Goal: Task Accomplishment & Management: Use online tool/utility

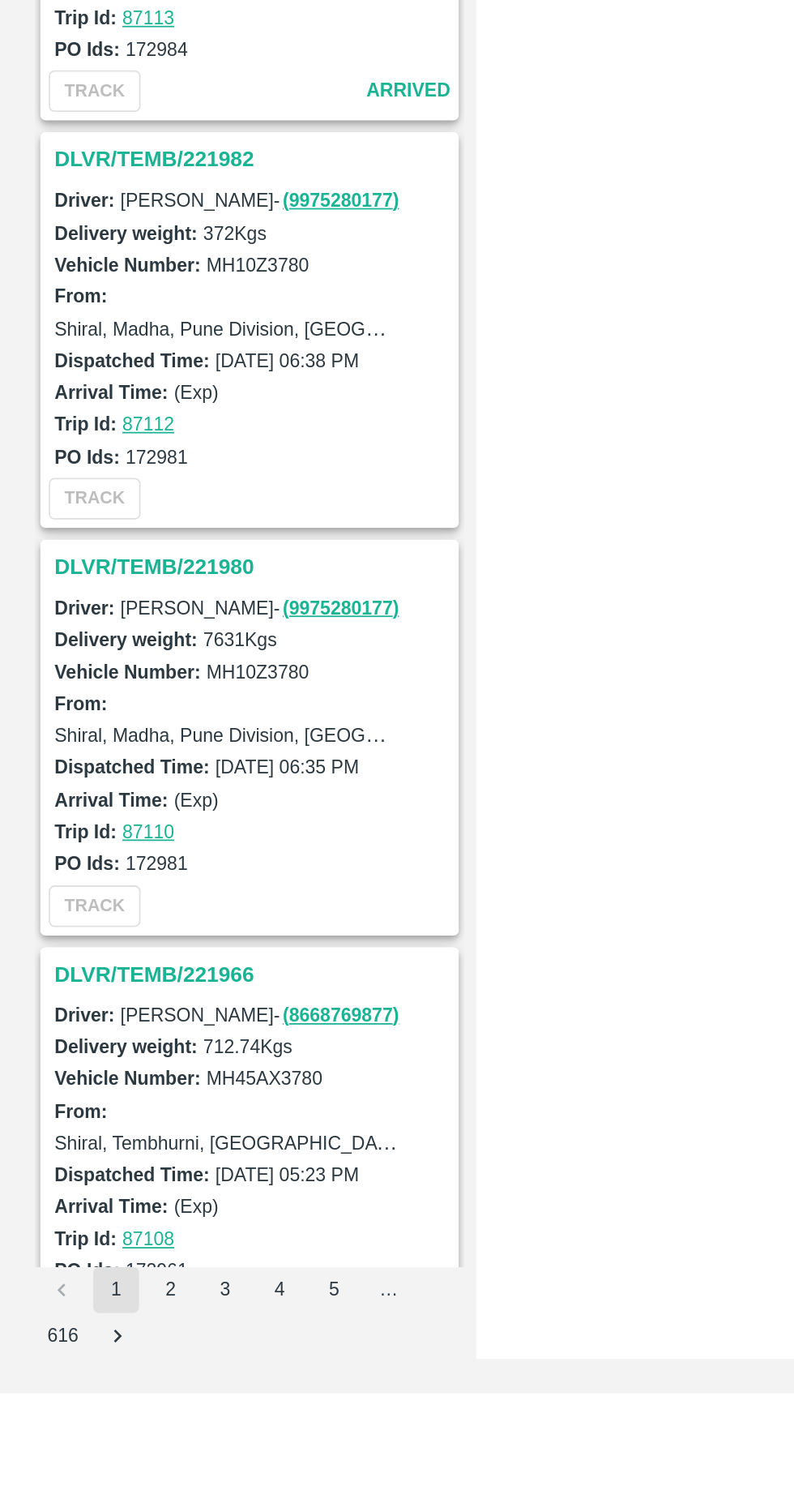
scroll to position [1509, 0]
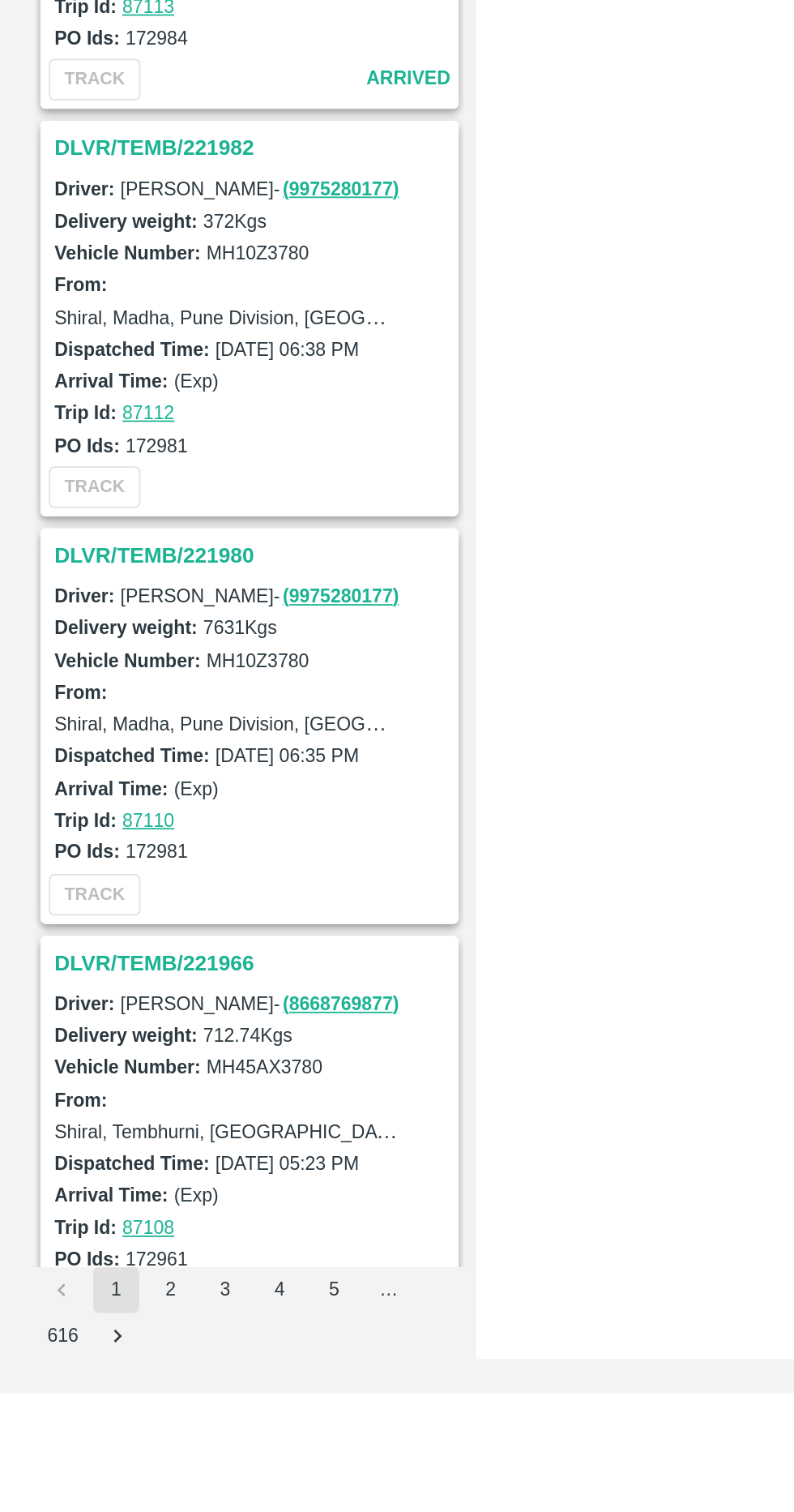
click at [126, 1262] on h3 "DLVR/TEMB/221966" at bounding box center [143, 1268] width 225 height 21
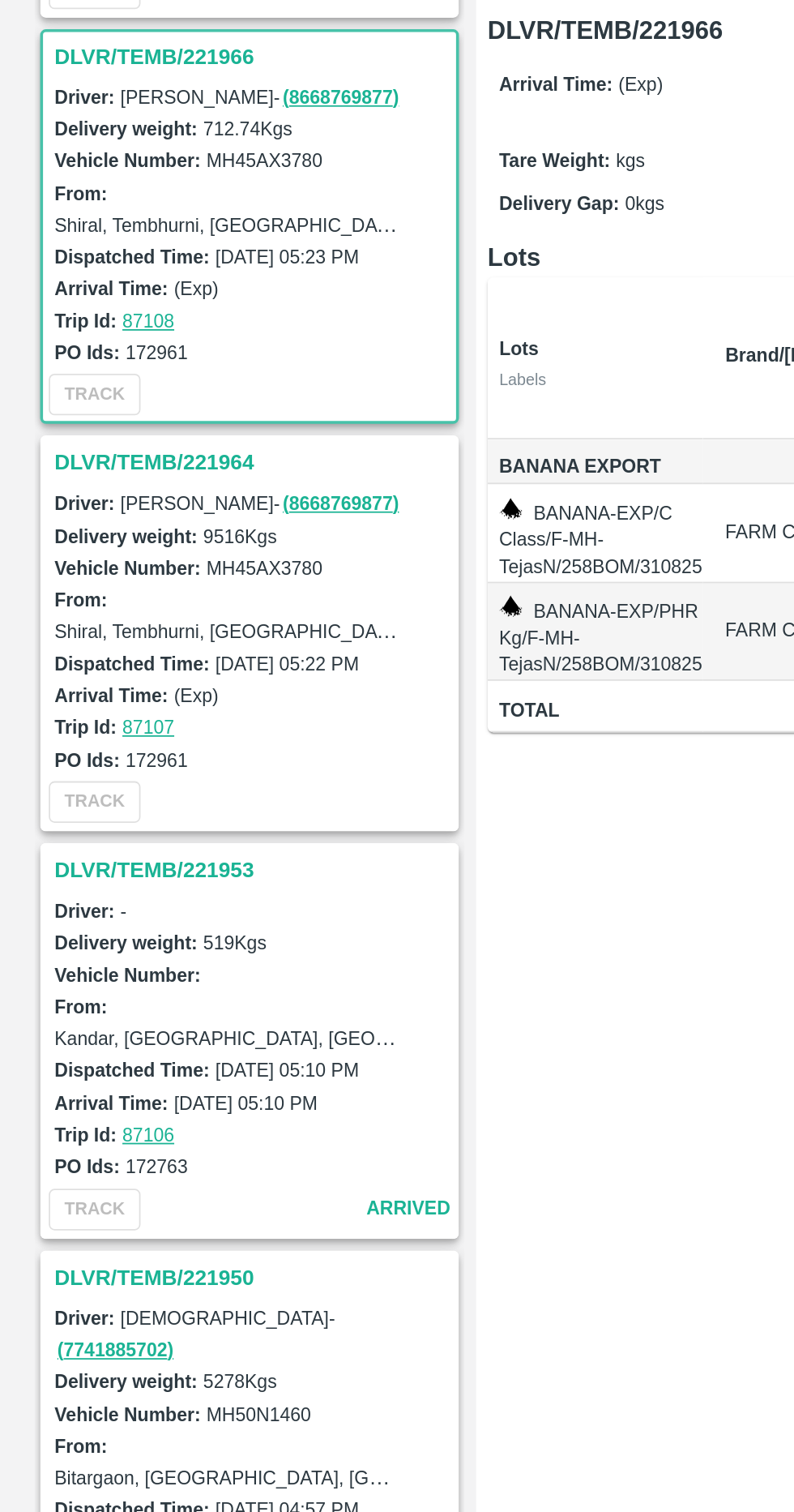
scroll to position [2536, 0]
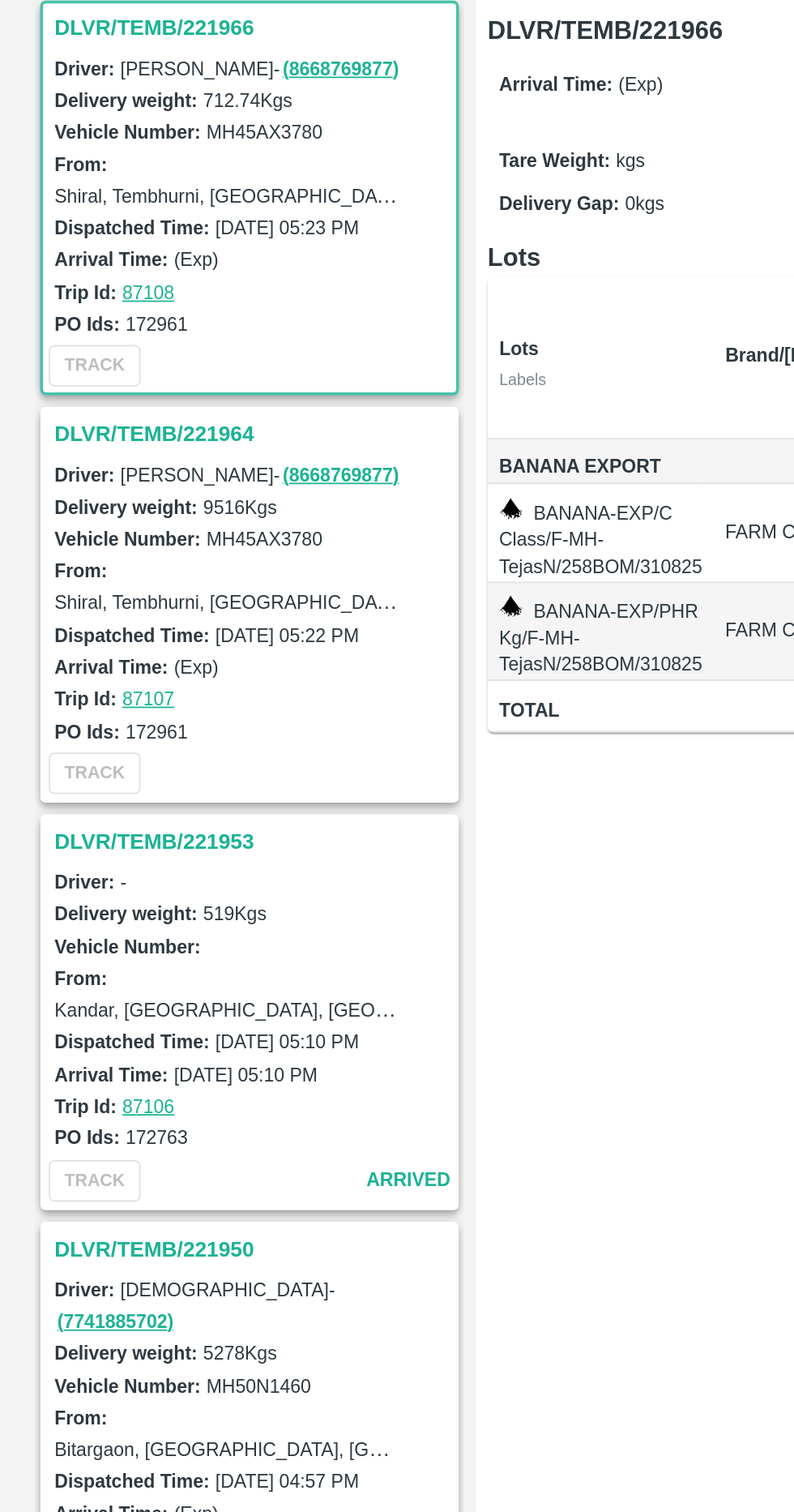
click at [142, 461] on h3 "DLVR/TEMB/221964" at bounding box center [143, 472] width 225 height 21
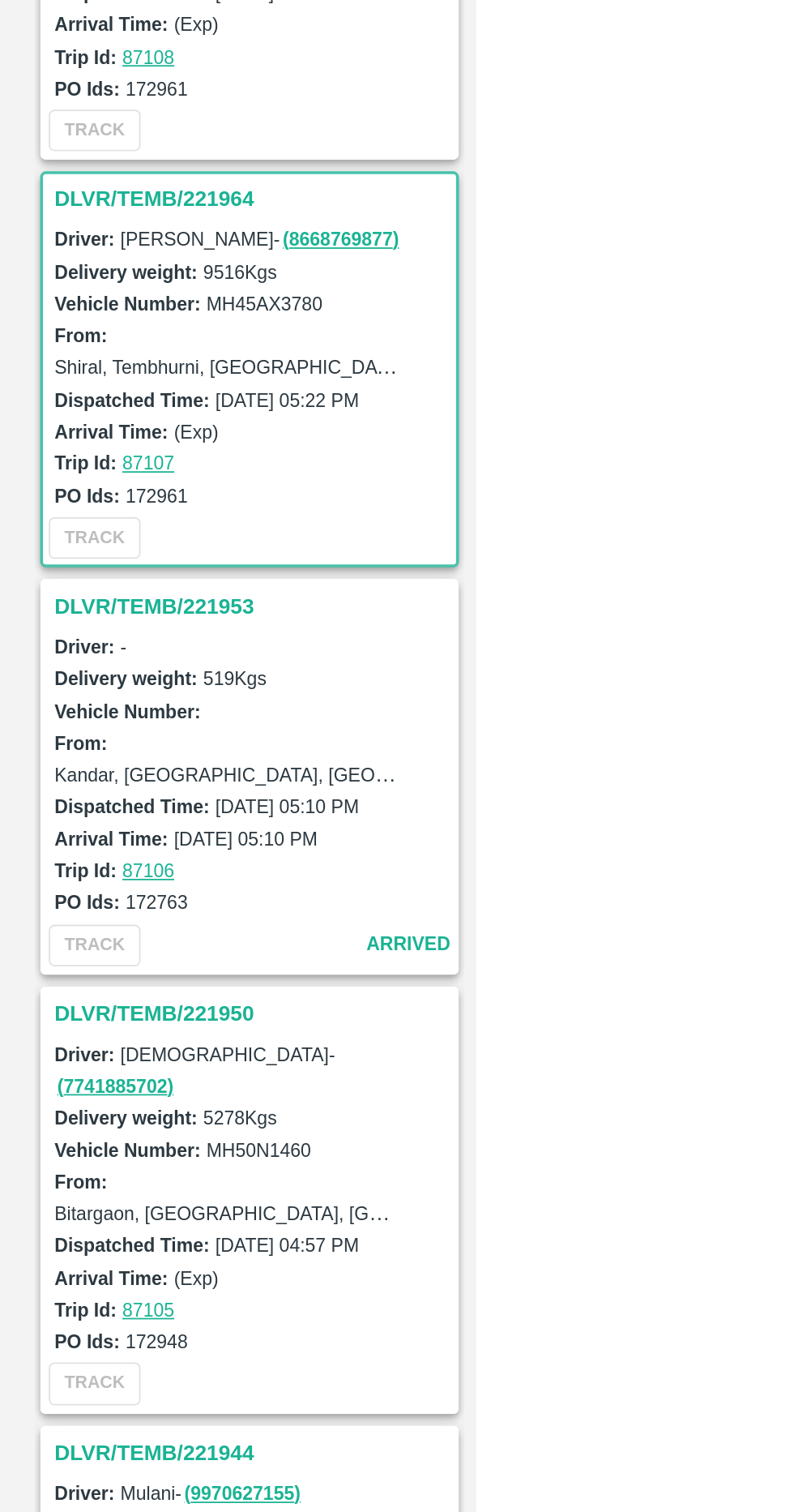
click at [122, 555] on div "DLVR/TEMB/221953" at bounding box center [141, 568] width 233 height 27
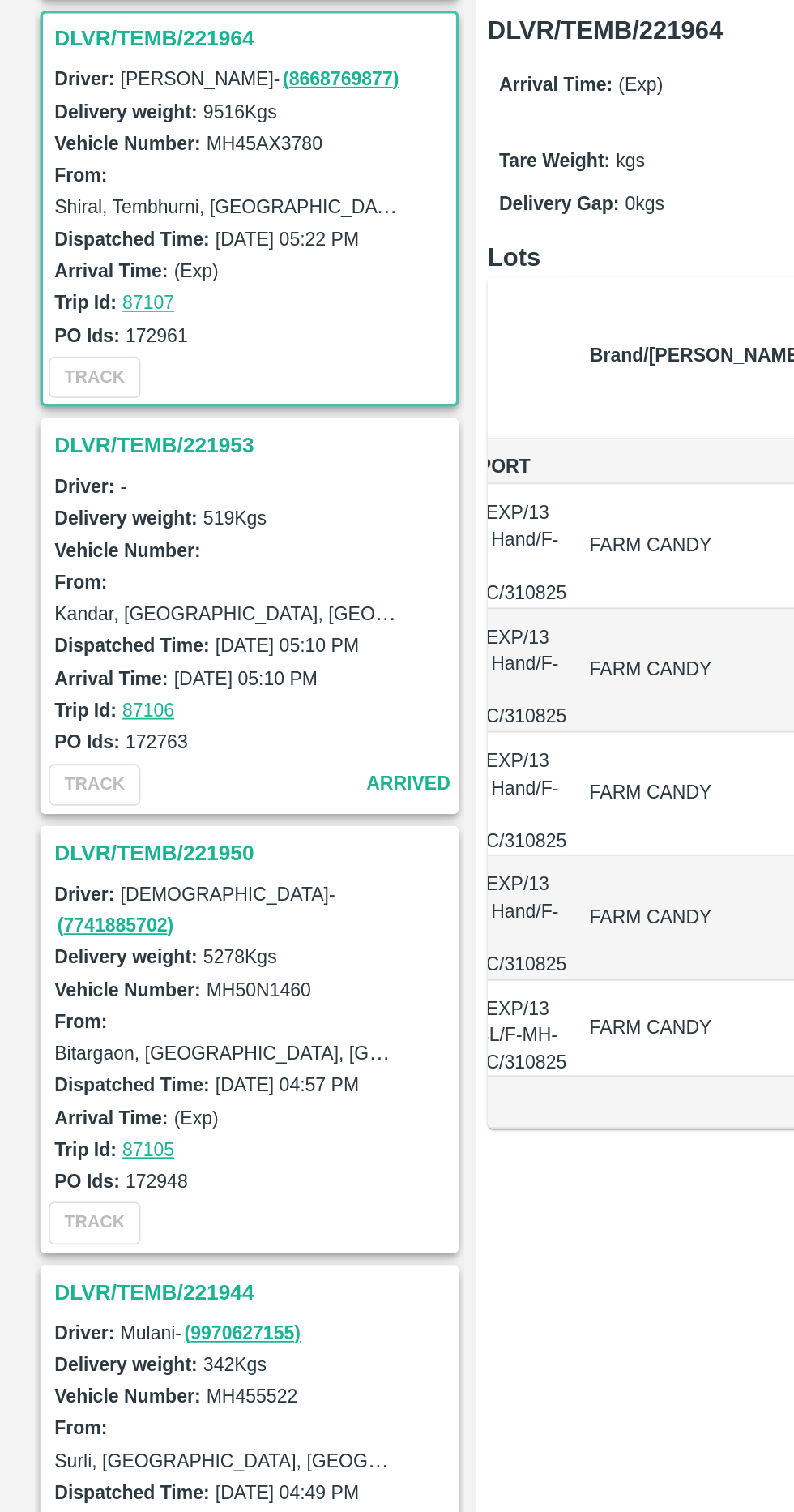
scroll to position [0, 90]
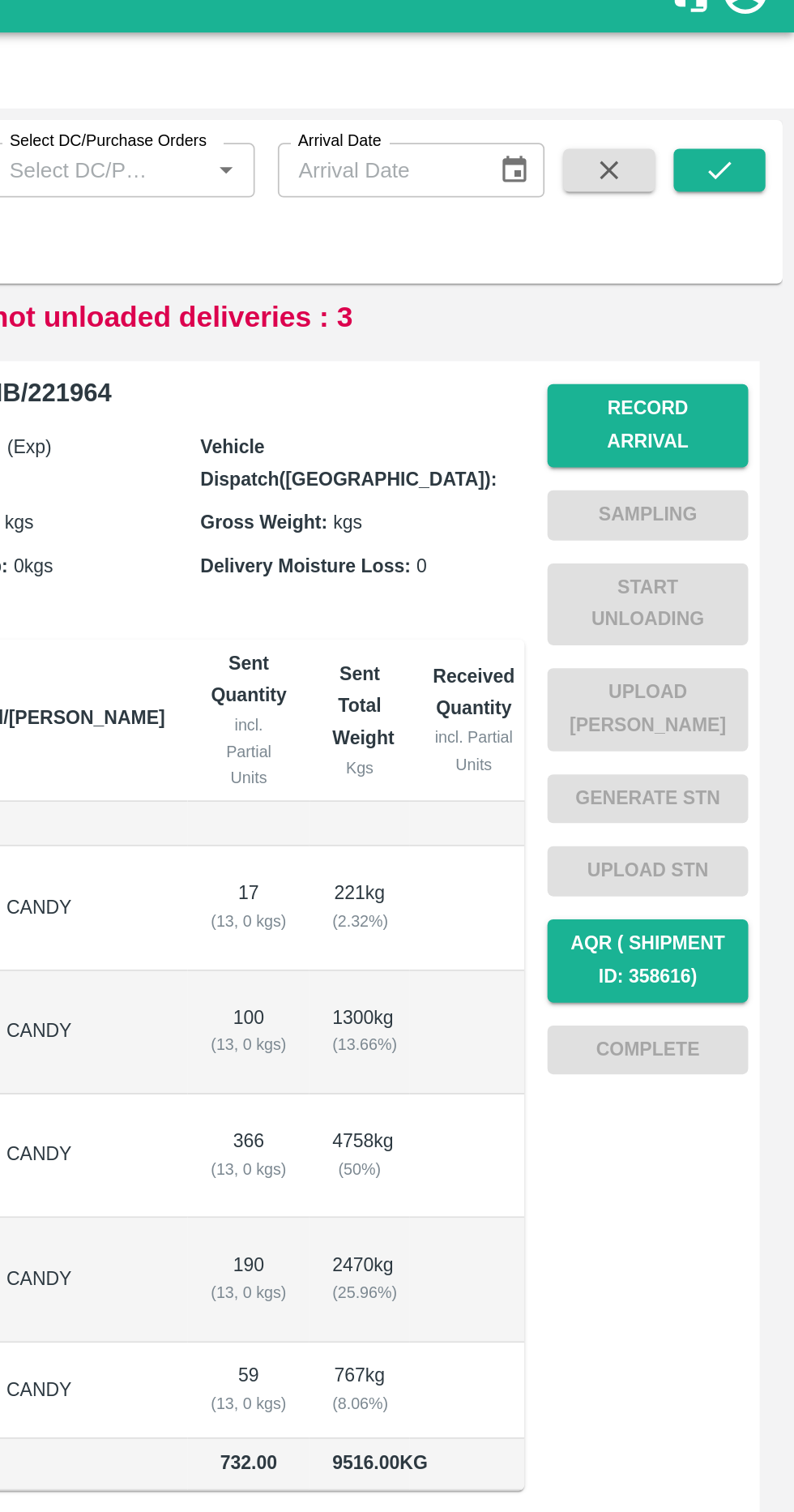
click at [736, 266] on button "Record Arrival" at bounding box center [712, 262] width 113 height 47
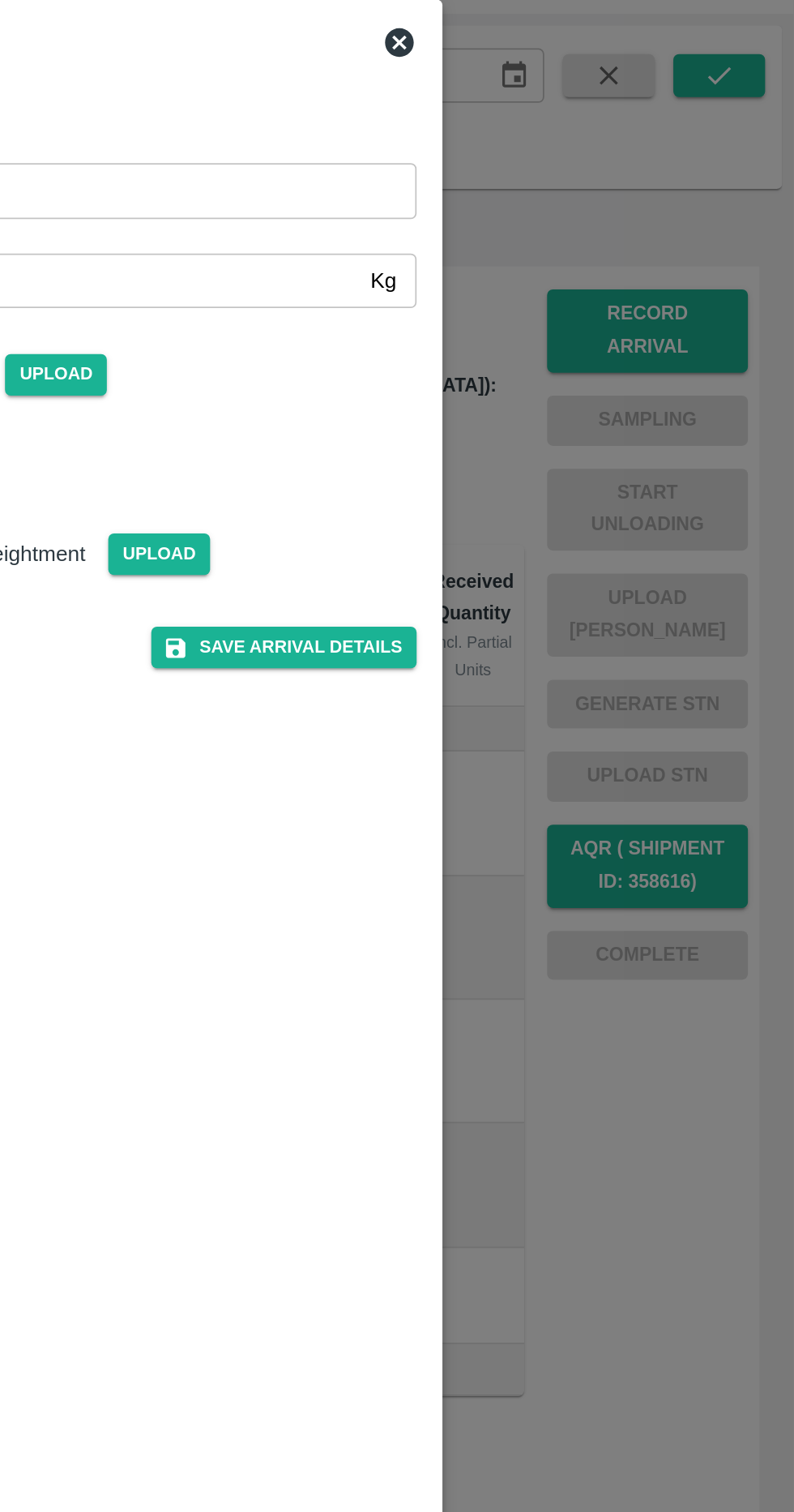
scroll to position [0, 0]
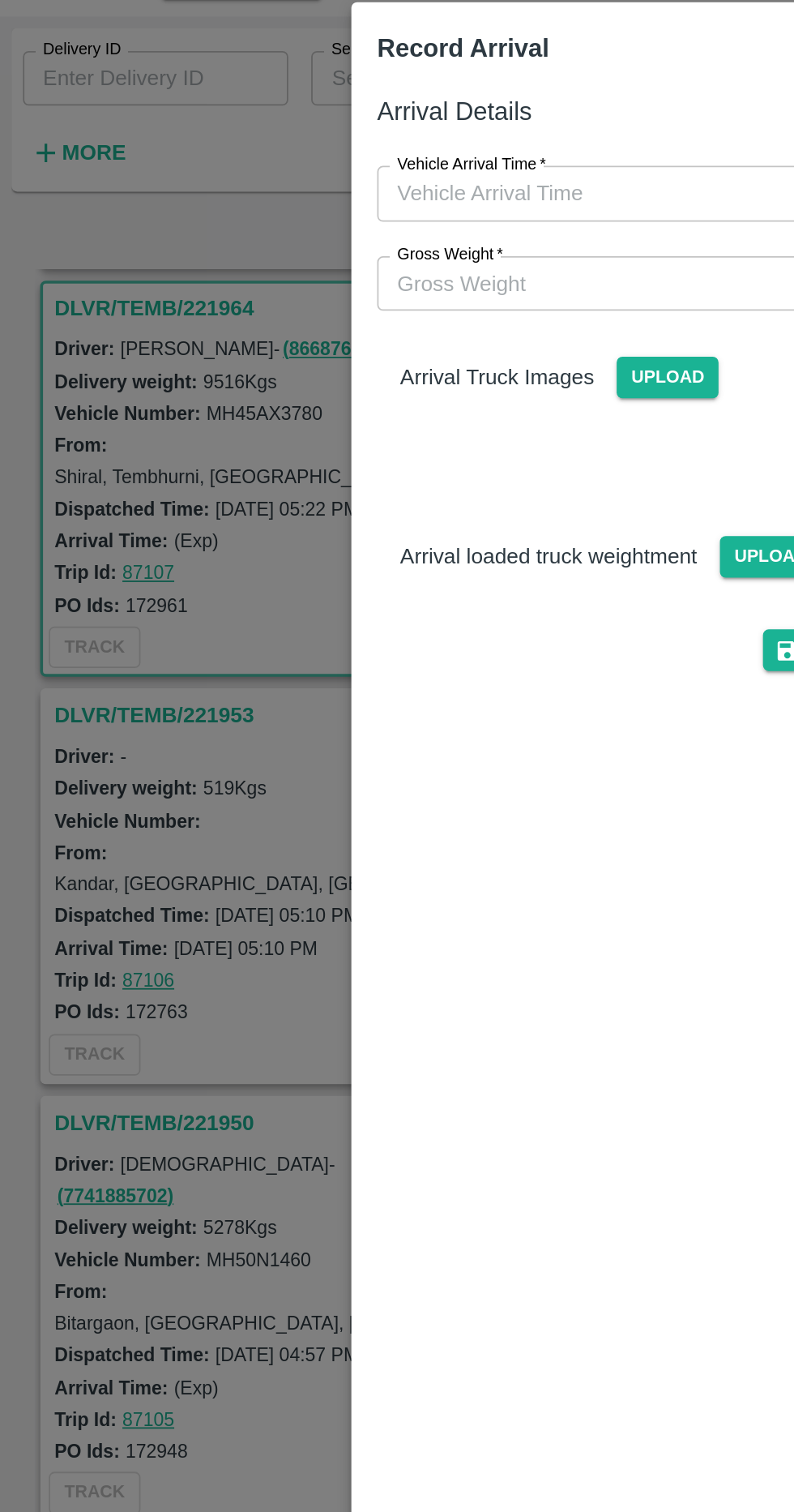
click at [368, 186] on input "Vehicle Arrival Time   *" at bounding box center [391, 183] width 356 height 31
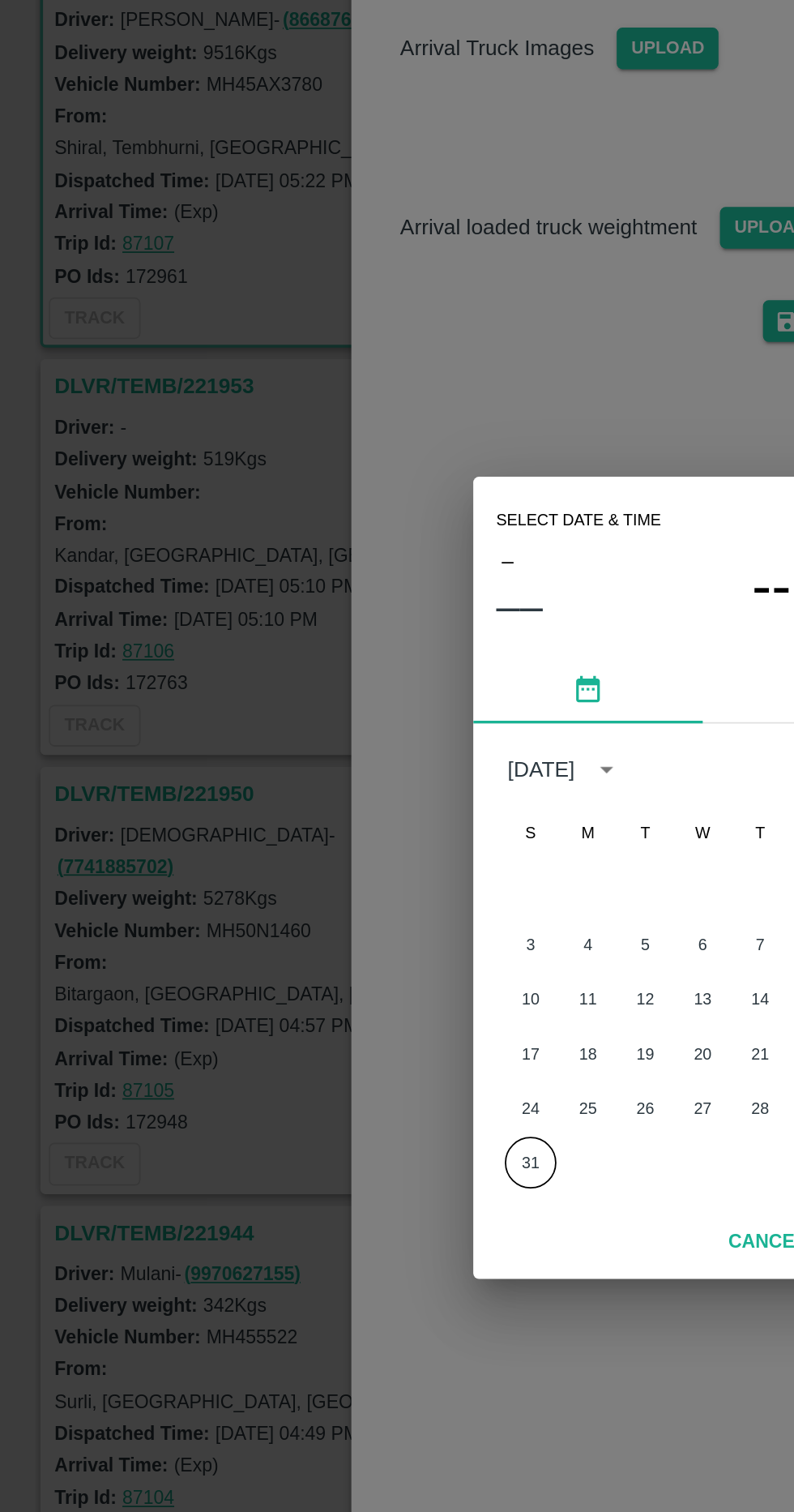
click at [310, 931] on button "31" at bounding box center [299, 916] width 29 height 29
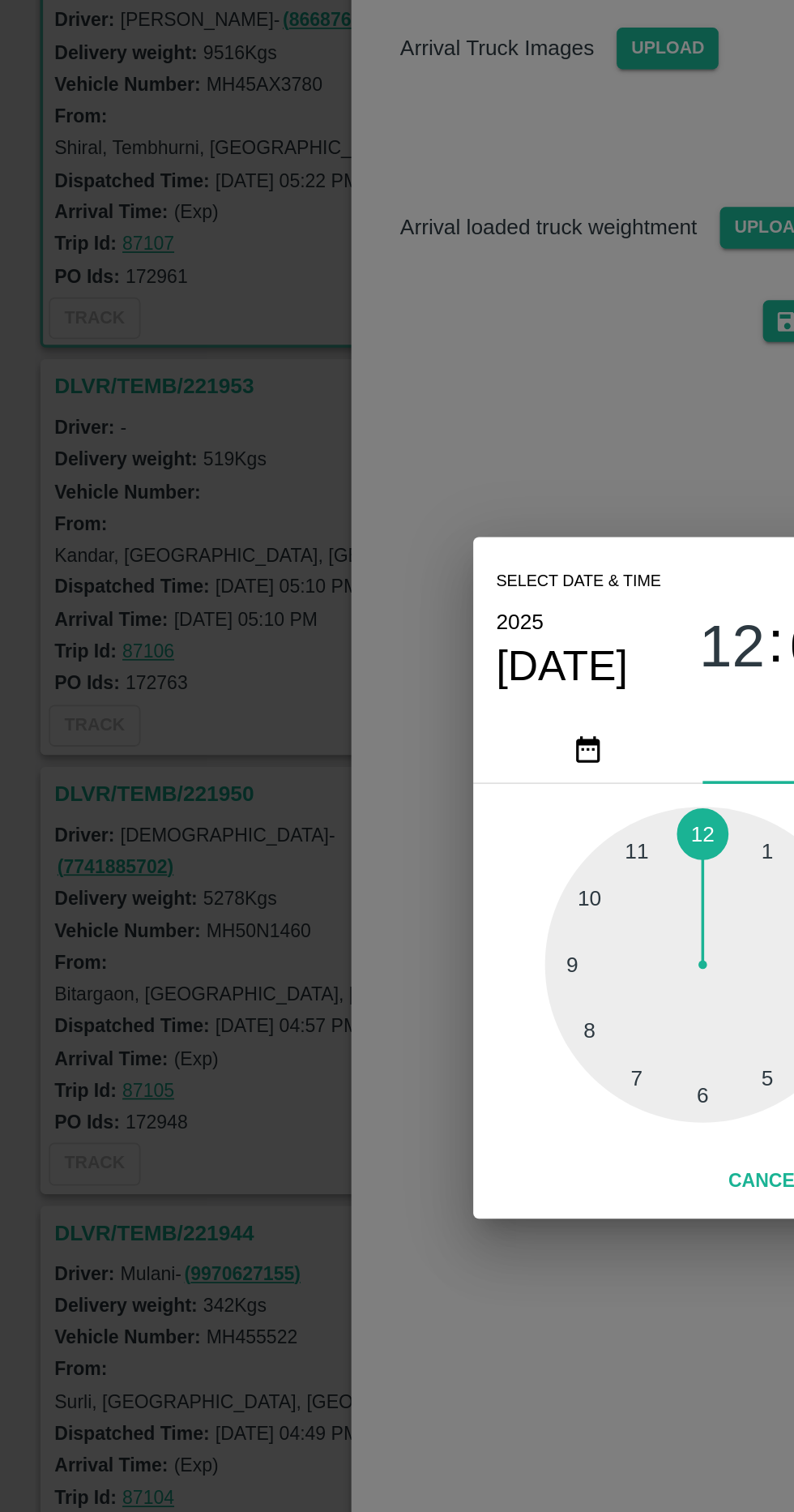
click at [397, 894] on div at bounding box center [397, 804] width 178 height 178
click at [333, 894] on div at bounding box center [397, 804] width 178 height 178
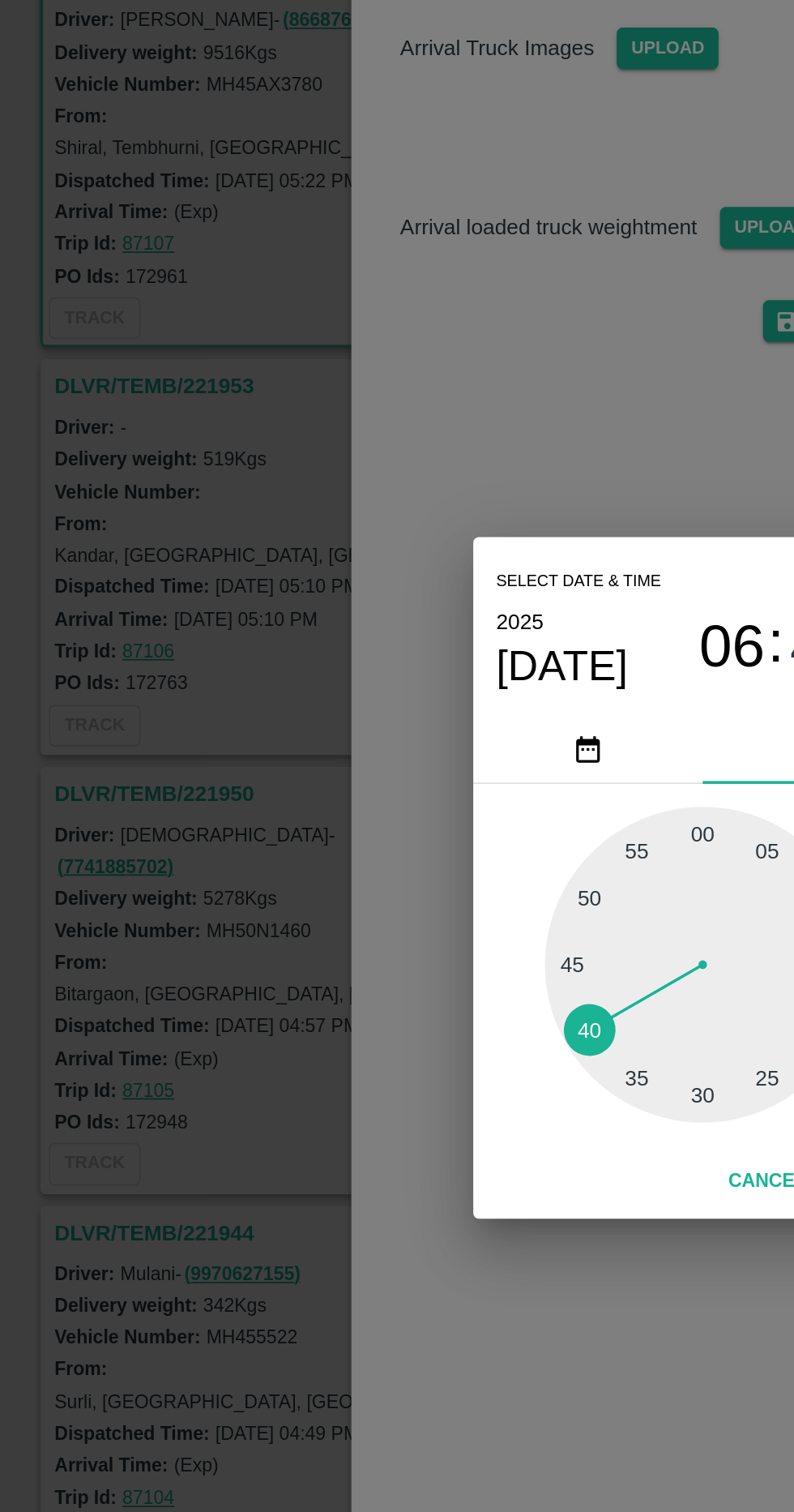
type input "31/08/2025 06:40 AM"
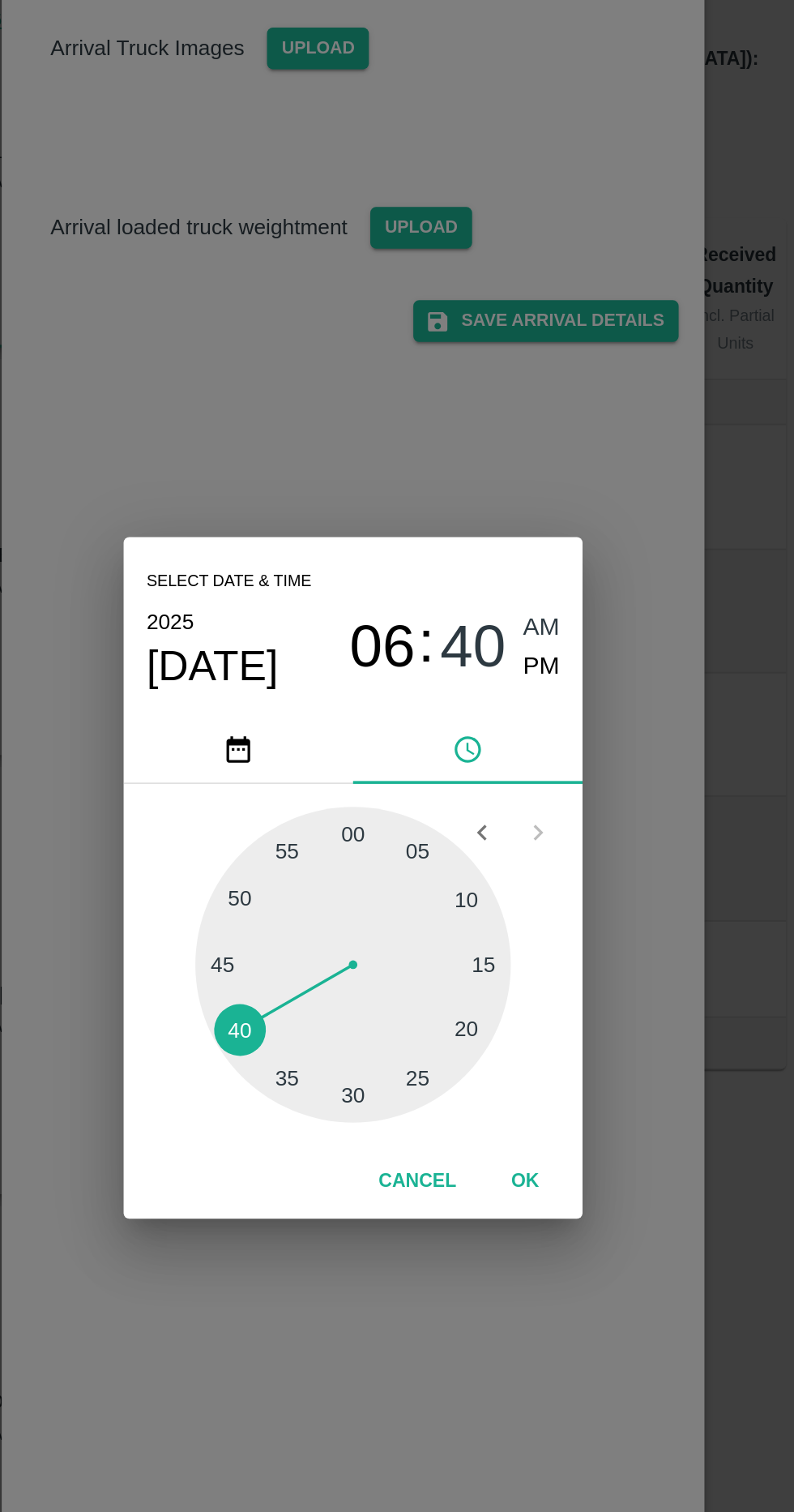
click at [491, 942] on button "OK" at bounding box center [494, 927] width 52 height 28
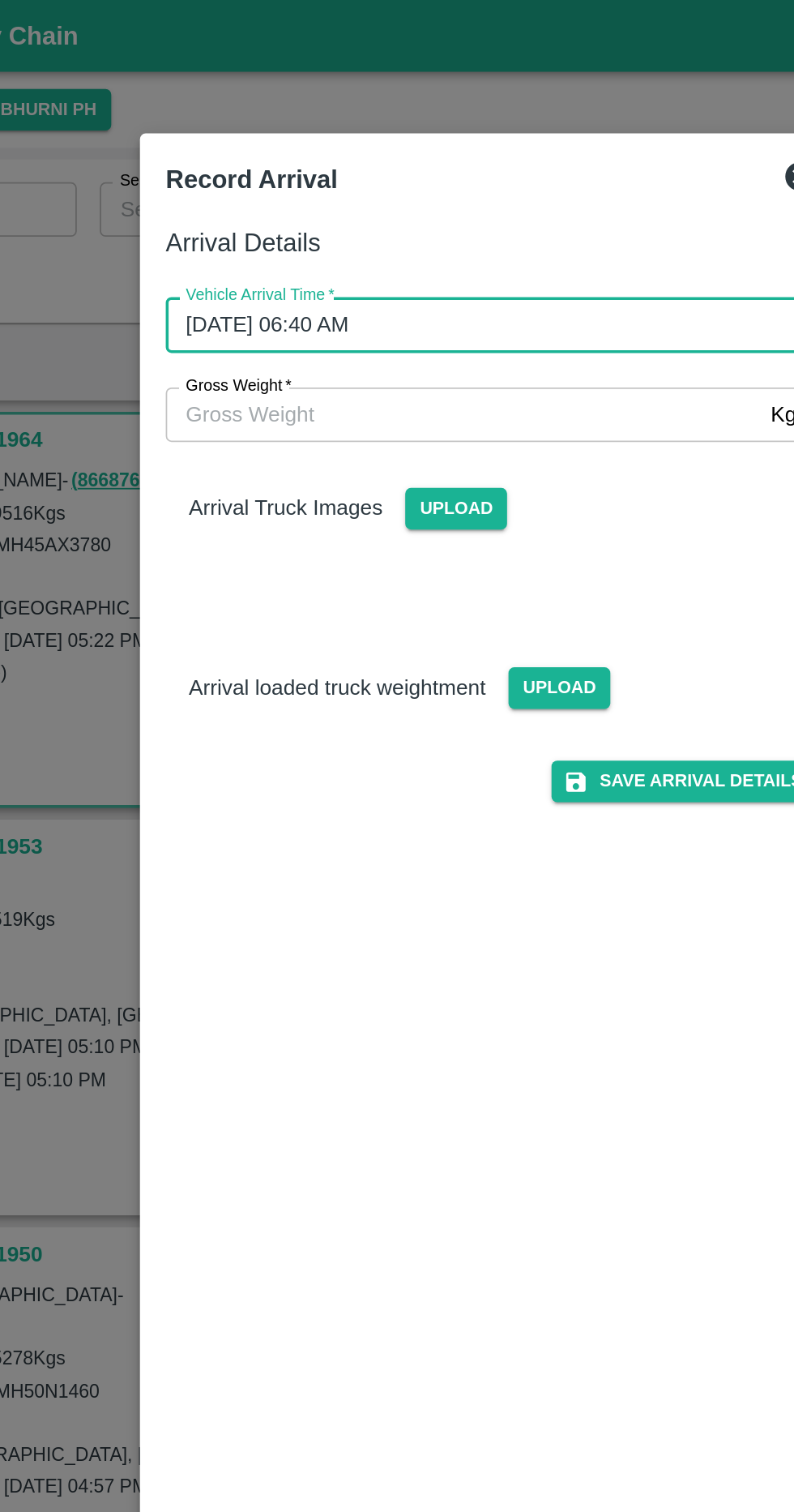
click at [463, 238] on input "Gross Weight   *" at bounding box center [381, 233] width 336 height 31
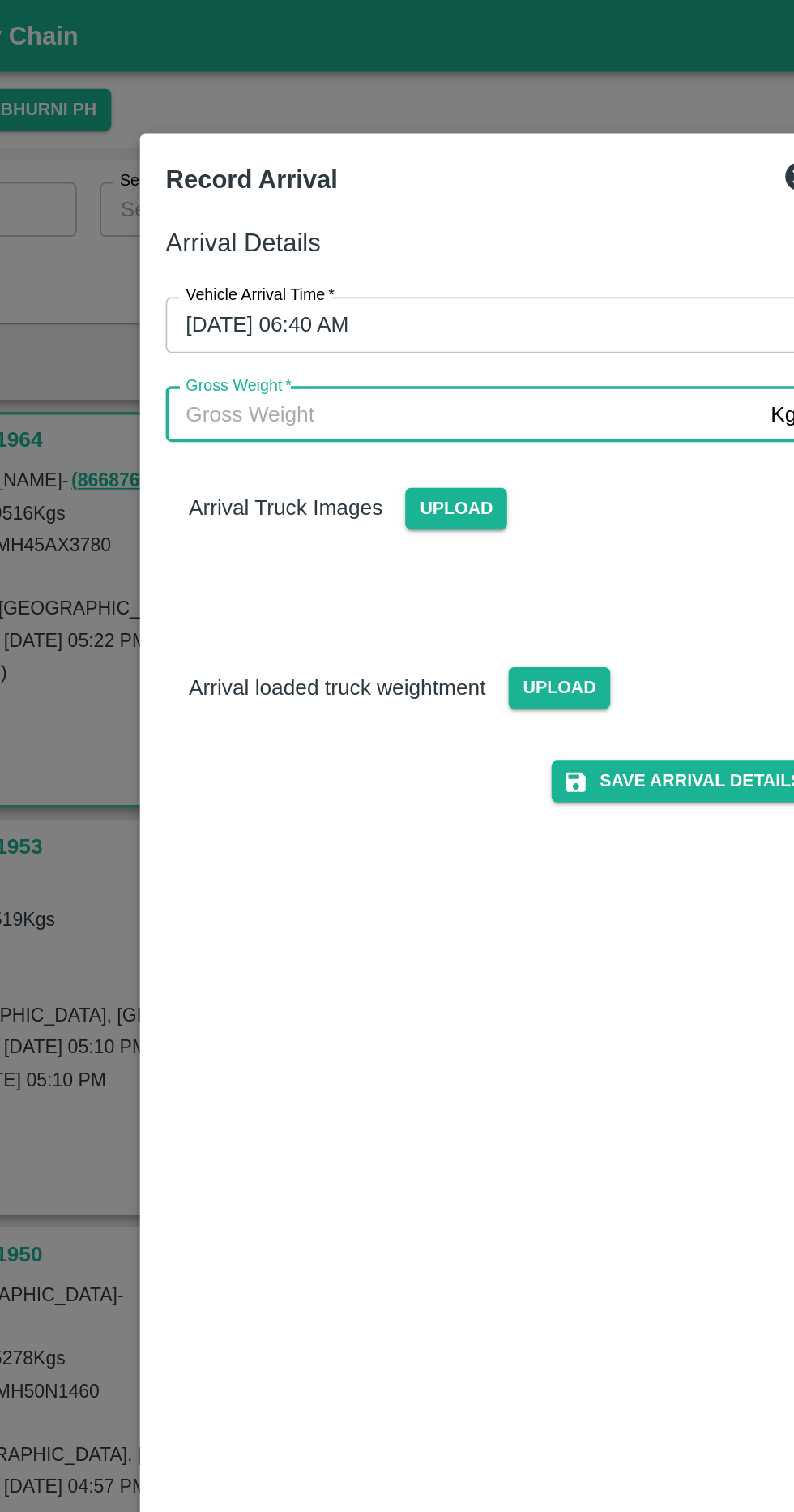
click at [426, 236] on input "Gross Weight   *" at bounding box center [381, 233] width 336 height 31
type input "16090"
click at [385, 291] on span "Upload" at bounding box center [377, 287] width 57 height 23
click at [0, 0] on input "Upload" at bounding box center [0, 0] width 0 height 0
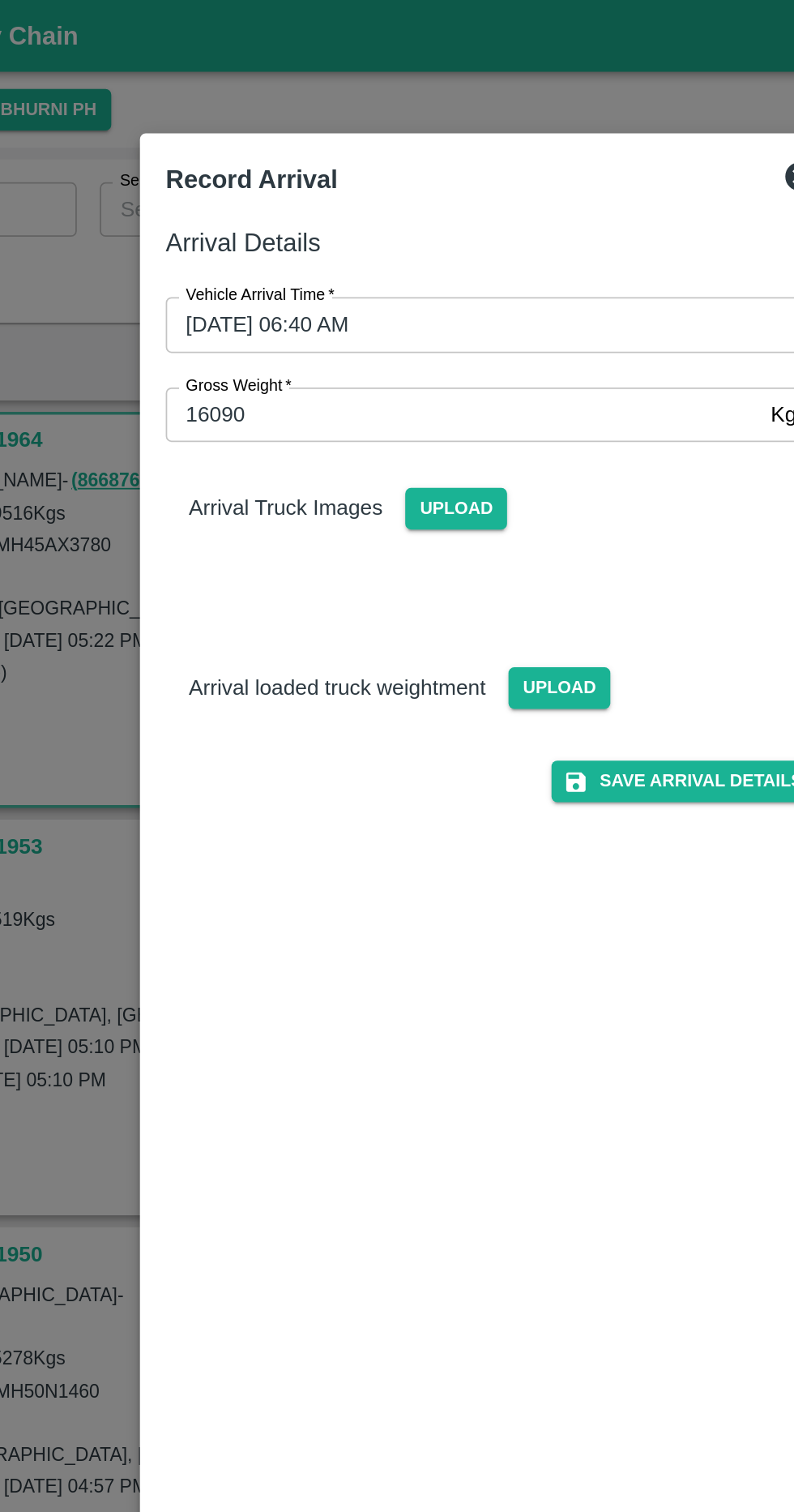
click at [435, 389] on span "Upload" at bounding box center [435, 388] width 57 height 23
click at [0, 0] on input "Upload" at bounding box center [0, 0] width 0 height 0
click at [441, 393] on span "Upload" at bounding box center [435, 388] width 57 height 23
click at [0, 0] on input "Upload" at bounding box center [0, 0] width 0 height 0
click at [448, 392] on span "Upload" at bounding box center [435, 388] width 57 height 23
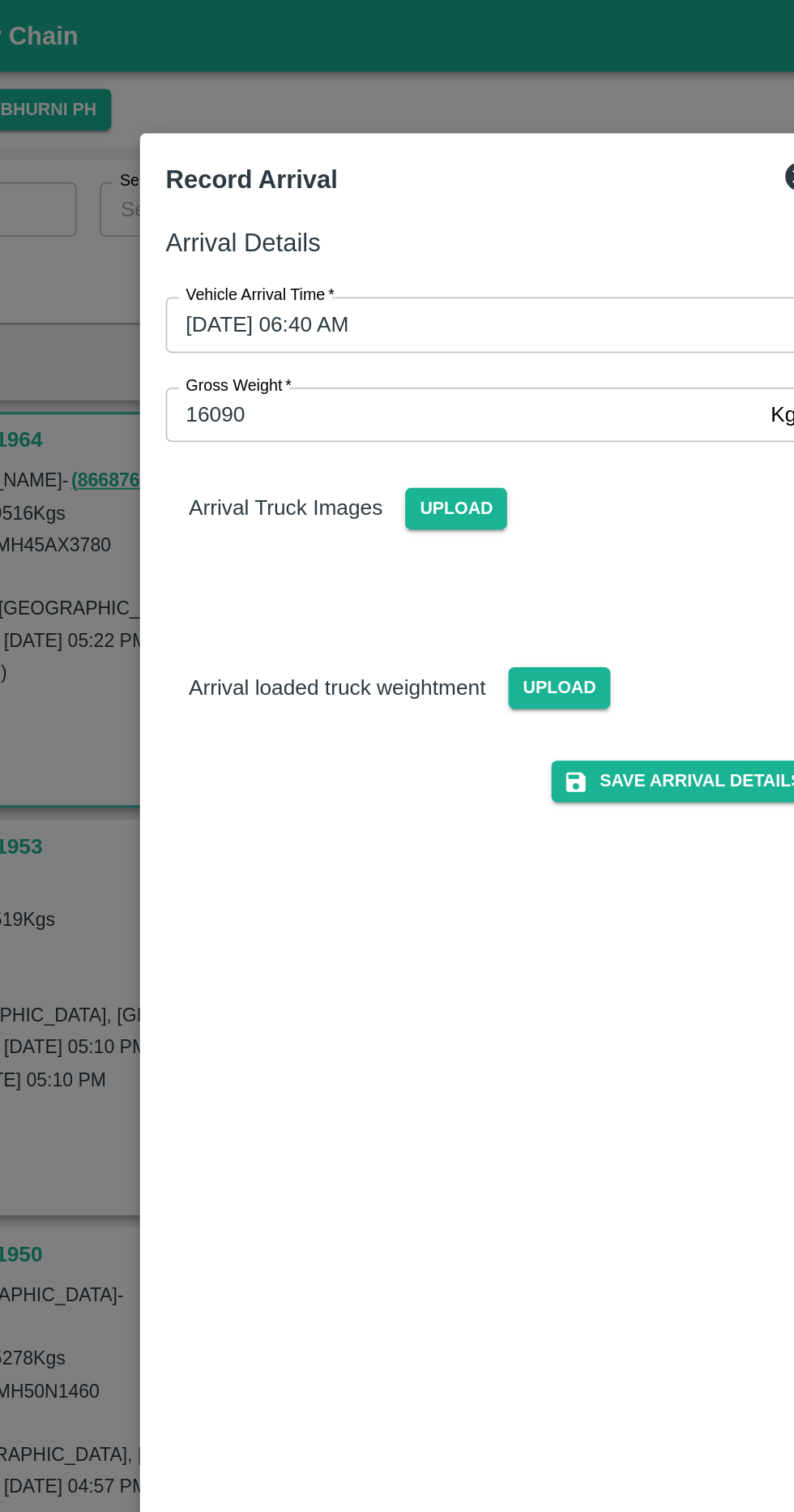
click at [0, 0] on input "Upload" at bounding box center [0, 0] width 0 height 0
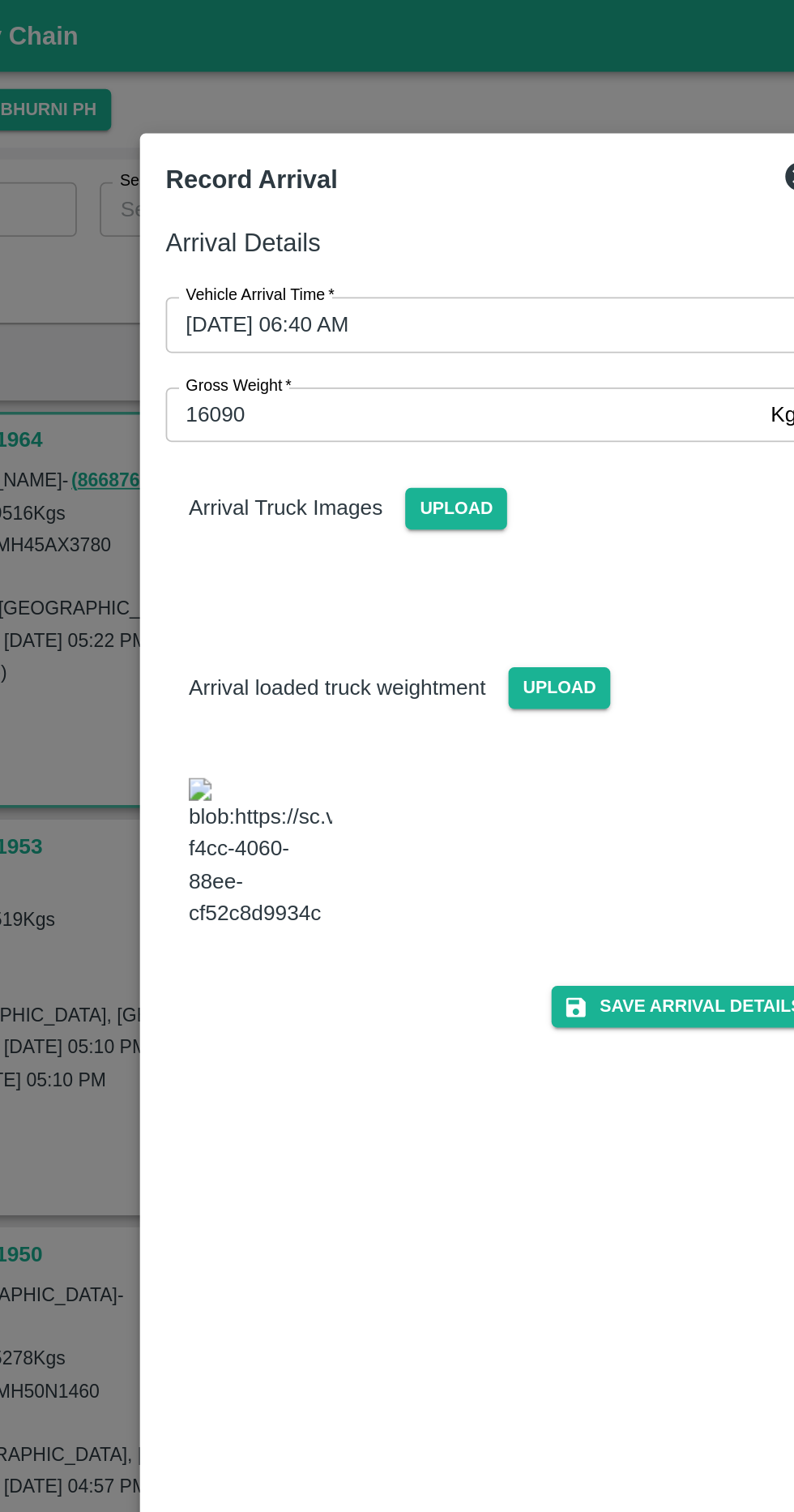
click at [392, 281] on span "Upload" at bounding box center [377, 287] width 57 height 23
click at [0, 0] on input "Upload" at bounding box center [0, 0] width 0 height 0
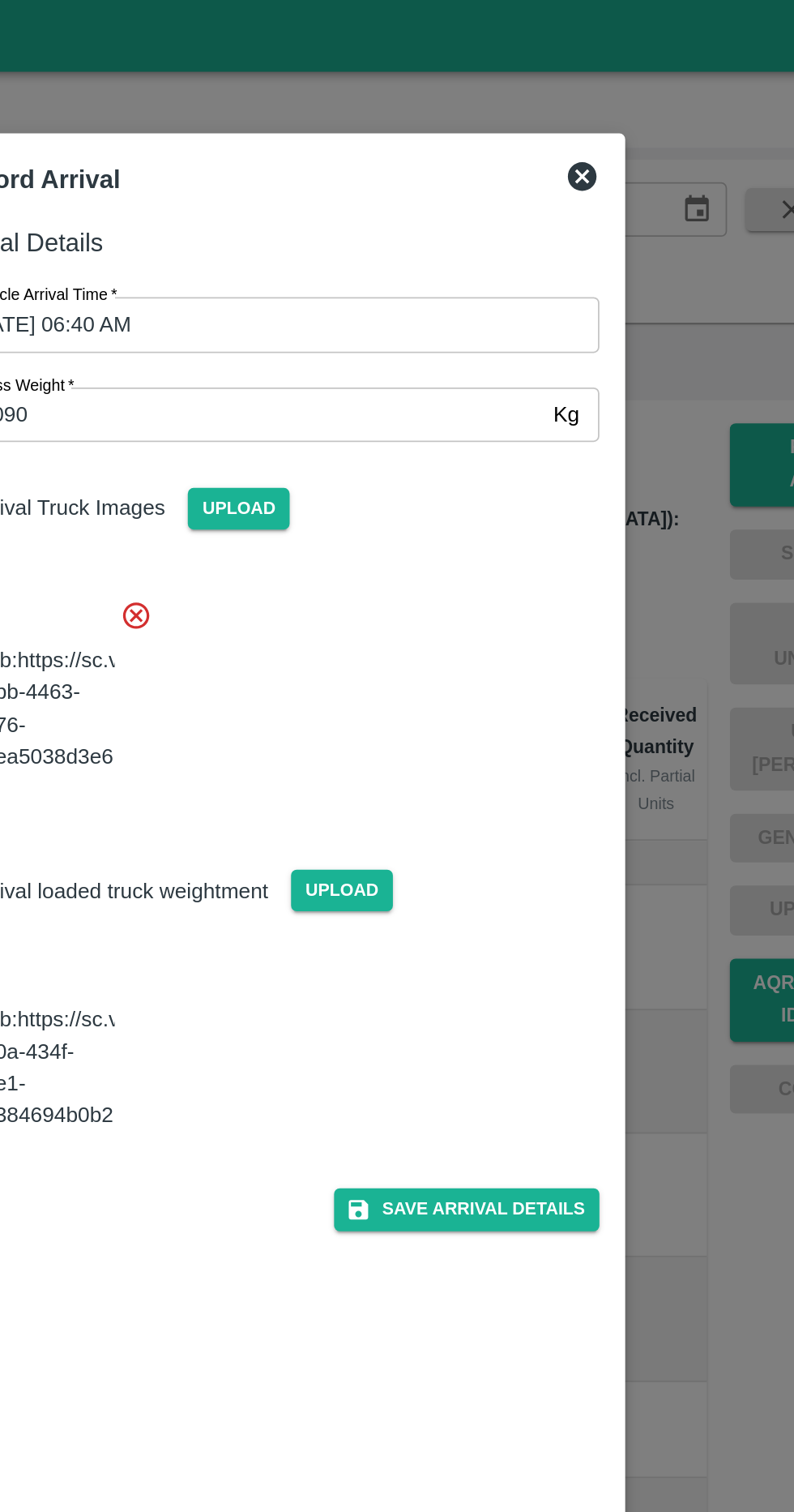
click at [532, 671] on button "Save Arrival Details" at bounding box center [506, 682] width 150 height 23
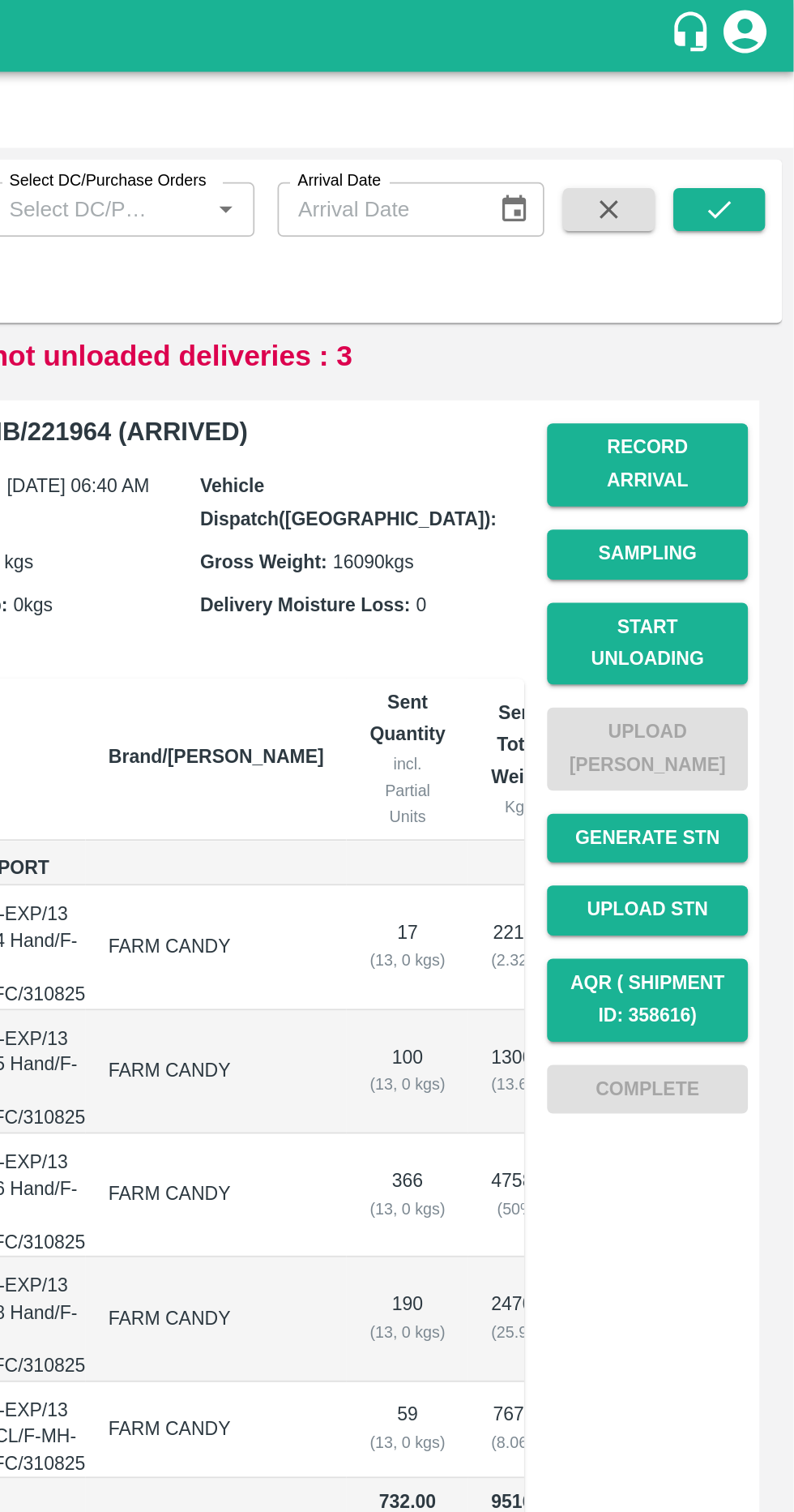
click at [682, 340] on button "Start Unloading" at bounding box center [712, 364] width 113 height 47
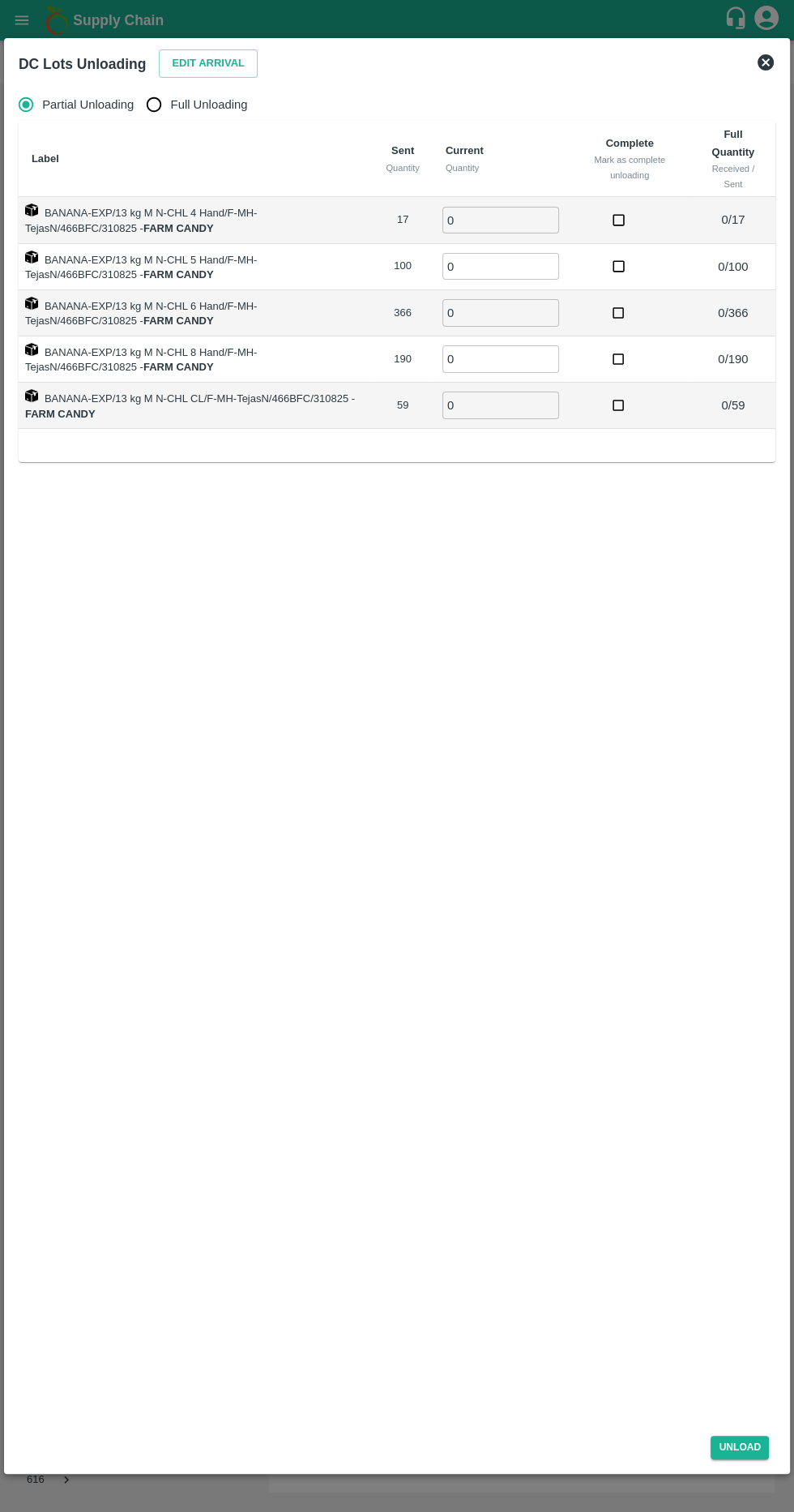
click at [203, 61] on button "Edit Arrival" at bounding box center [207, 64] width 98 height 28
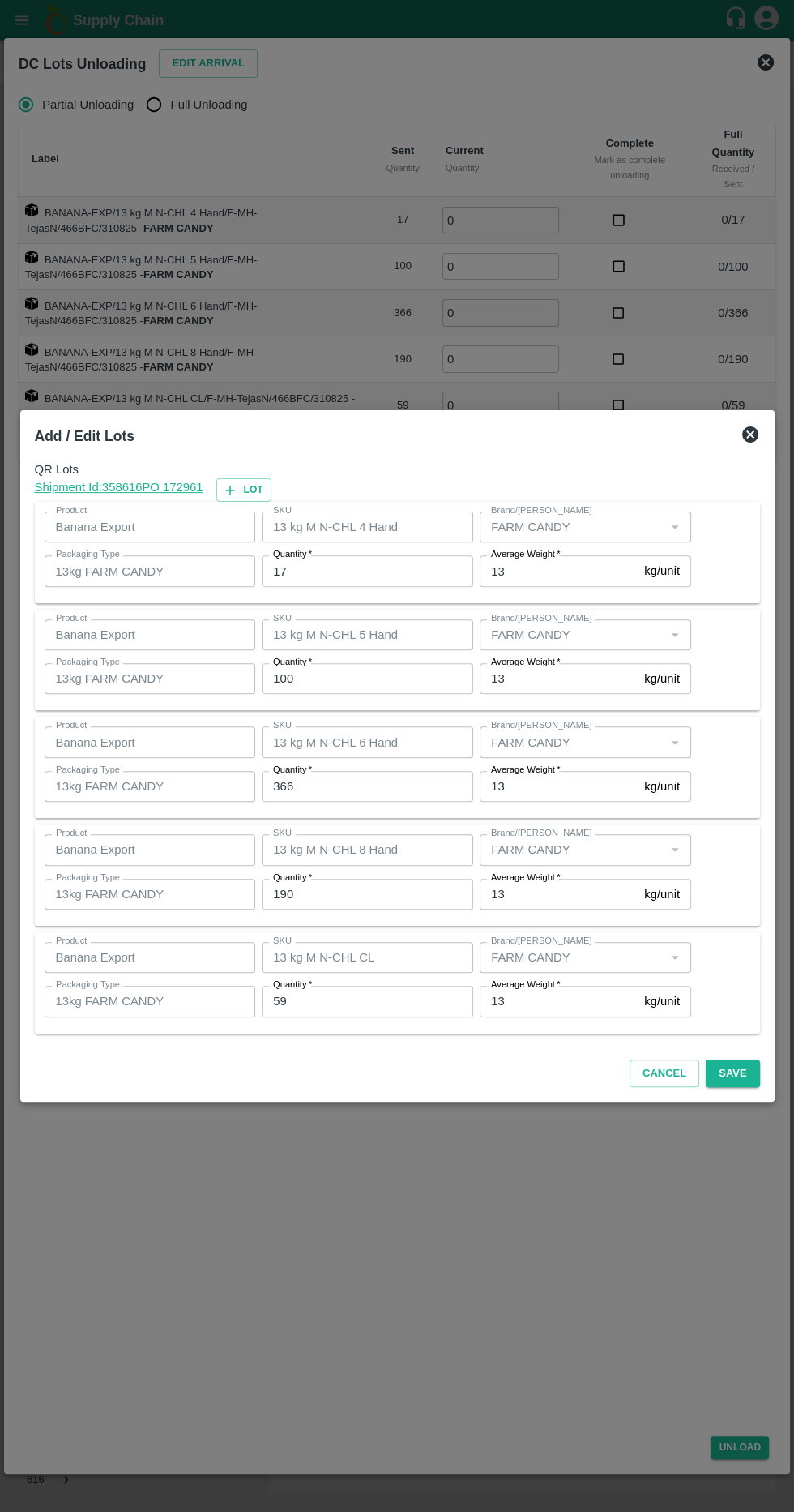
click at [385, 564] on input "17" at bounding box center [367, 570] width 212 height 31
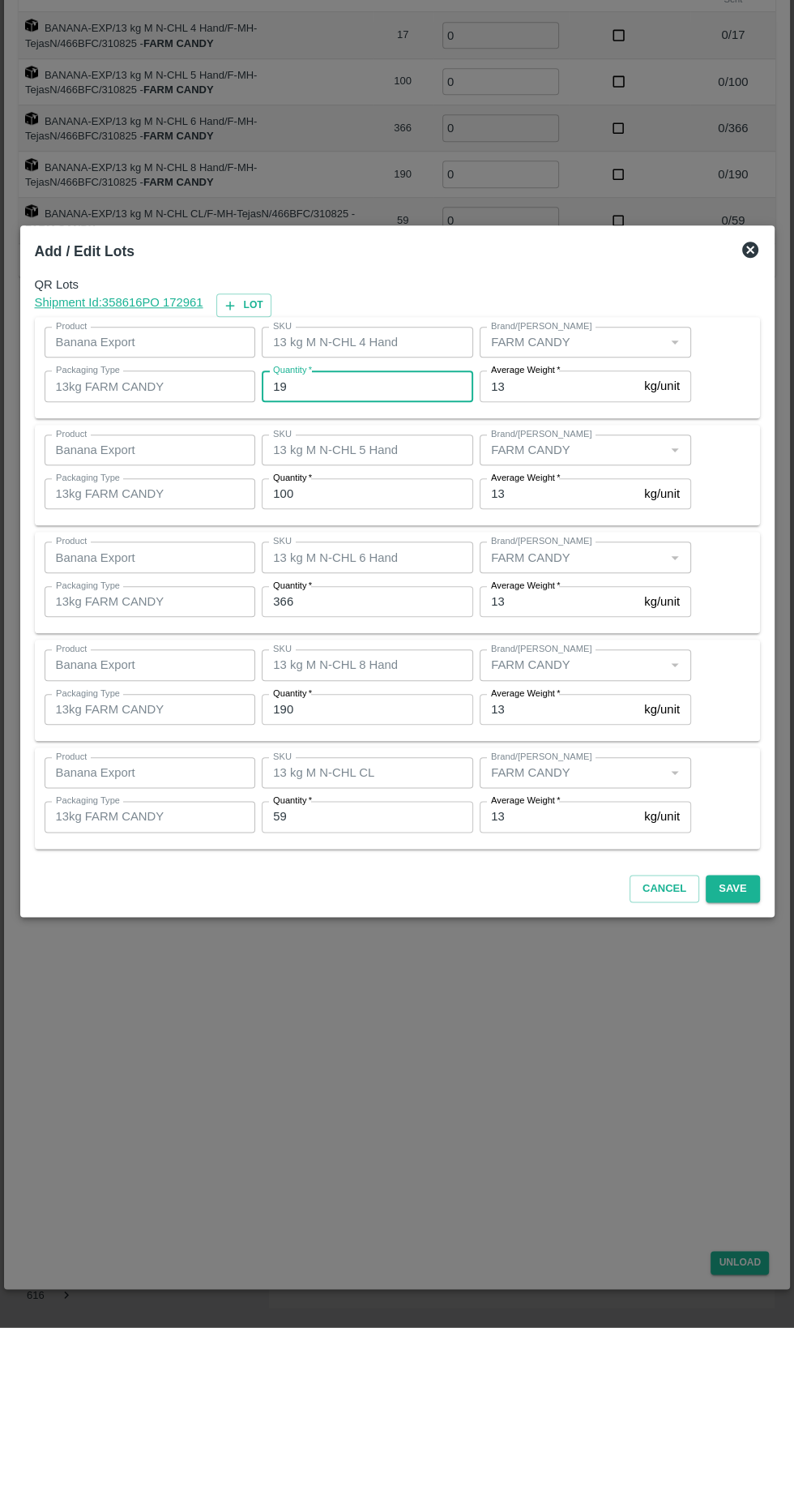
type input "19"
click at [403, 678] on input "100" at bounding box center [367, 678] width 212 height 31
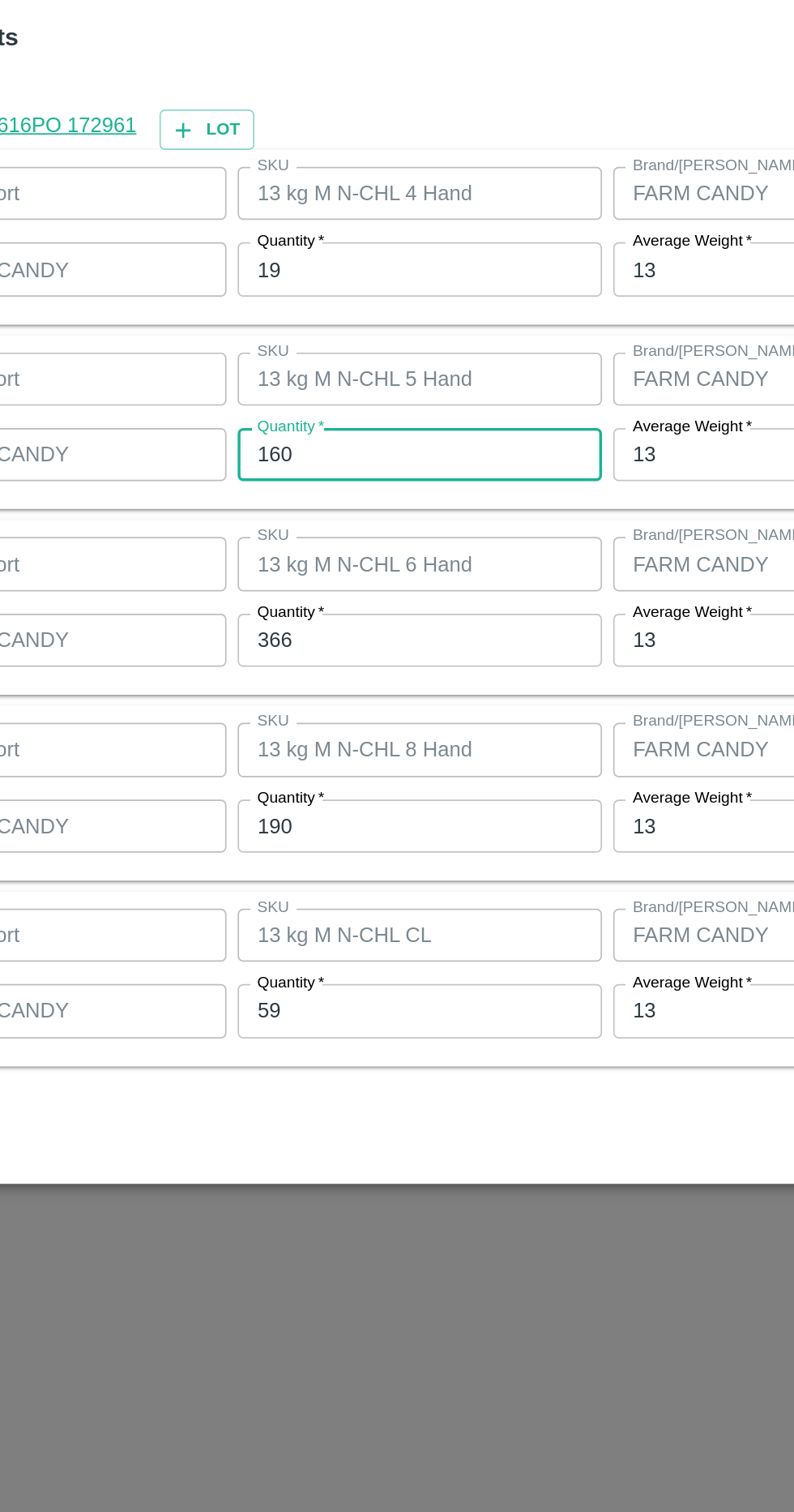
type input "160"
click at [396, 790] on input "366" at bounding box center [367, 786] width 212 height 31
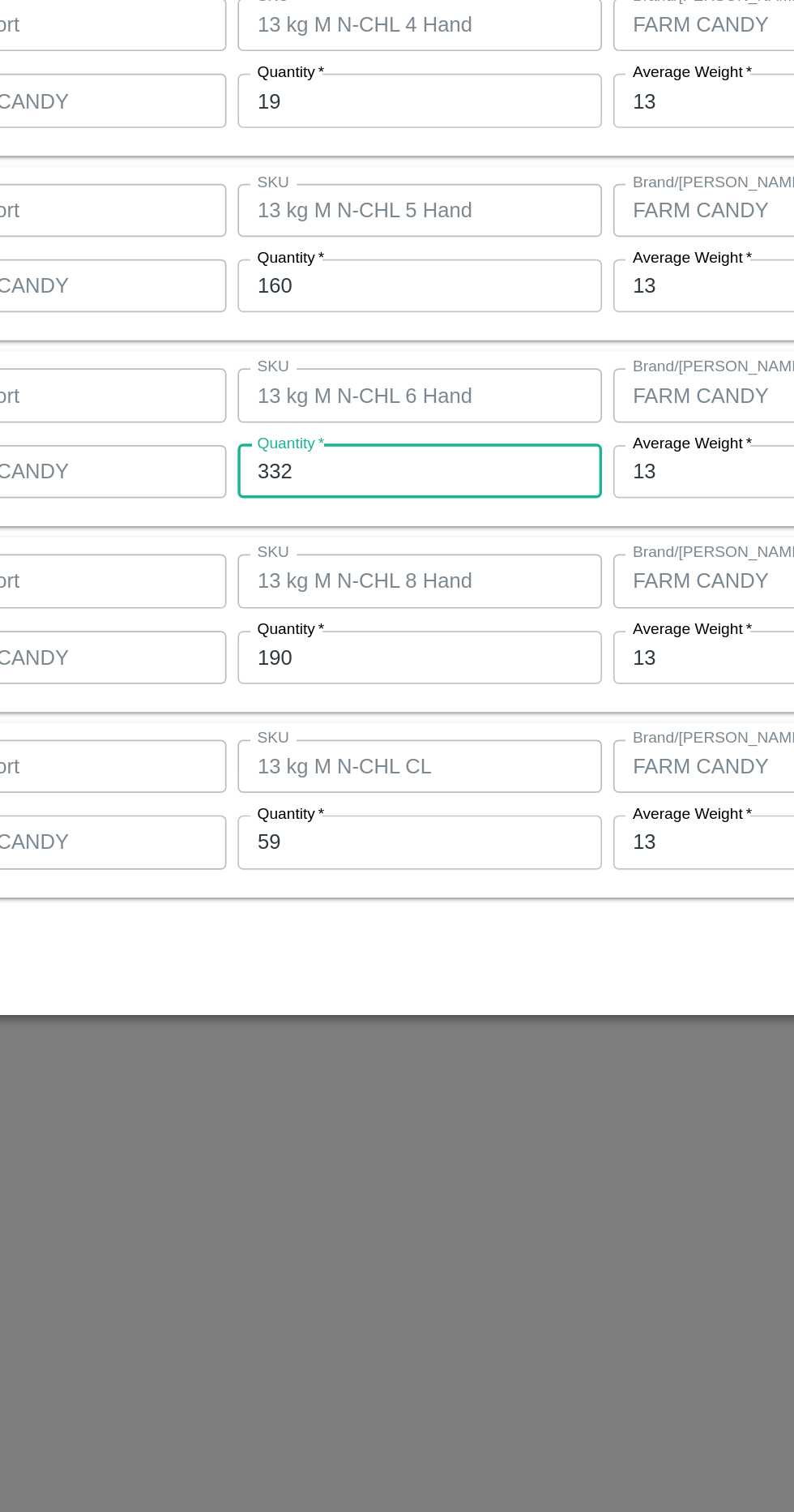
type input "332"
click at [381, 900] on input "190" at bounding box center [367, 893] width 212 height 31
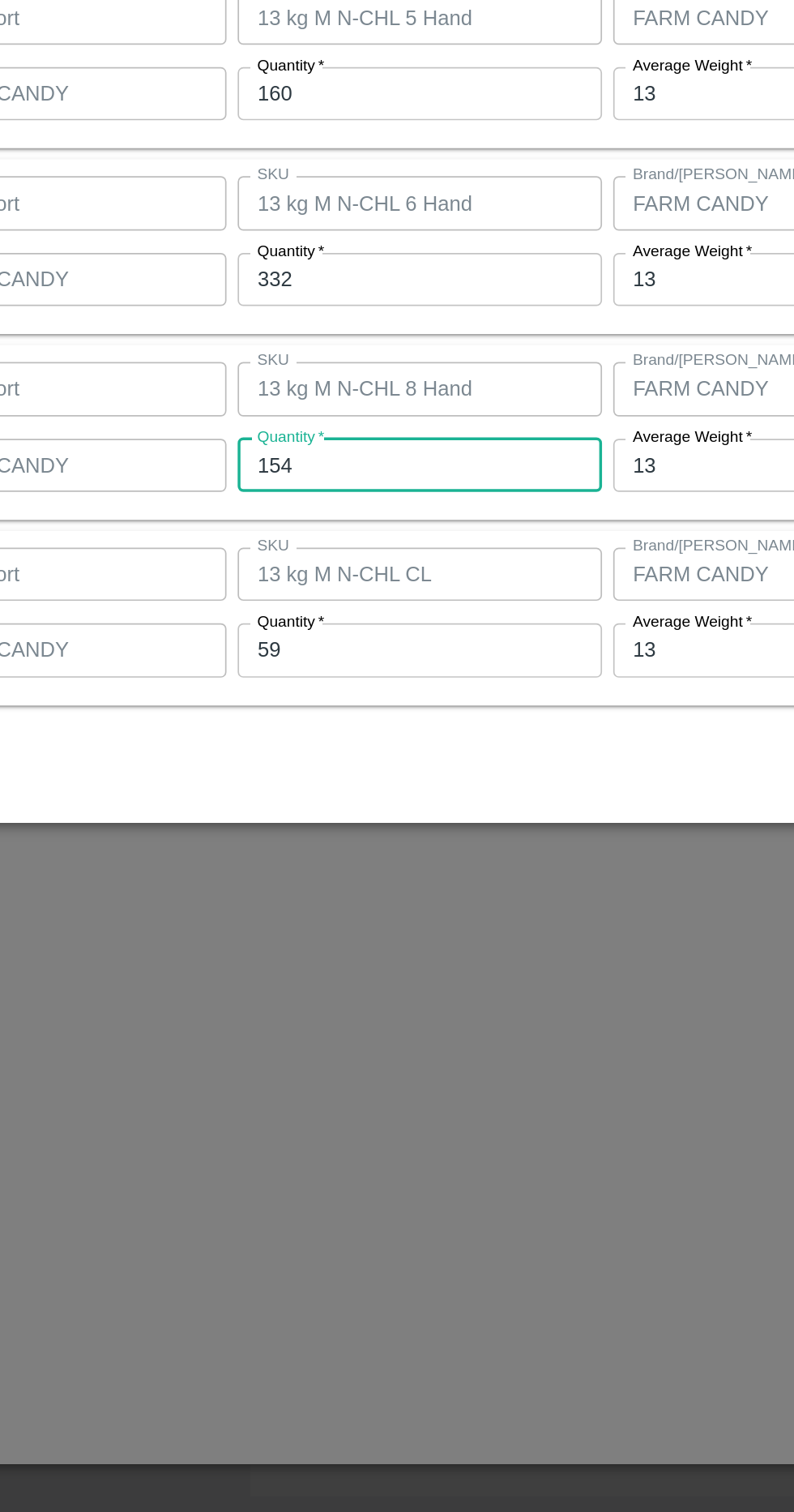
type input "154"
click at [404, 1002] on input "59" at bounding box center [367, 1000] width 212 height 31
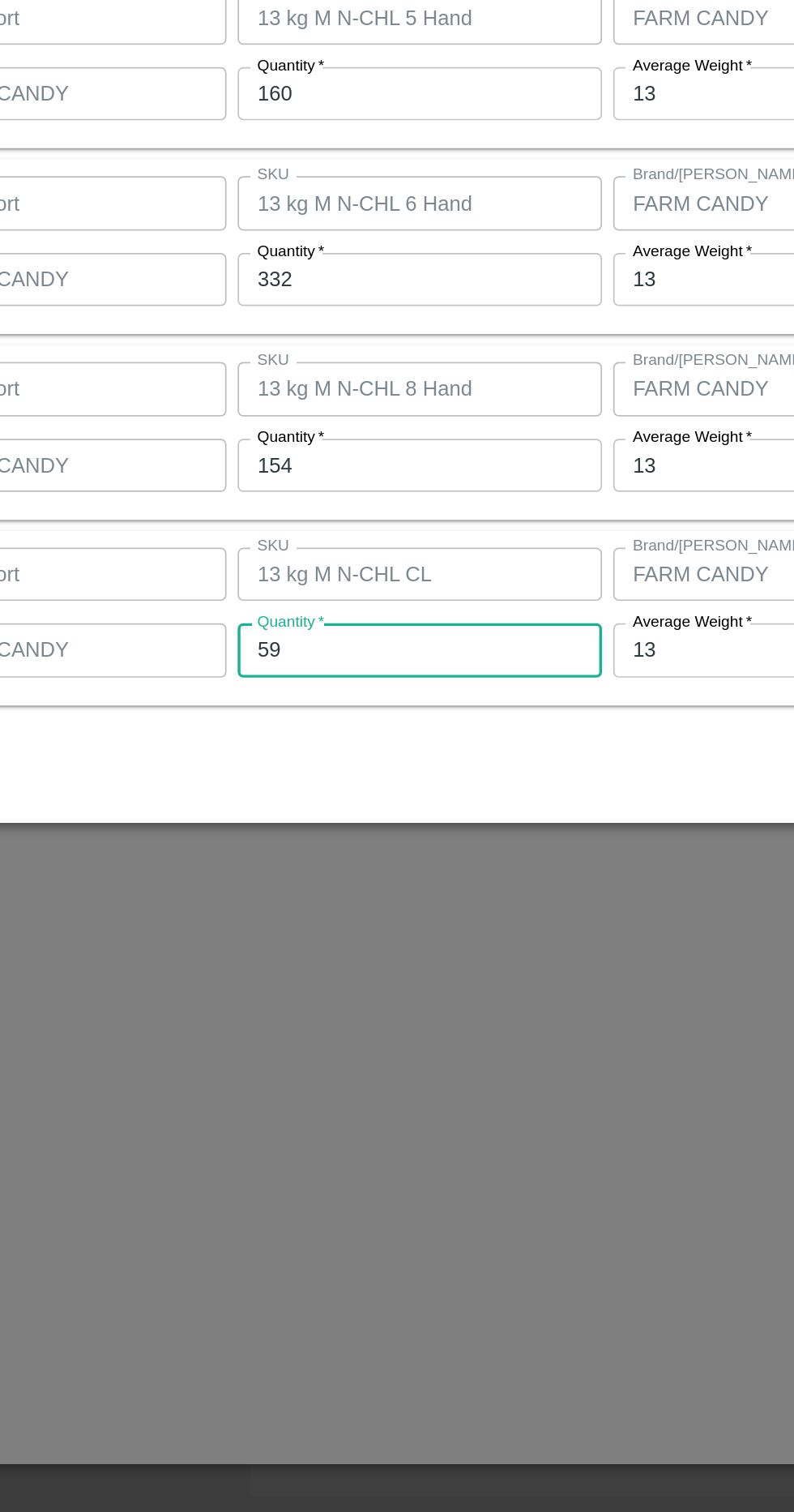
type input "5"
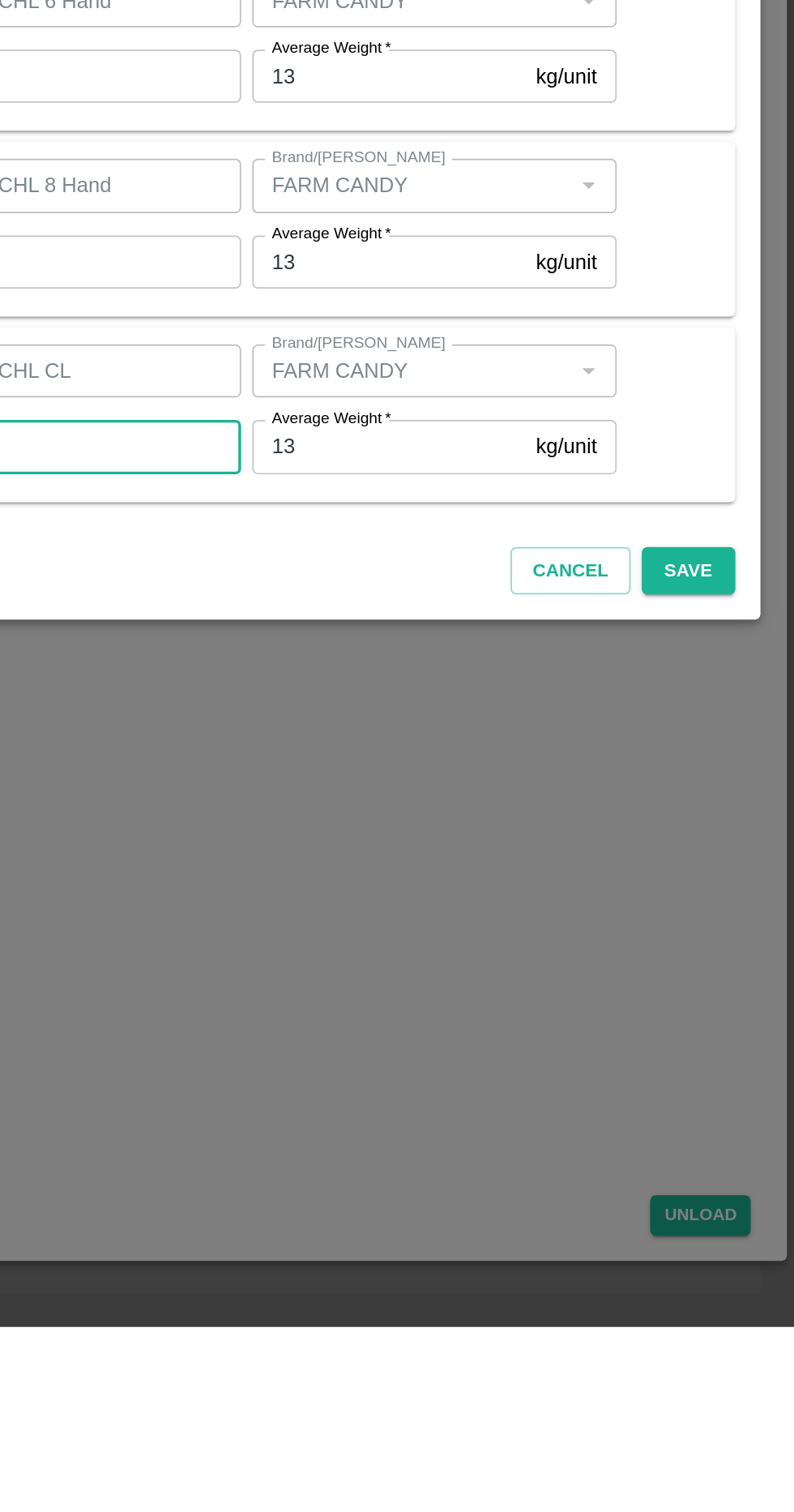
type input "67"
click at [738, 1072] on button "Save" at bounding box center [732, 1073] width 53 height 28
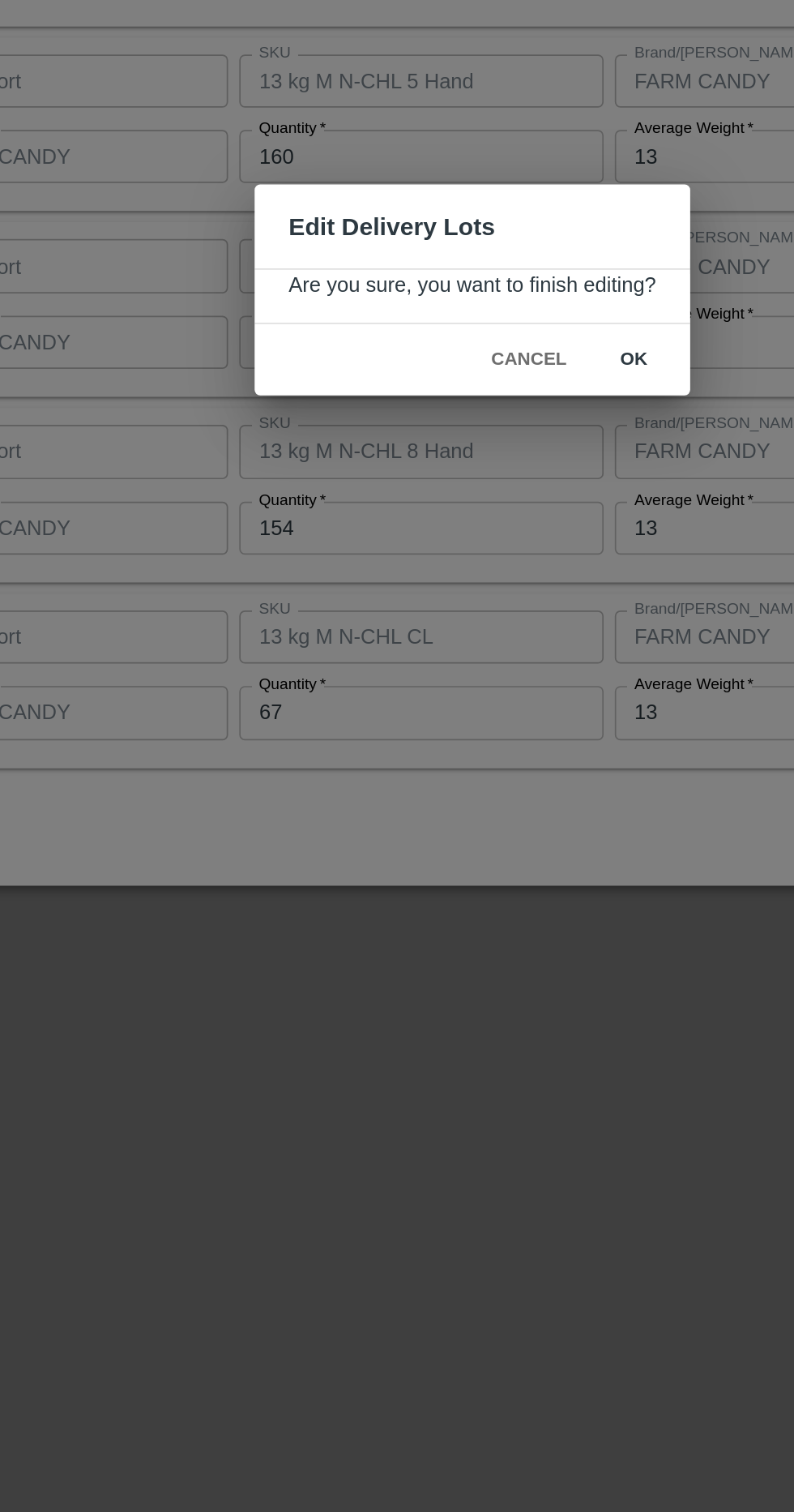
click at [488, 795] on button "ok" at bounding box center [490, 796] width 52 height 28
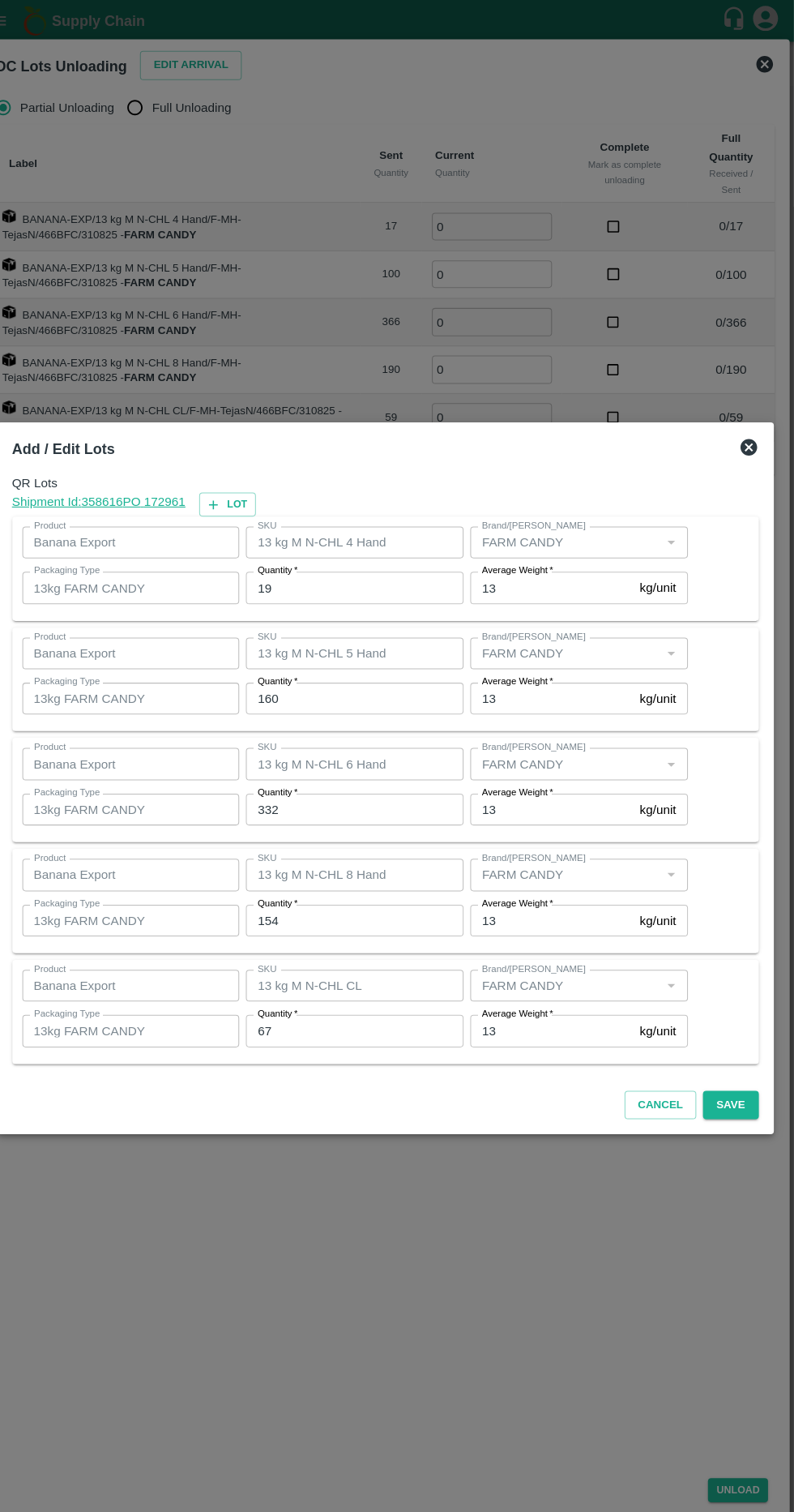
click at [753, 1078] on button "Save" at bounding box center [732, 1073] width 53 height 28
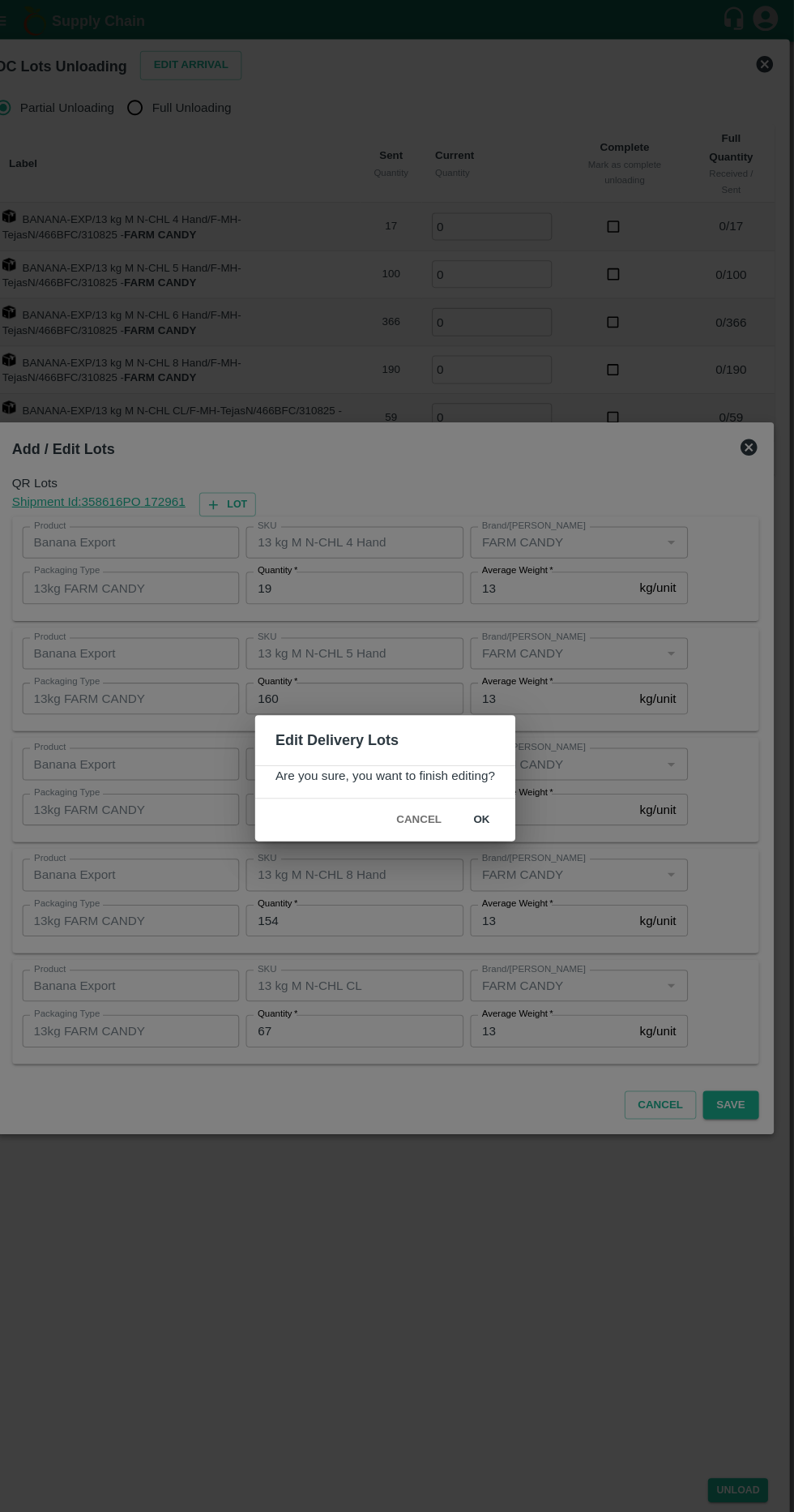
click at [505, 791] on button "ok" at bounding box center [490, 796] width 52 height 28
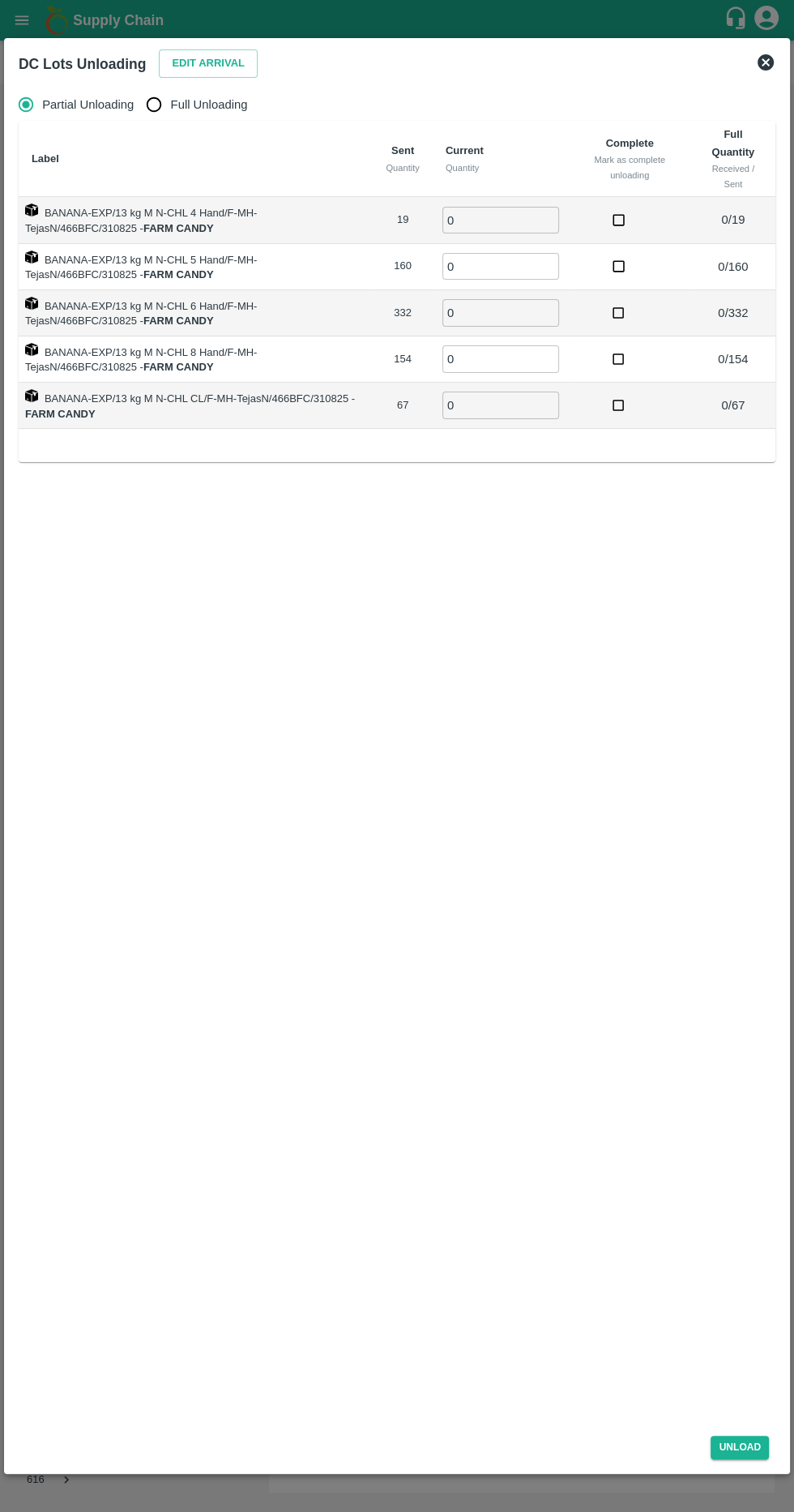
click at [232, 102] on span "Full Unloading" at bounding box center [209, 104] width 77 height 18
click at [171, 102] on input "Full Unloading" at bounding box center [154, 104] width 33 height 33
radio input "true"
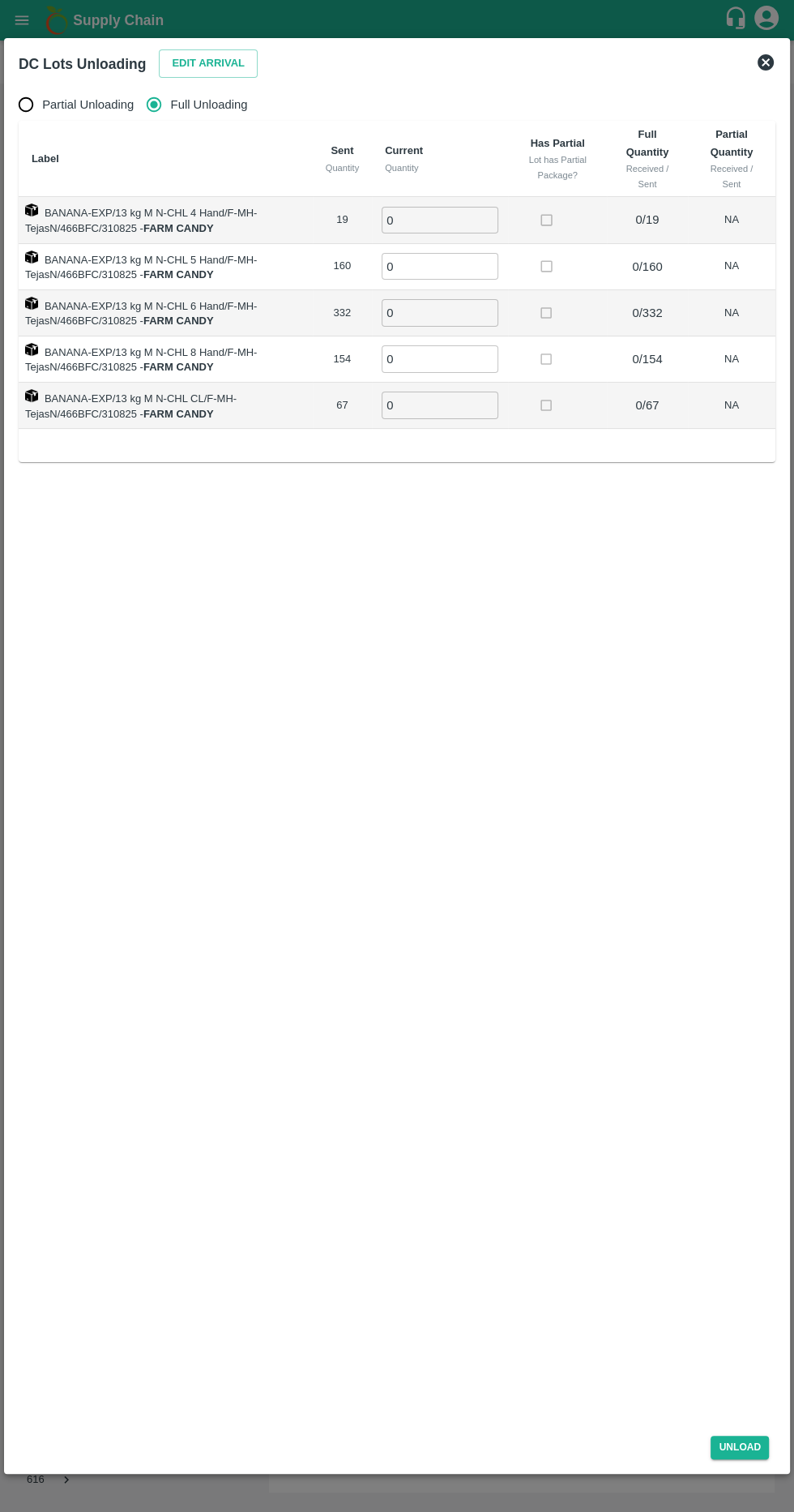
click at [482, 217] on input "0" at bounding box center [440, 219] width 117 height 27
type input "19"
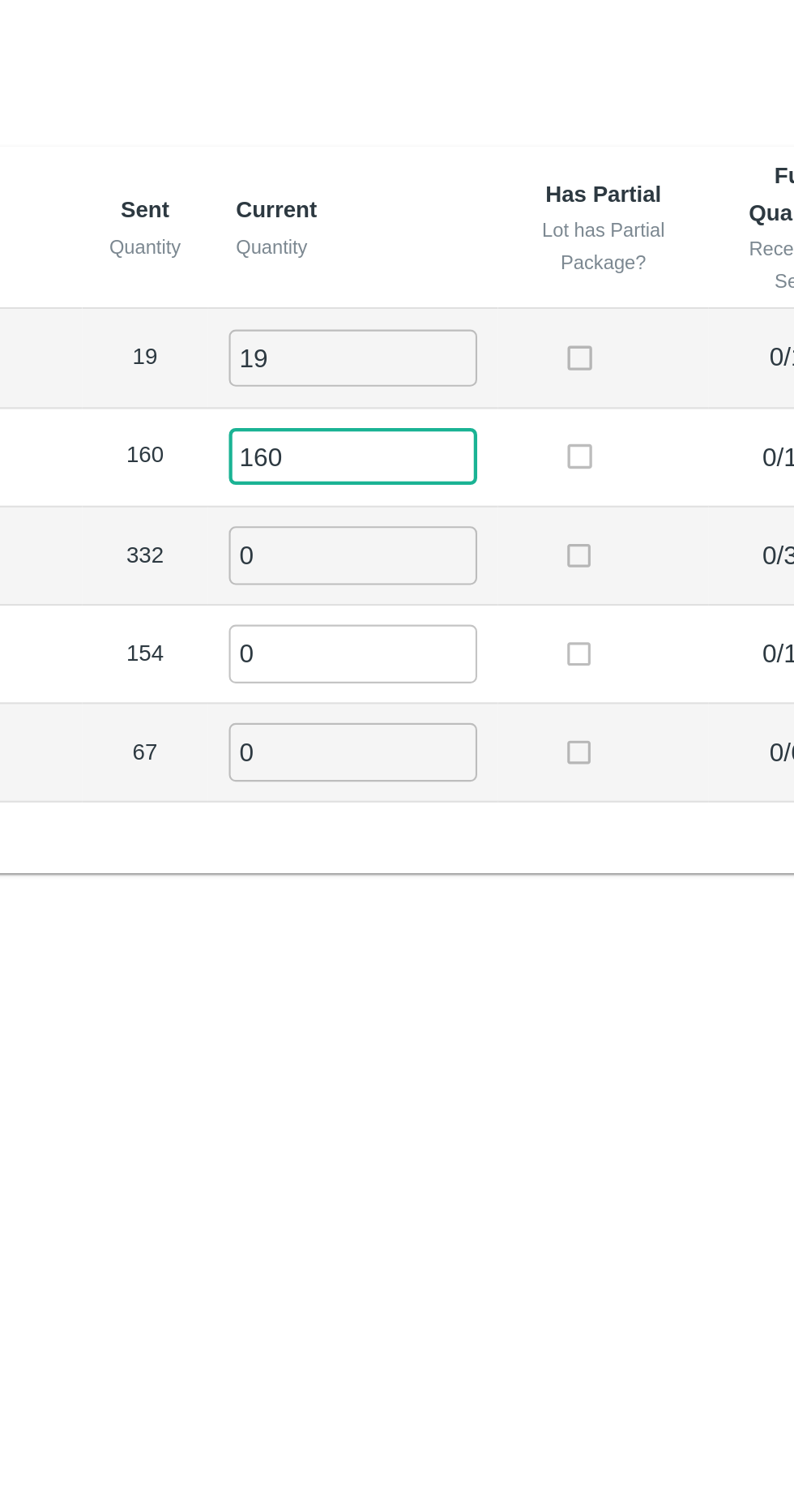
type input "160"
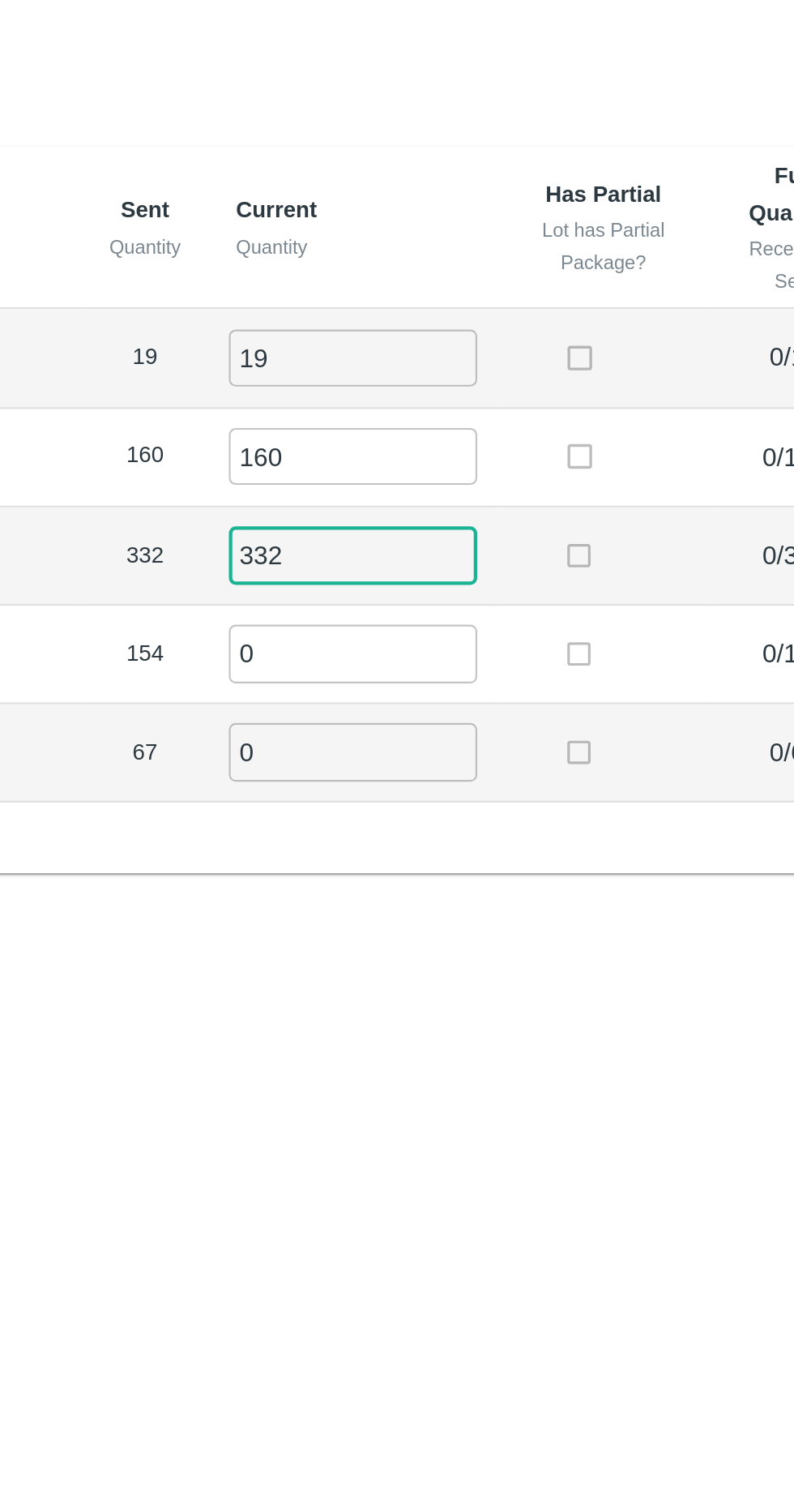
type input "332"
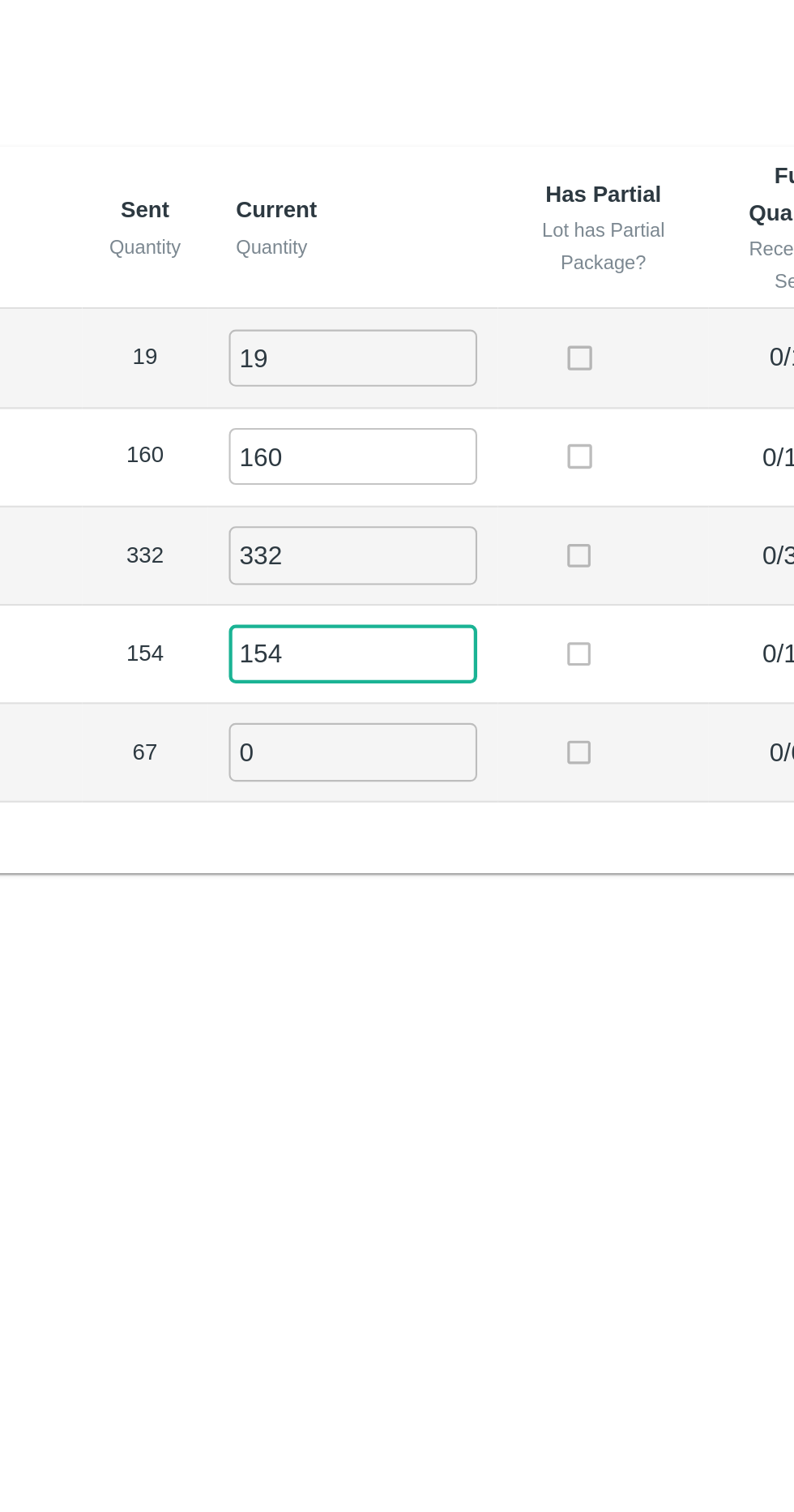
type input "154"
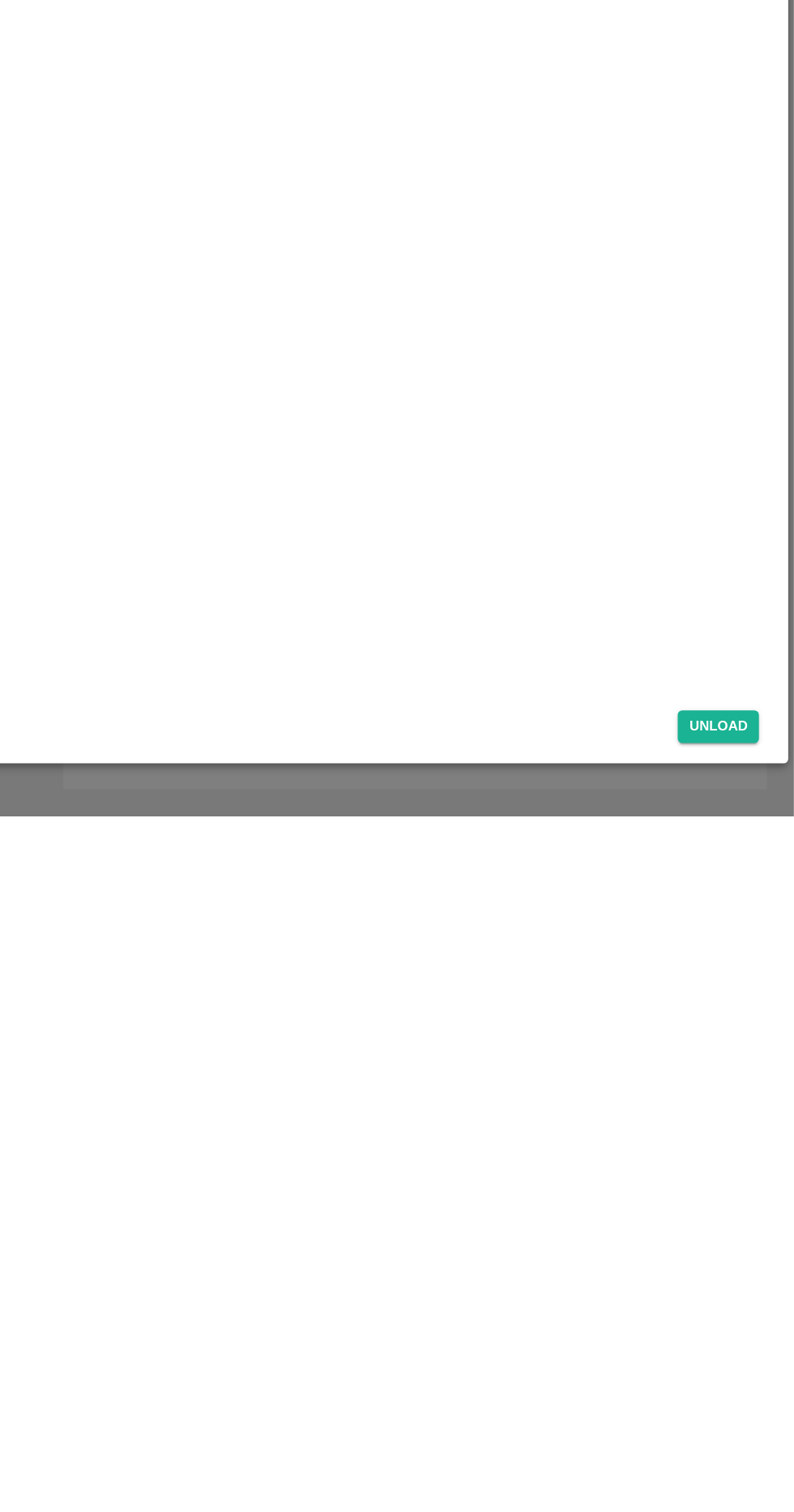
type input "67"
click at [753, 1452] on button "Unload" at bounding box center [740, 1446] width 58 height 23
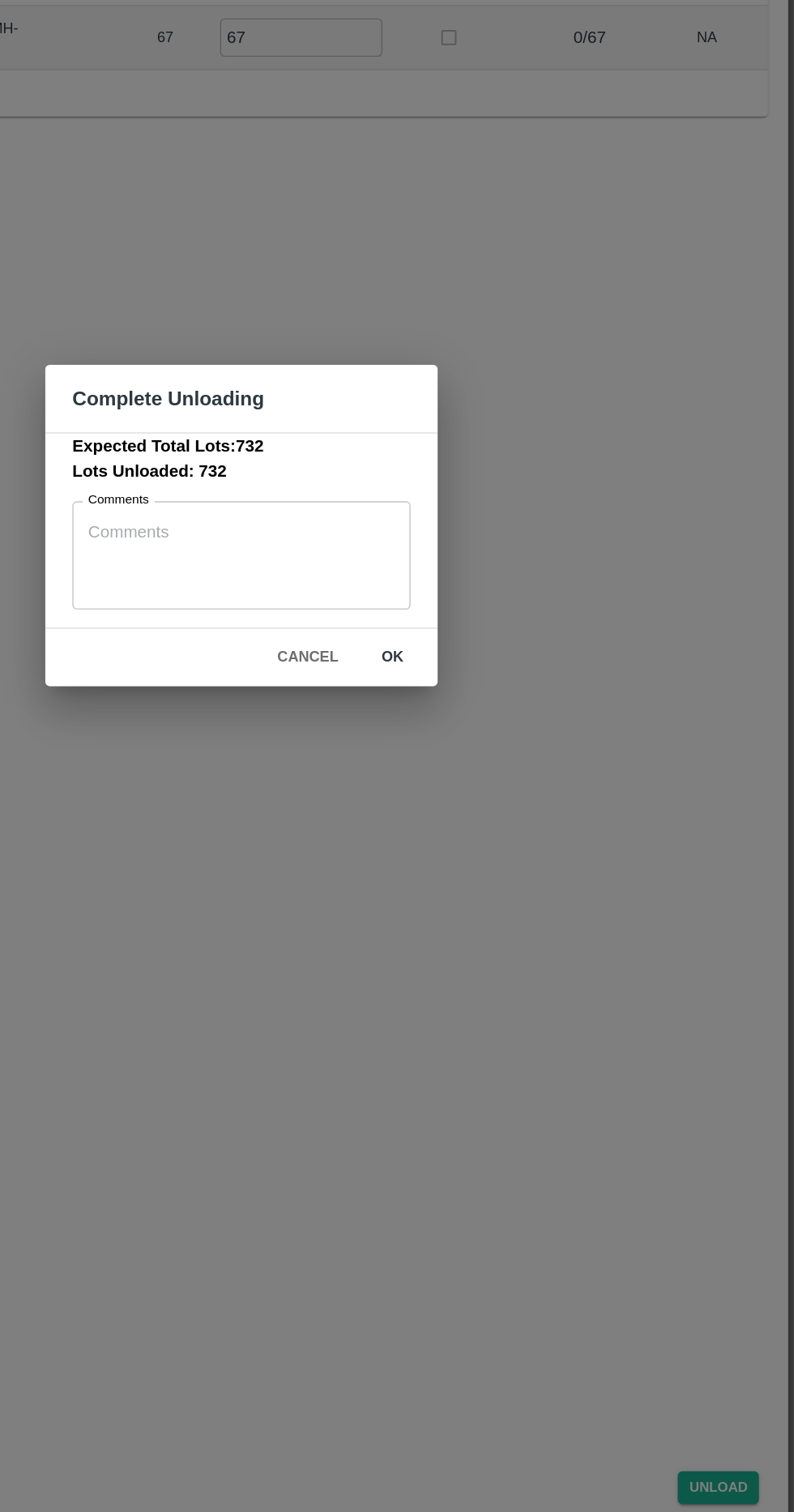
click at [500, 847] on button "ok" at bounding box center [505, 850] width 52 height 28
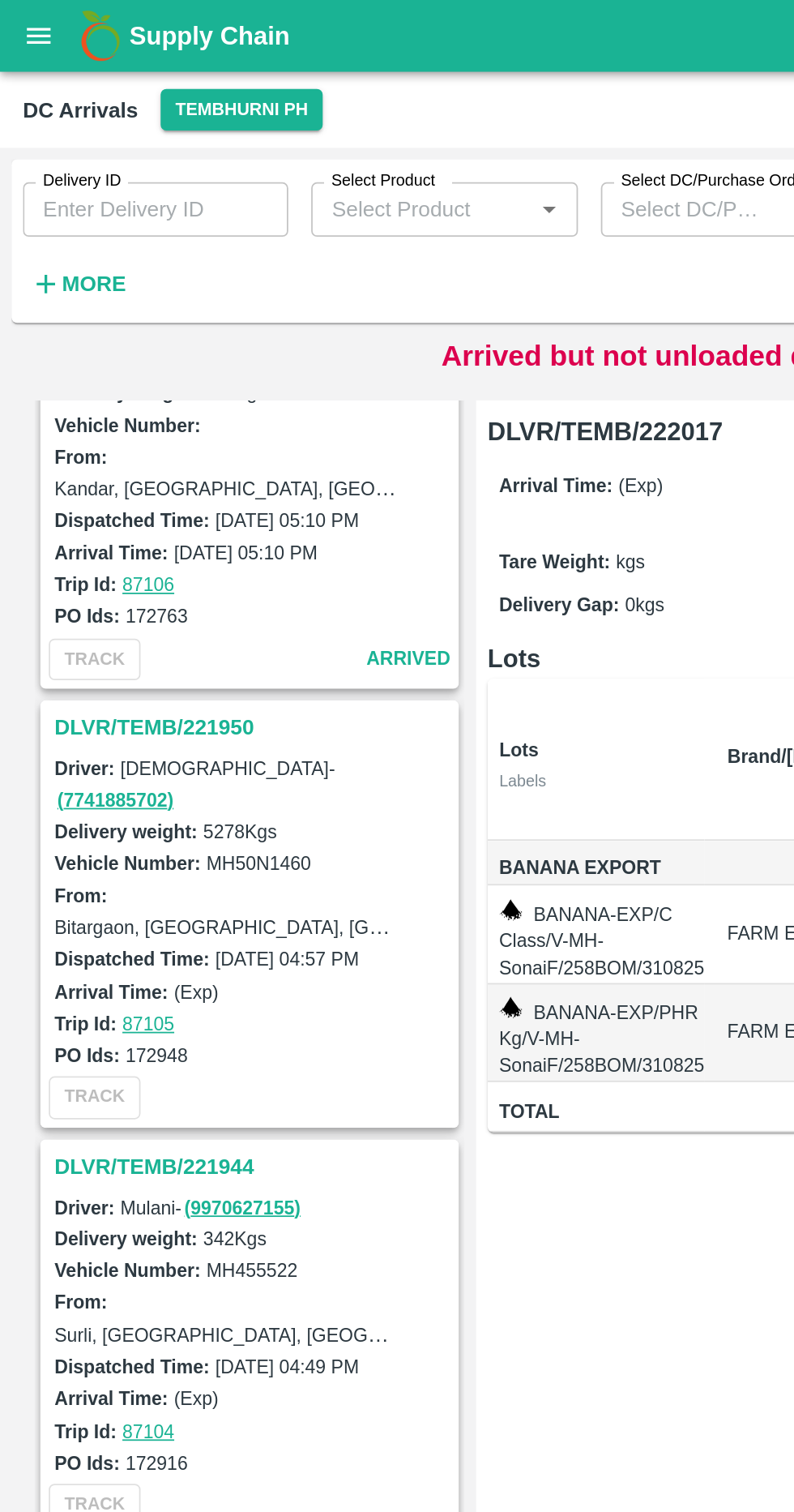
scroll to position [3748, 0]
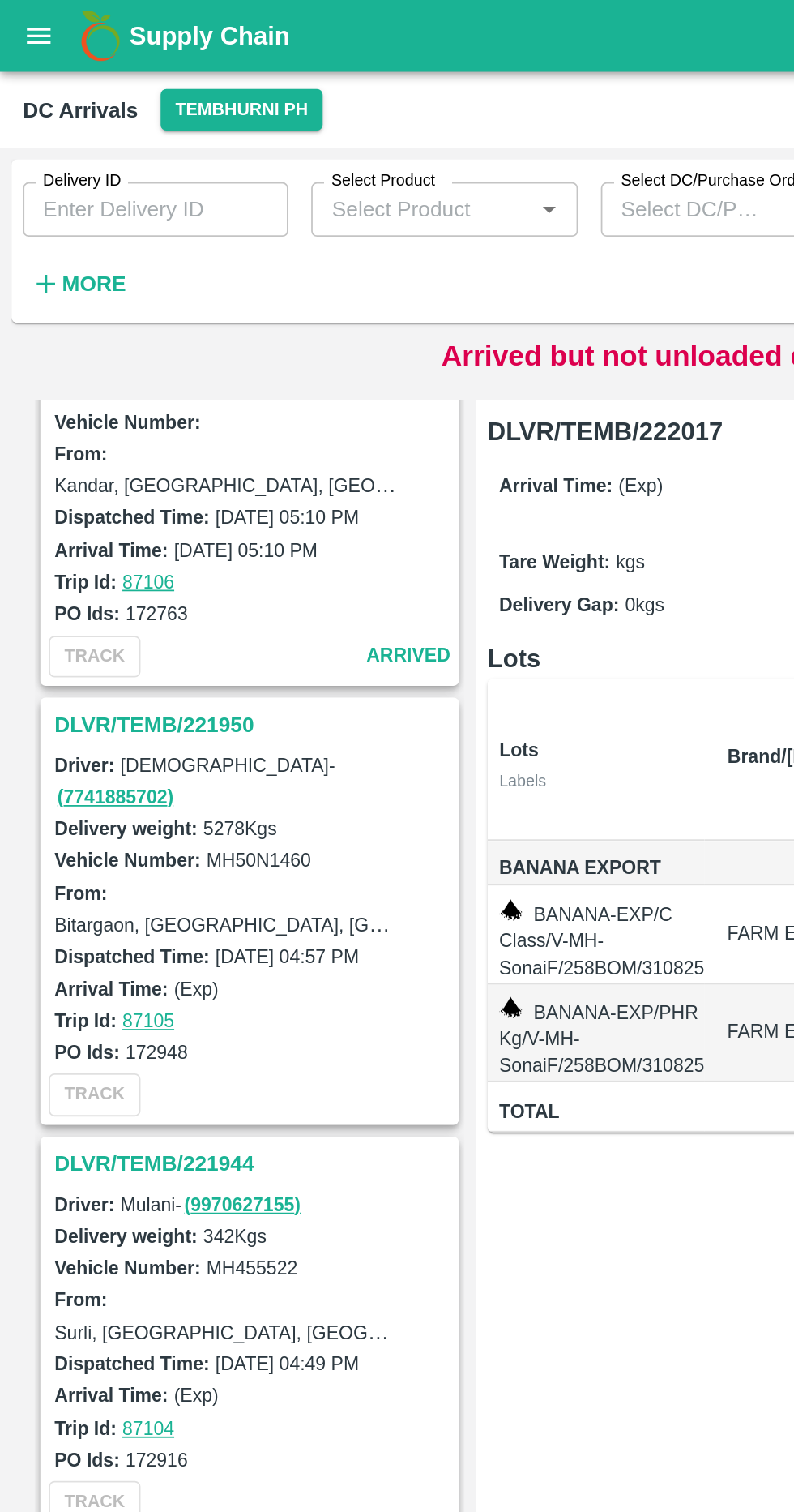
click at [87, 398] on h3 "DLVR/TEMB/221950" at bounding box center [143, 409] width 225 height 21
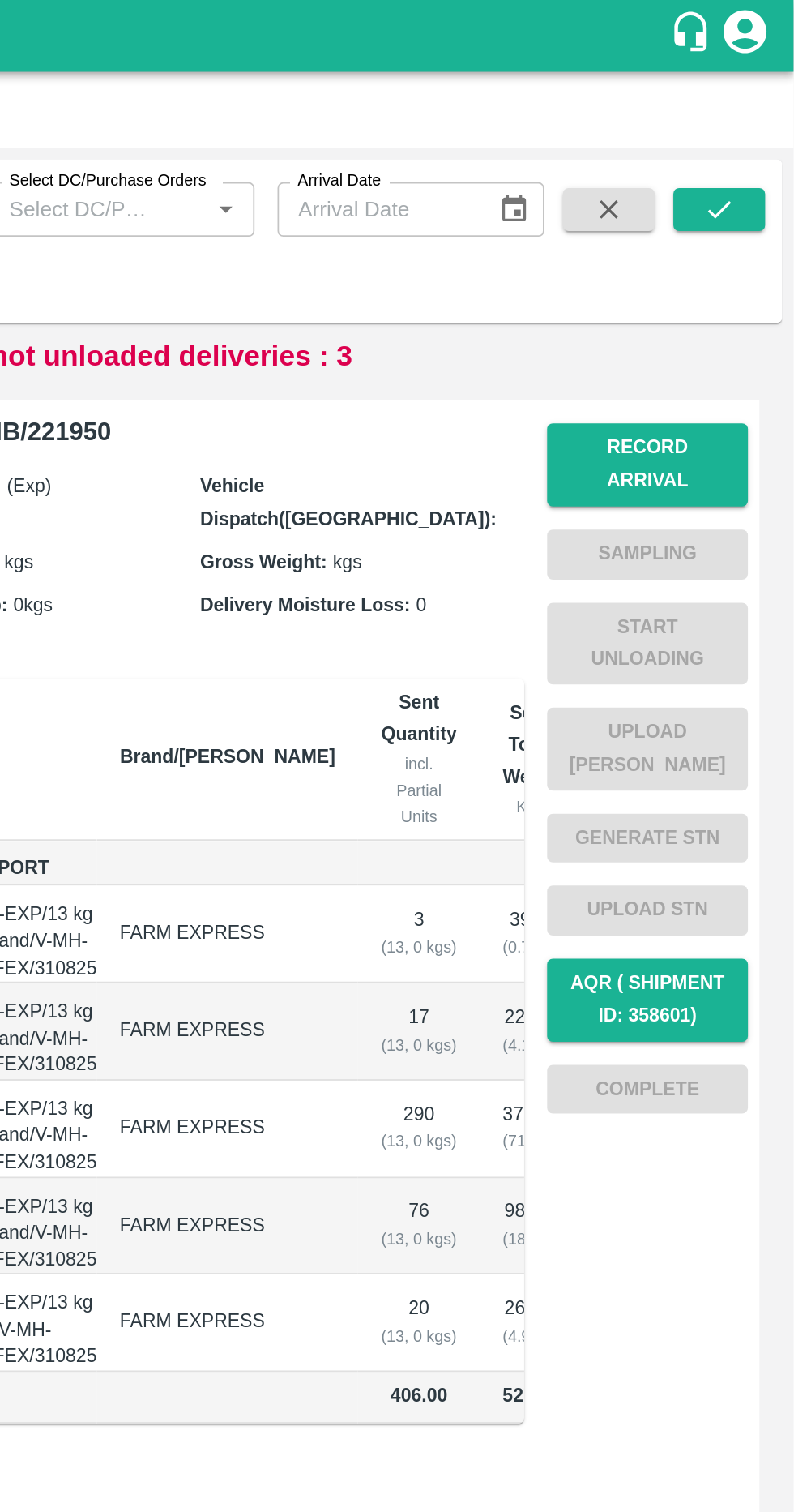
click at [764, 251] on button "Record Arrival" at bounding box center [712, 262] width 113 height 47
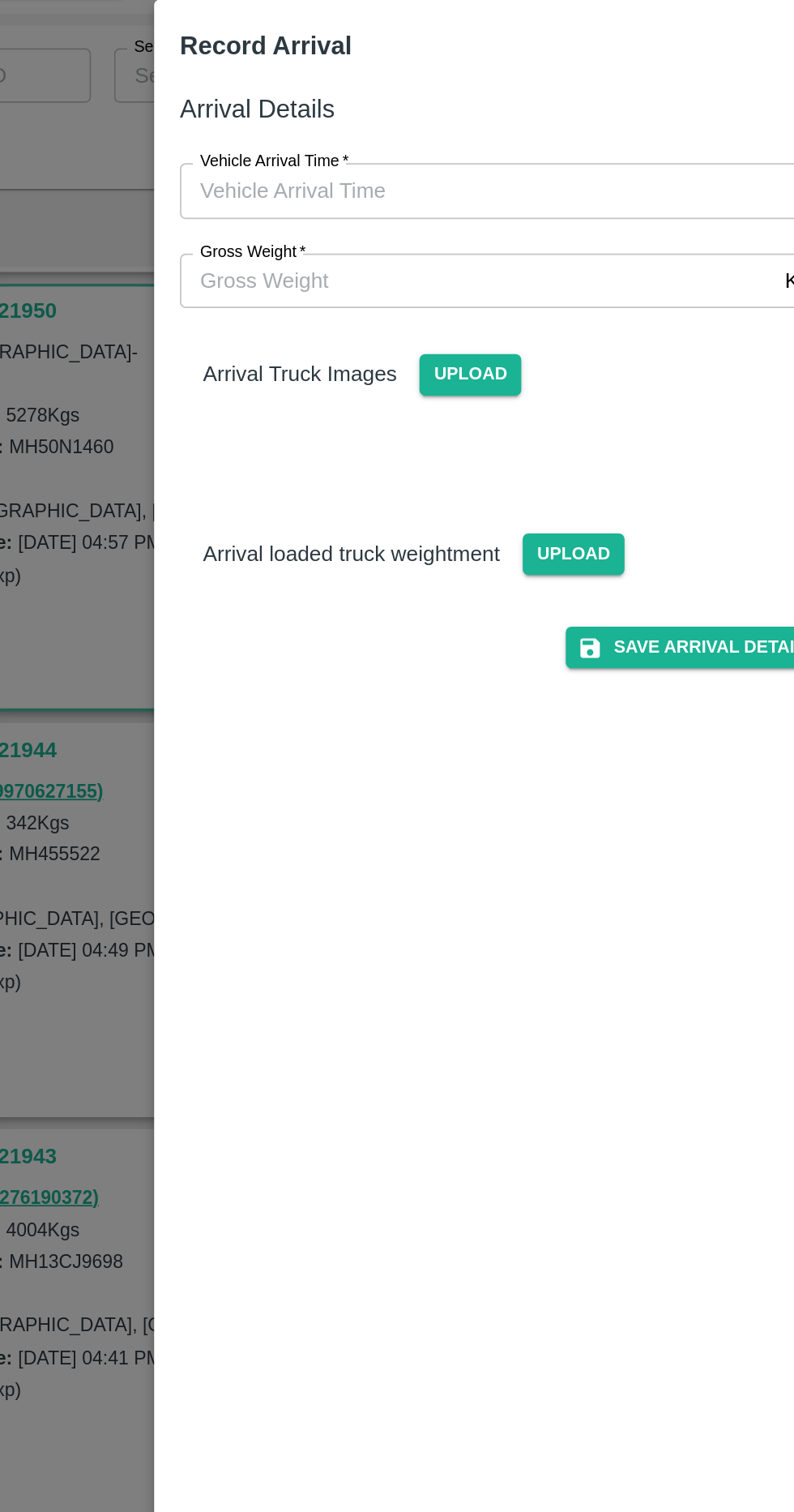
click at [461, 391] on span "Upload" at bounding box center [435, 388] width 57 height 23
click at [0, 0] on input "Upload" at bounding box center [0, 0] width 0 height 0
click at [398, 292] on span "Upload" at bounding box center [377, 287] width 57 height 23
click at [0, 0] on input "Upload" at bounding box center [0, 0] width 0 height 0
click at [434, 388] on span "Upload" at bounding box center [435, 388] width 57 height 23
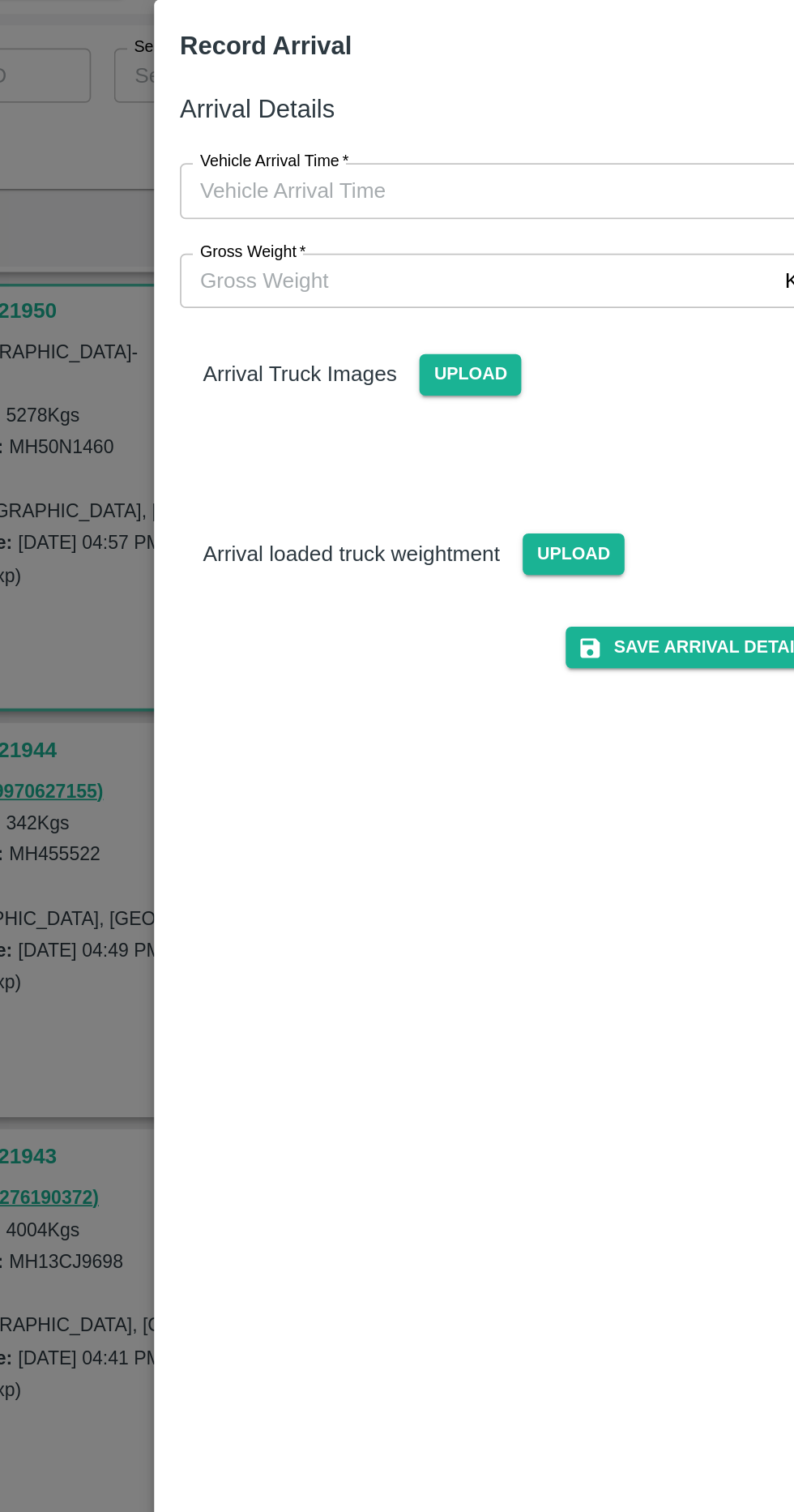
click at [0, 0] on input "Upload" at bounding box center [0, 0] width 0 height 0
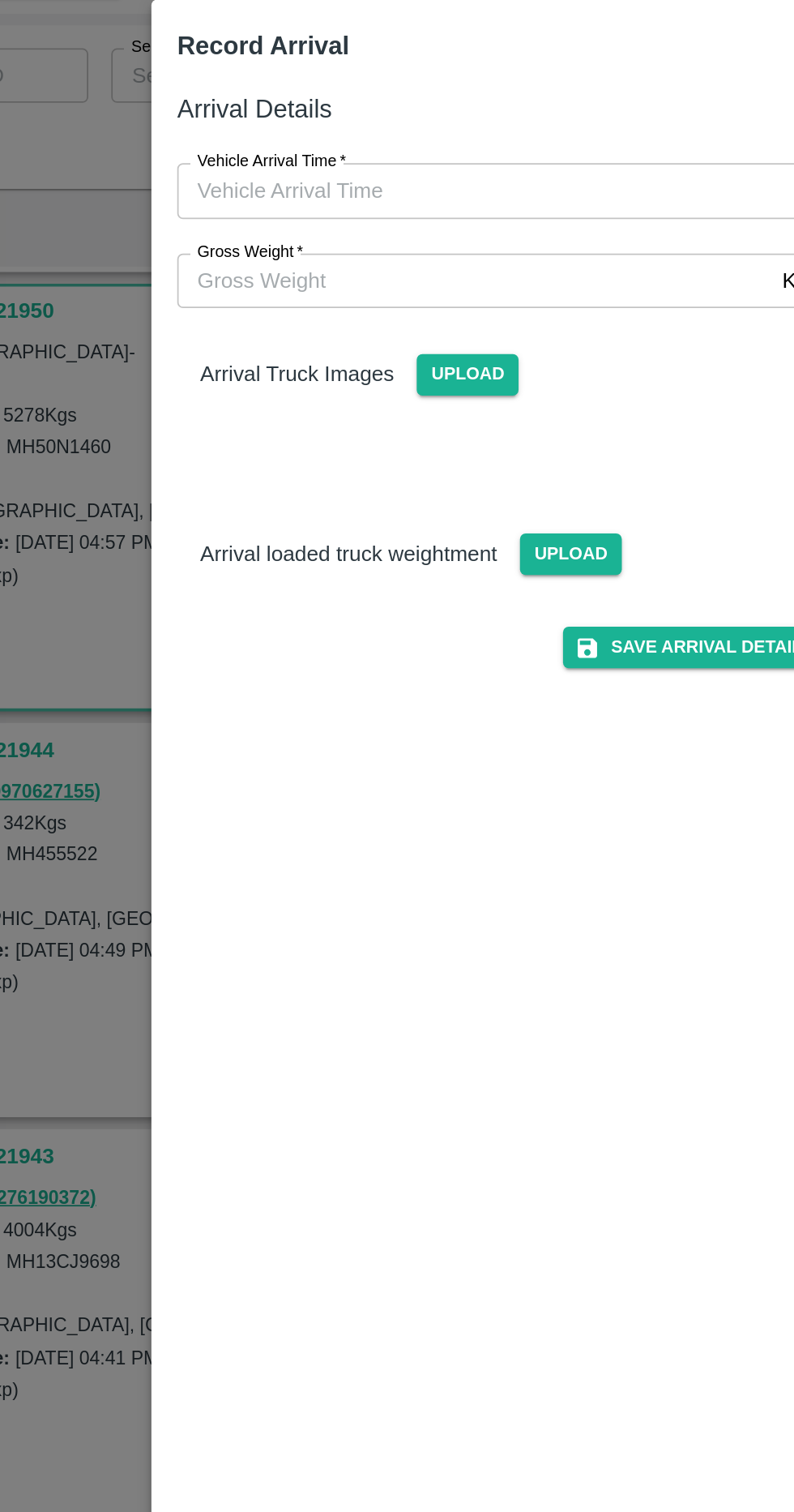
click at [413, 386] on span "Upload" at bounding box center [435, 388] width 57 height 23
click at [0, 0] on input "Upload" at bounding box center [0, 0] width 0 height 0
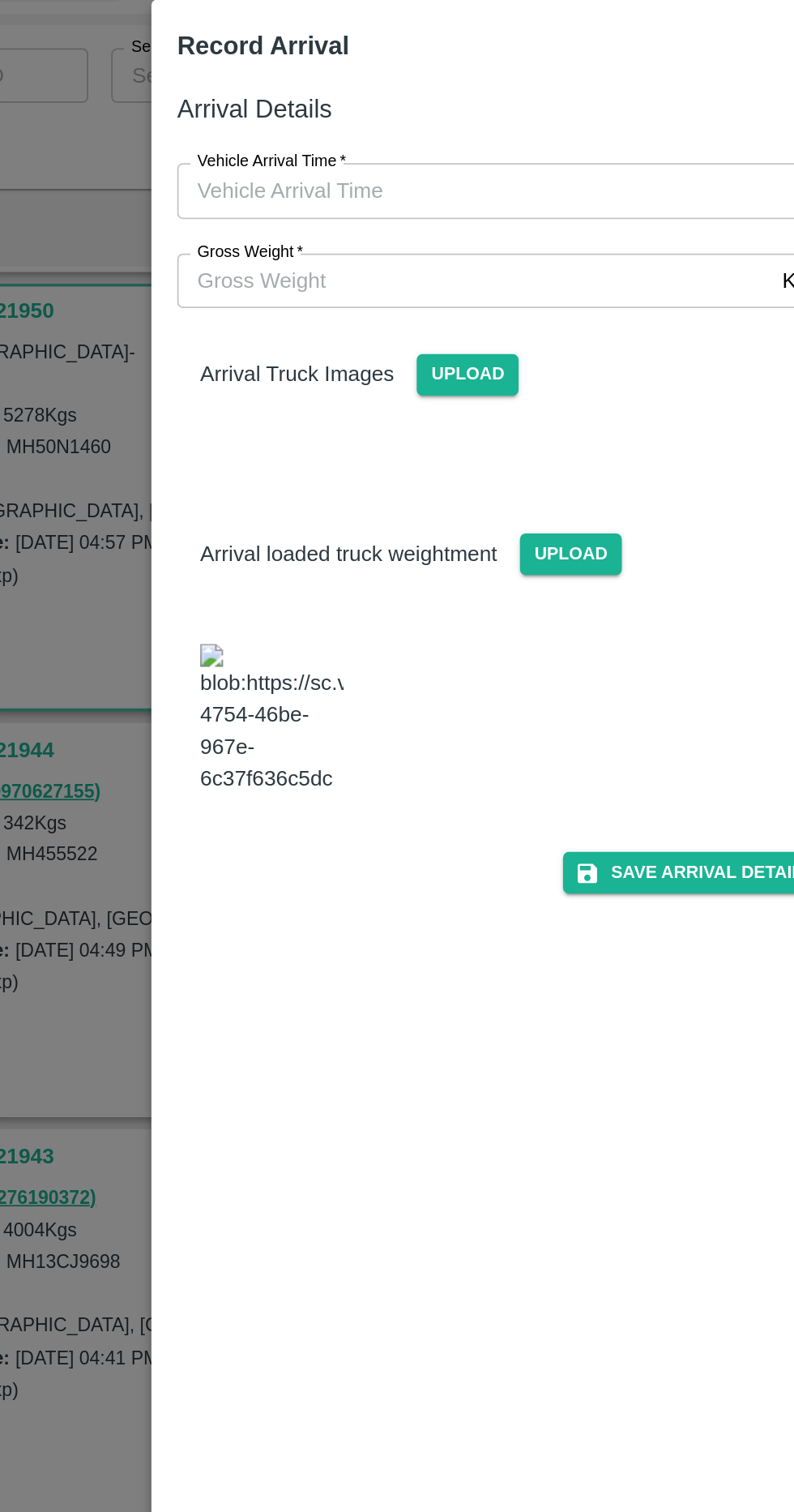
click at [244, 453] on img at bounding box center [266, 482] width 81 height 85
click at [251, 236] on input "Gross Weight   *" at bounding box center [381, 233] width 336 height 31
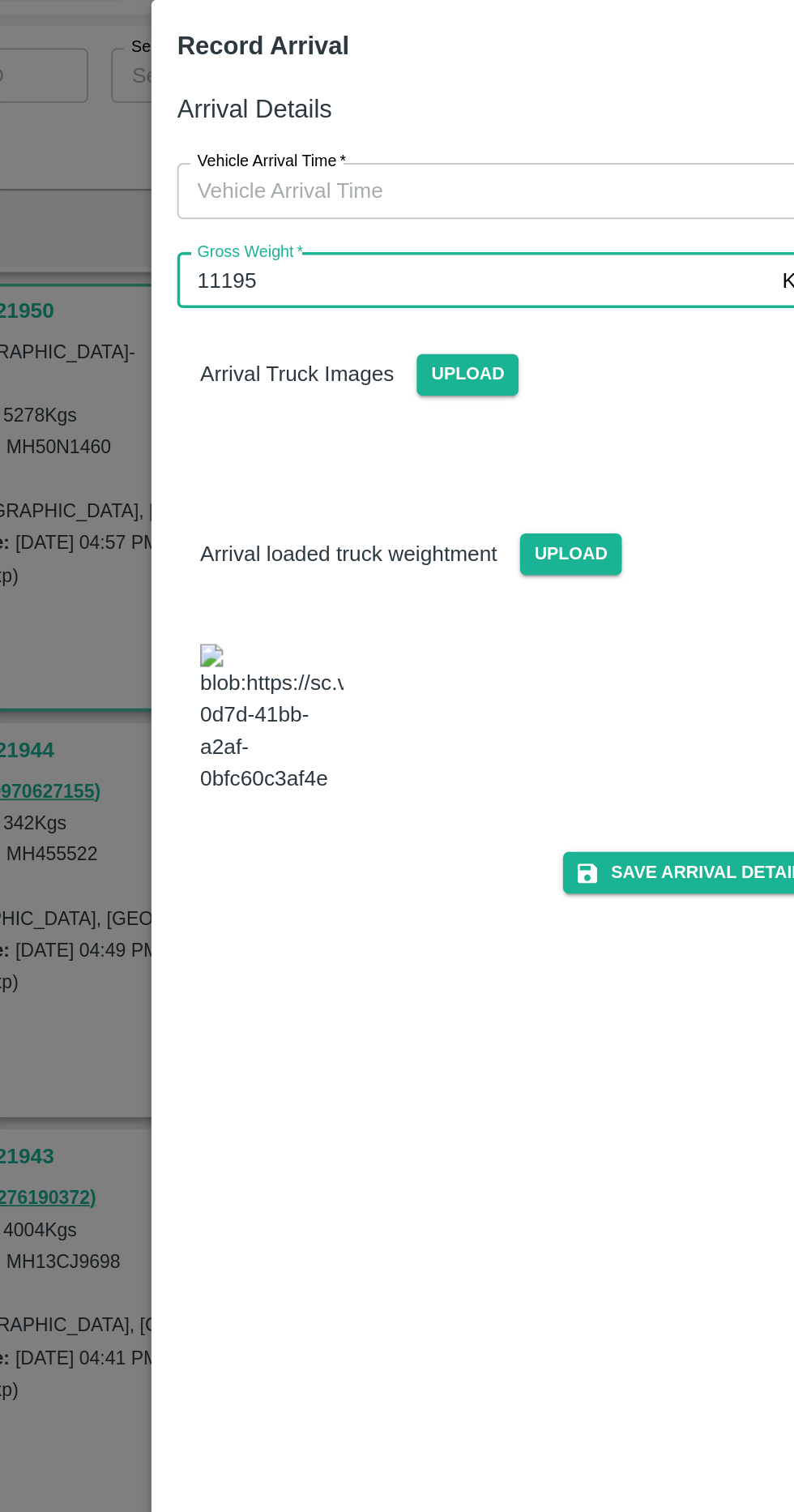
type input "11195"
click at [243, 187] on input "Vehicle Arrival Time   *" at bounding box center [391, 183] width 356 height 31
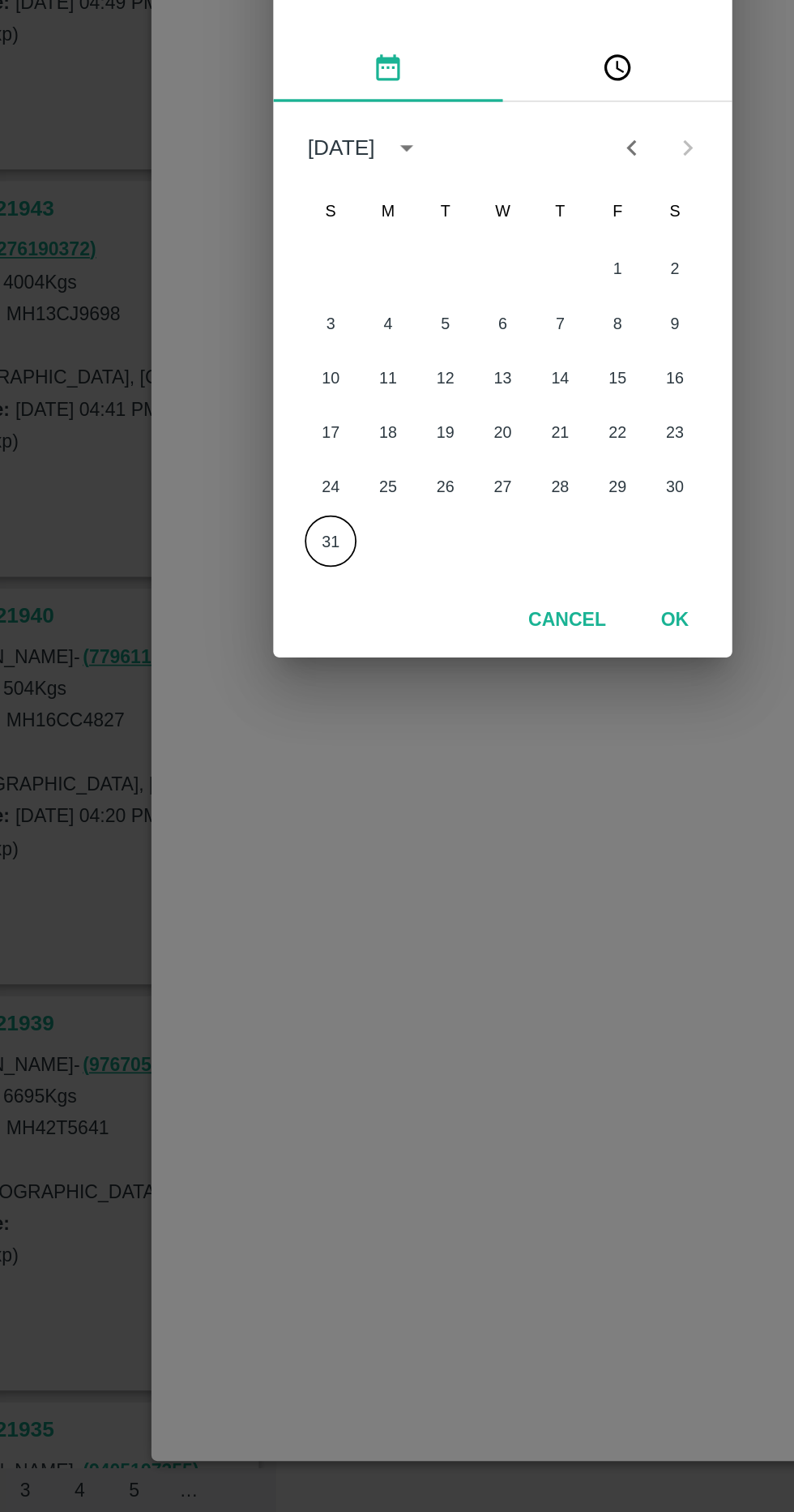
click at [299, 917] on button "31" at bounding box center [299, 916] width 29 height 29
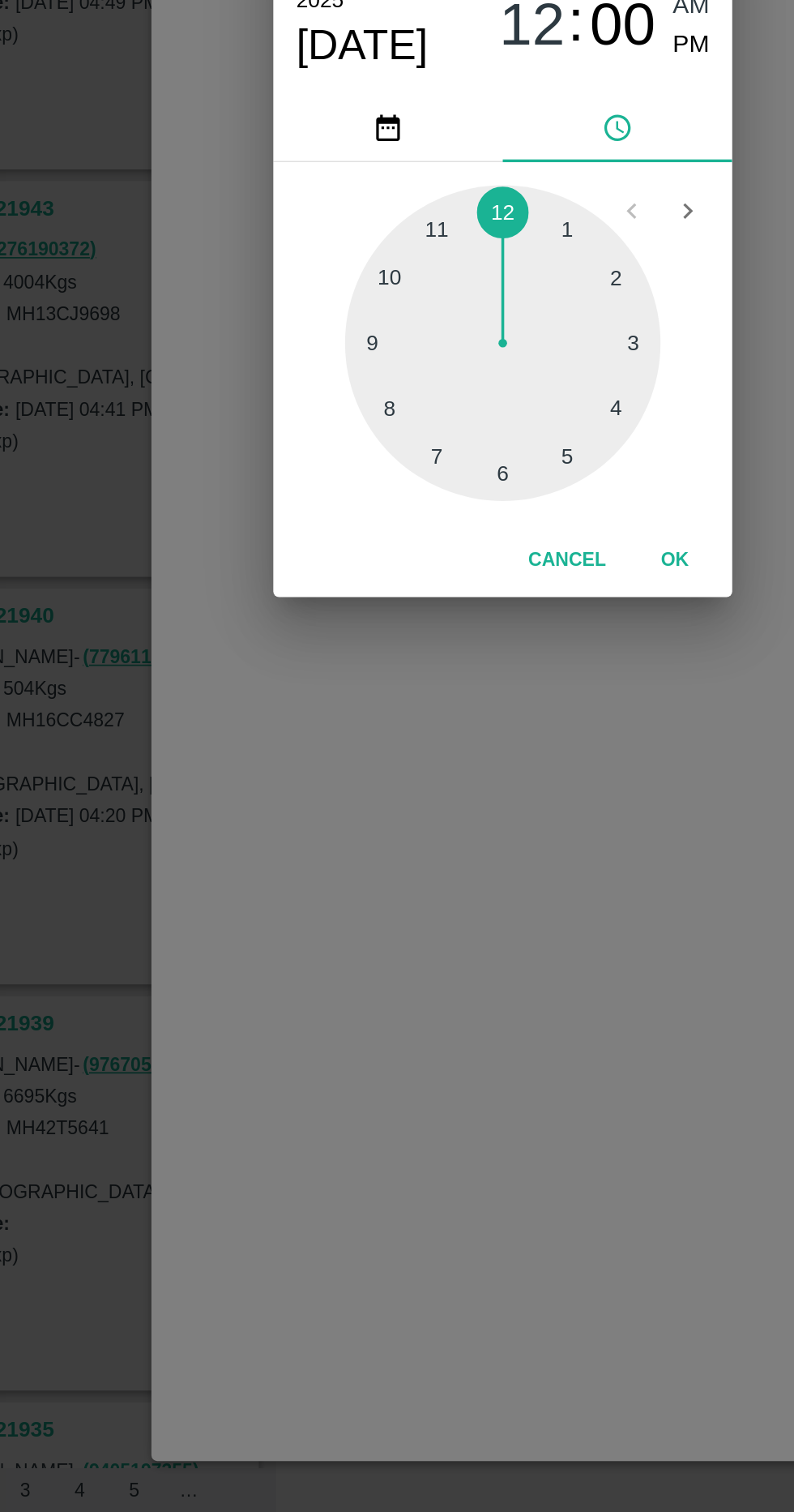
click at [348, 869] on div at bounding box center [397, 804] width 178 height 178
click at [392, 869] on div at bounding box center [397, 804] width 178 height 178
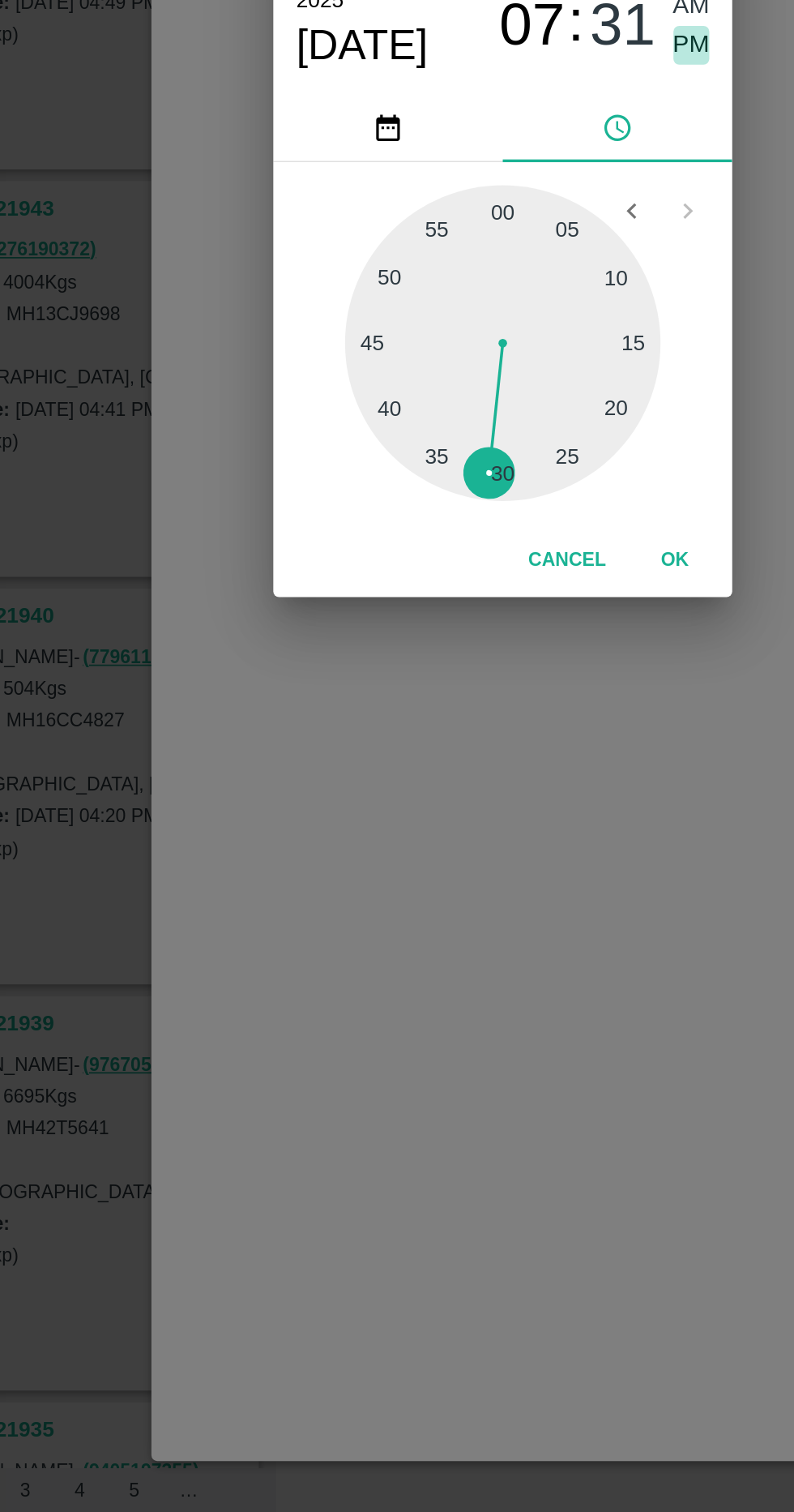
click at [494, 644] on span "PM" at bounding box center [504, 636] width 21 height 22
type input "31/08/2025 07:31 PM"
click at [493, 937] on button "OK" at bounding box center [494, 927] width 52 height 28
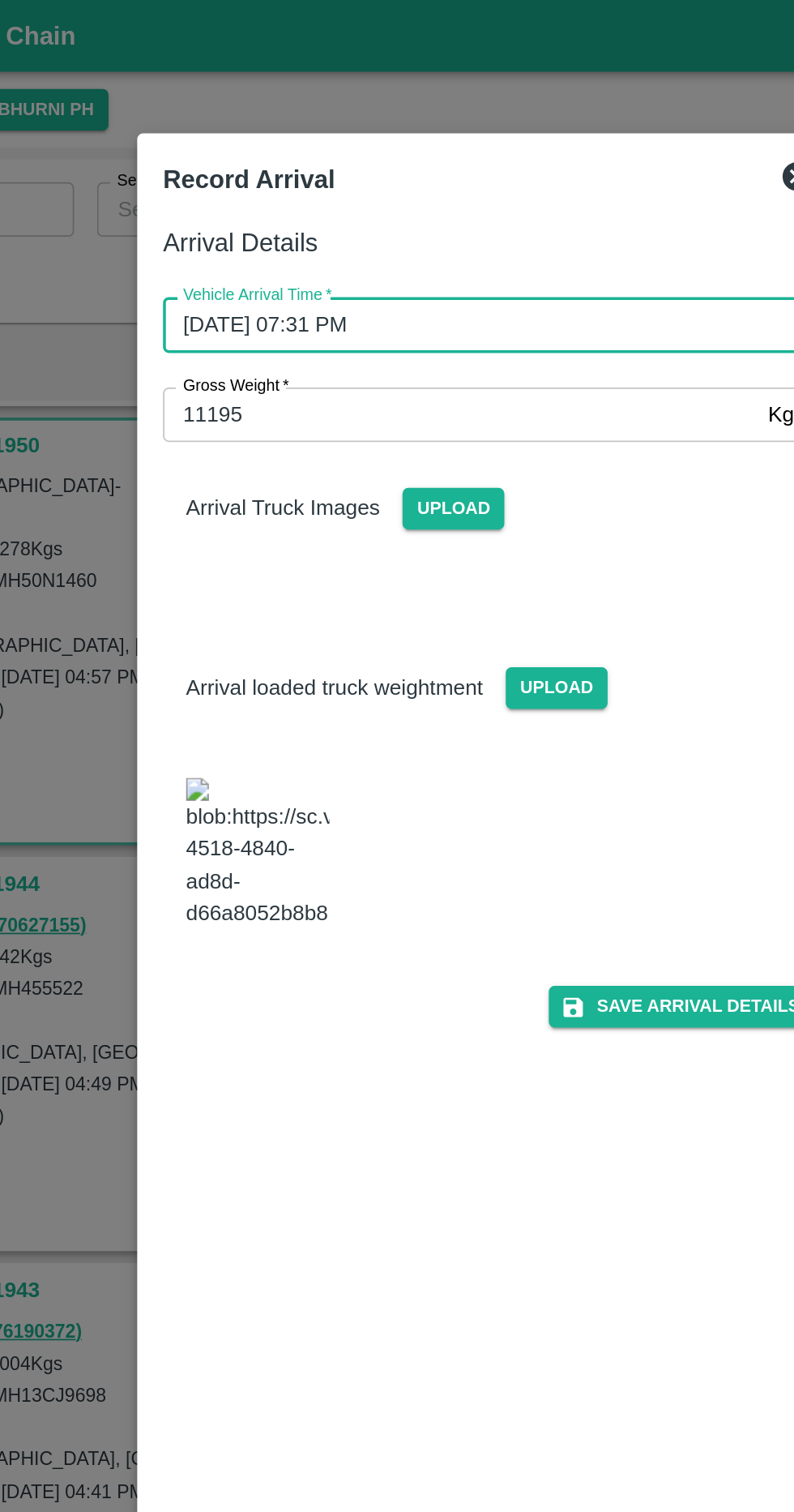
click at [244, 237] on input "11195" at bounding box center [381, 233] width 336 height 31
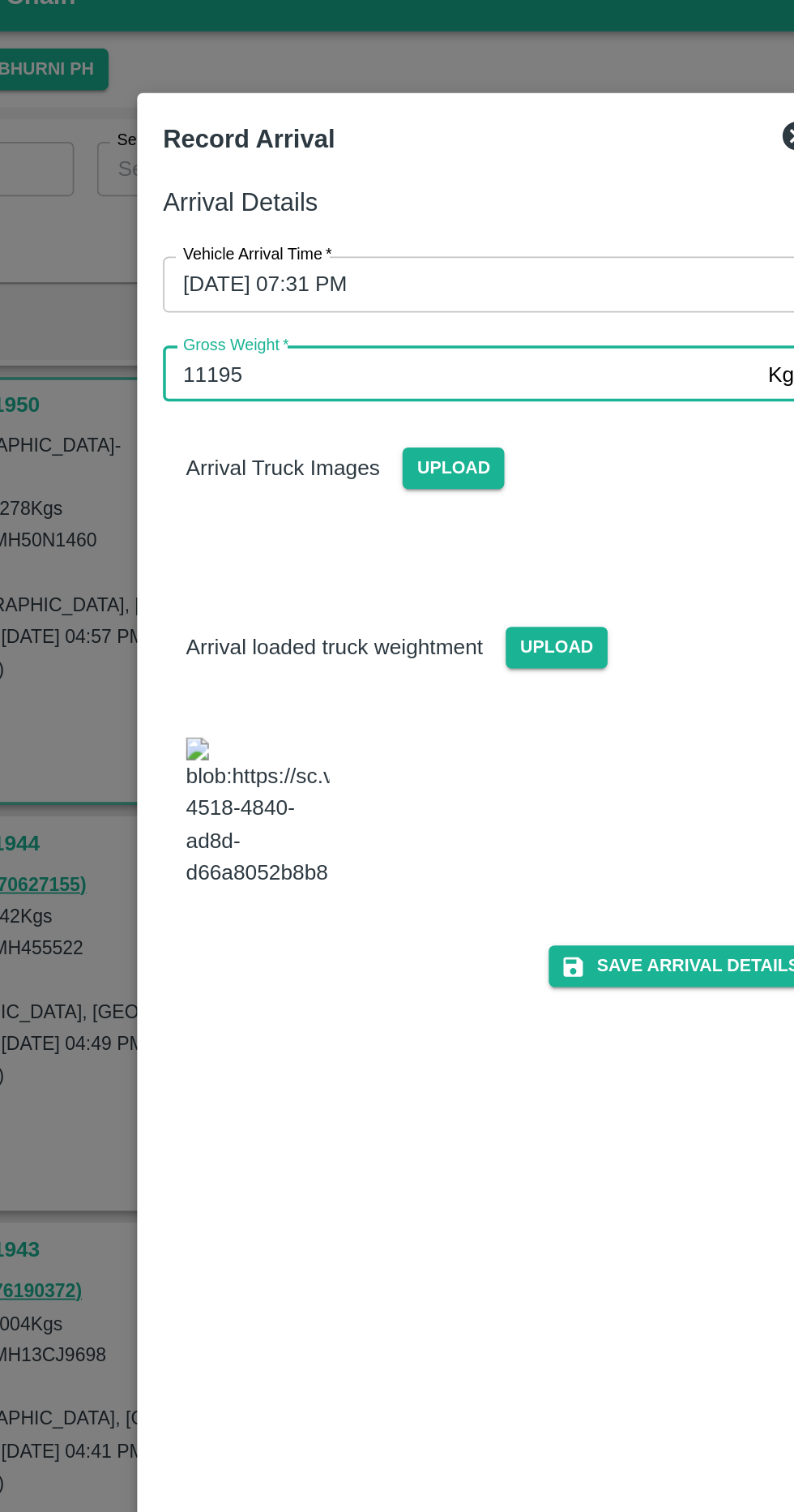
click at [370, 286] on span "Upload" at bounding box center [377, 287] width 57 height 23
click at [0, 0] on input "Upload" at bounding box center [0, 0] width 0 height 0
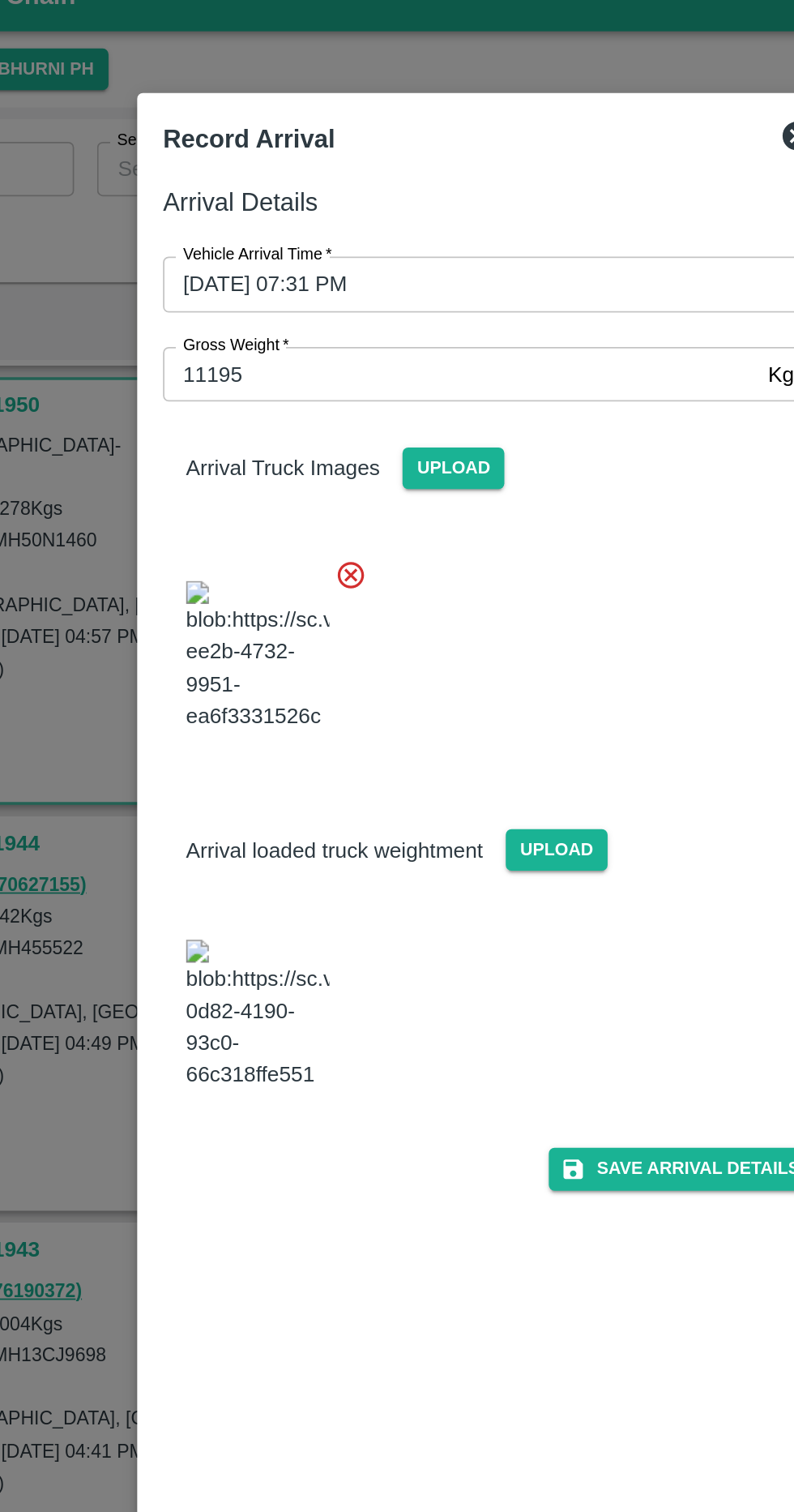
click at [506, 671] on button "Save Arrival Details" at bounding box center [506, 682] width 150 height 23
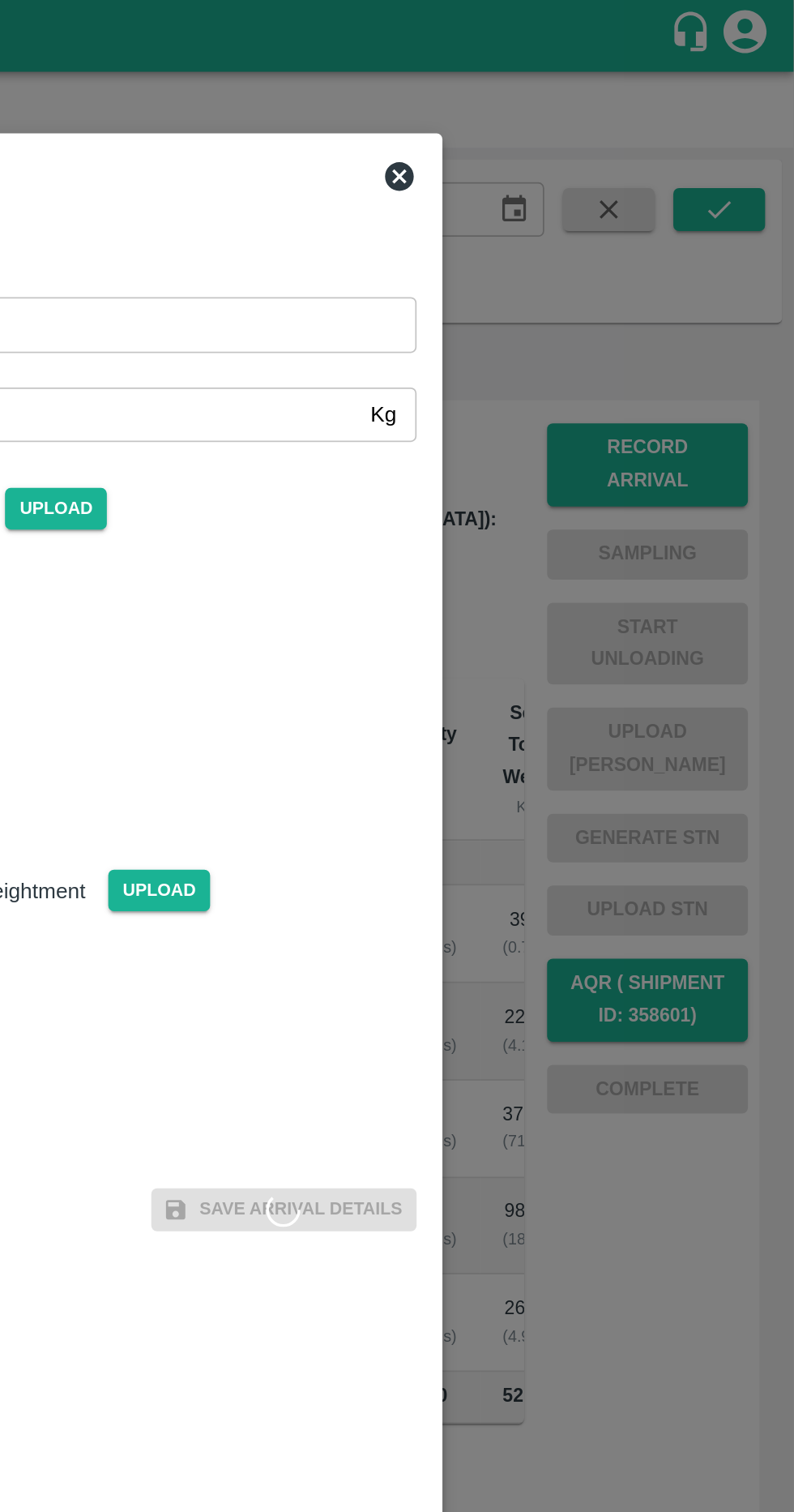
scroll to position [0, 0]
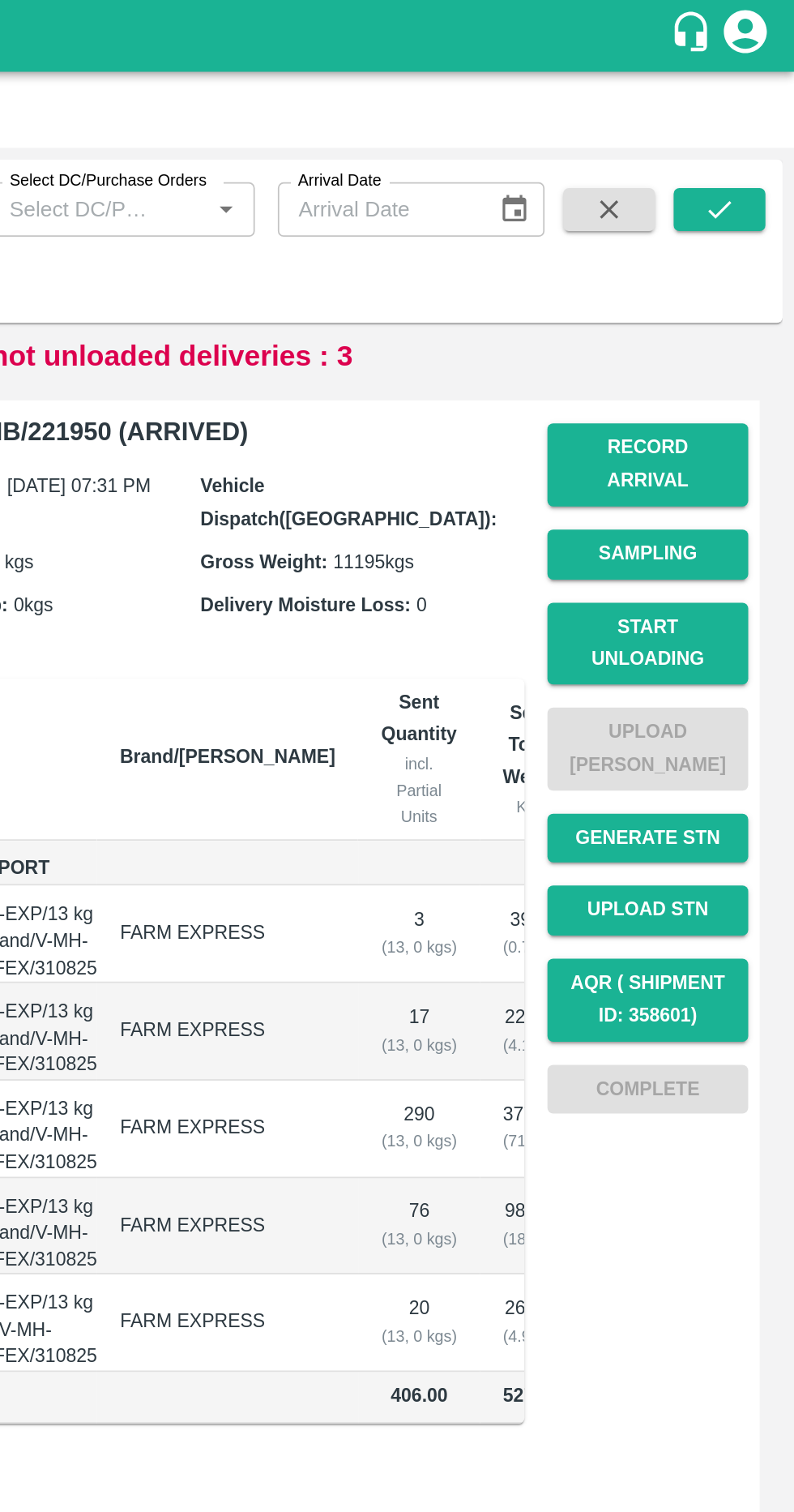
click at [740, 340] on button "Start Unloading" at bounding box center [712, 364] width 113 height 47
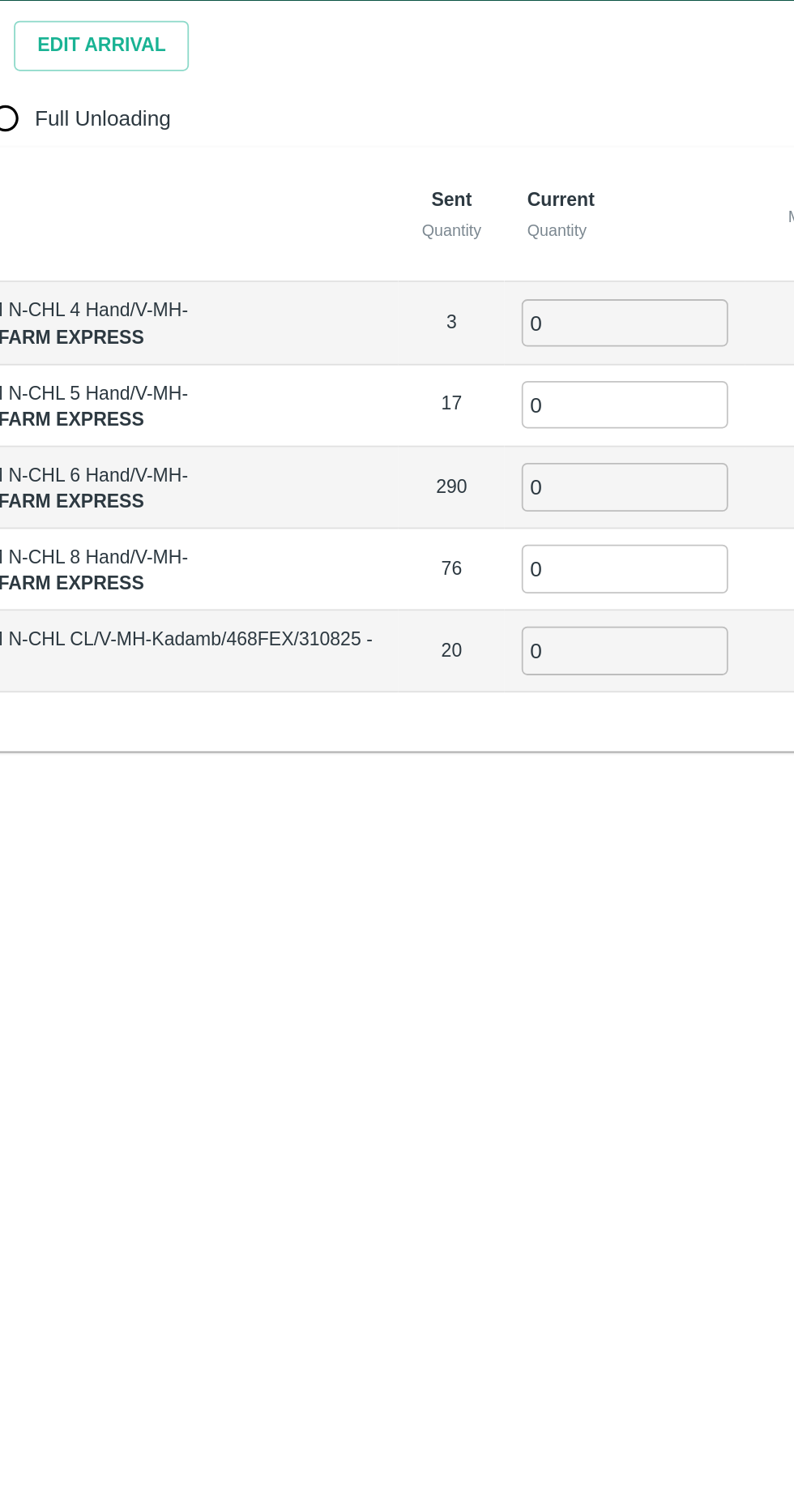
click at [211, 64] on button "Edit Arrival" at bounding box center [207, 64] width 98 height 28
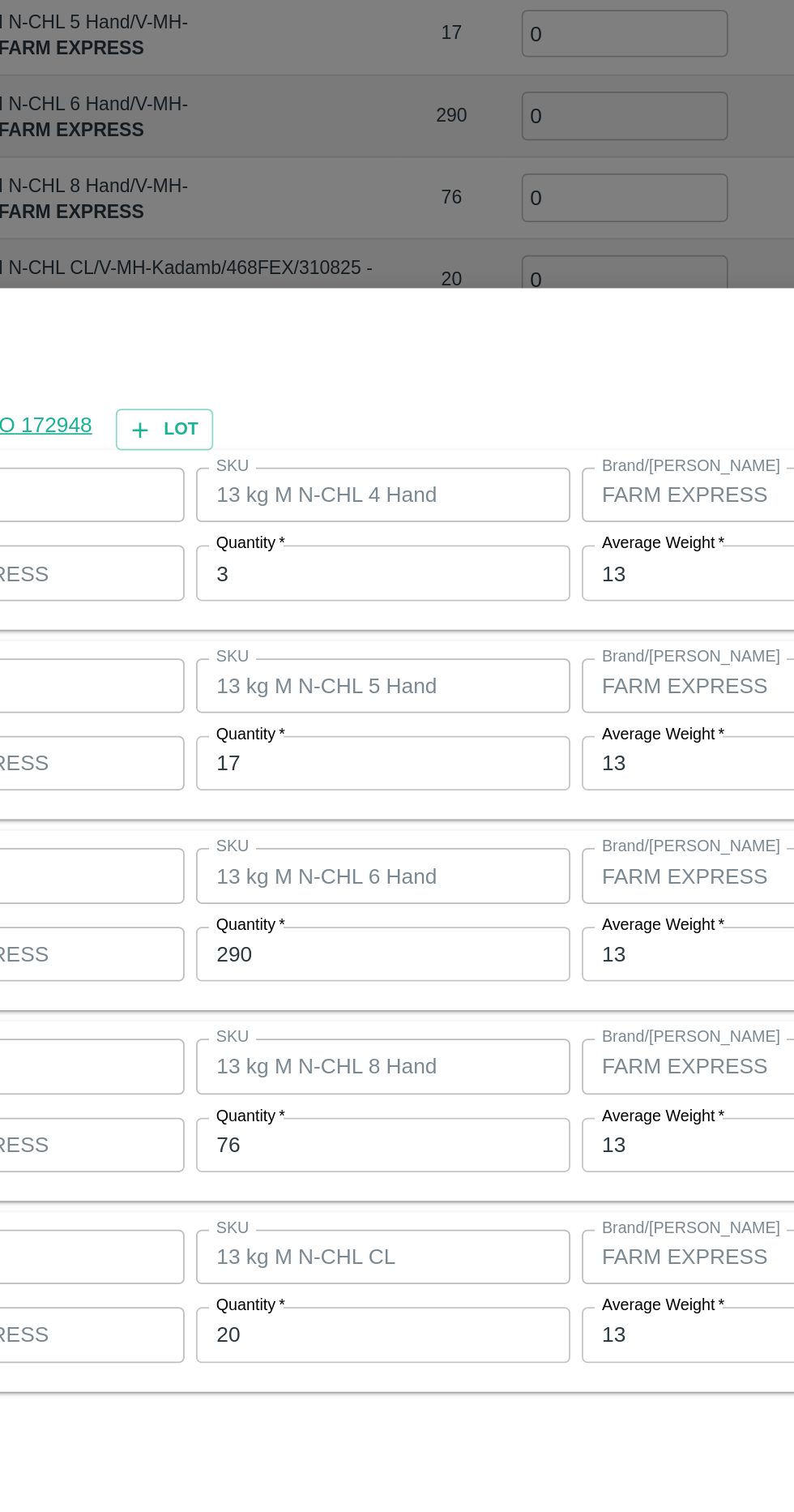
click at [404, 574] on input "3" at bounding box center [367, 570] width 212 height 31
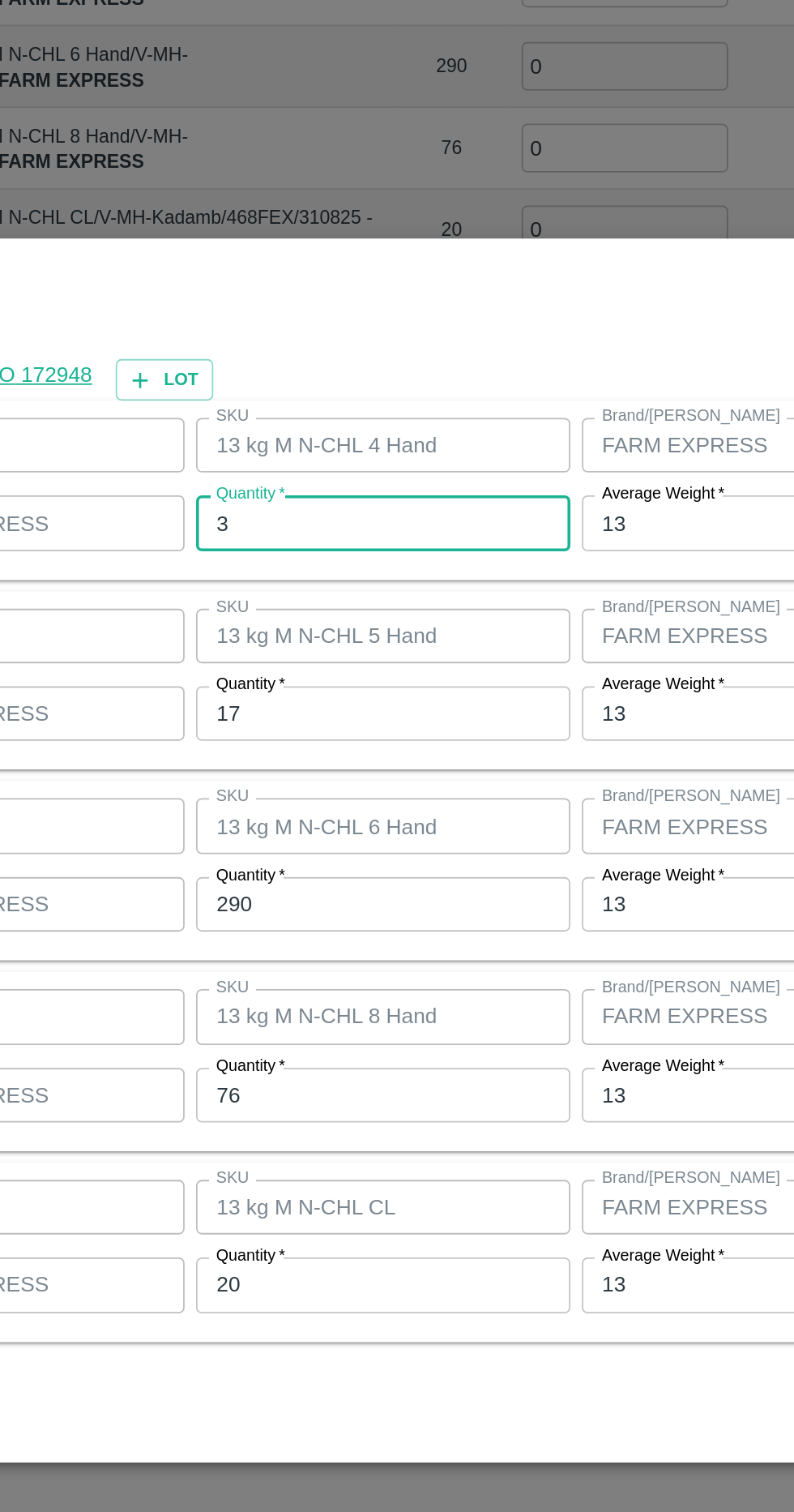
scroll to position [3906, 0]
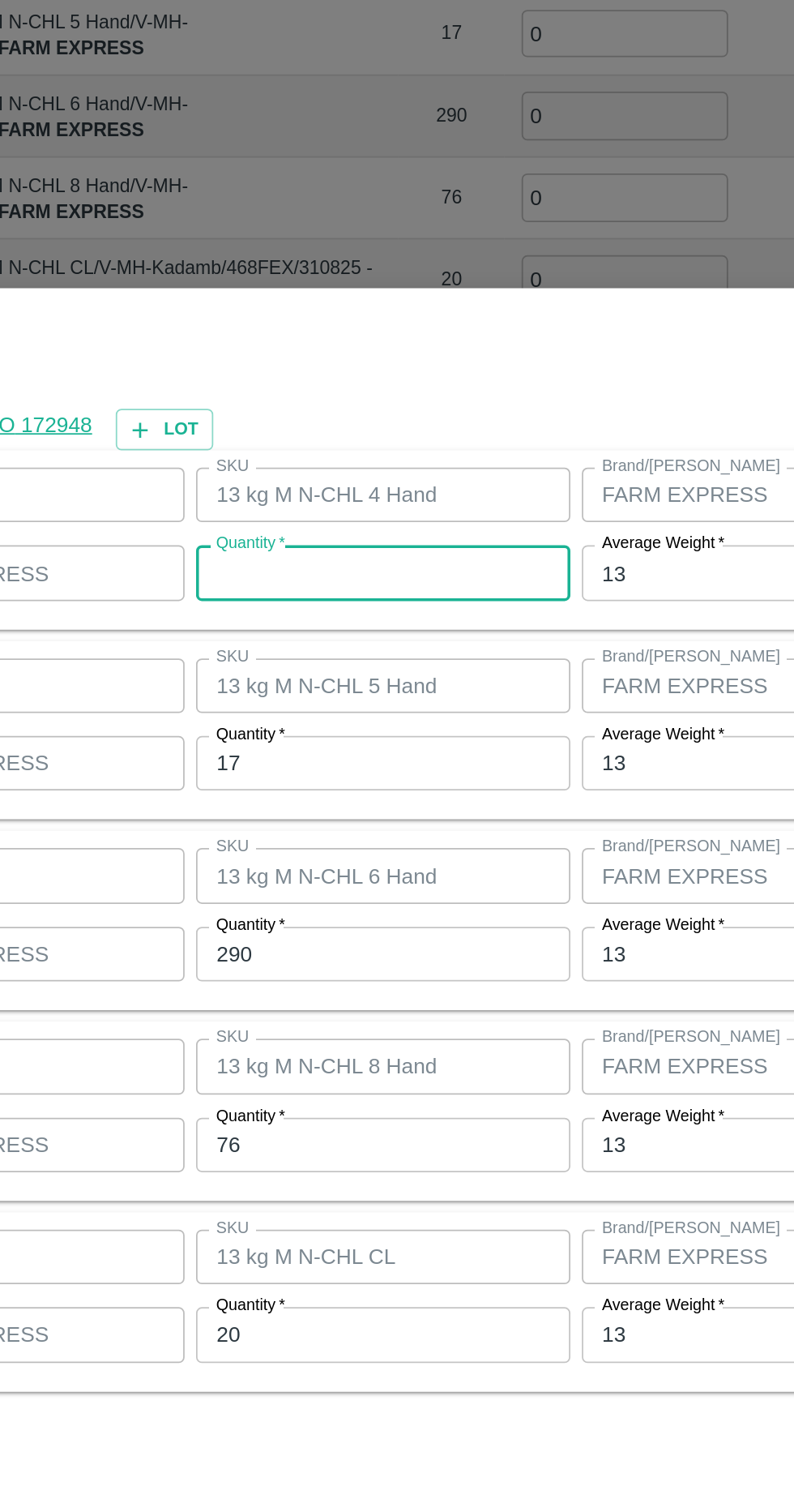
type input "3"
click at [406, 682] on input "17" at bounding box center [367, 678] width 212 height 31
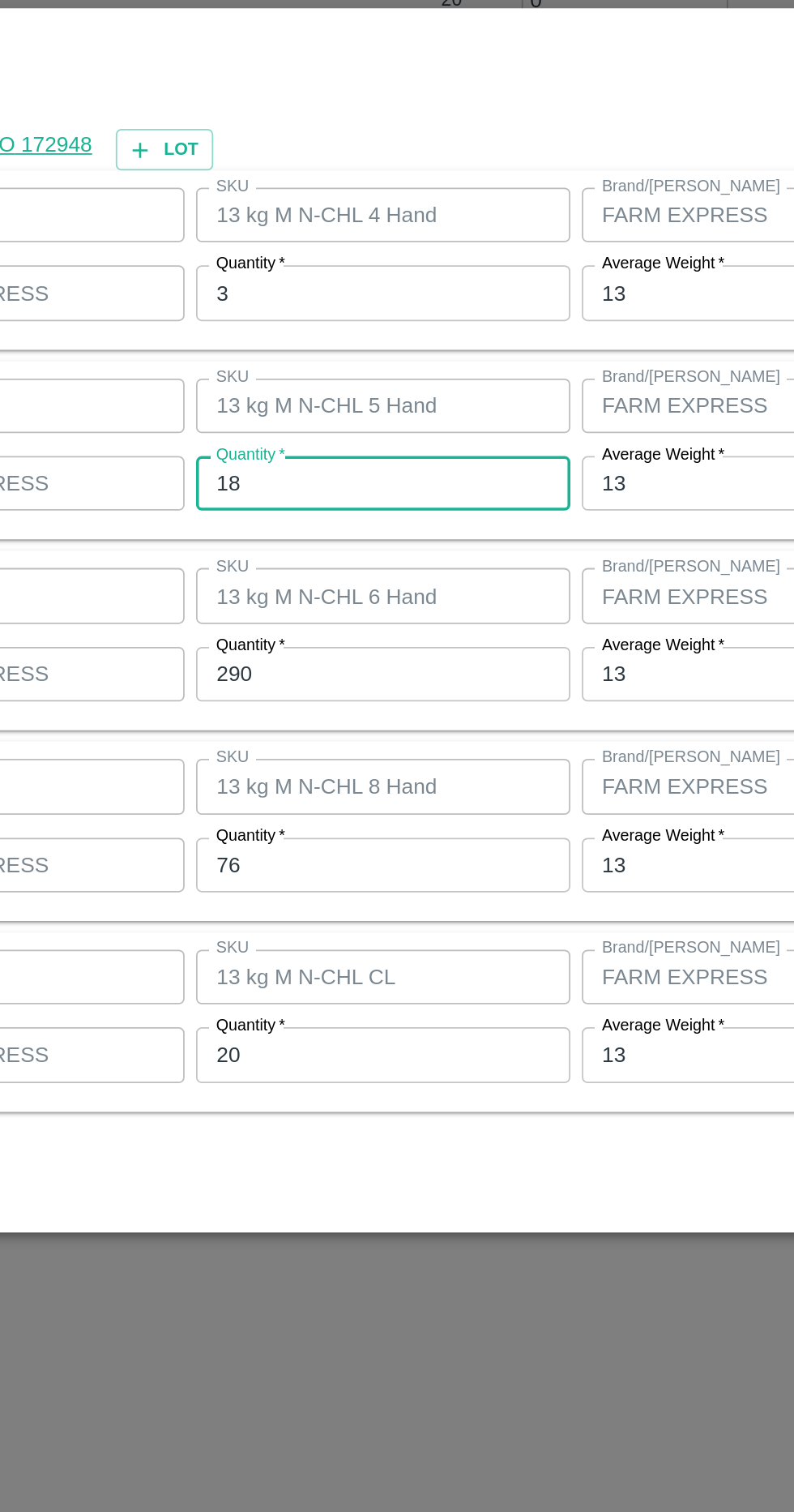
type input "18"
click at [404, 787] on input "290" at bounding box center [367, 786] width 212 height 31
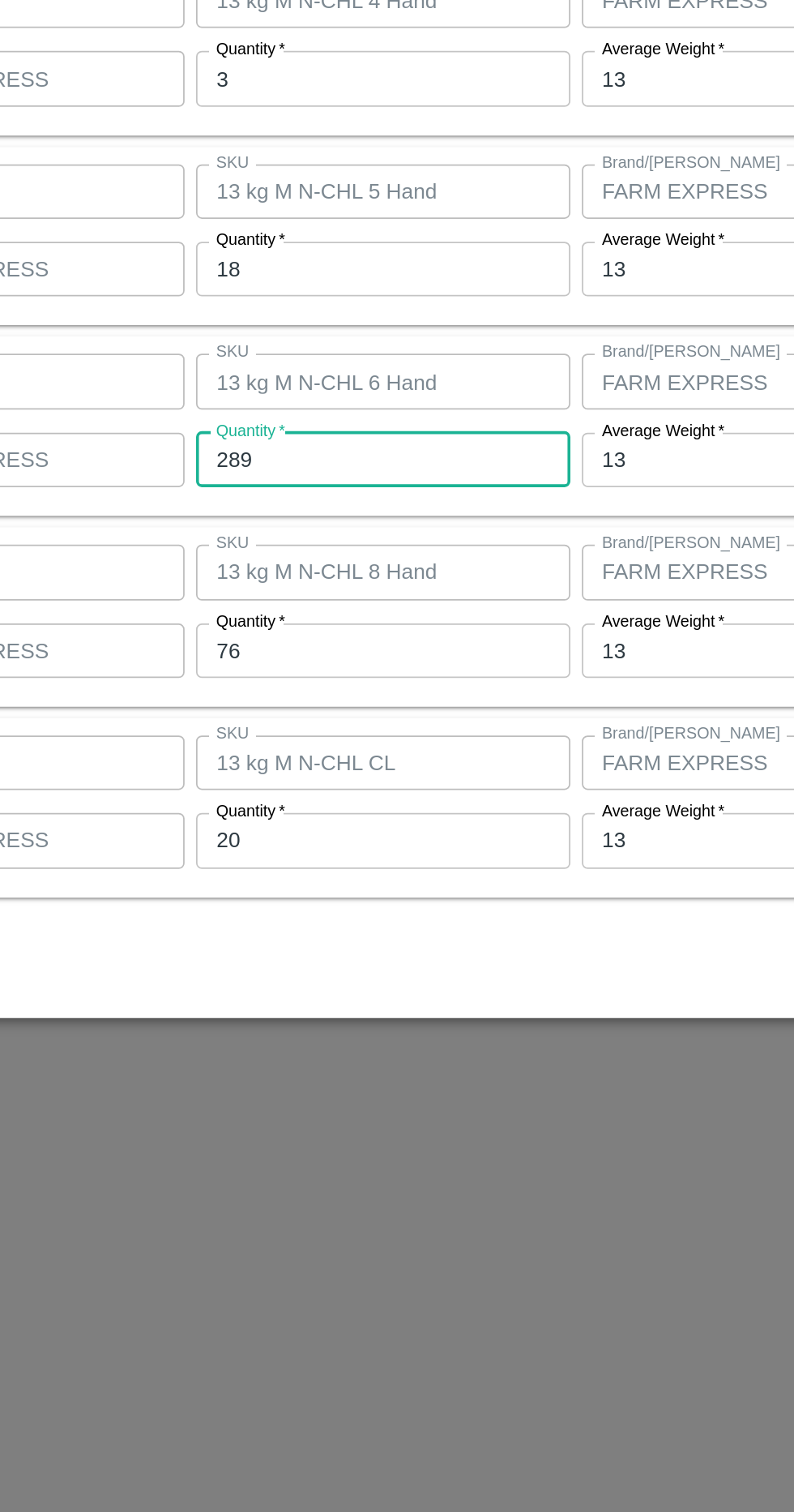
type input "289"
click at [377, 900] on input "76" at bounding box center [367, 893] width 212 height 31
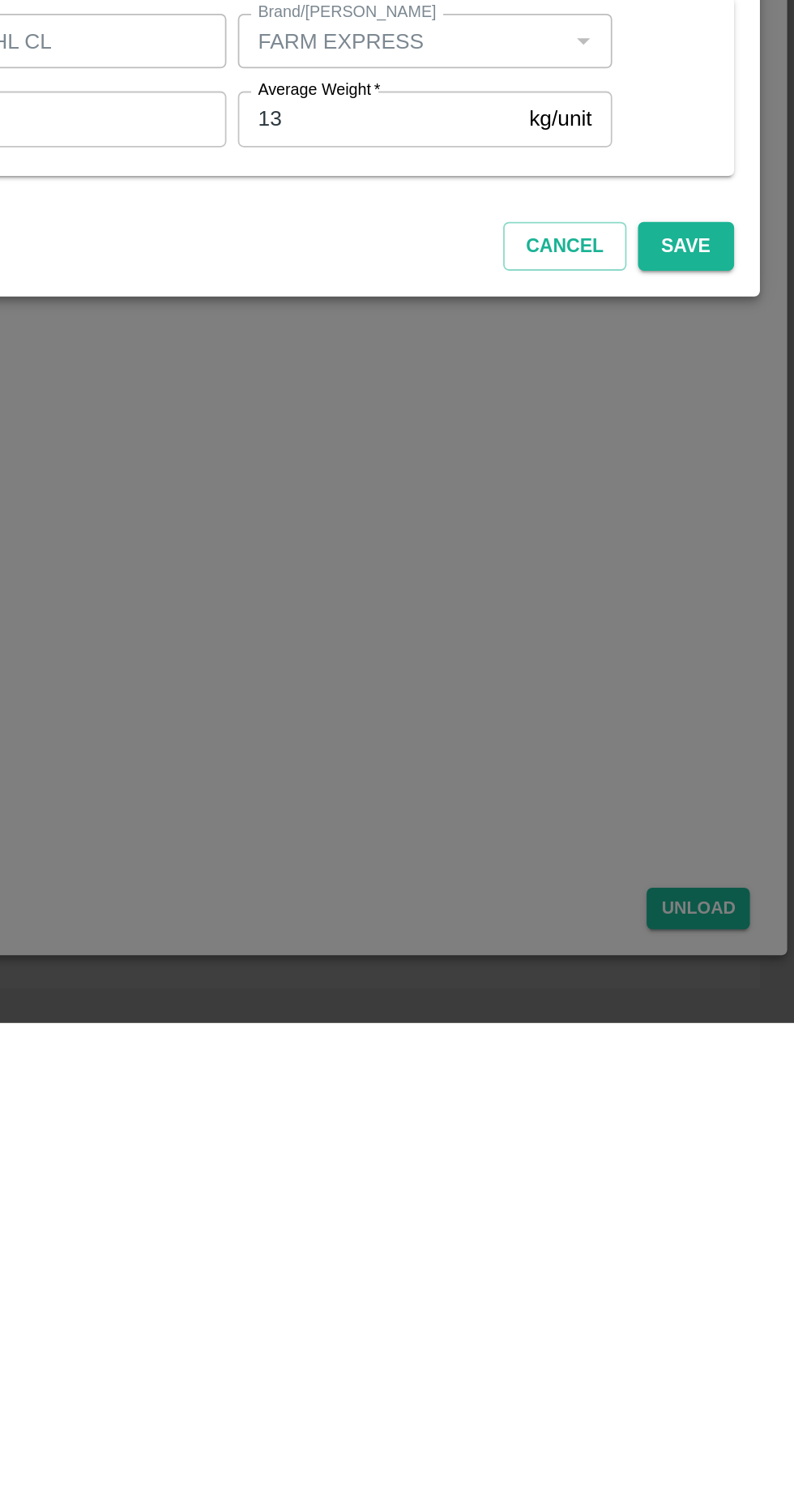
scroll to position [0, 0]
click at [748, 1082] on button "Save" at bounding box center [732, 1073] width 53 height 28
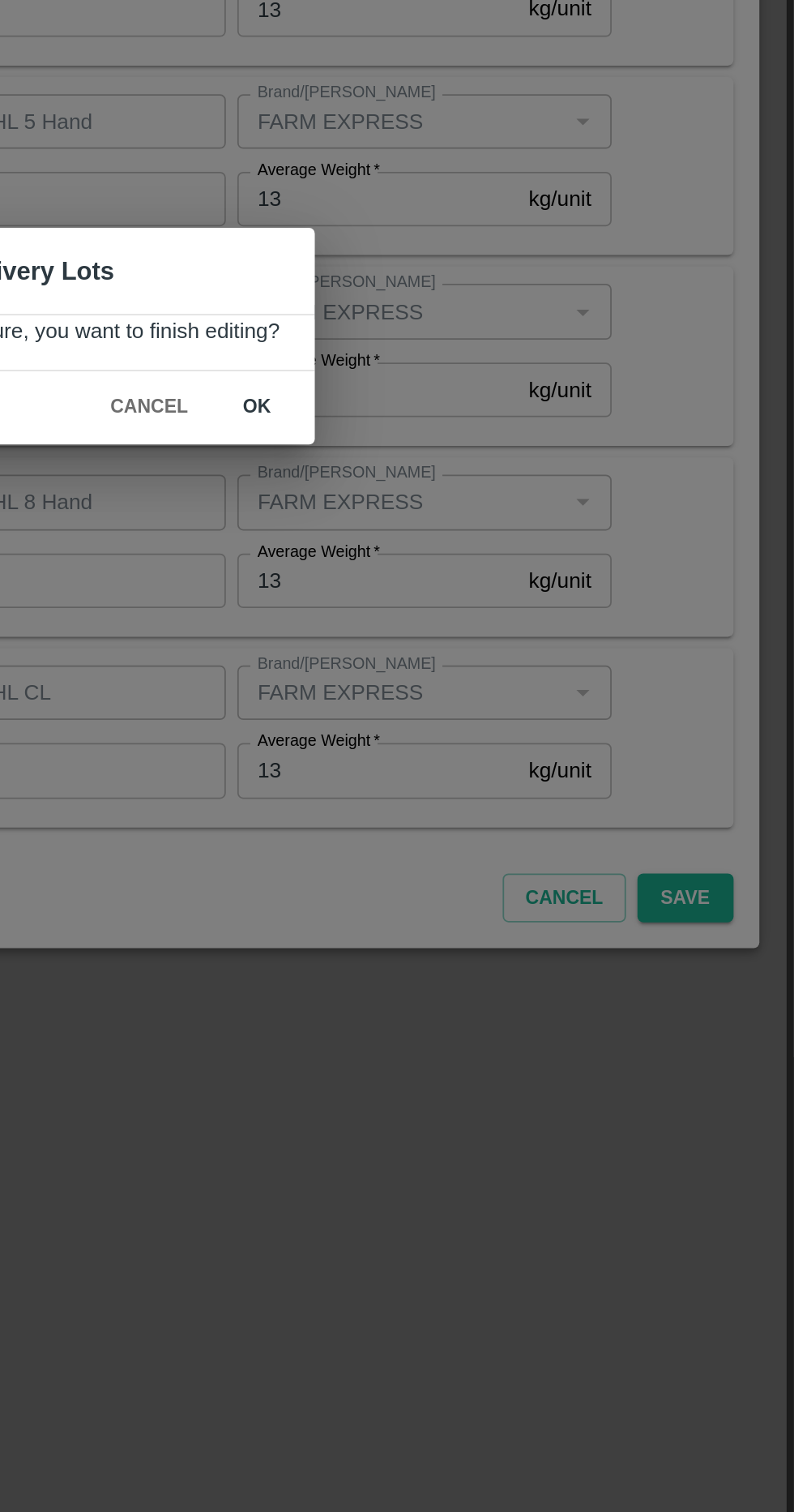
click at [498, 794] on button "ok" at bounding box center [490, 796] width 52 height 28
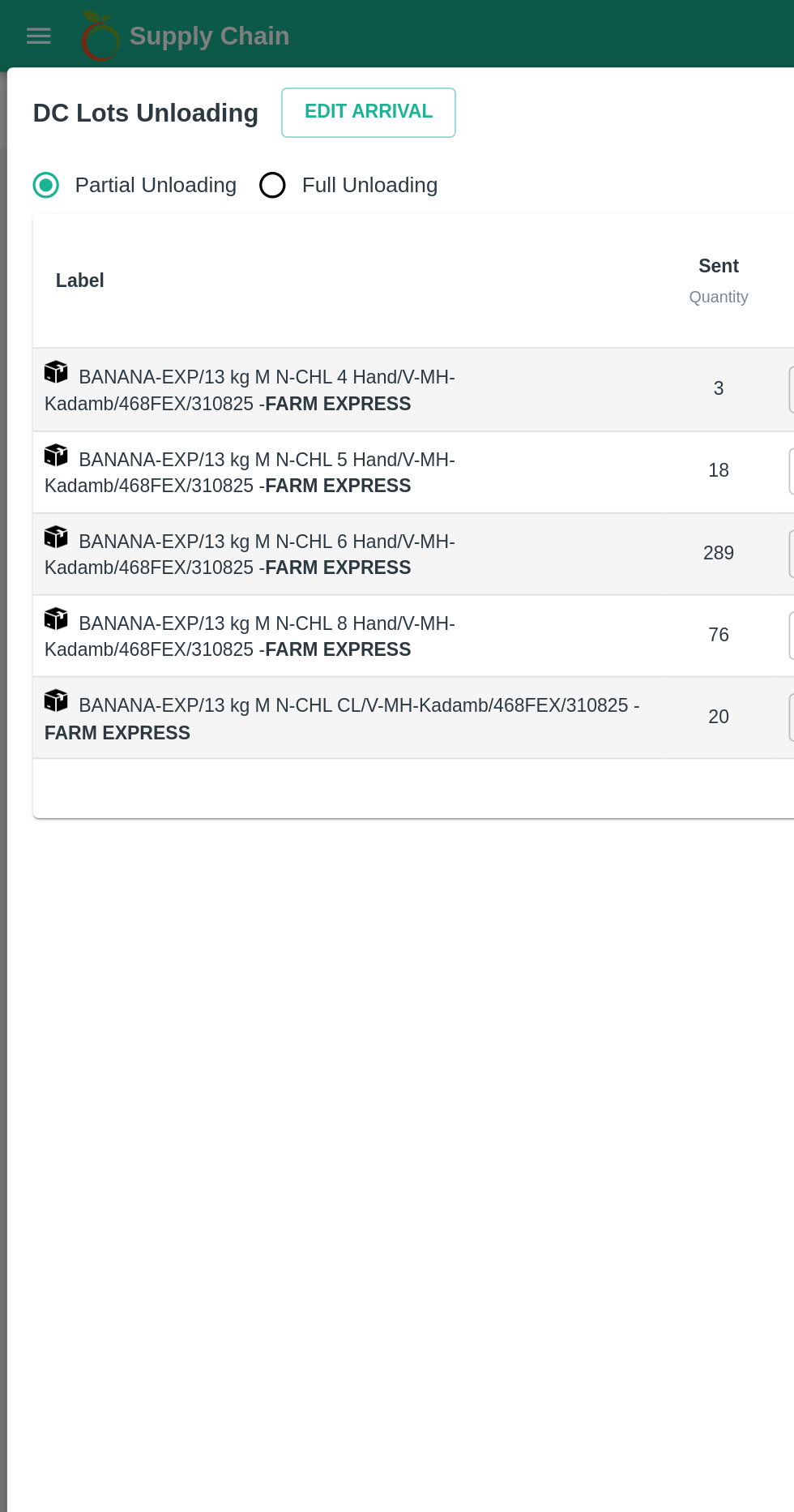
click at [211, 67] on button "Edit Arrival" at bounding box center [207, 64] width 98 height 28
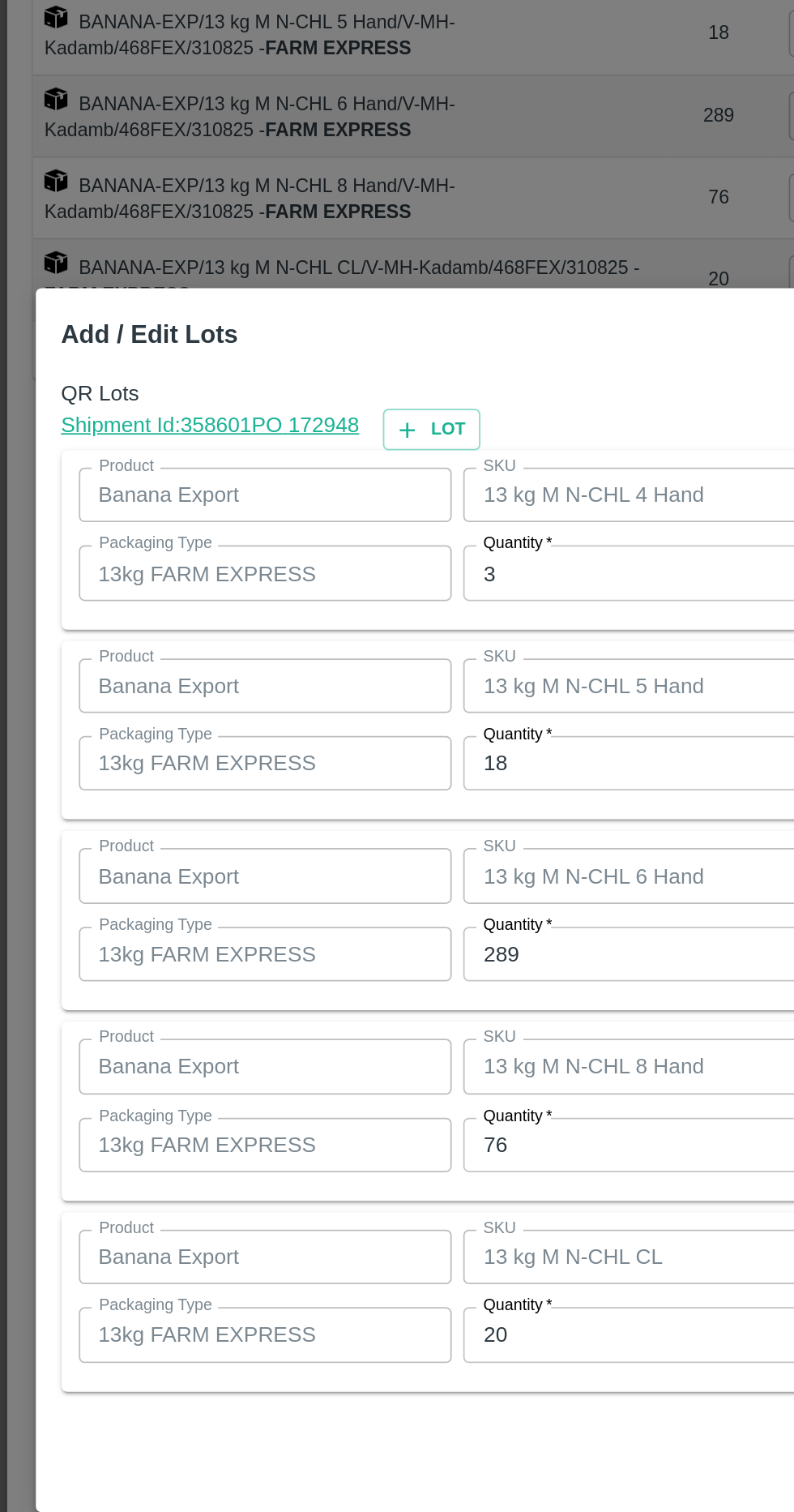
click at [352, 351] on div at bounding box center [397, 756] width 794 height 1512
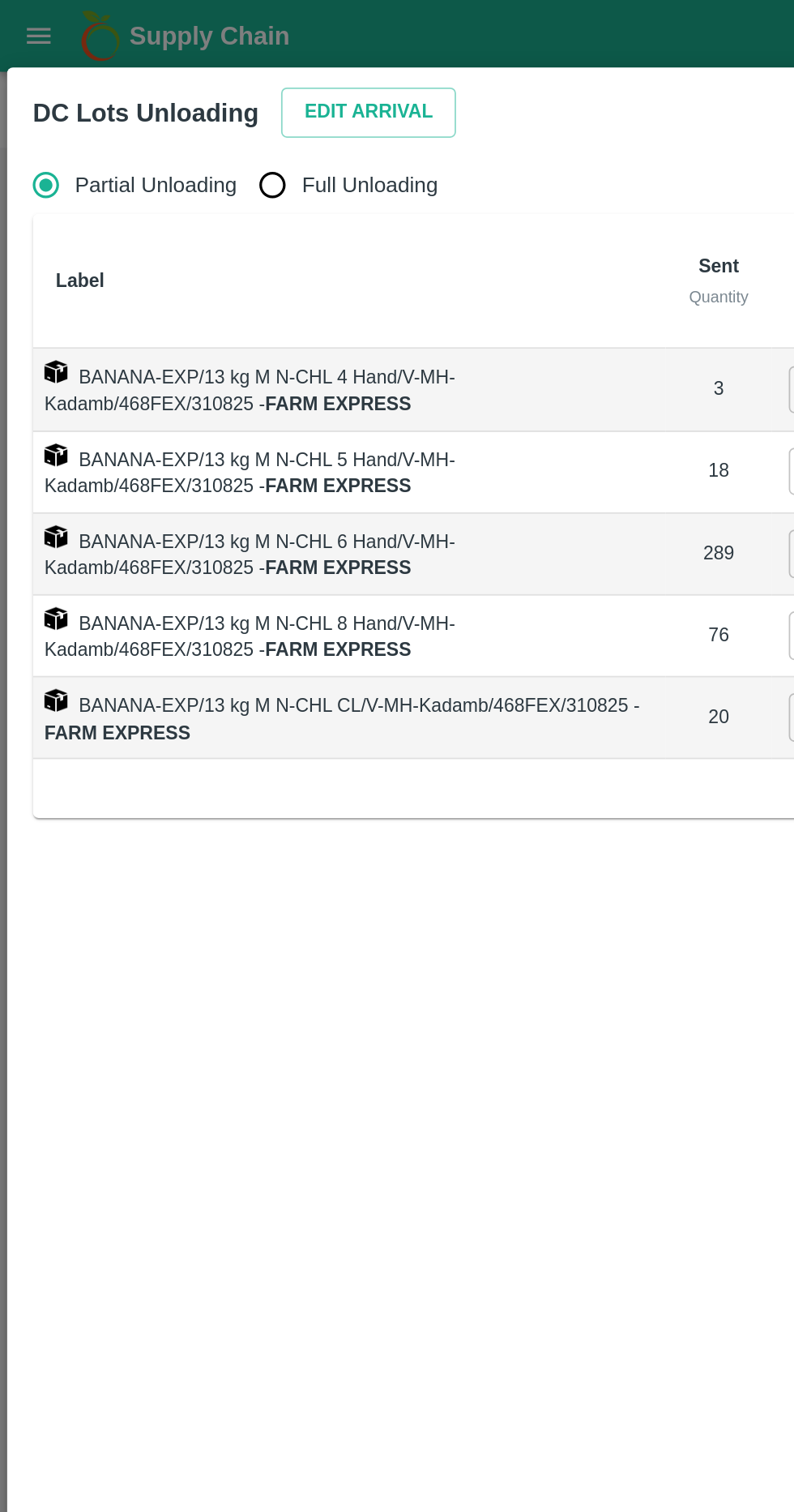
click at [159, 92] on input "Full Unloading" at bounding box center [154, 104] width 33 height 33
radio input "true"
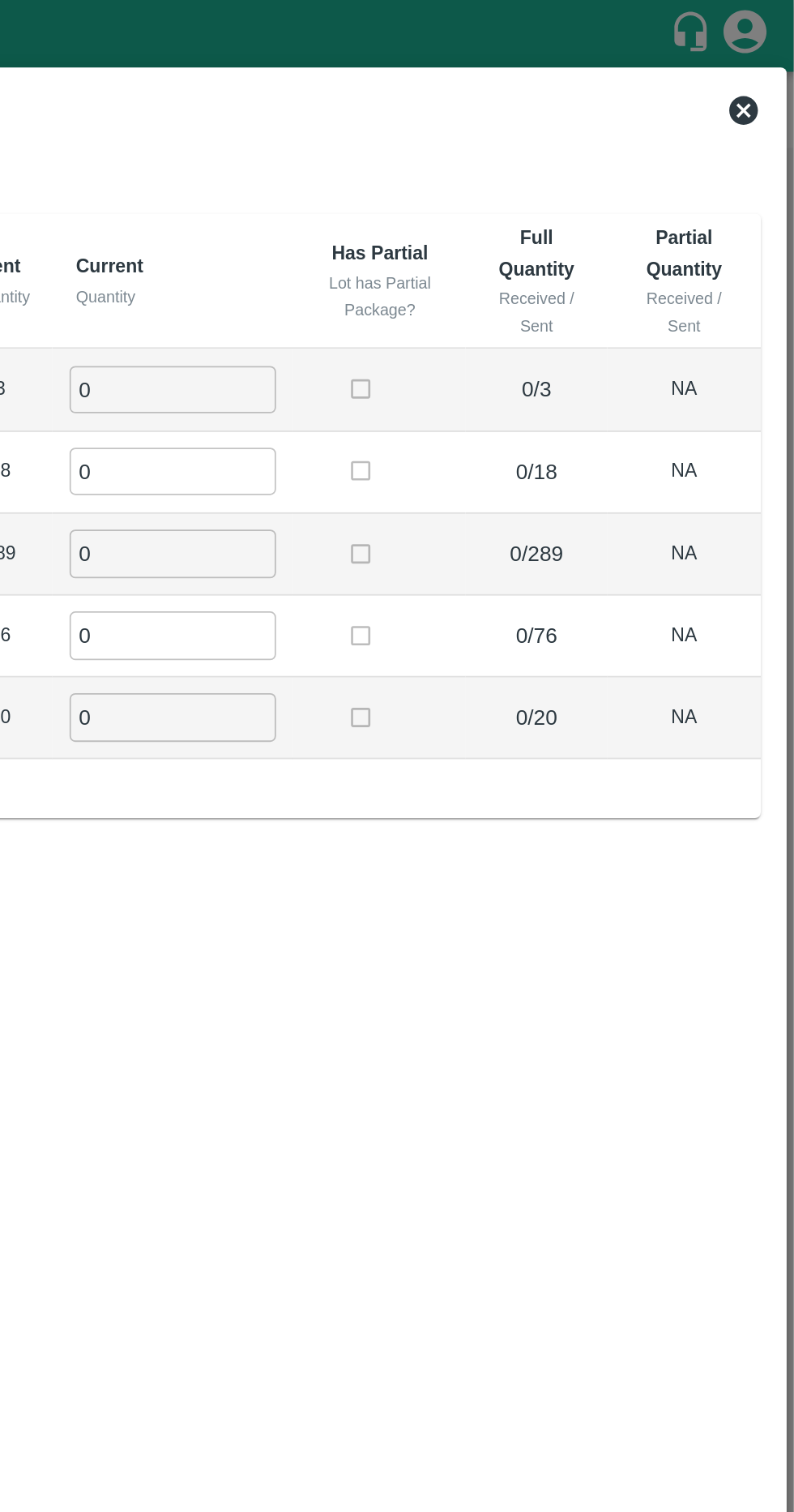
click at [457, 217] on input "0" at bounding box center [443, 219] width 117 height 27
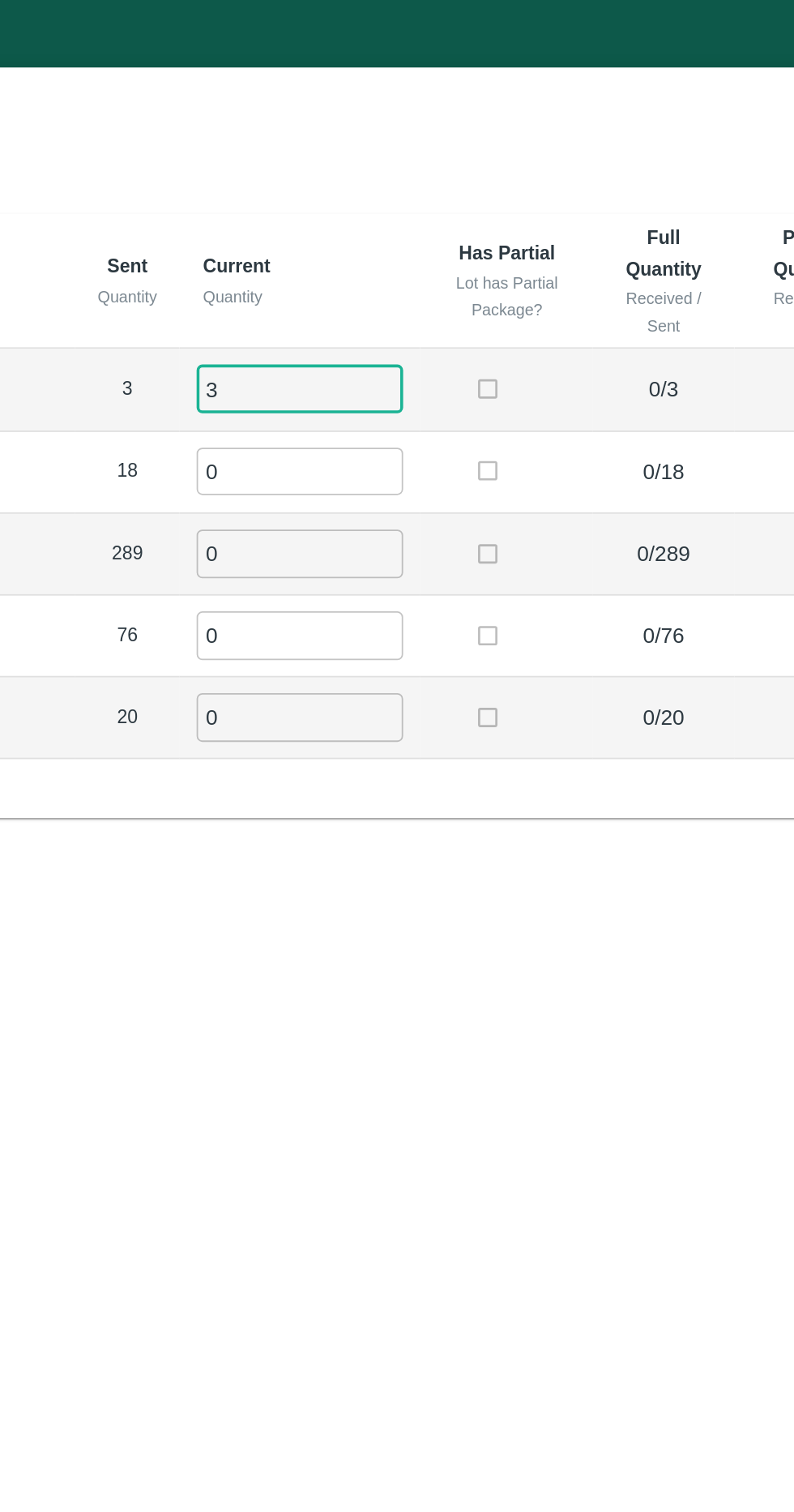
type input "3"
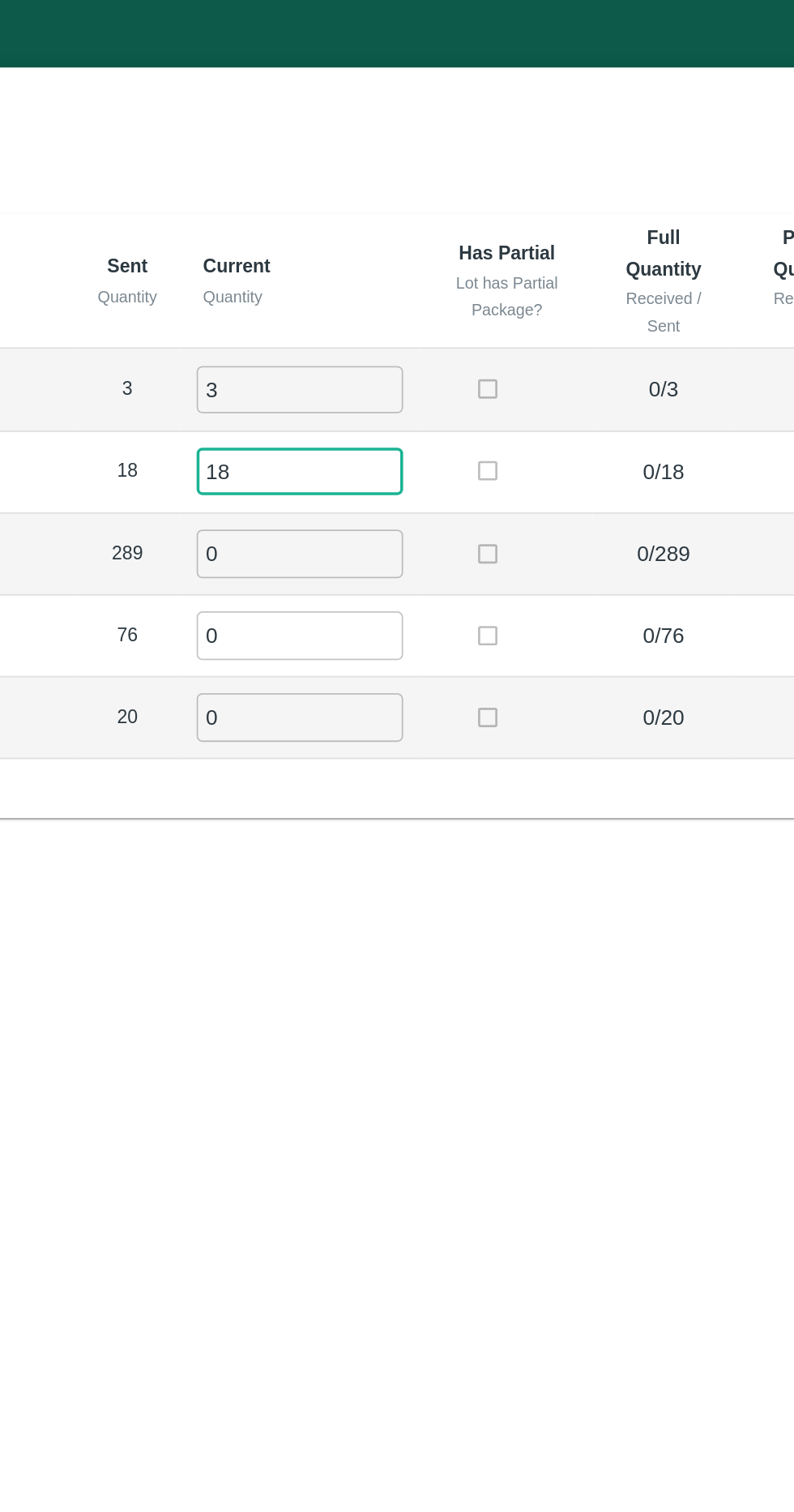
type input "18"
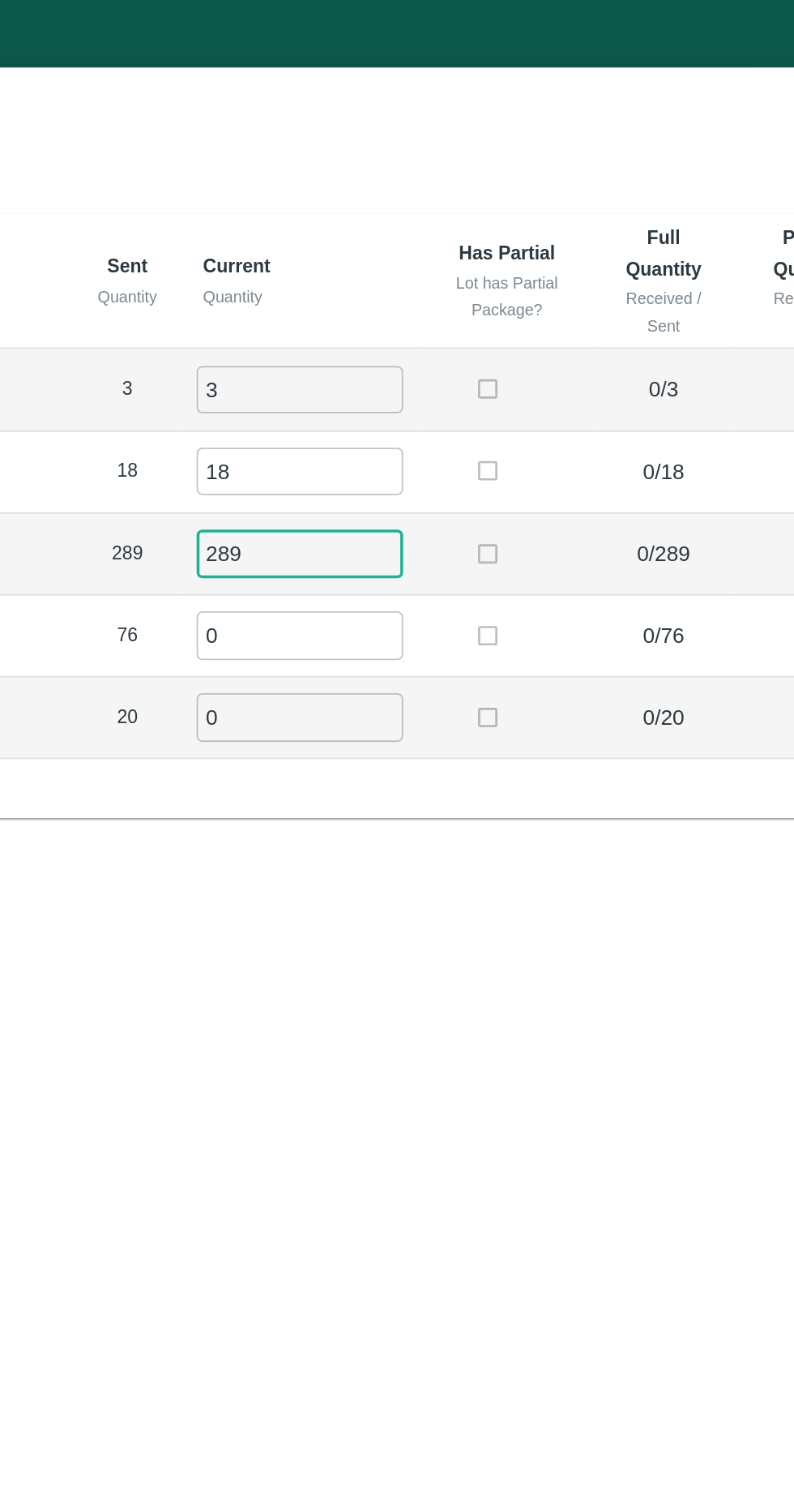
type input "289"
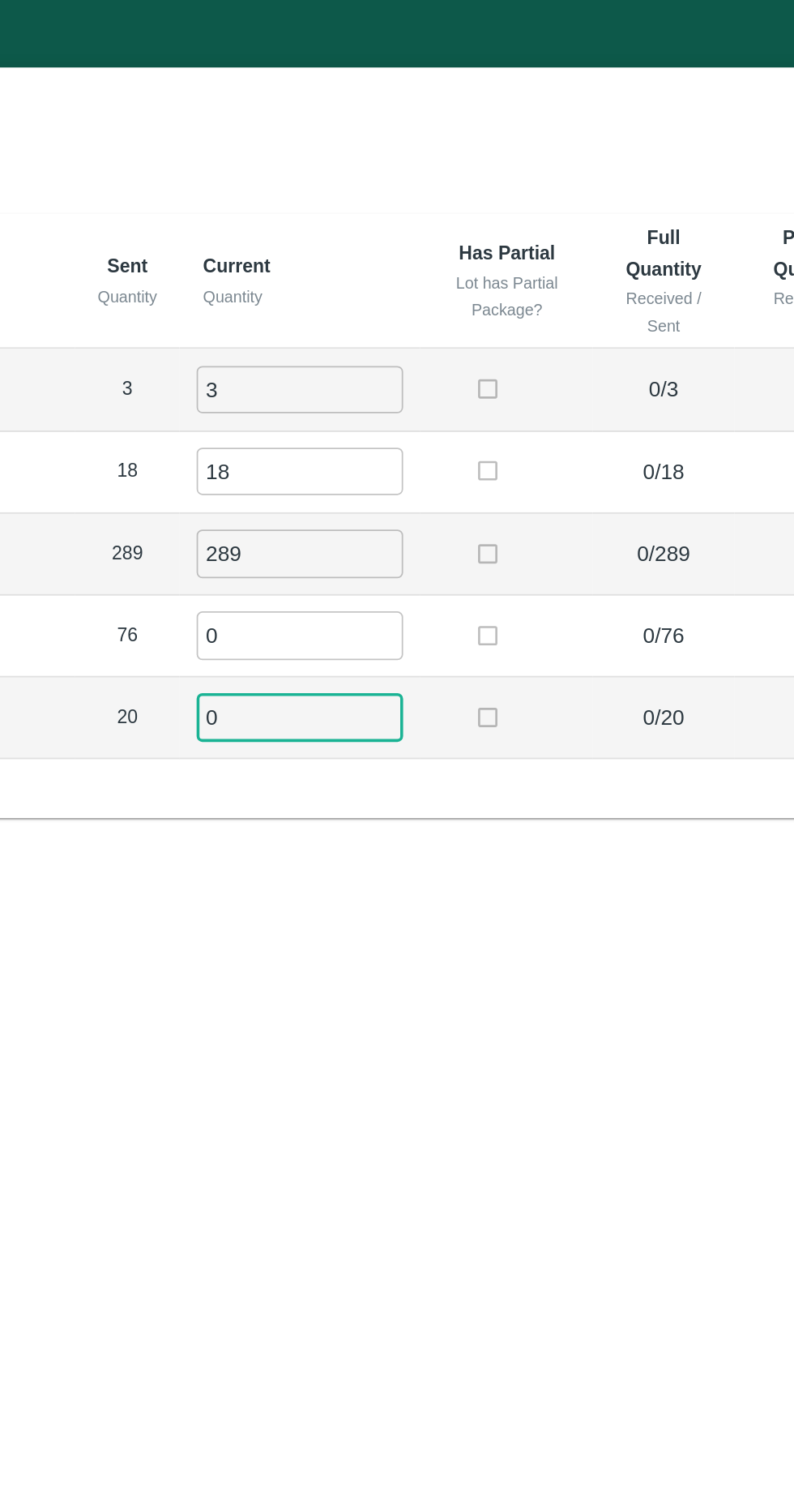
click at [460, 351] on input "0" at bounding box center [443, 358] width 117 height 27
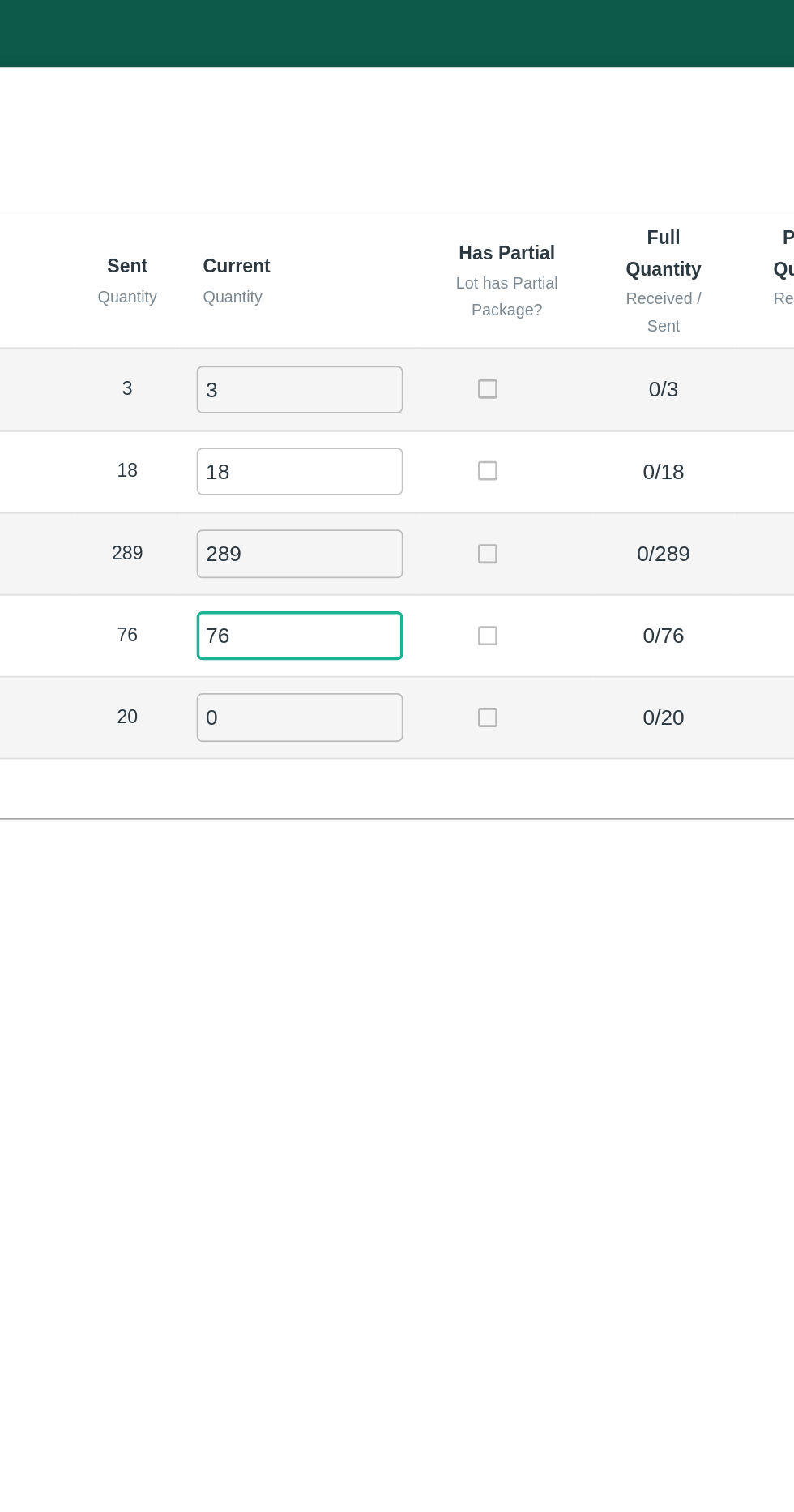
type input "76"
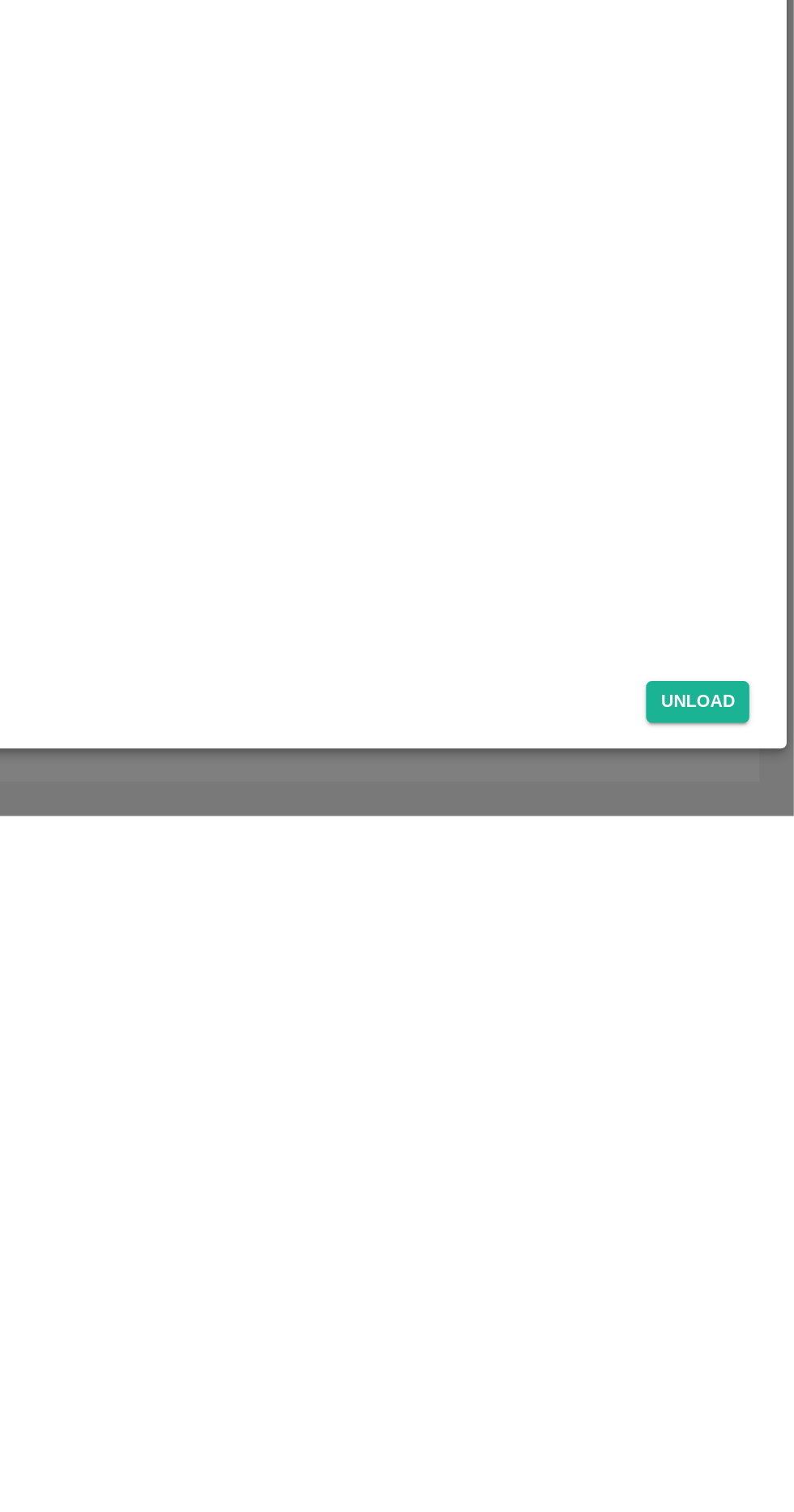
type input "20"
click at [742, 1446] on button "Unload" at bounding box center [740, 1446] width 58 height 23
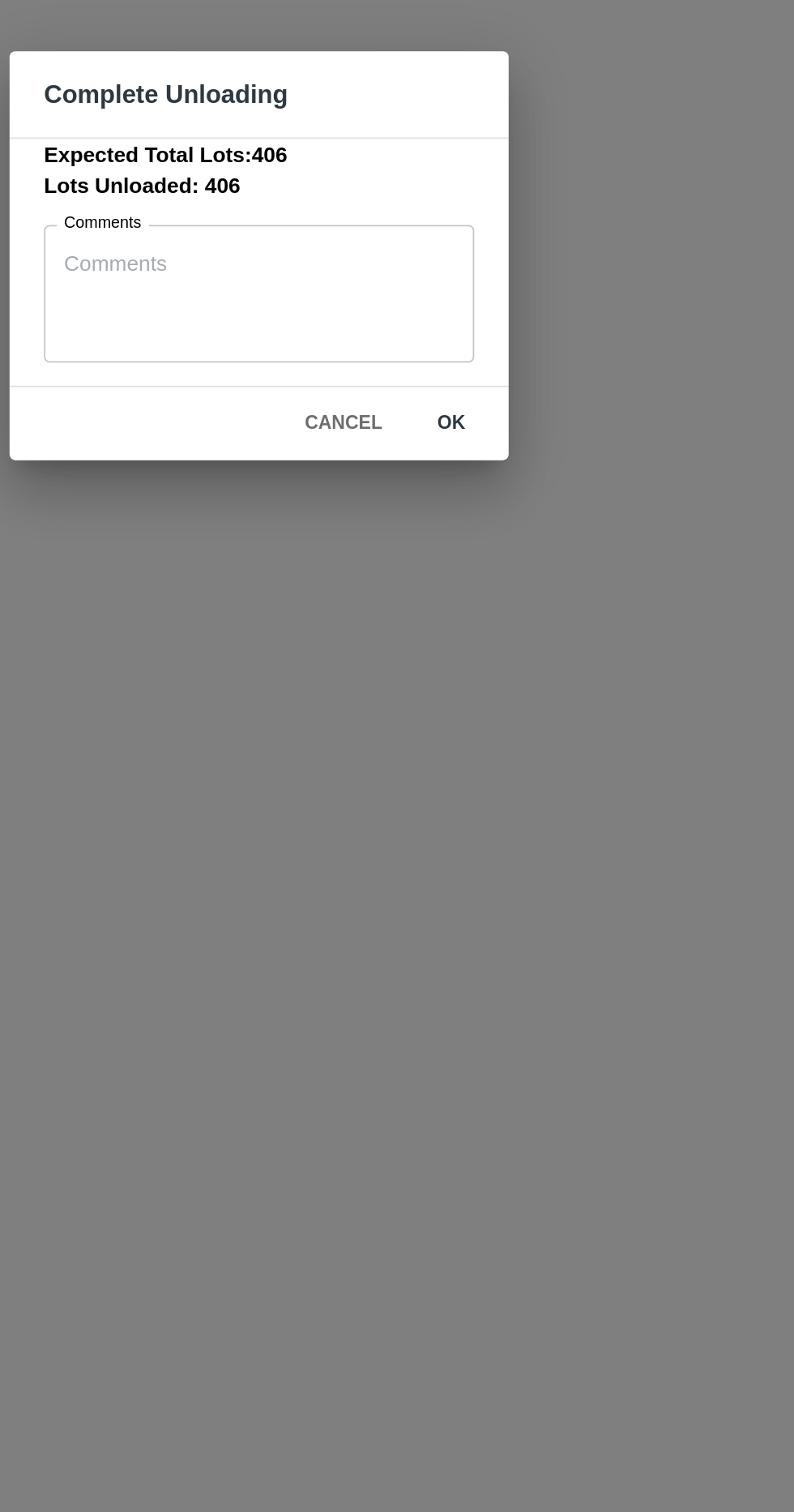
click at [504, 850] on button "ok" at bounding box center [505, 850] width 52 height 28
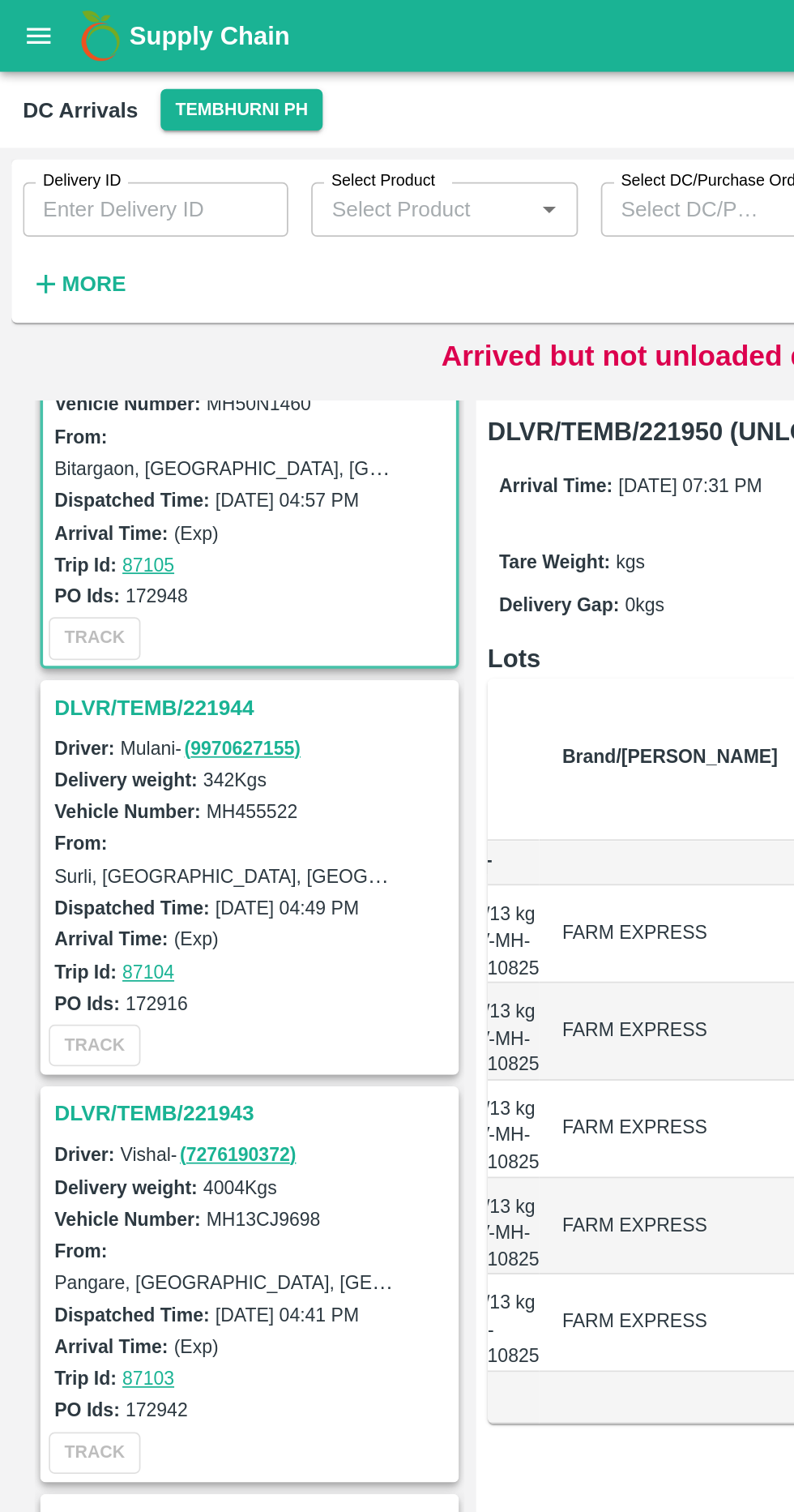
scroll to position [4011, 0]
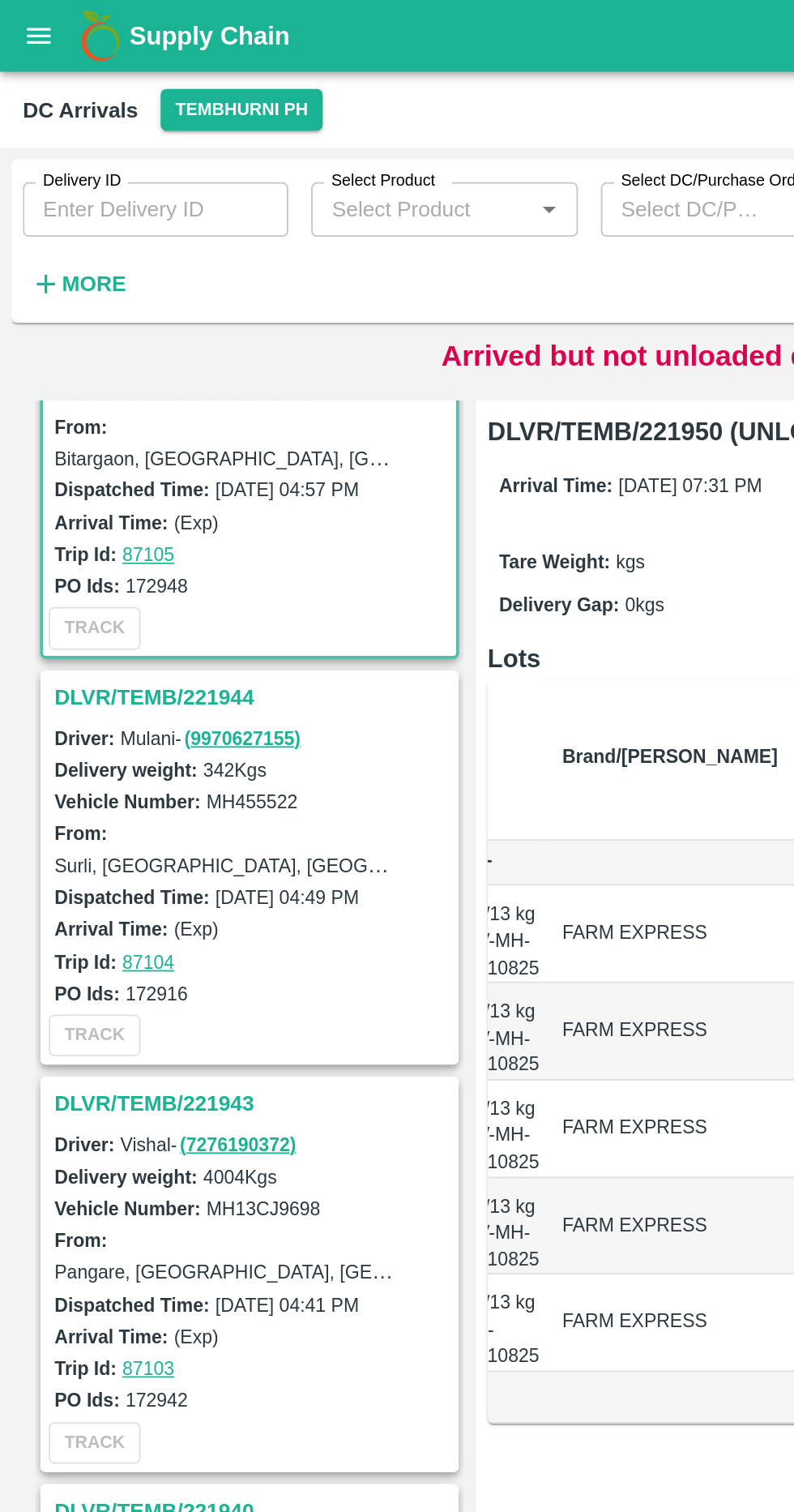
click at [52, 162] on strong "More" at bounding box center [52, 160] width 37 height 13
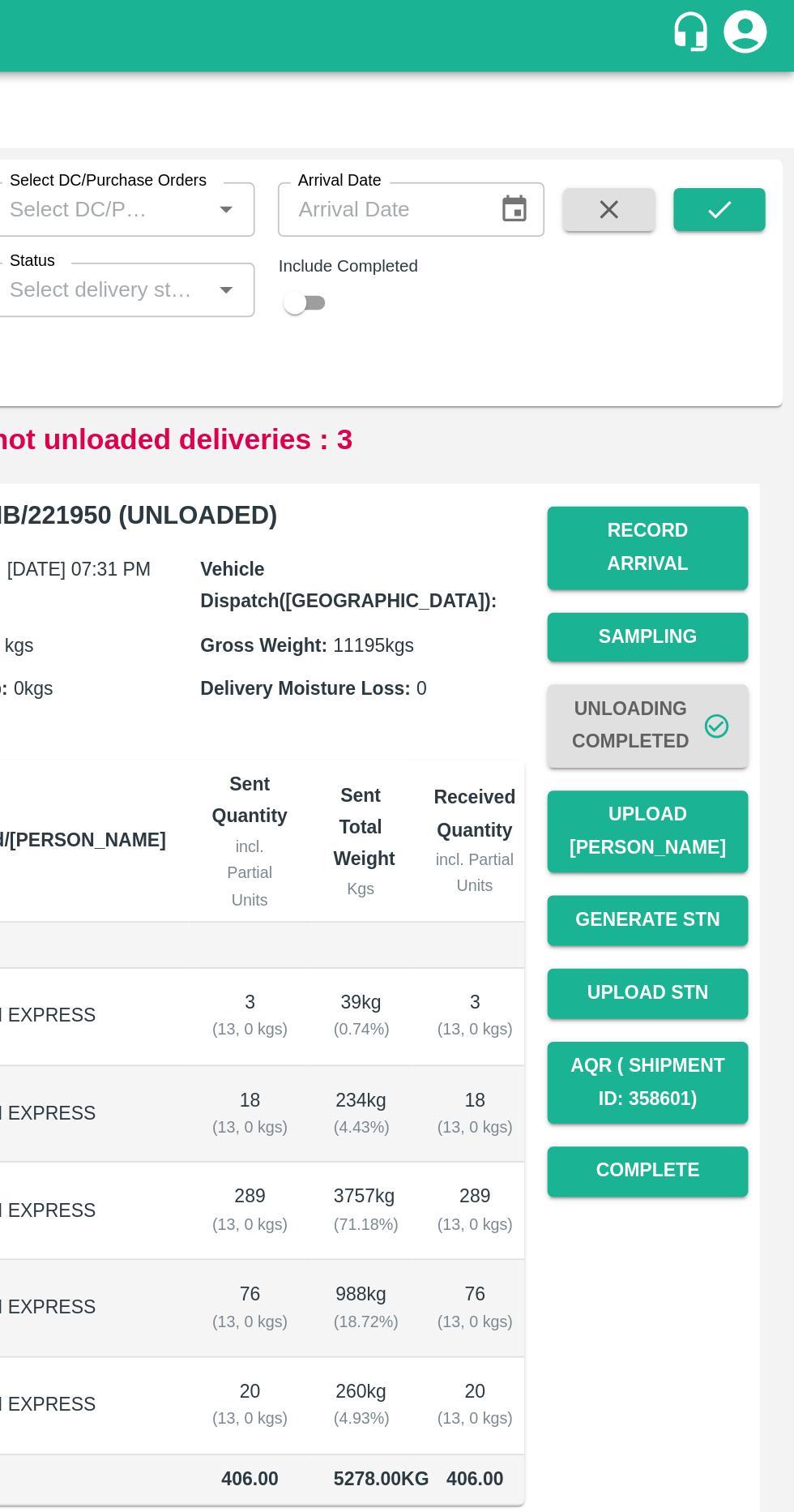
scroll to position [0, 0]
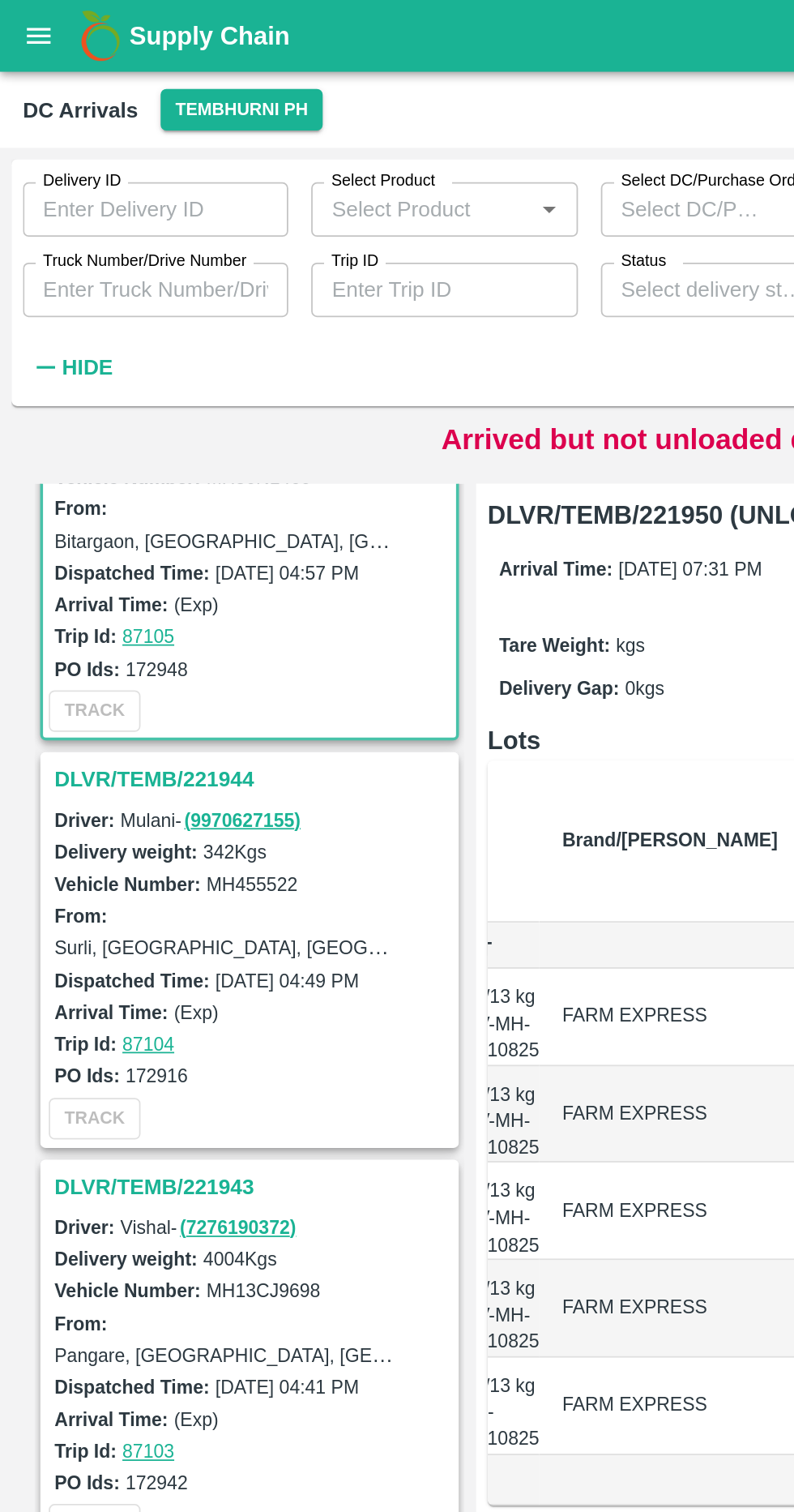
click at [107, 158] on input "Truck Number/Drive Number" at bounding box center [88, 163] width 150 height 31
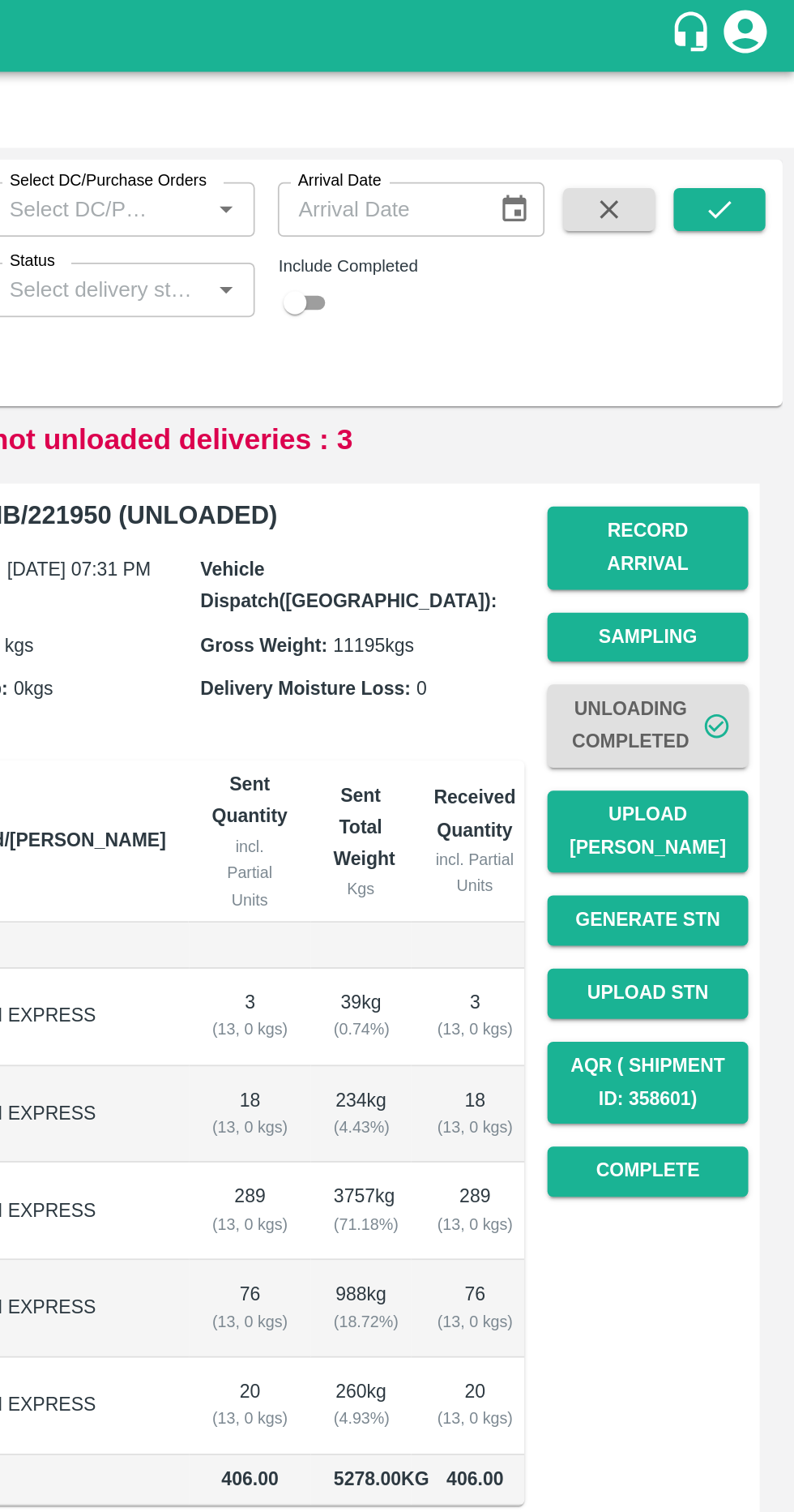
type input "MH 45 T 3636"
click at [752, 118] on icon "submit" at bounding box center [752, 118] width 18 height 18
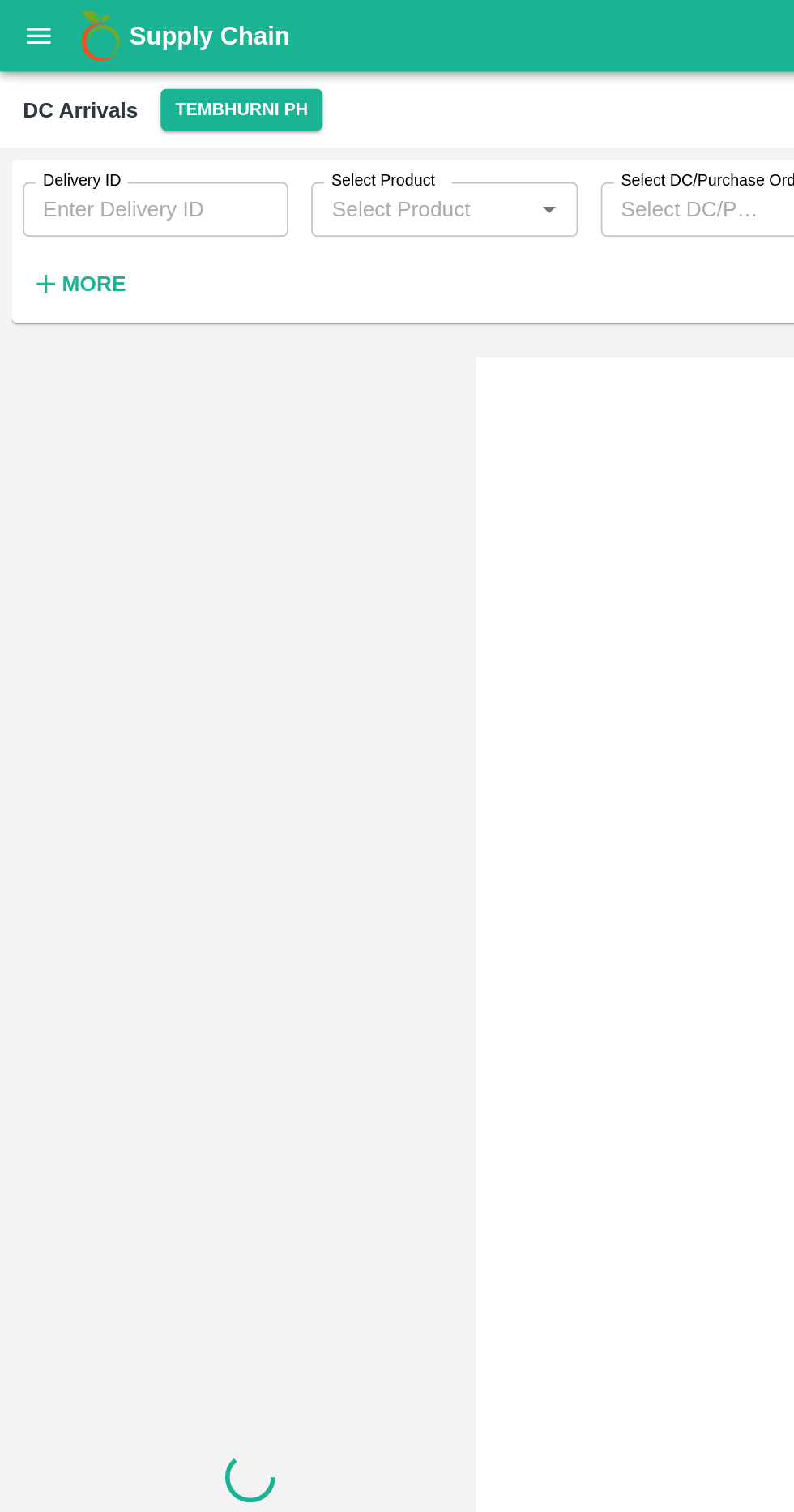
click at [69, 163] on button "More" at bounding box center [44, 160] width 63 height 27
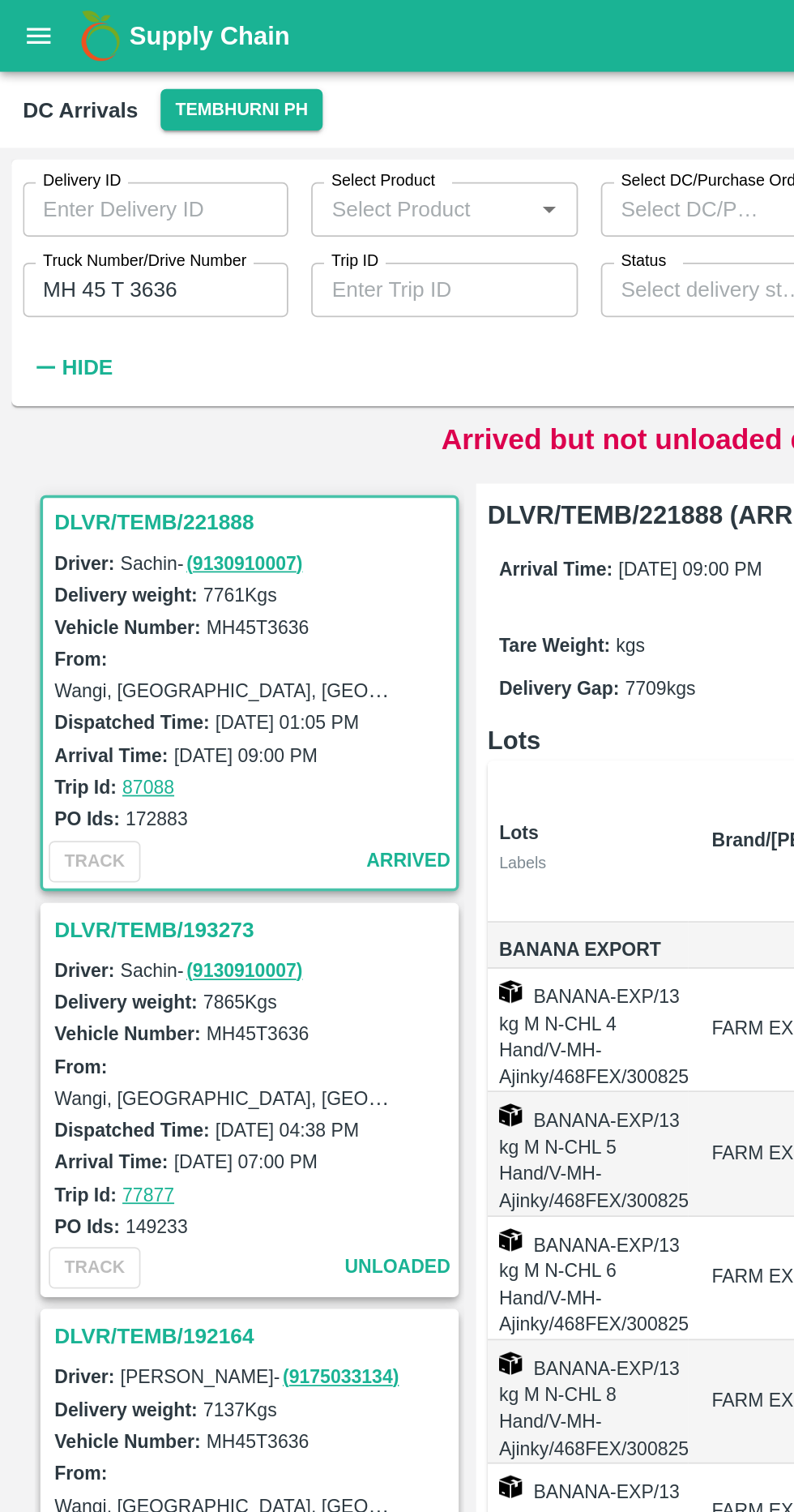
click at [124, 288] on h3 "DLVR/TEMB/221888" at bounding box center [143, 294] width 225 height 21
click at [109, 167] on input "MH 45 T 3636" at bounding box center [88, 163] width 150 height 31
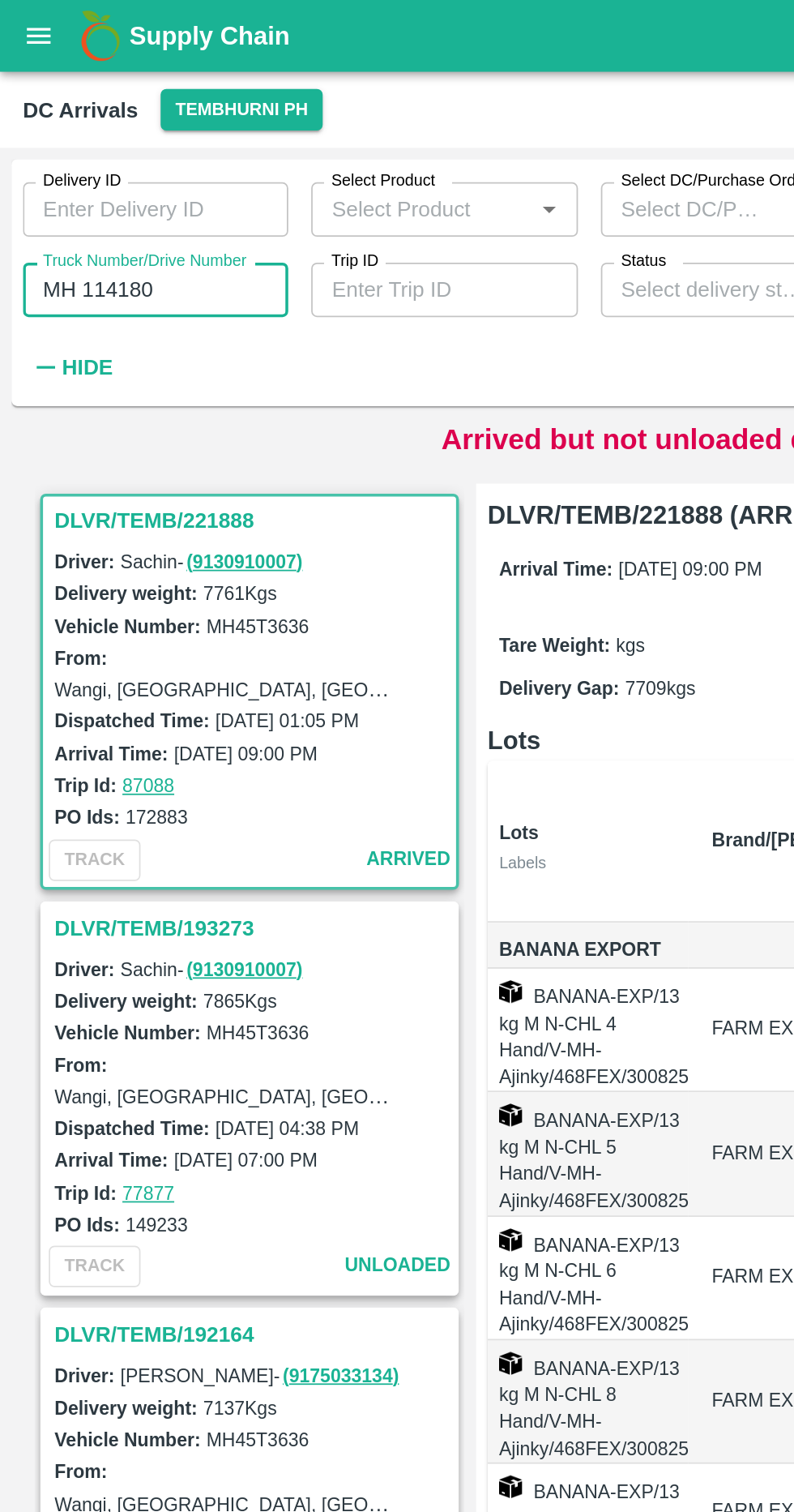
click at [67, 165] on input "MH 114180" at bounding box center [88, 163] width 150 height 31
click at [60, 166] on input "MH 114180" at bounding box center [88, 163] width 150 height 31
click at [68, 162] on input "MH 11A4180L" at bounding box center [88, 163] width 150 height 31
click at [63, 167] on input "MH 11 A4180L" at bounding box center [88, 163] width 150 height 31
click at [122, 167] on input "MH 11 AL4180L" at bounding box center [88, 163] width 150 height 31
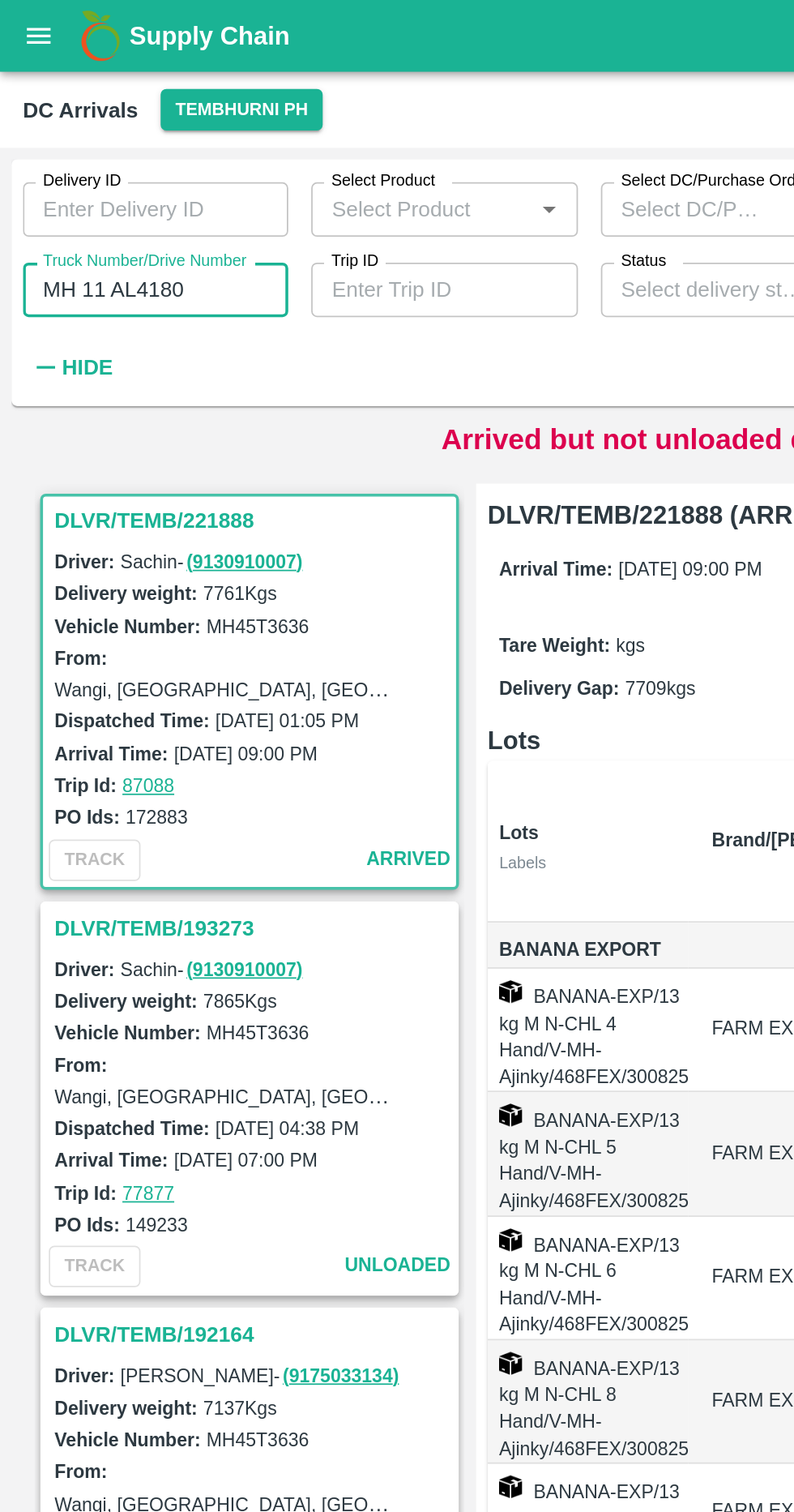
click at [69, 167] on input "MH 11 AL4180" at bounding box center [88, 163] width 150 height 31
click at [77, 171] on input "MH 11 AL4180" at bounding box center [88, 163] width 150 height 31
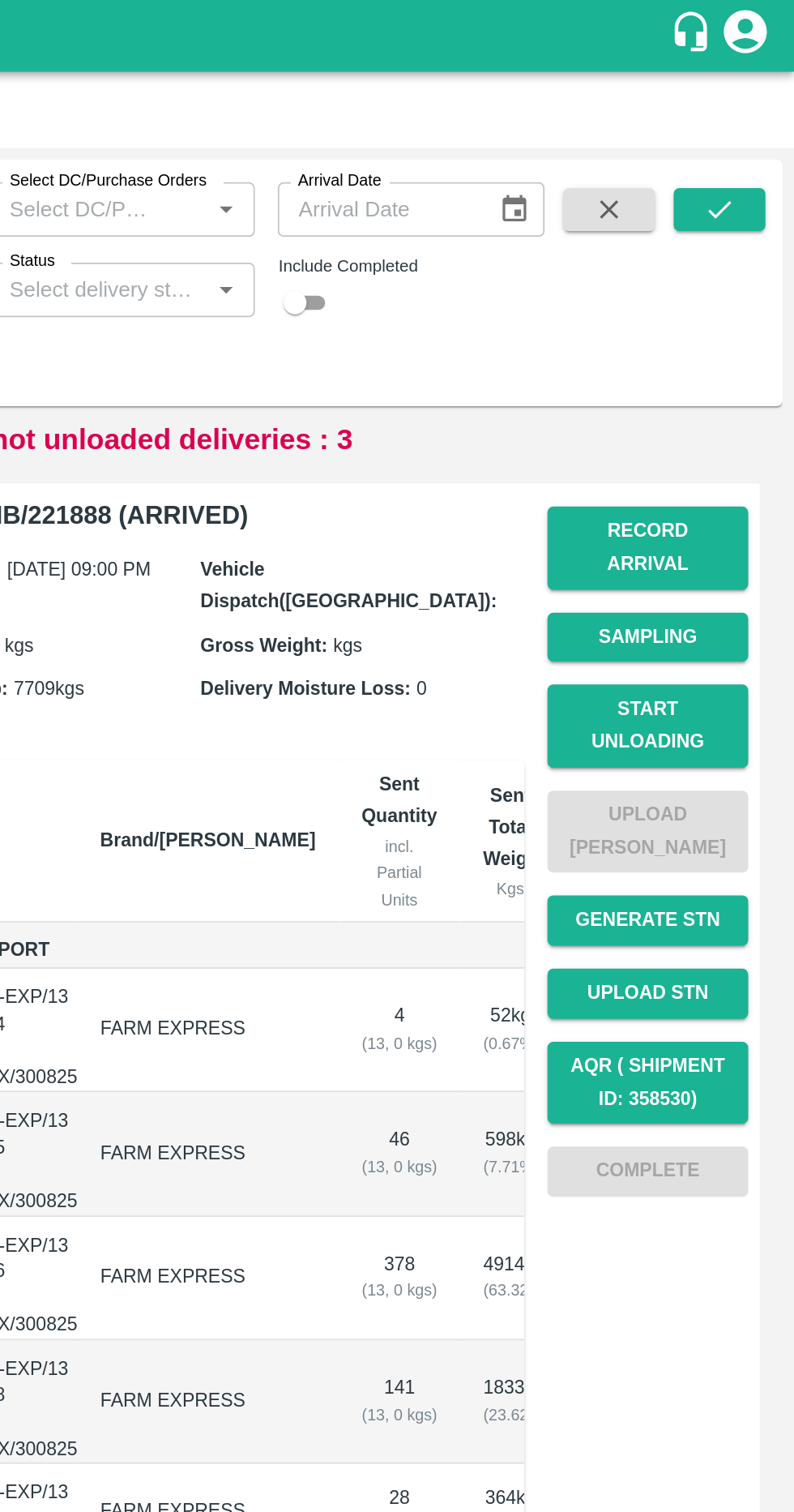
scroll to position [0, 0]
type input "MH 11 AL 4180"
click at [754, 109] on button "submit" at bounding box center [752, 118] width 52 height 24
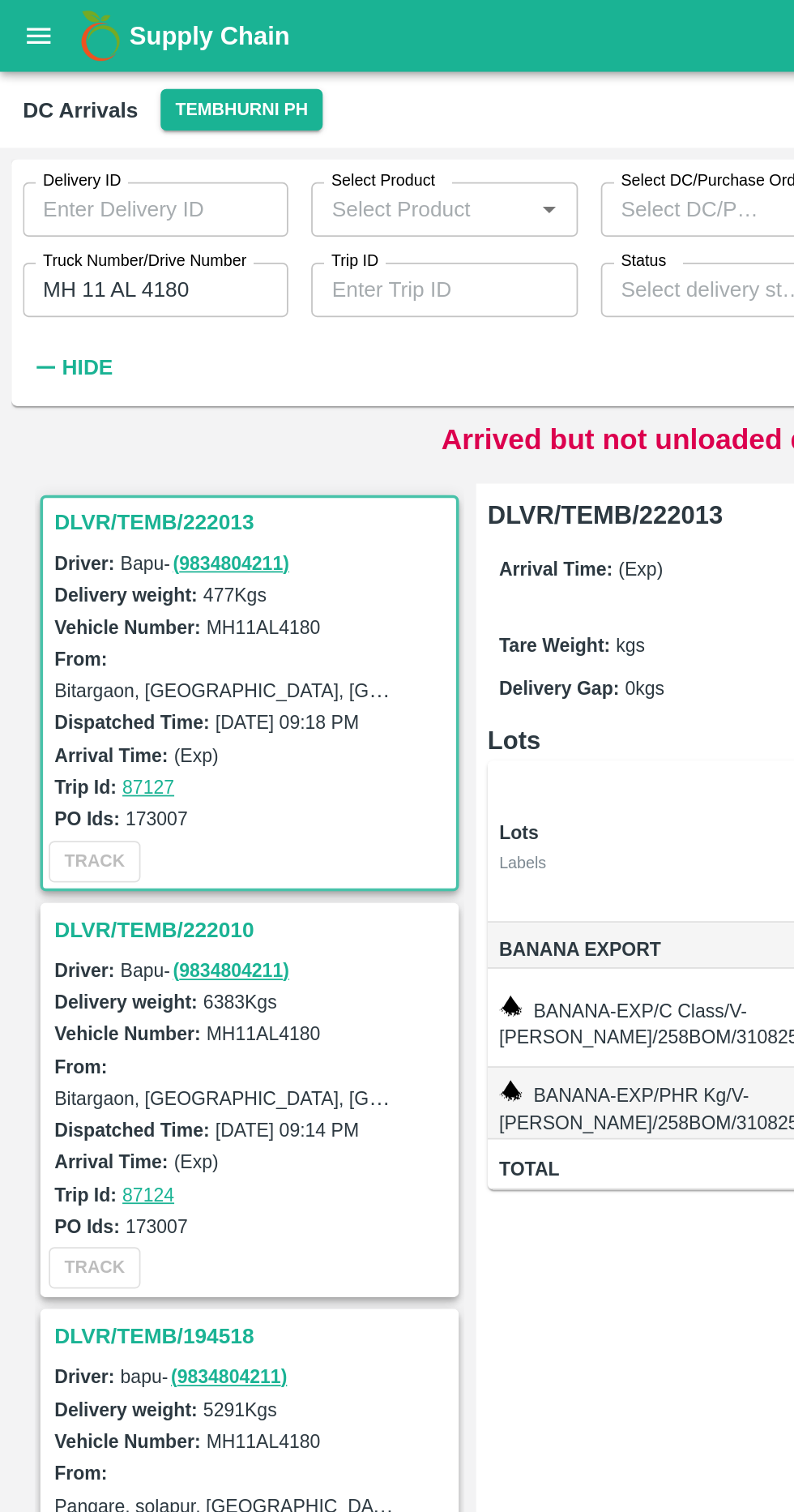
click at [92, 273] on div "DLVR/TEMB/222013 Driver: Bapu - ( 9834804211 ) Delivery weight: 477 Kgs Vehicle…" at bounding box center [141, 869] width 243 height 1193
click at [143, 519] on h3 "DLVR/TEMB/222010" at bounding box center [143, 525] width 225 height 21
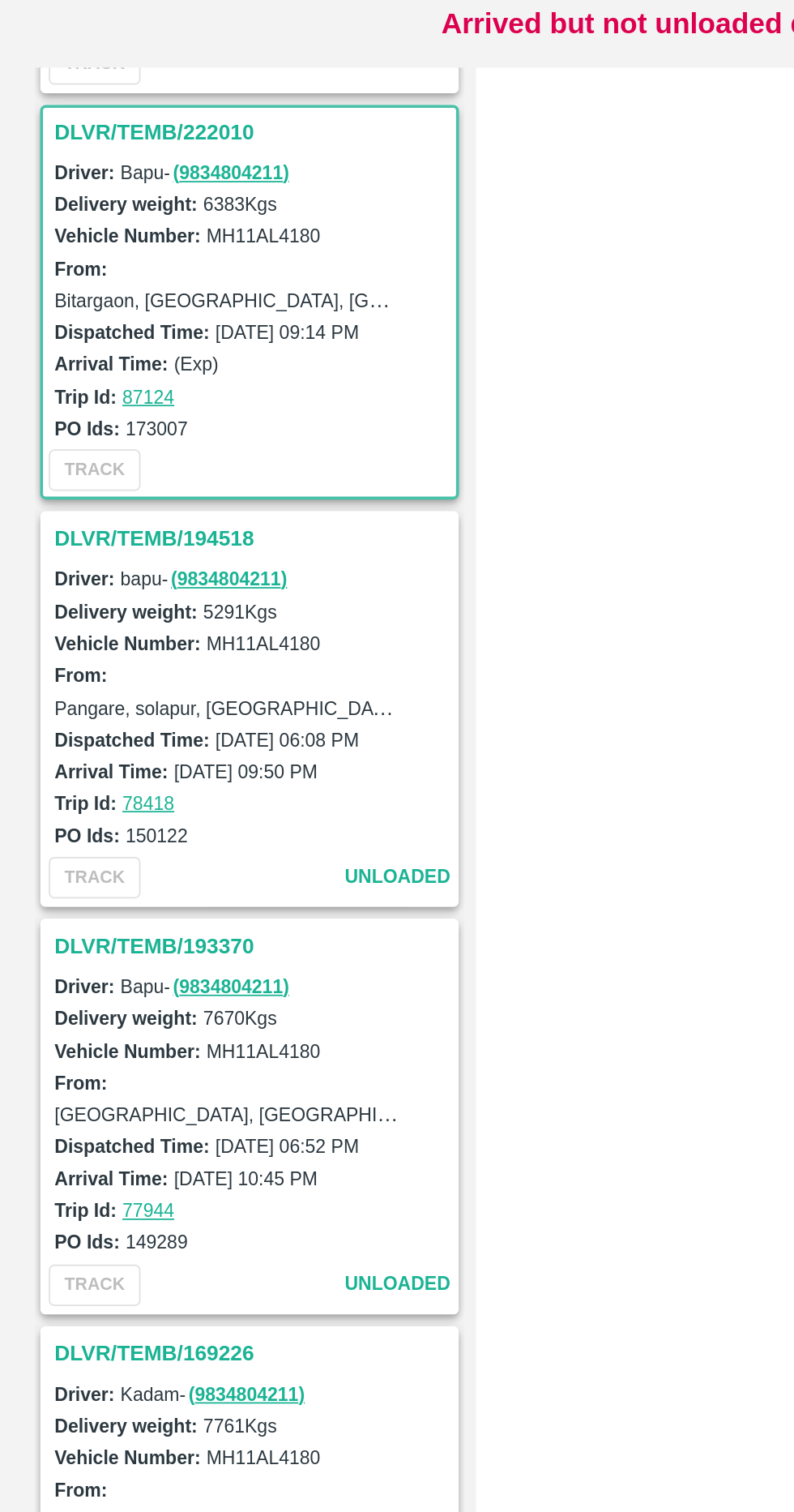
click at [92, 804] on label "Delivery weight:" at bounding box center [71, 810] width 81 height 12
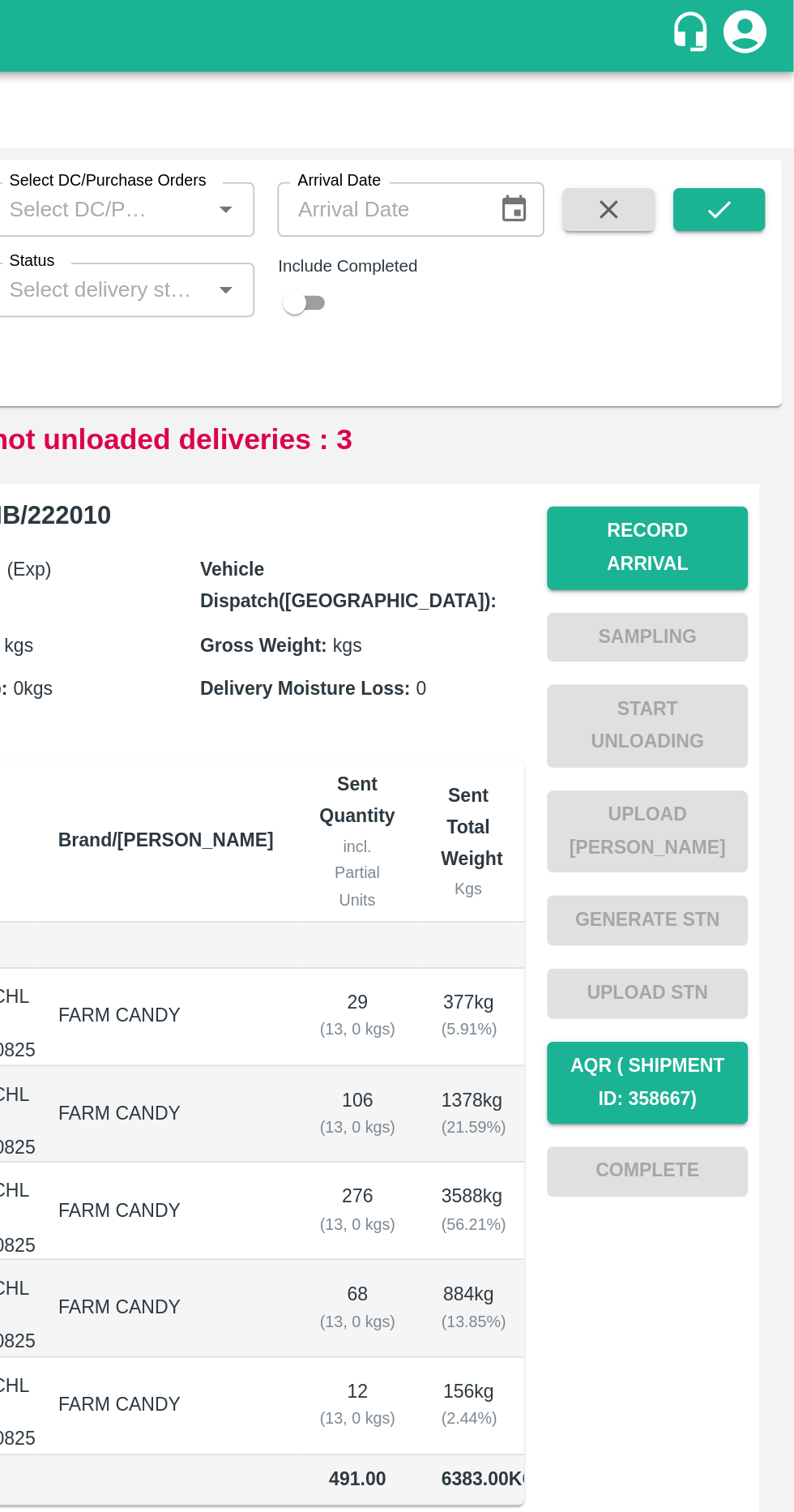
click at [698, 286] on button "Record Arrival" at bounding box center [712, 309] width 113 height 47
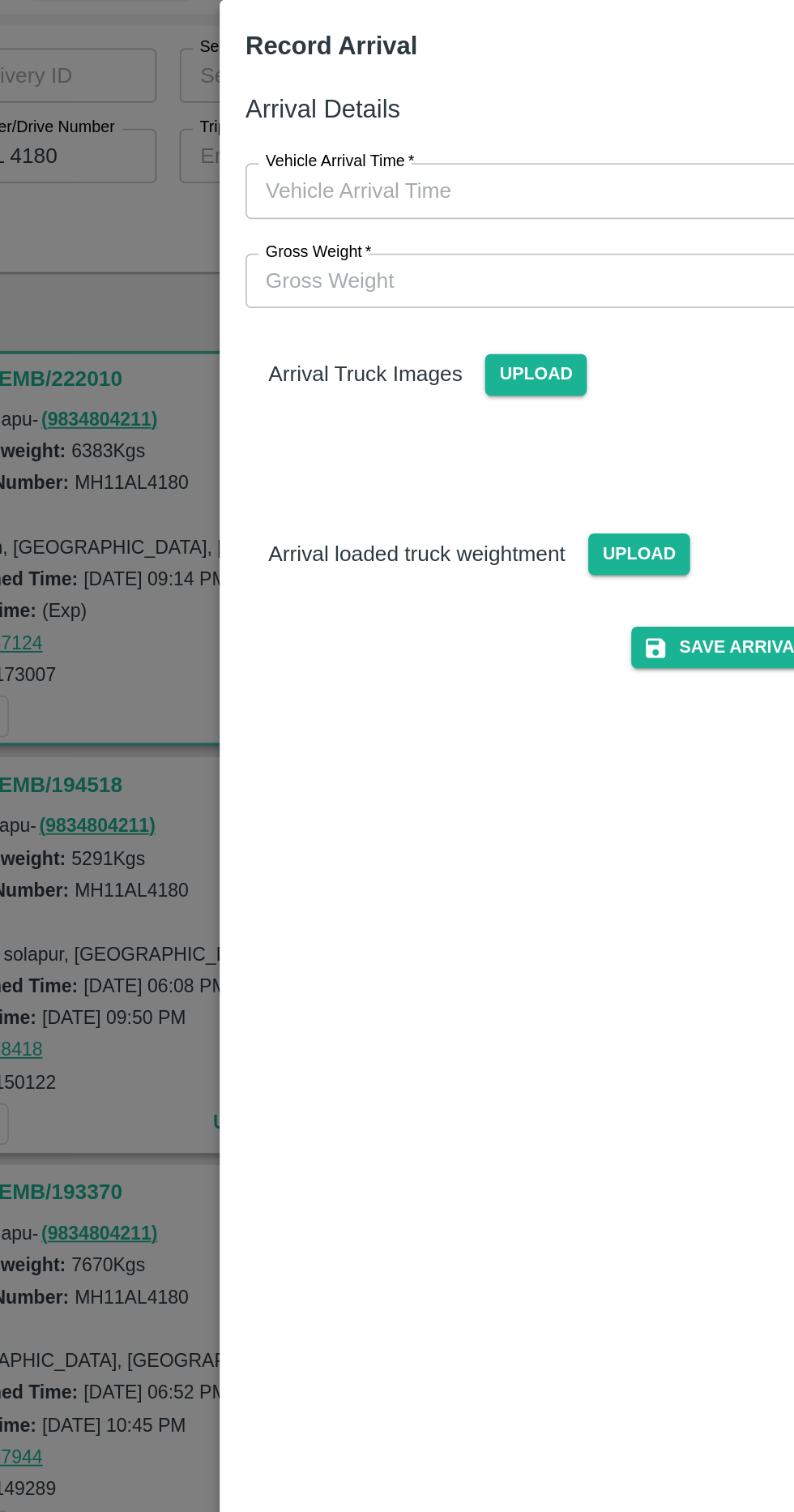
click at [239, 236] on input "Gross Weight   *" at bounding box center [381, 233] width 336 height 31
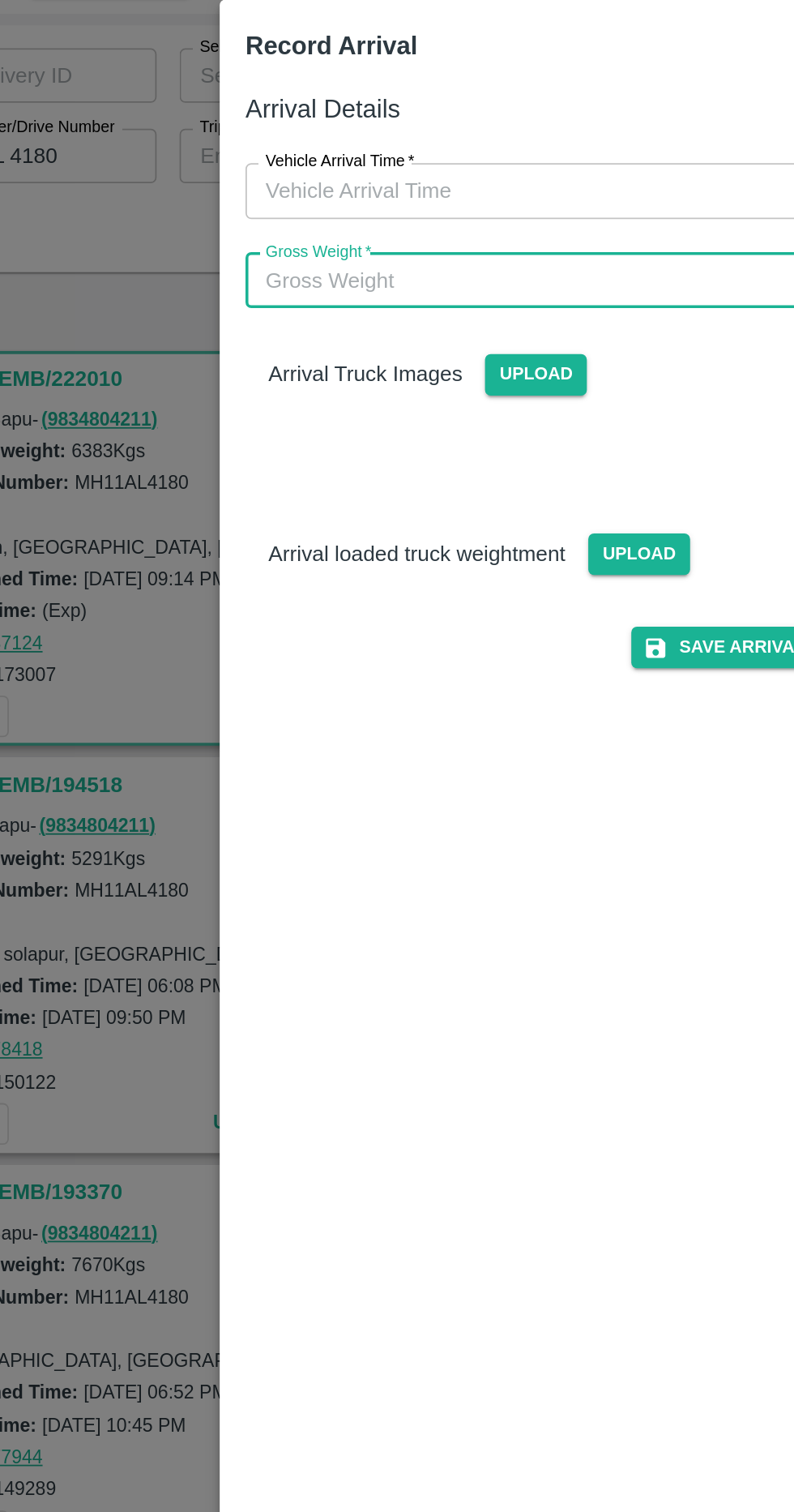
click at [235, 168] on label "Vehicle Arrival Time   *" at bounding box center [267, 167] width 84 height 13
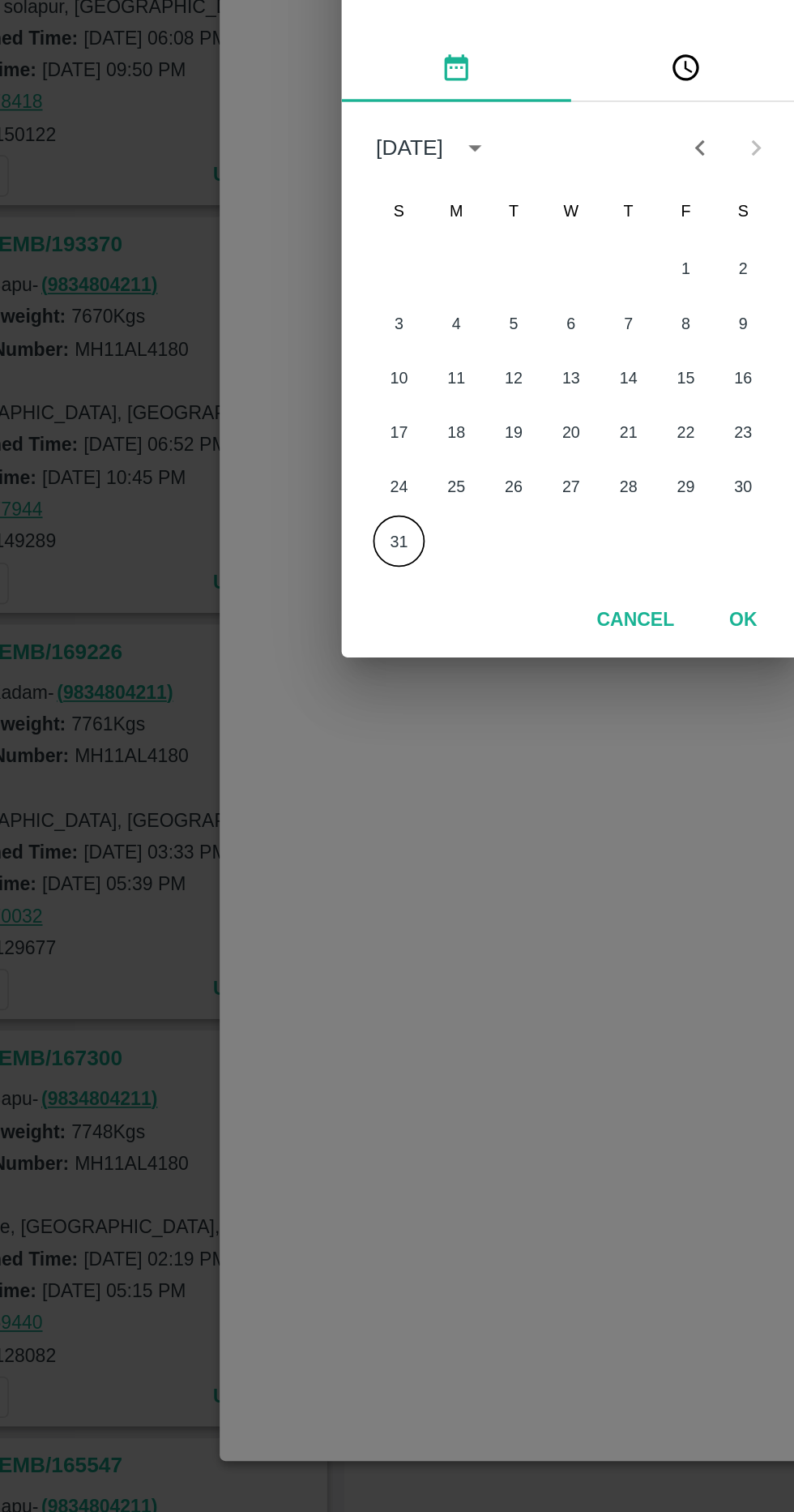
click at [298, 907] on button "31" at bounding box center [299, 916] width 29 height 29
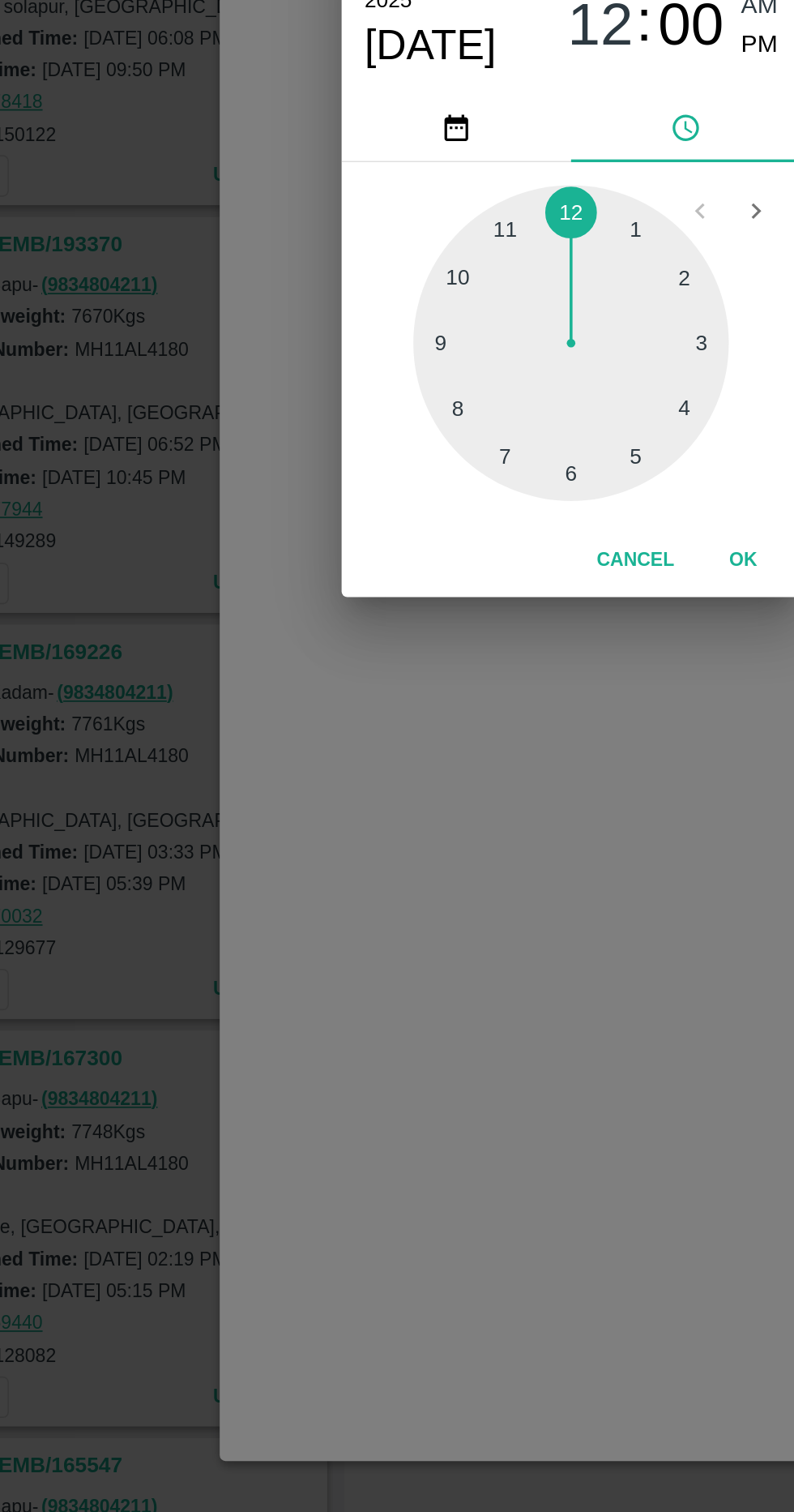
click at [311, 802] on div at bounding box center [397, 804] width 178 height 178
click at [319, 813] on div at bounding box center [397, 804] width 178 height 178
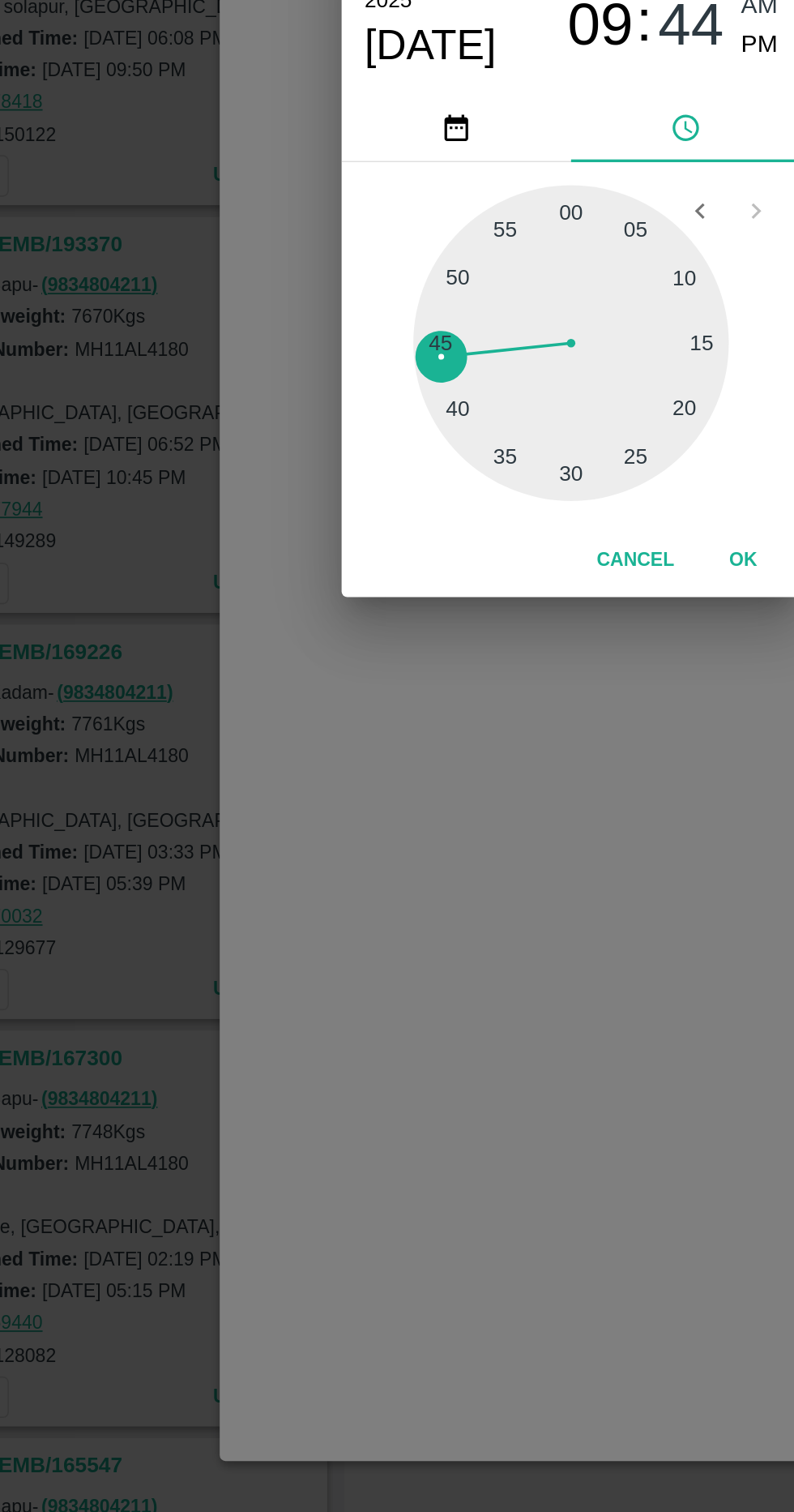
click at [503, 647] on span "PM" at bounding box center [504, 636] width 21 height 22
type input "31/08/2025 09:44 PM"
click at [491, 925] on button "OK" at bounding box center [494, 927] width 52 height 28
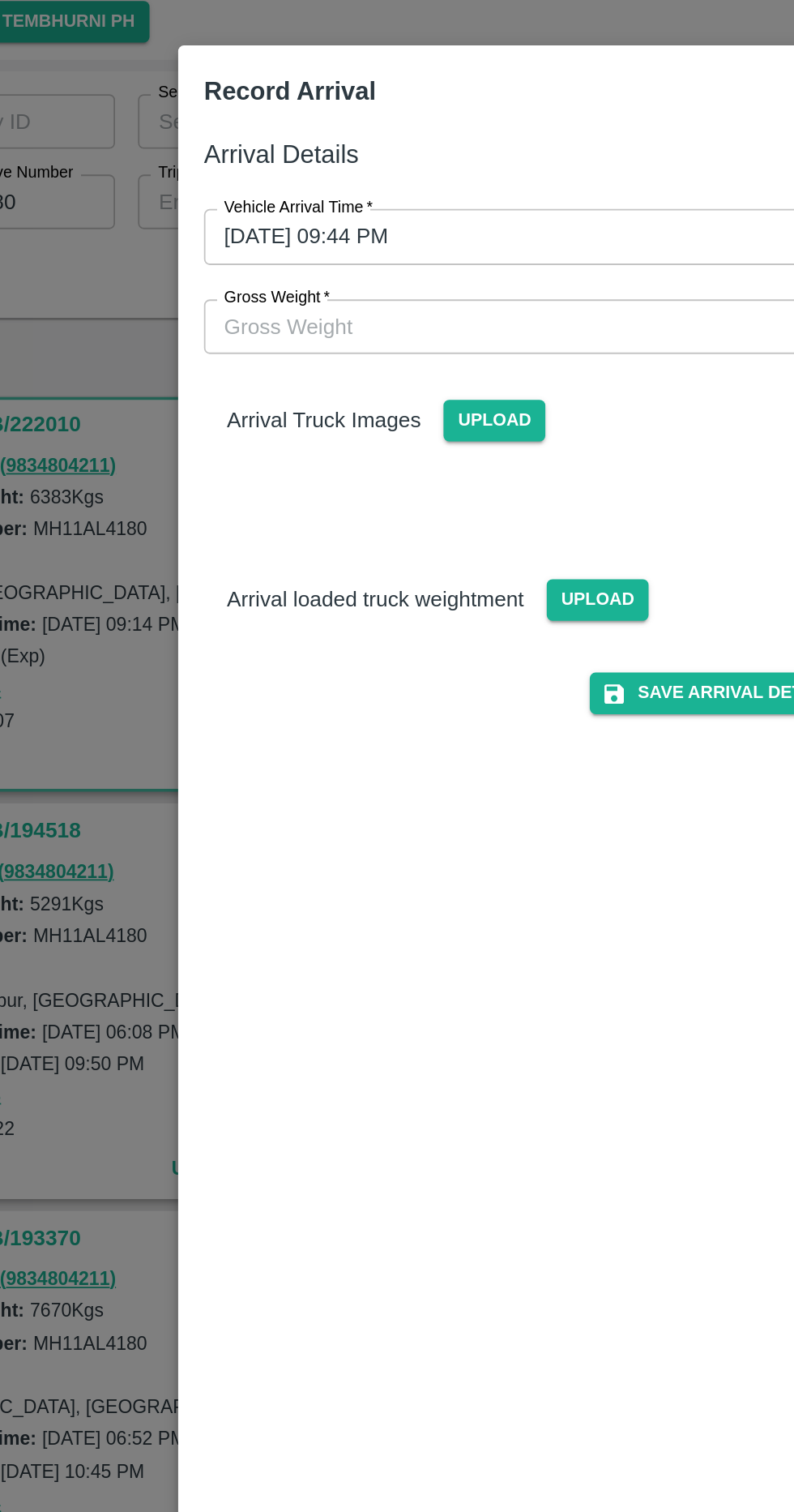
click at [258, 232] on input "Gross Weight   *" at bounding box center [381, 233] width 336 height 31
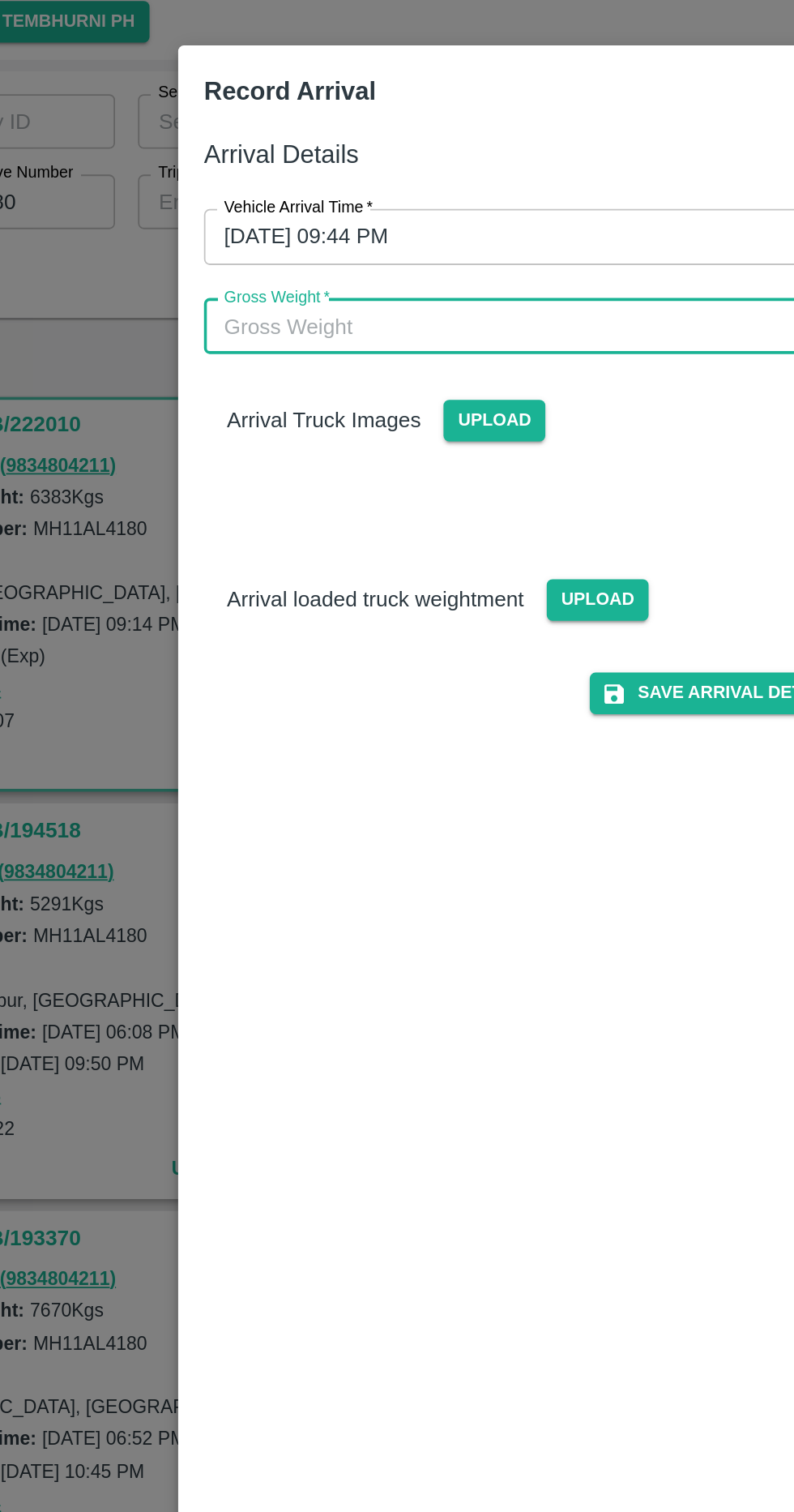
click at [441, 390] on span "Upload" at bounding box center [435, 388] width 57 height 23
click at [0, 0] on input "Upload" at bounding box center [0, 0] width 0 height 0
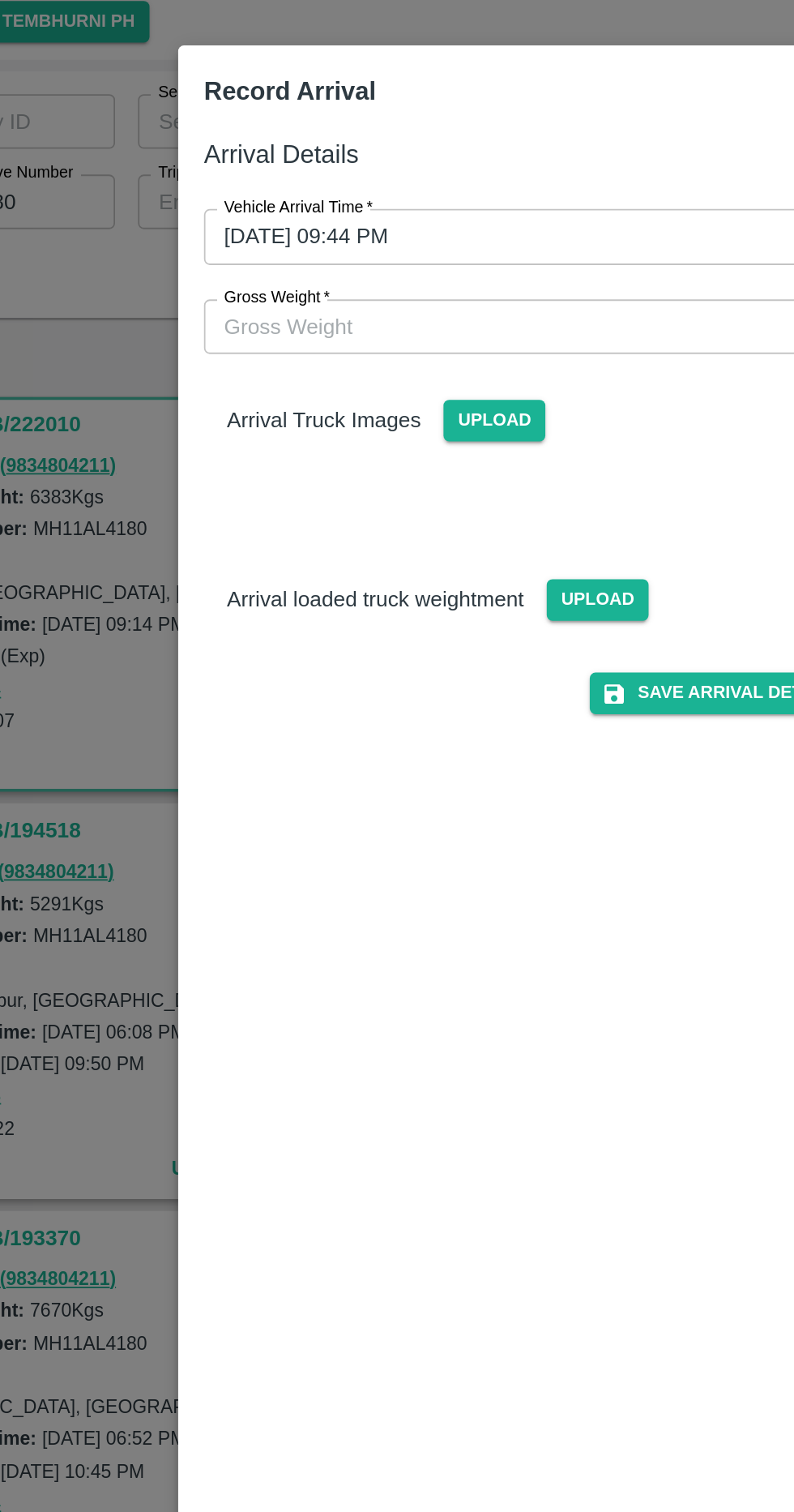
click at [387, 289] on span "Upload" at bounding box center [377, 287] width 57 height 23
click at [0, 0] on input "Upload" at bounding box center [0, 0] width 0 height 0
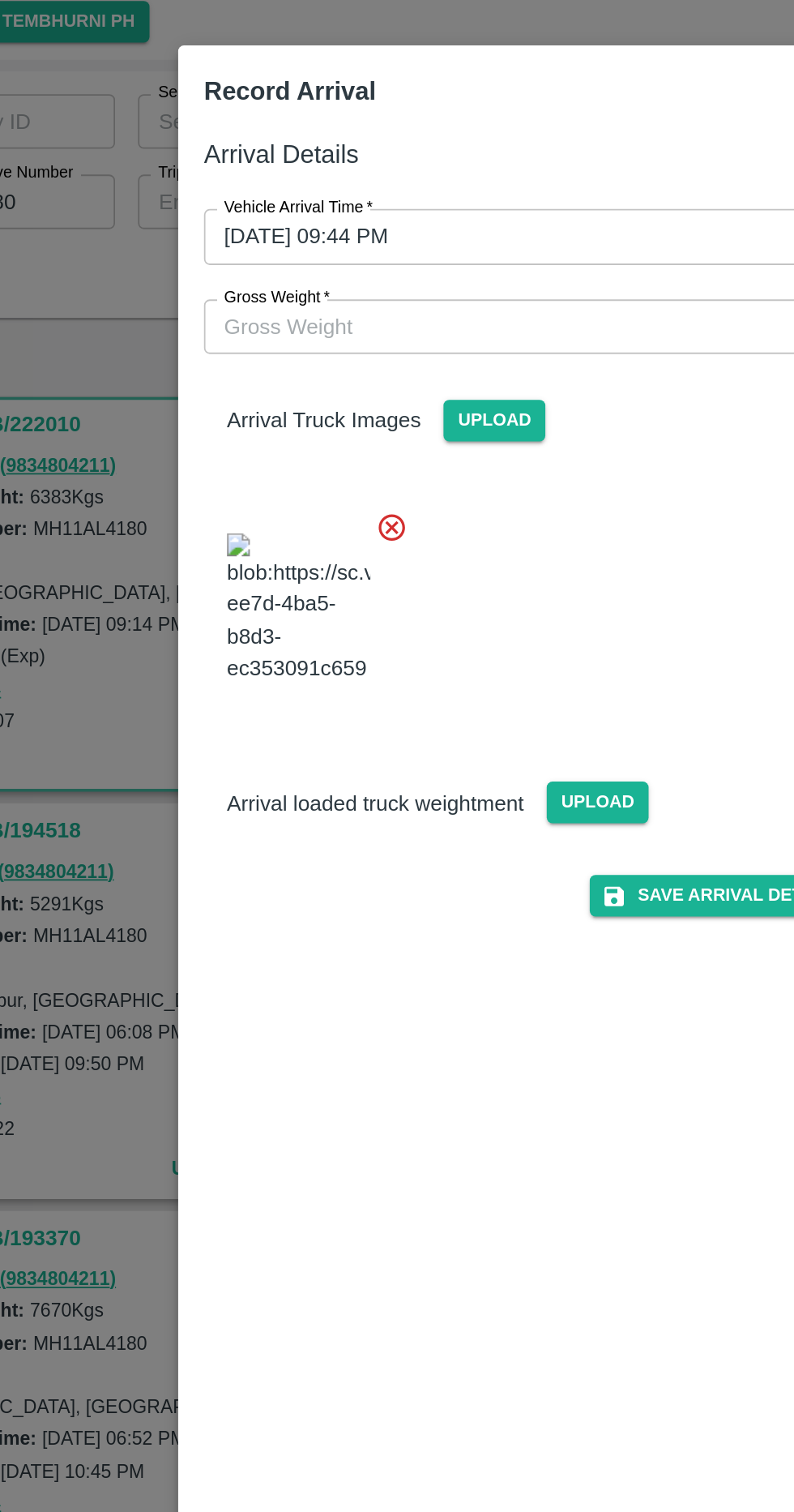
click at [434, 515] on span "Upload" at bounding box center [435, 502] width 57 height 23
click at [0, 0] on input "Upload" at bounding box center [0, 0] width 0 height 0
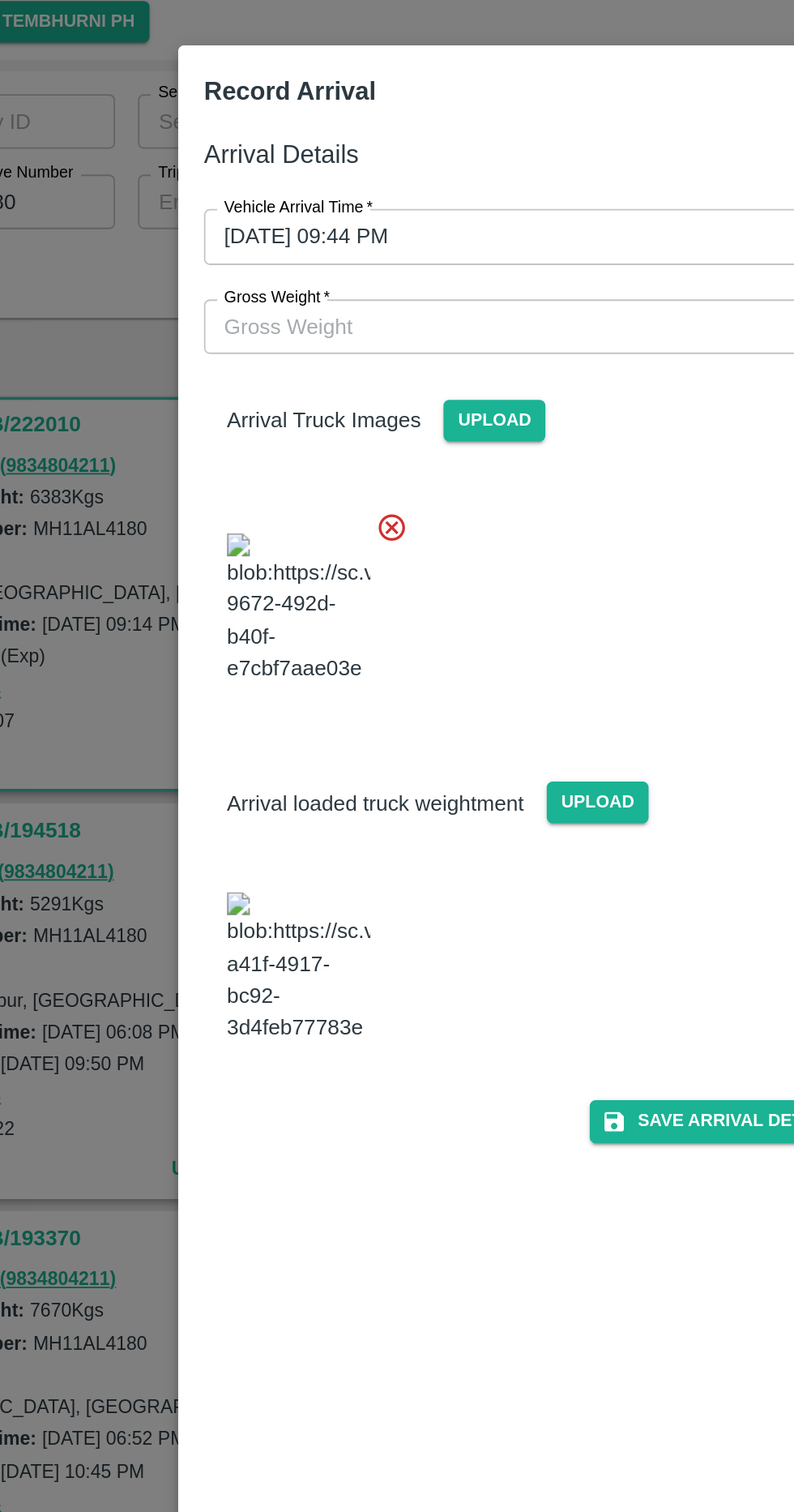
click at [265, 220] on label "Gross Weight   *" at bounding box center [255, 218] width 60 height 13
click at [265, 220] on input "Gross Weight   *" at bounding box center [381, 233] width 336 height 31
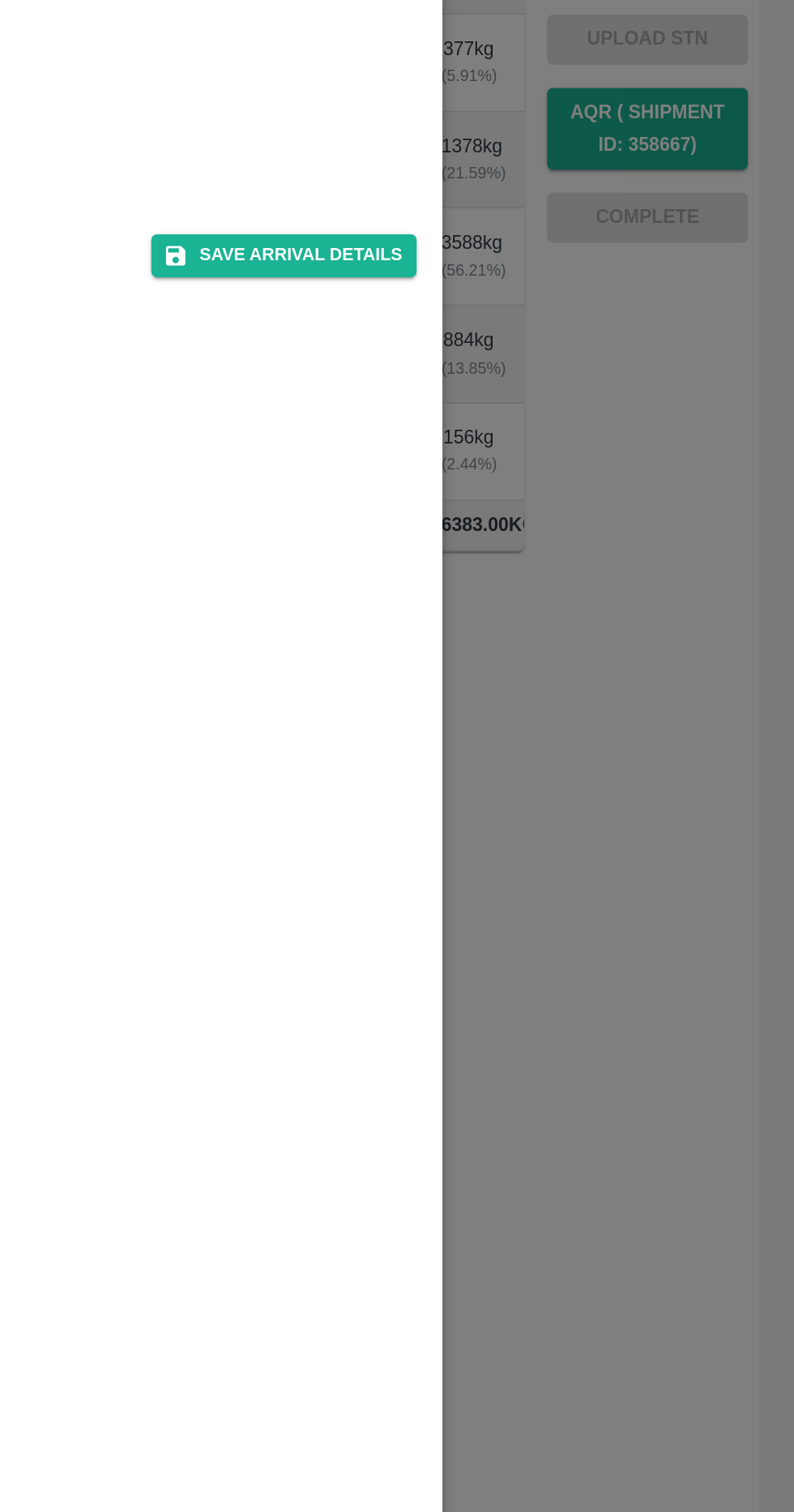
type input "12245"
click at [498, 695] on button "Save Arrival Details" at bounding box center [506, 682] width 150 height 23
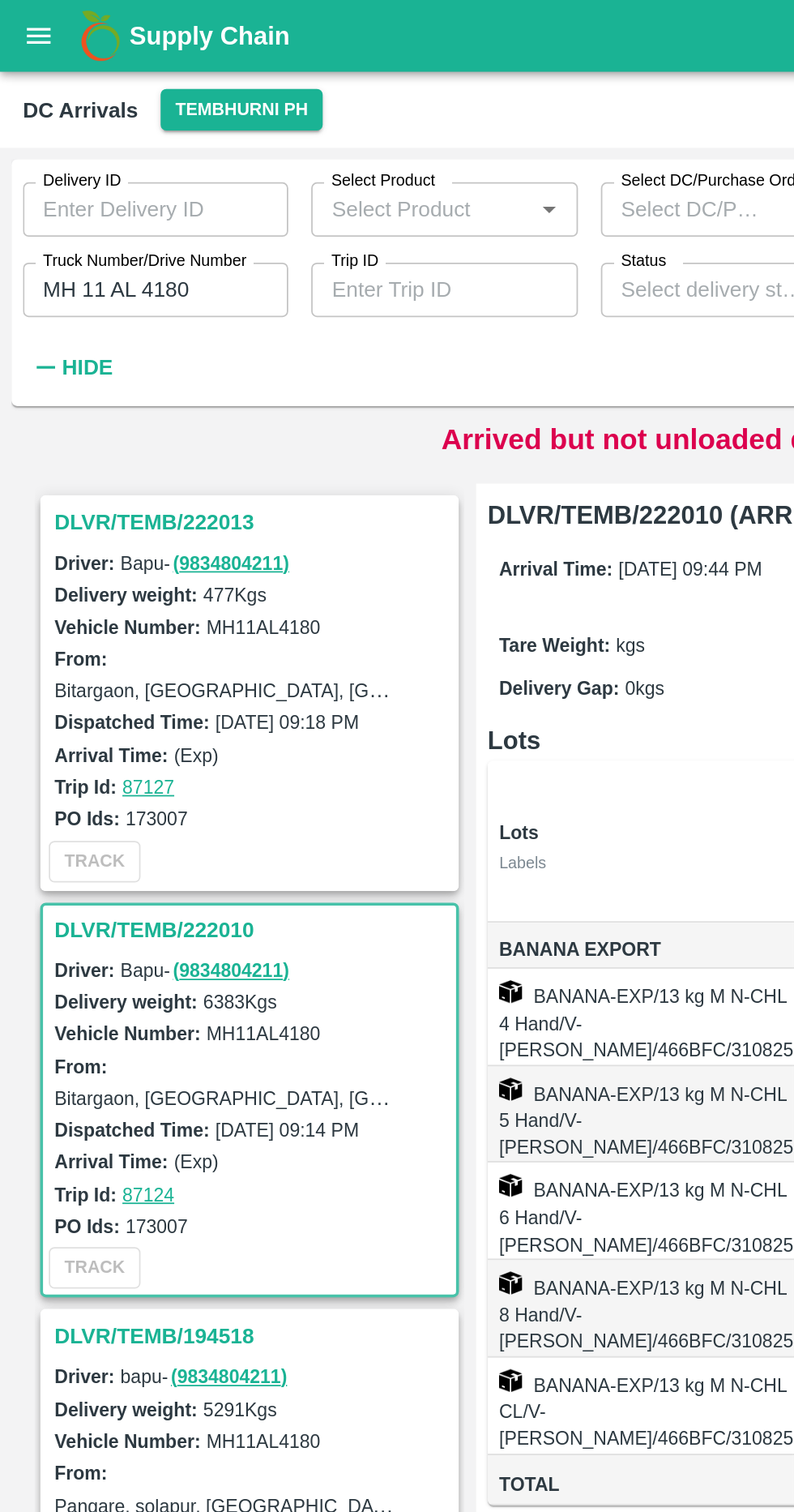
click at [136, 159] on input "MH 11 AL 4180" at bounding box center [88, 163] width 150 height 31
click at [67, 157] on input "MH 45T 6545" at bounding box center [88, 163] width 150 height 31
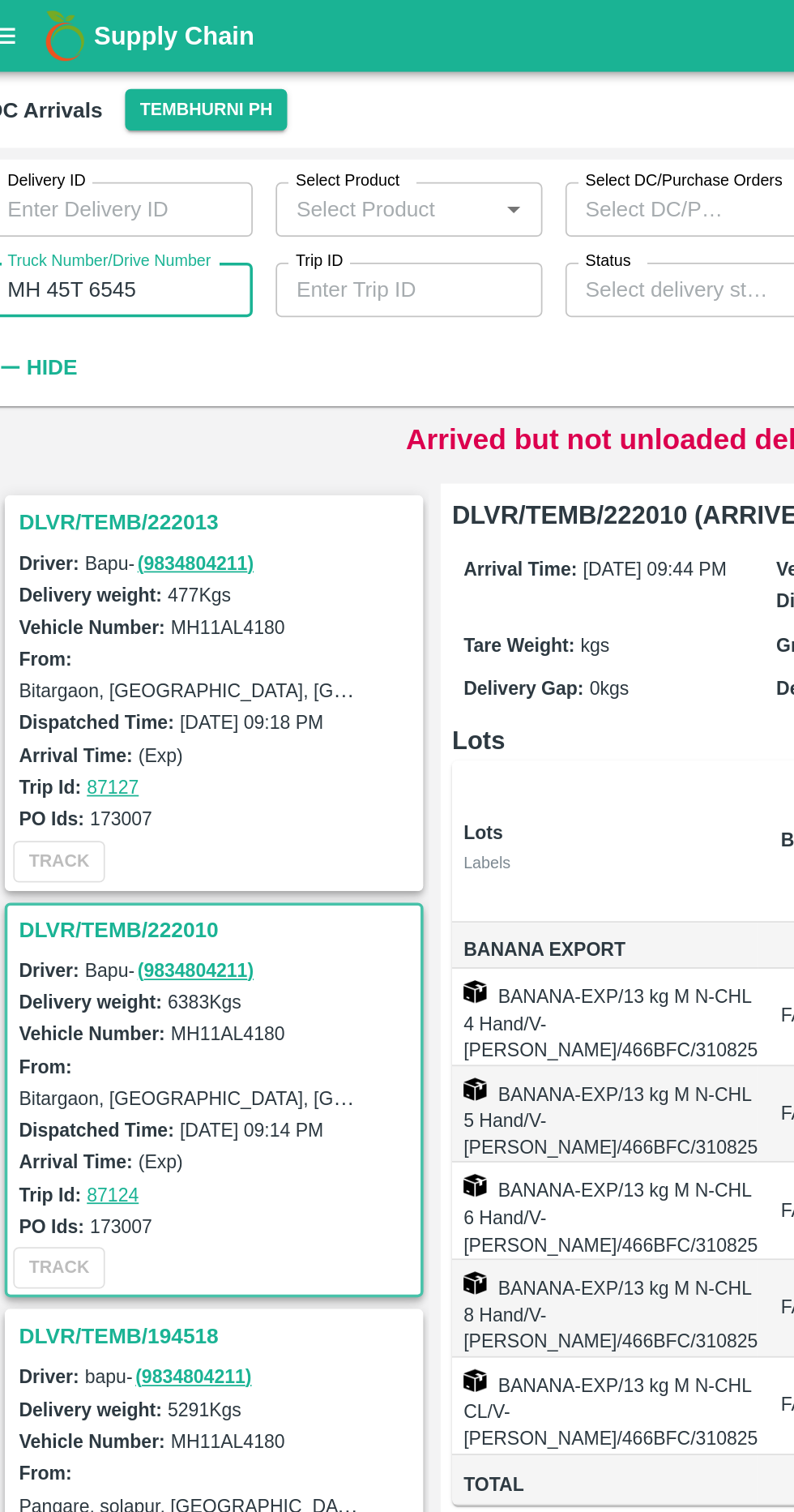
click at [68, 161] on input "MH 45T 6545" at bounding box center [88, 163] width 150 height 31
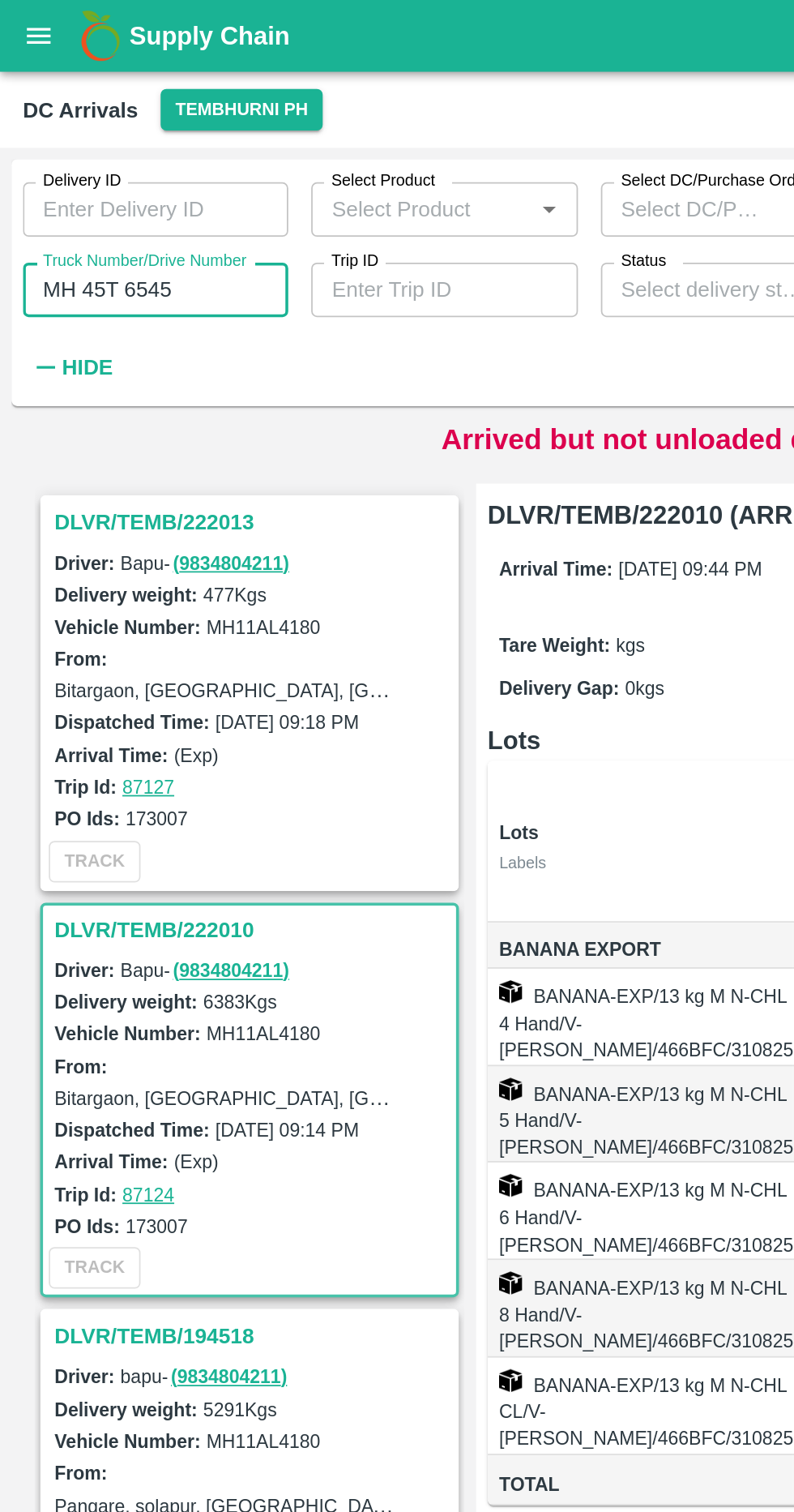
click at [48, 160] on input "MH 45T 6545" at bounding box center [88, 163] width 150 height 31
click at [66, 161] on input "MH 45T 6545" at bounding box center [88, 163] width 150 height 31
click at [63, 159] on input "MH 45T 6545" at bounding box center [88, 163] width 150 height 31
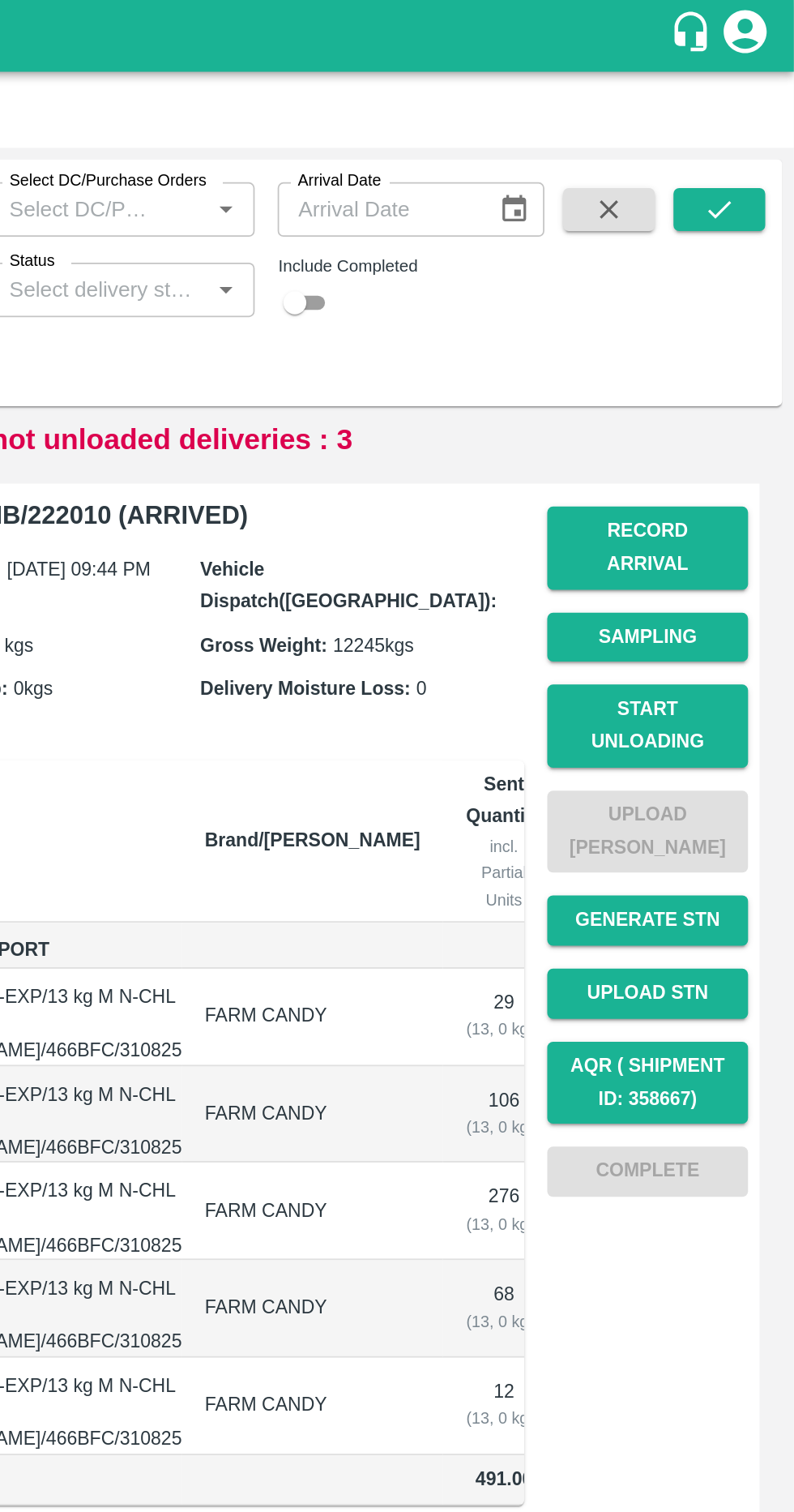
click at [755, 113] on icon "submit" at bounding box center [752, 118] width 18 height 18
click at [771, 126] on button "submit" at bounding box center [752, 118] width 52 height 24
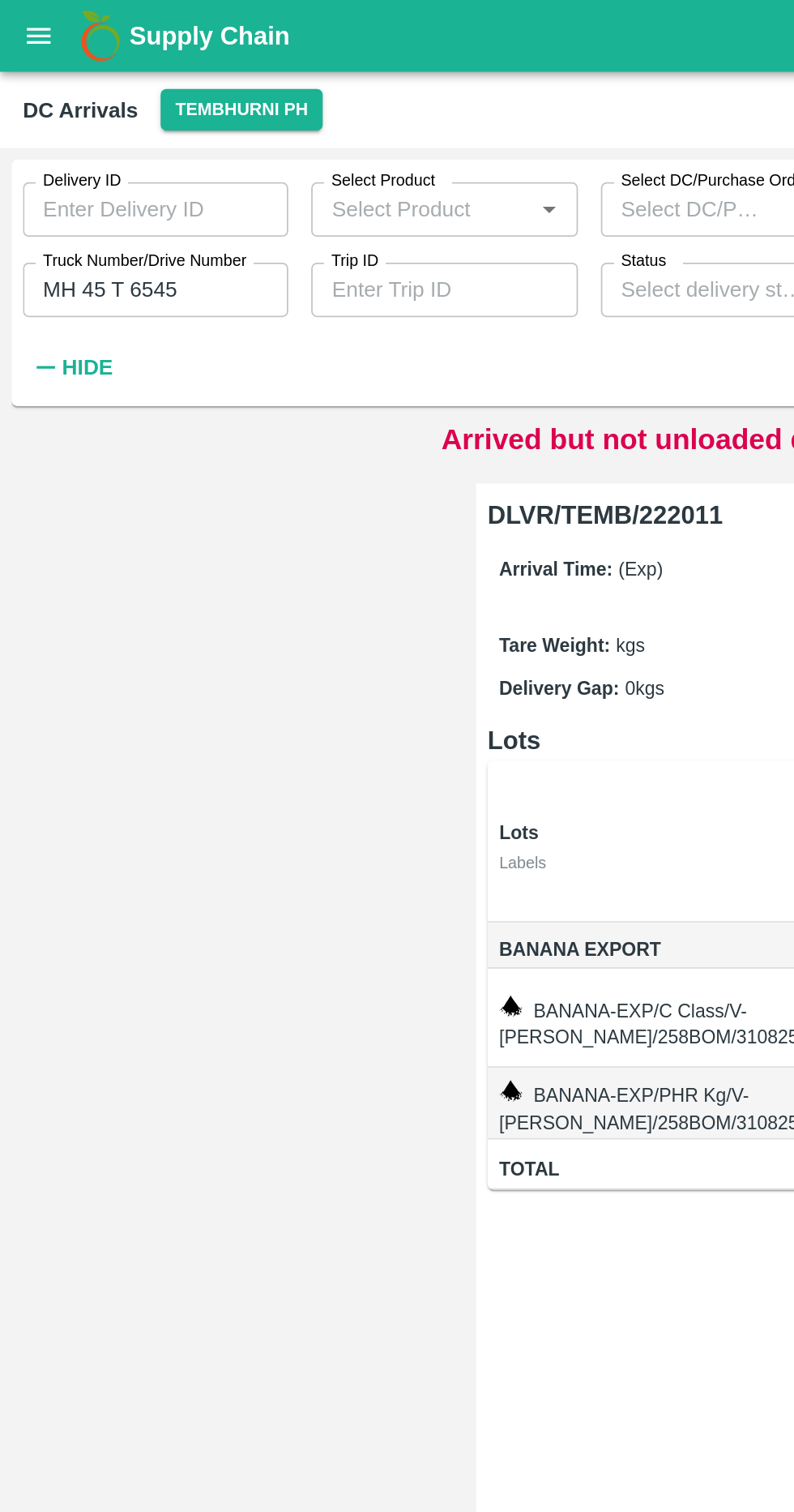
click at [81, 159] on input "MH 45 T 6545" at bounding box center [88, 163] width 150 height 31
click at [78, 160] on input "MH 45 T 6545" at bounding box center [88, 163] width 150 height 31
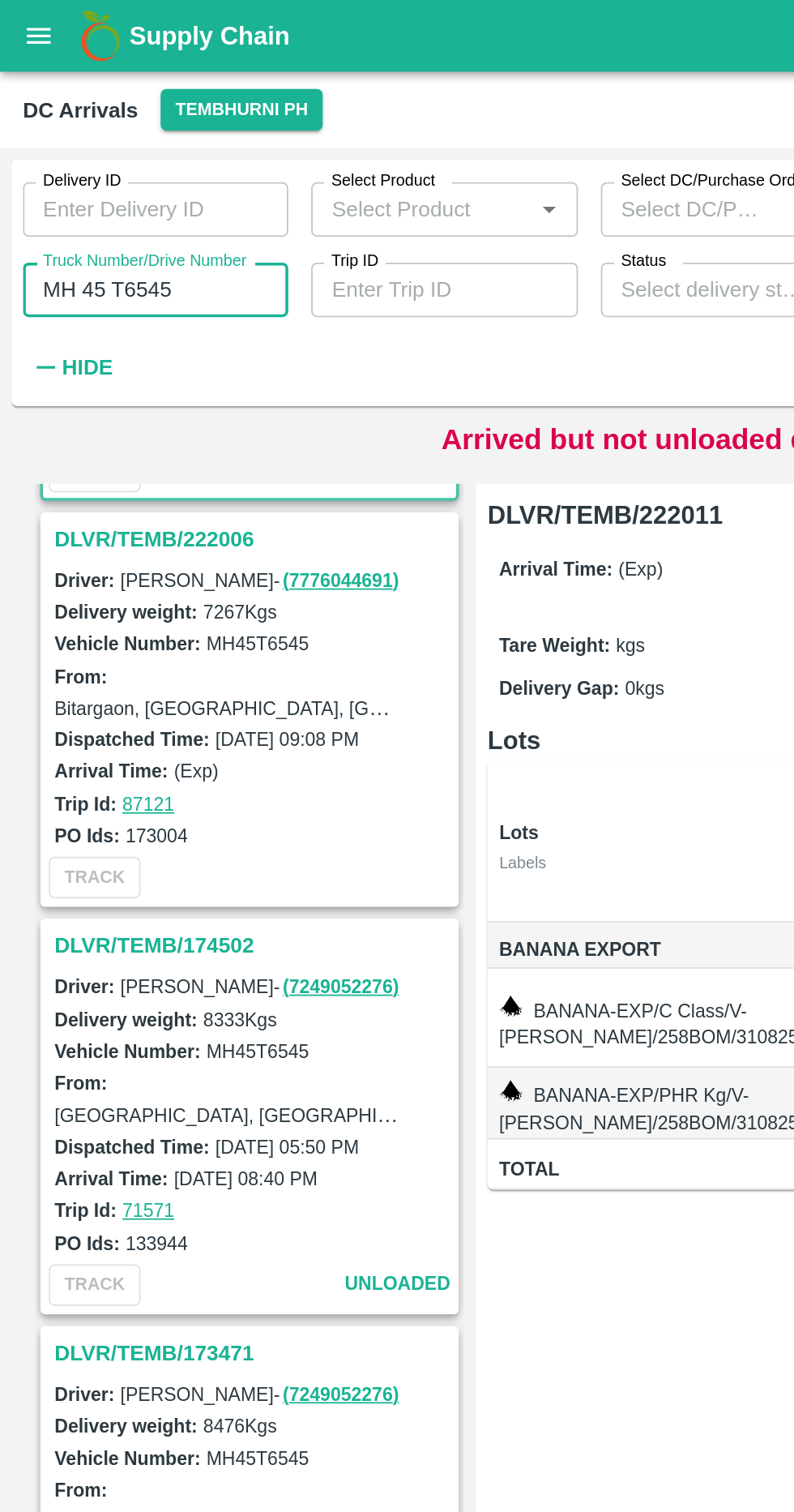
scroll to position [215, 0]
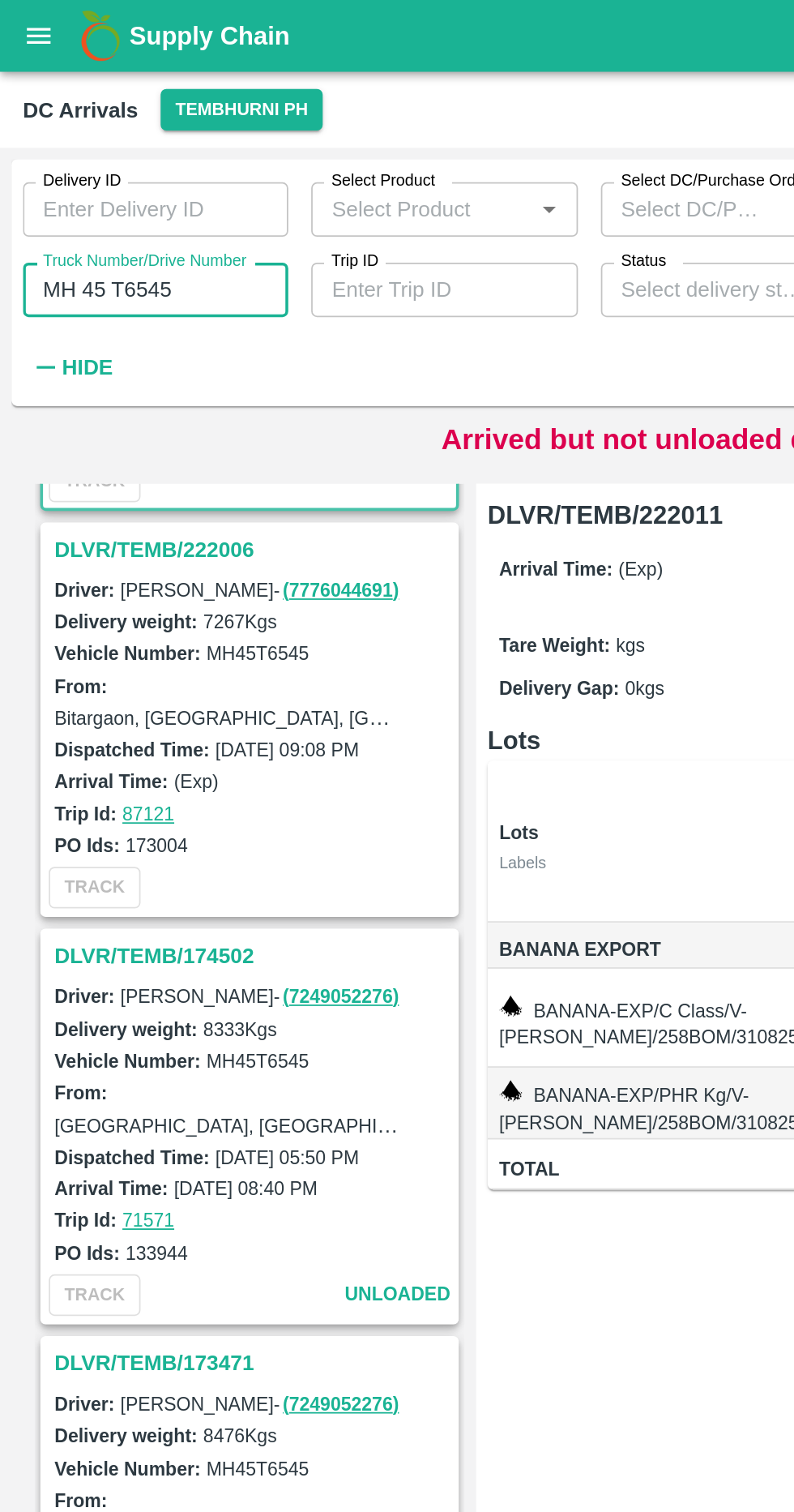
type input "MH 45 T6545"
click at [111, 303] on h3 "DLVR/TEMB/222006" at bounding box center [143, 310] width 225 height 21
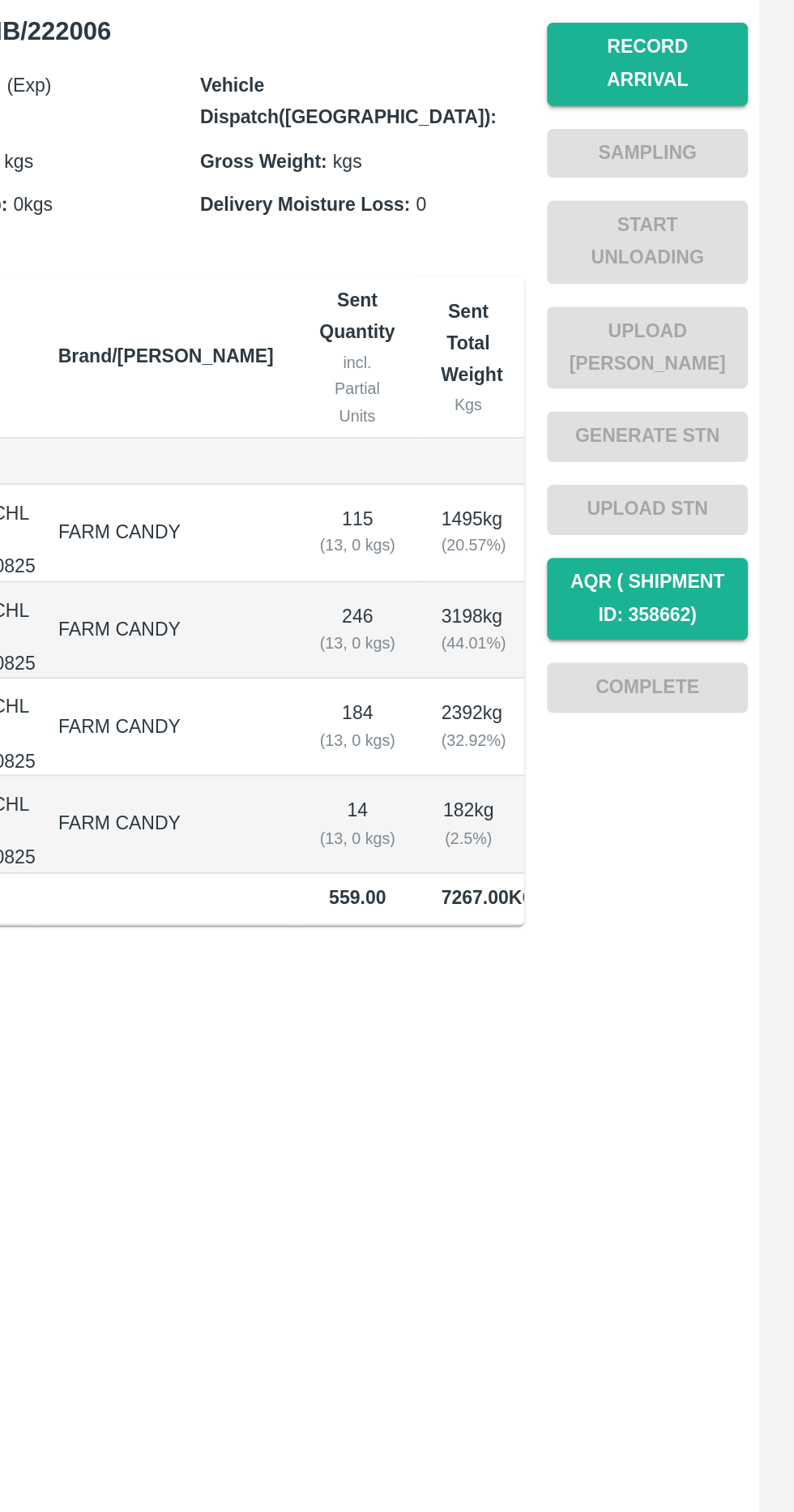
click at [754, 290] on button "Record Arrival" at bounding box center [712, 309] width 113 height 47
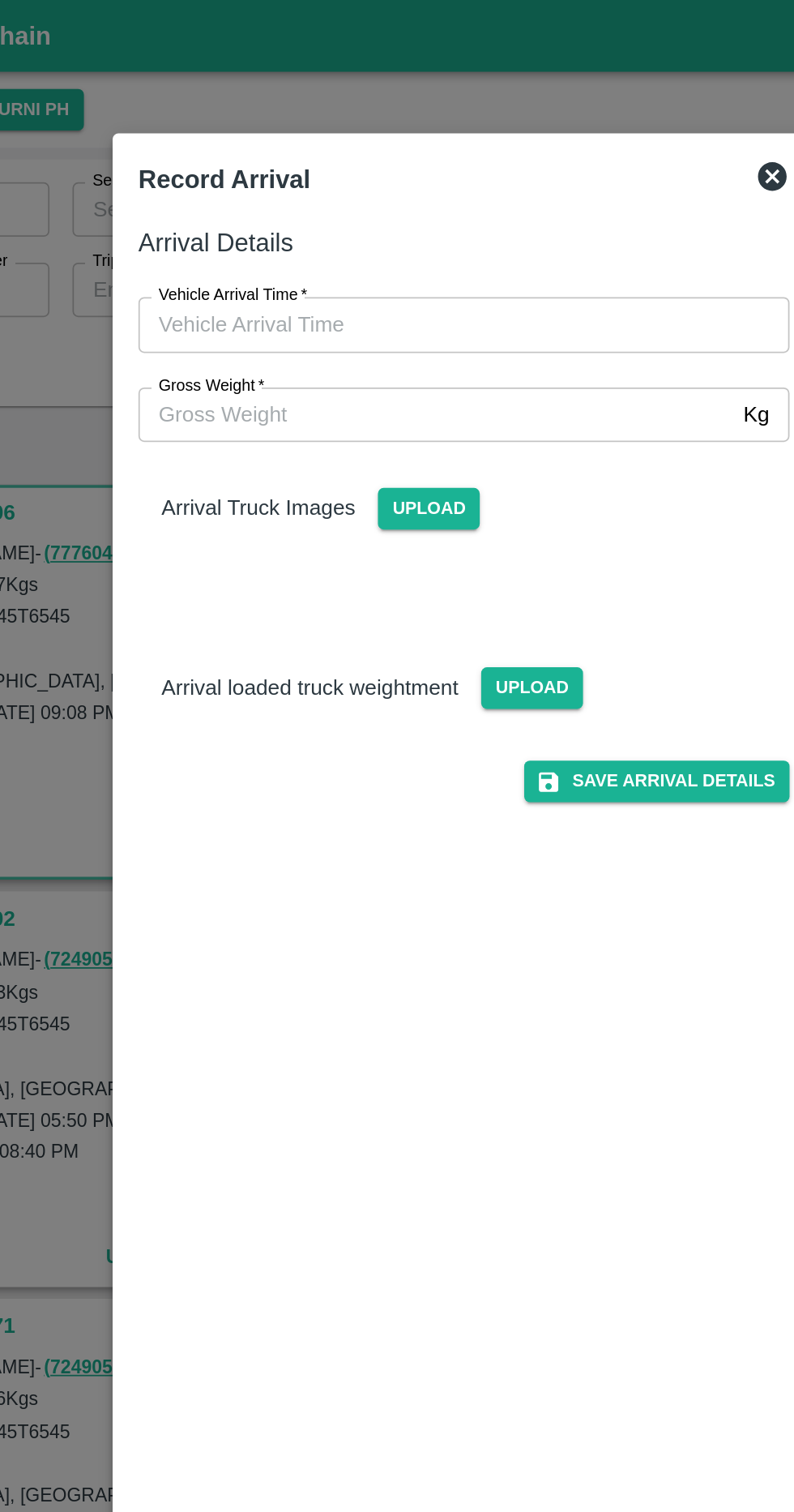
click at [382, 285] on span "Upload" at bounding box center [377, 287] width 57 height 23
click at [0, 0] on input "Upload" at bounding box center [0, 0] width 0 height 0
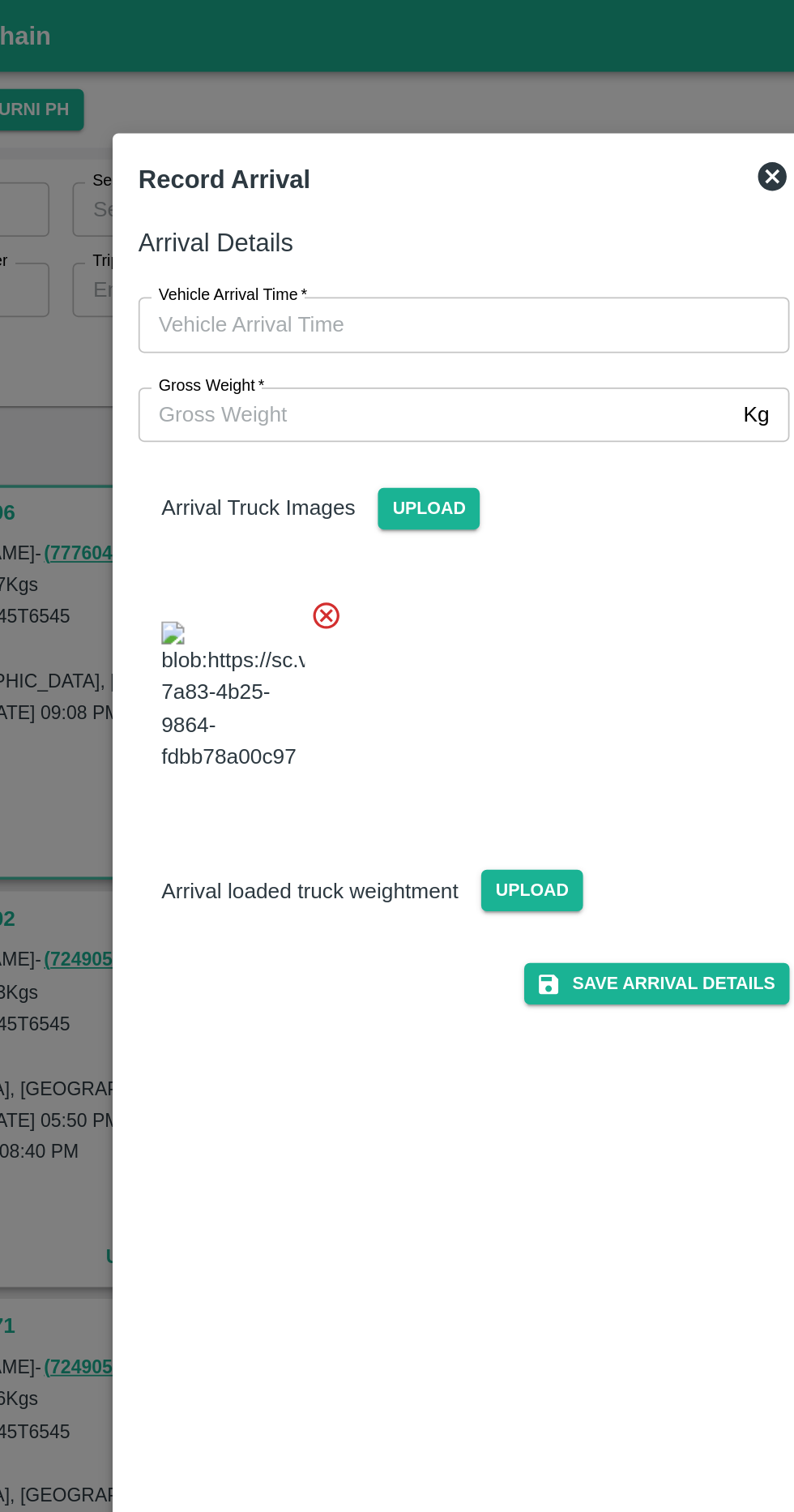
click at [452, 515] on span "Upload" at bounding box center [435, 502] width 57 height 23
click at [0, 0] on input "Upload" at bounding box center [0, 0] width 0 height 0
click at [470, 178] on input "Vehicle Arrival Time   *" at bounding box center [391, 183] width 356 height 31
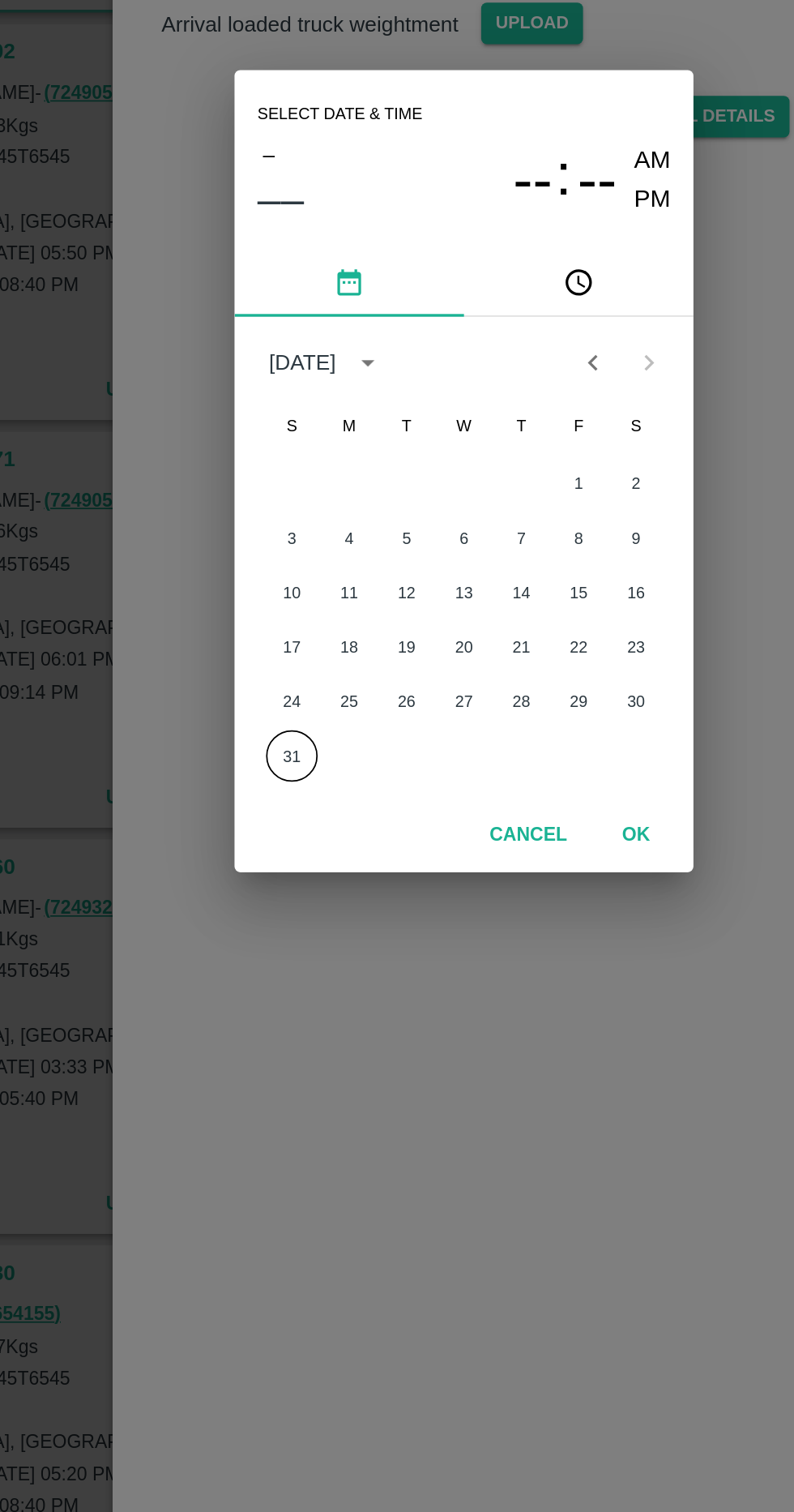
click at [300, 921] on button "31" at bounding box center [299, 916] width 29 height 29
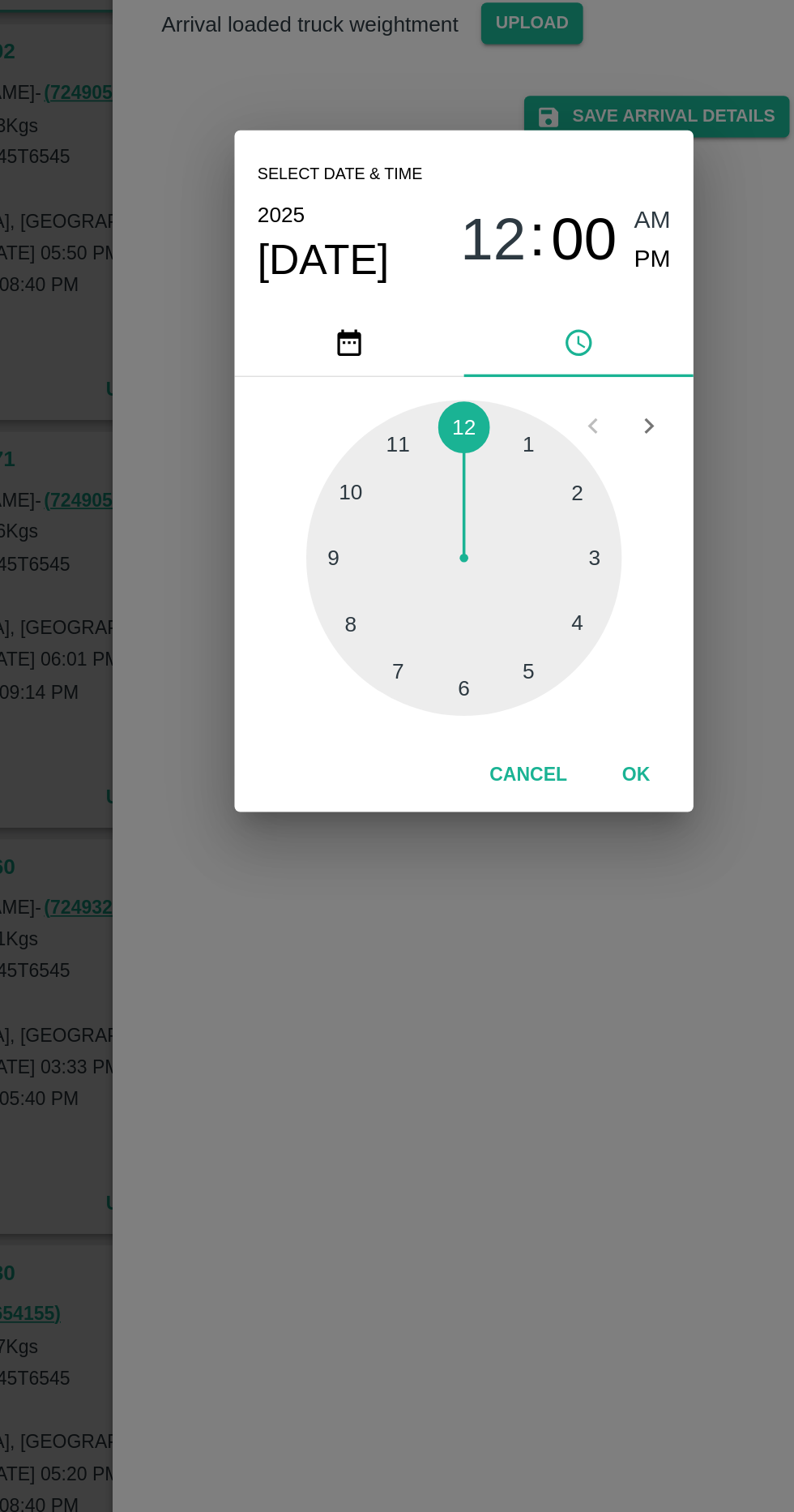
click at [321, 809] on div at bounding box center [397, 804] width 178 height 178
click at [508, 638] on span "PM" at bounding box center [504, 636] width 21 height 22
type input "31/08/2025 09:00 PM"
click at [502, 921] on button "OK" at bounding box center [494, 927] width 52 height 28
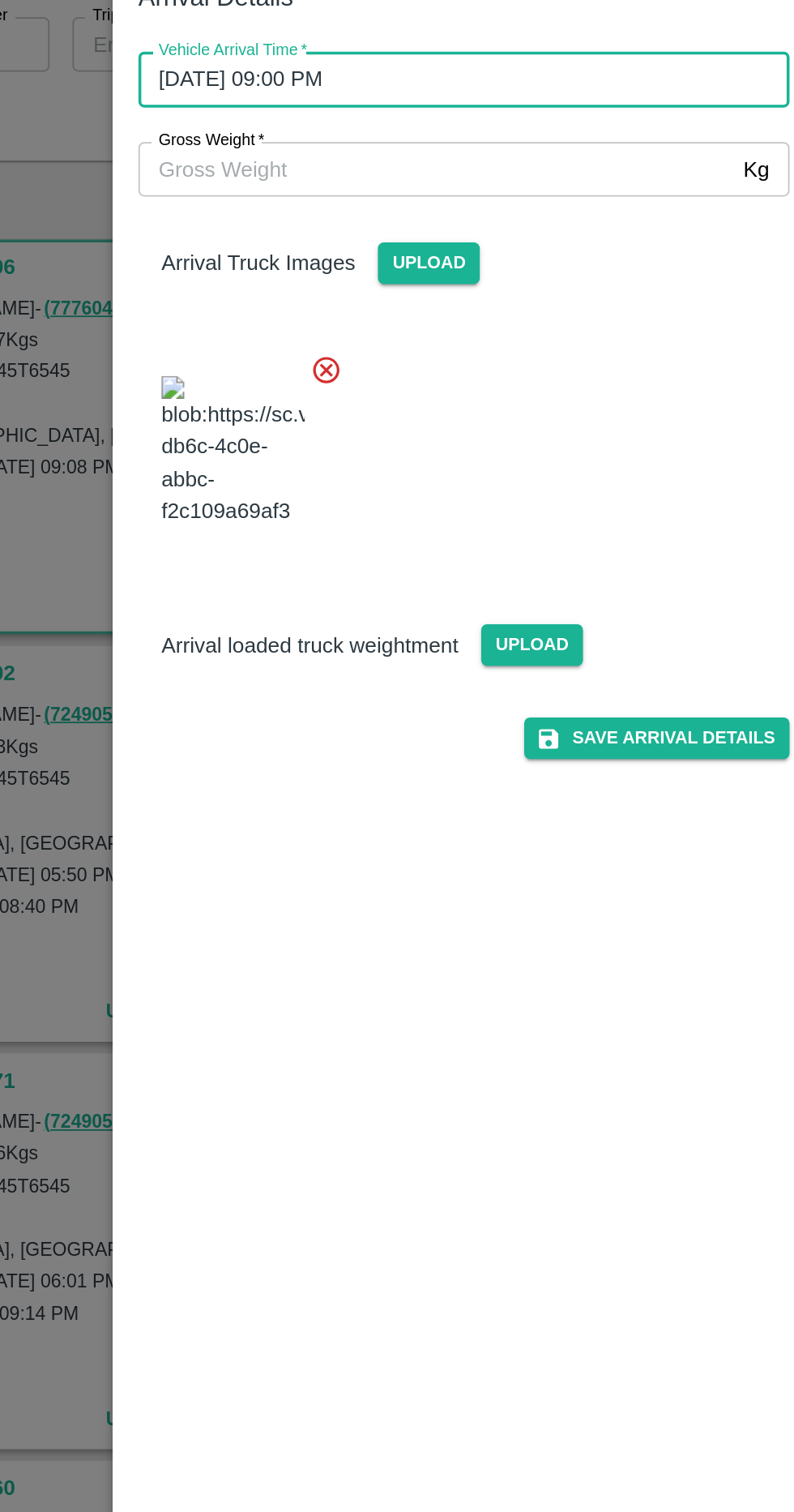
click at [440, 229] on input "Gross Weight   *" at bounding box center [381, 233] width 336 height 31
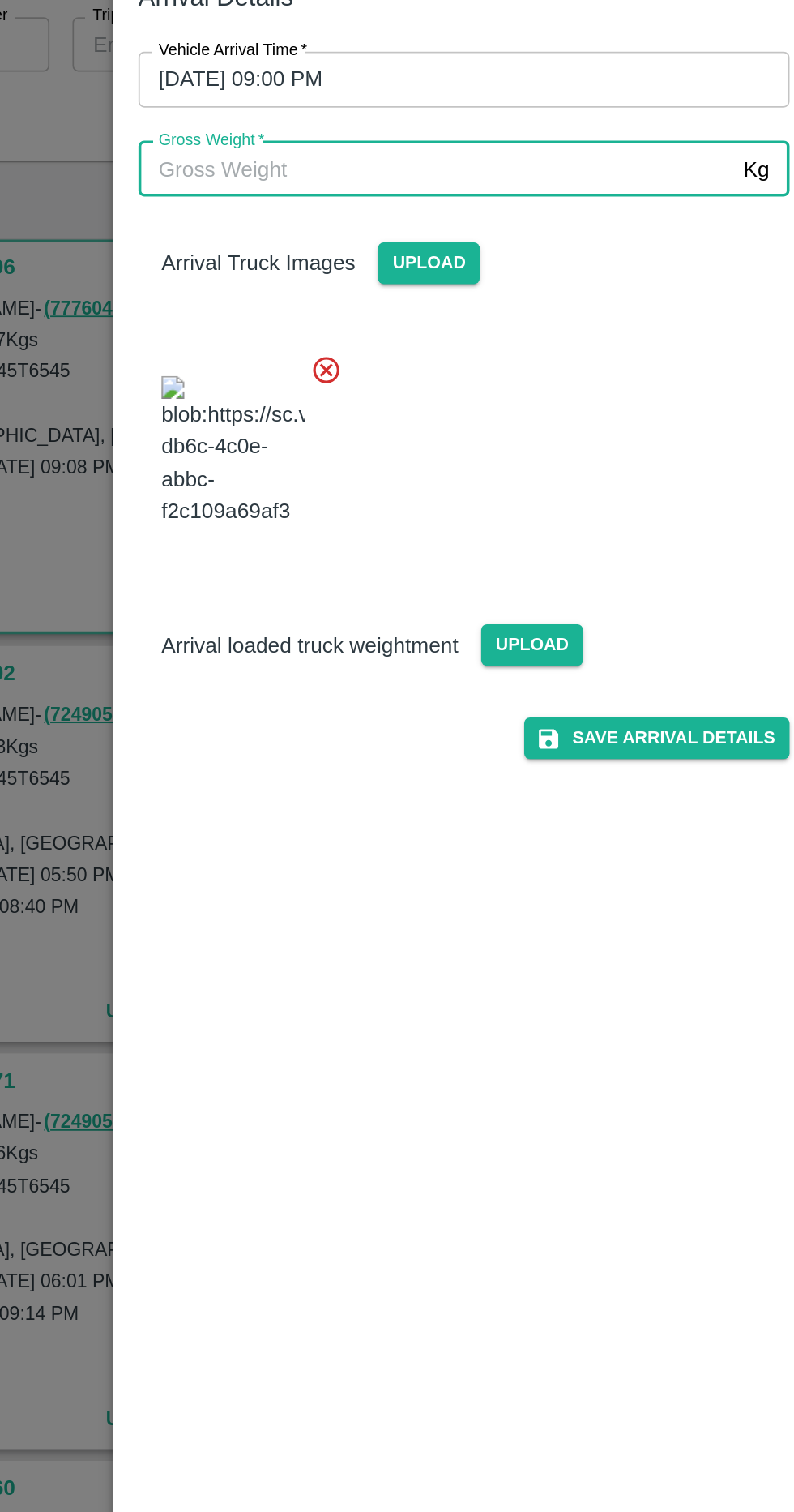
type input "3"
type input "13185"
click at [441, 515] on span "Upload" at bounding box center [435, 502] width 57 height 23
click at [0, 0] on input "Upload" at bounding box center [0, 0] width 0 height 0
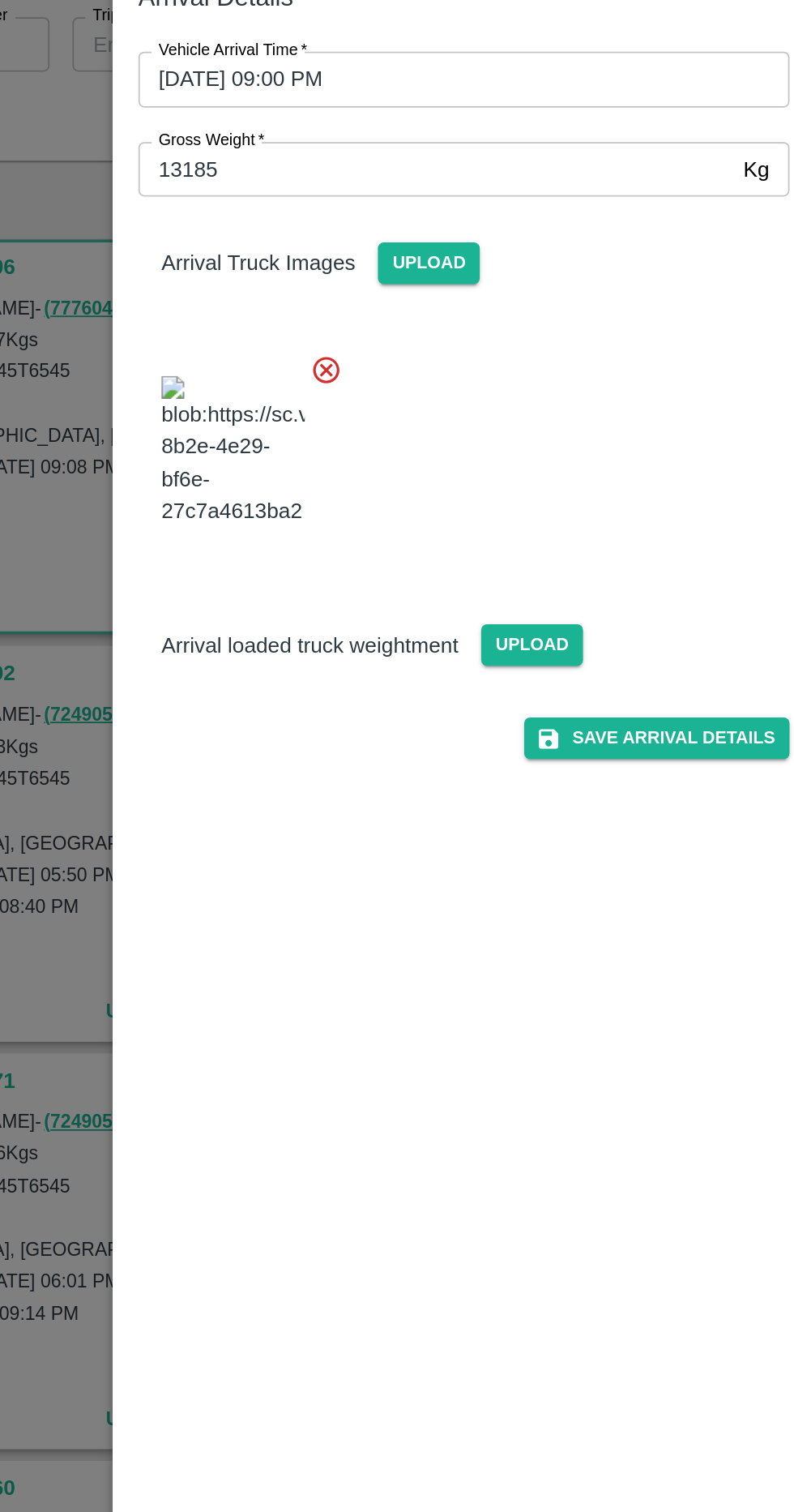
click at [436, 515] on span "Upload" at bounding box center [435, 502] width 57 height 23
click at [0, 0] on input "Upload" at bounding box center [0, 0] width 0 height 0
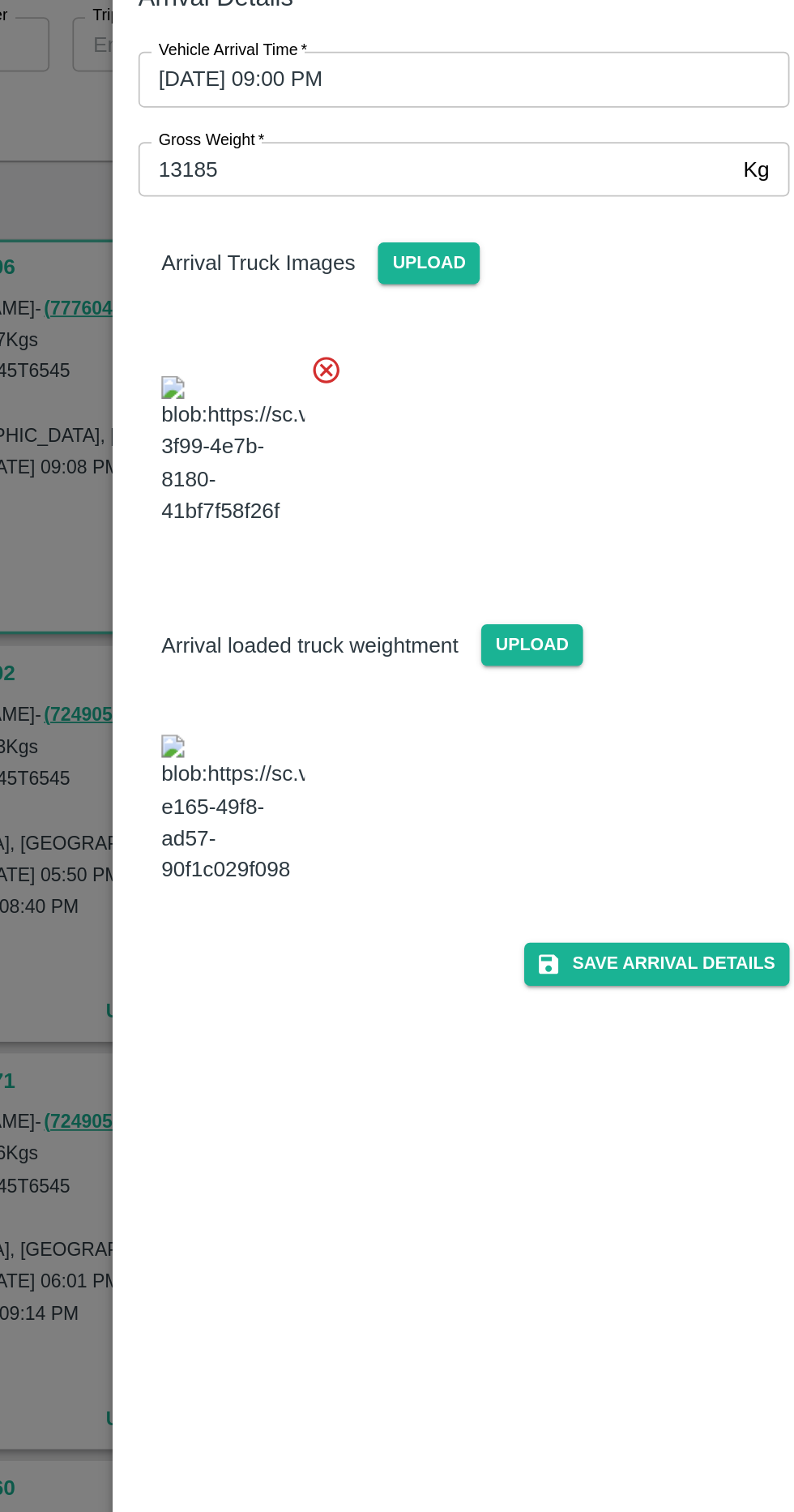
click at [249, 638] on img at bounding box center [266, 596] width 81 height 85
click at [541, 695] on button "Save Arrival Details" at bounding box center [506, 682] width 150 height 23
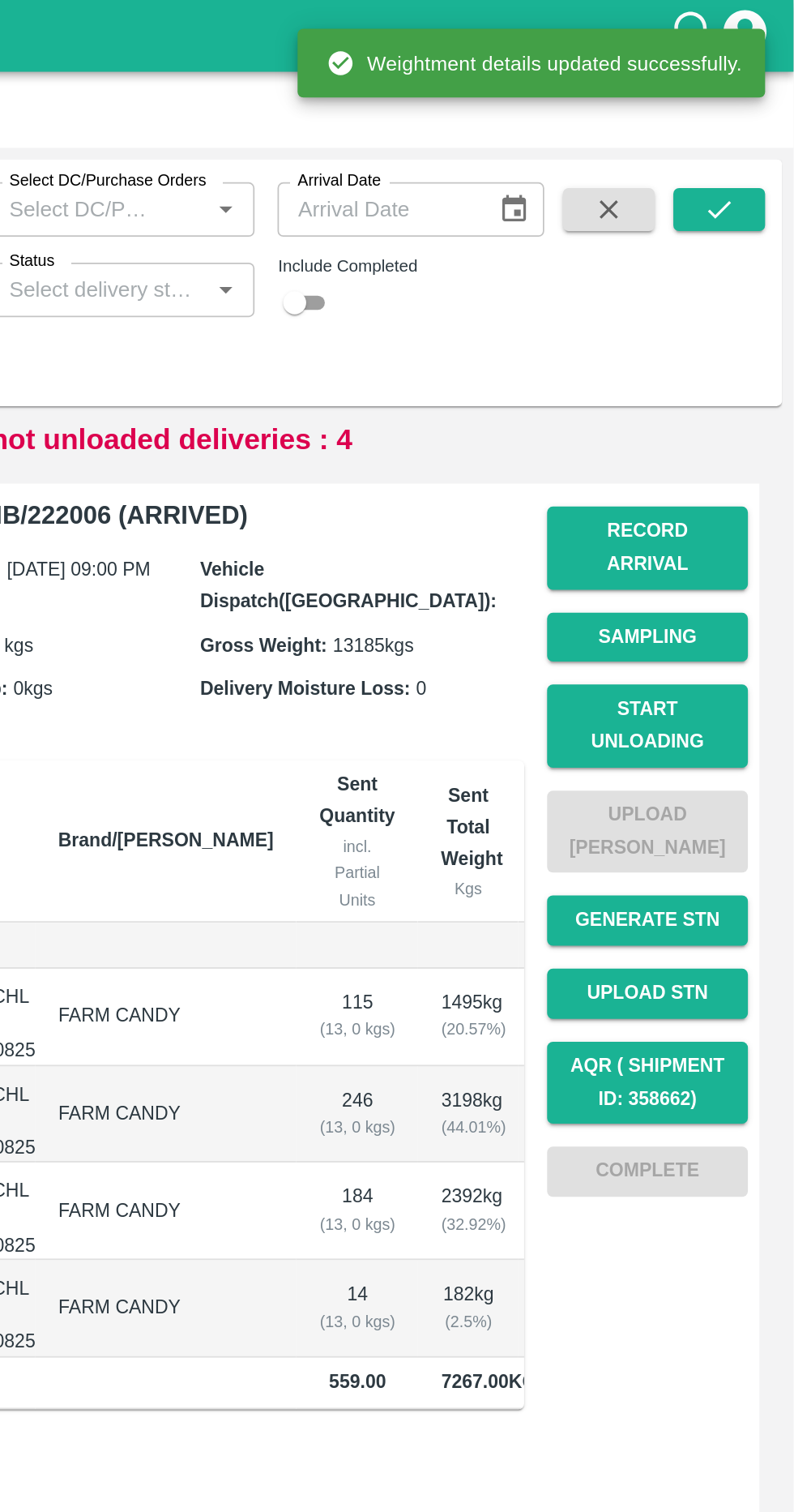
click at [750, 387] on button "Start Unloading" at bounding box center [712, 410] width 113 height 47
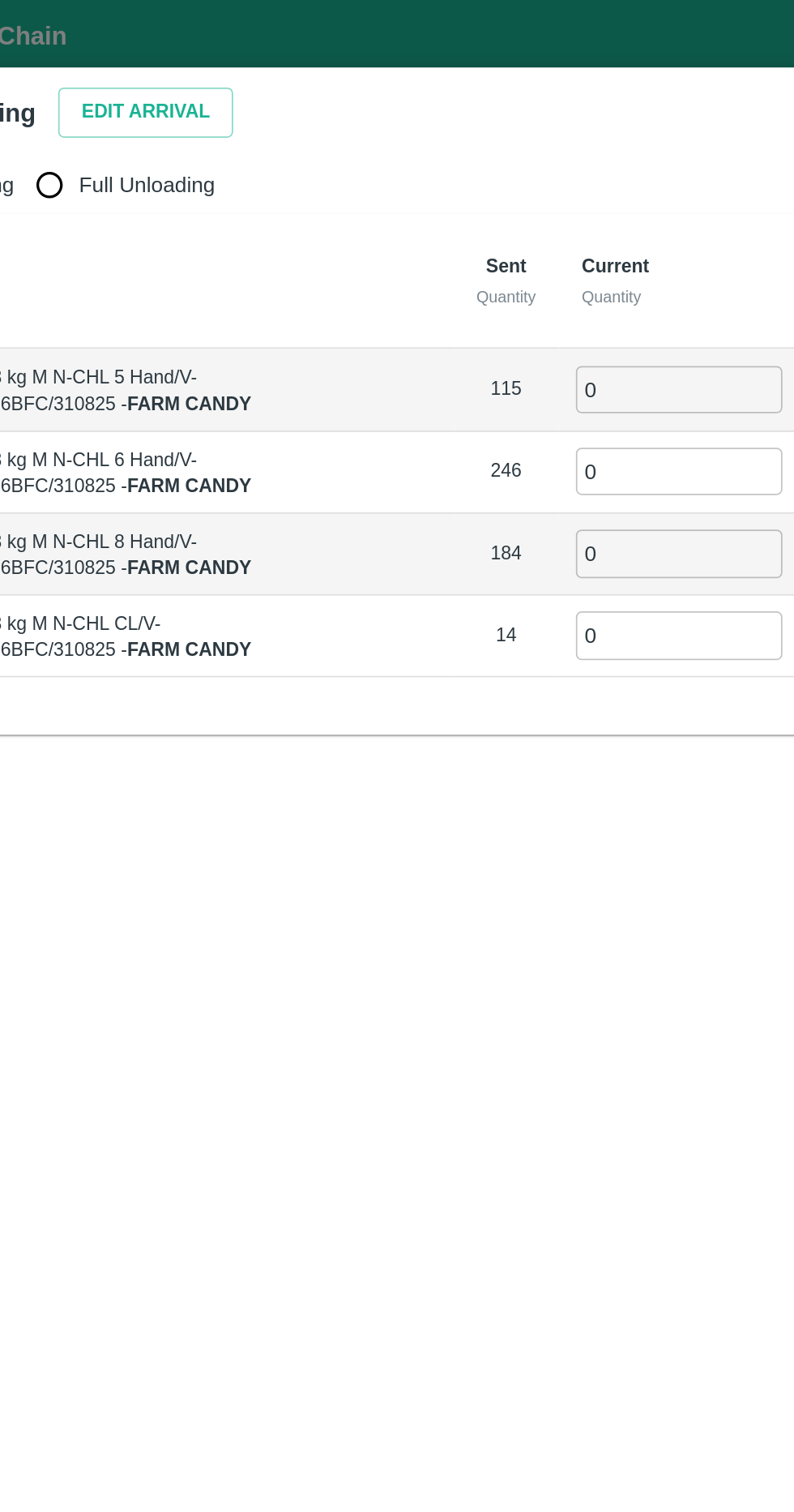
click at [231, 61] on button "Edit Arrival" at bounding box center [207, 64] width 98 height 28
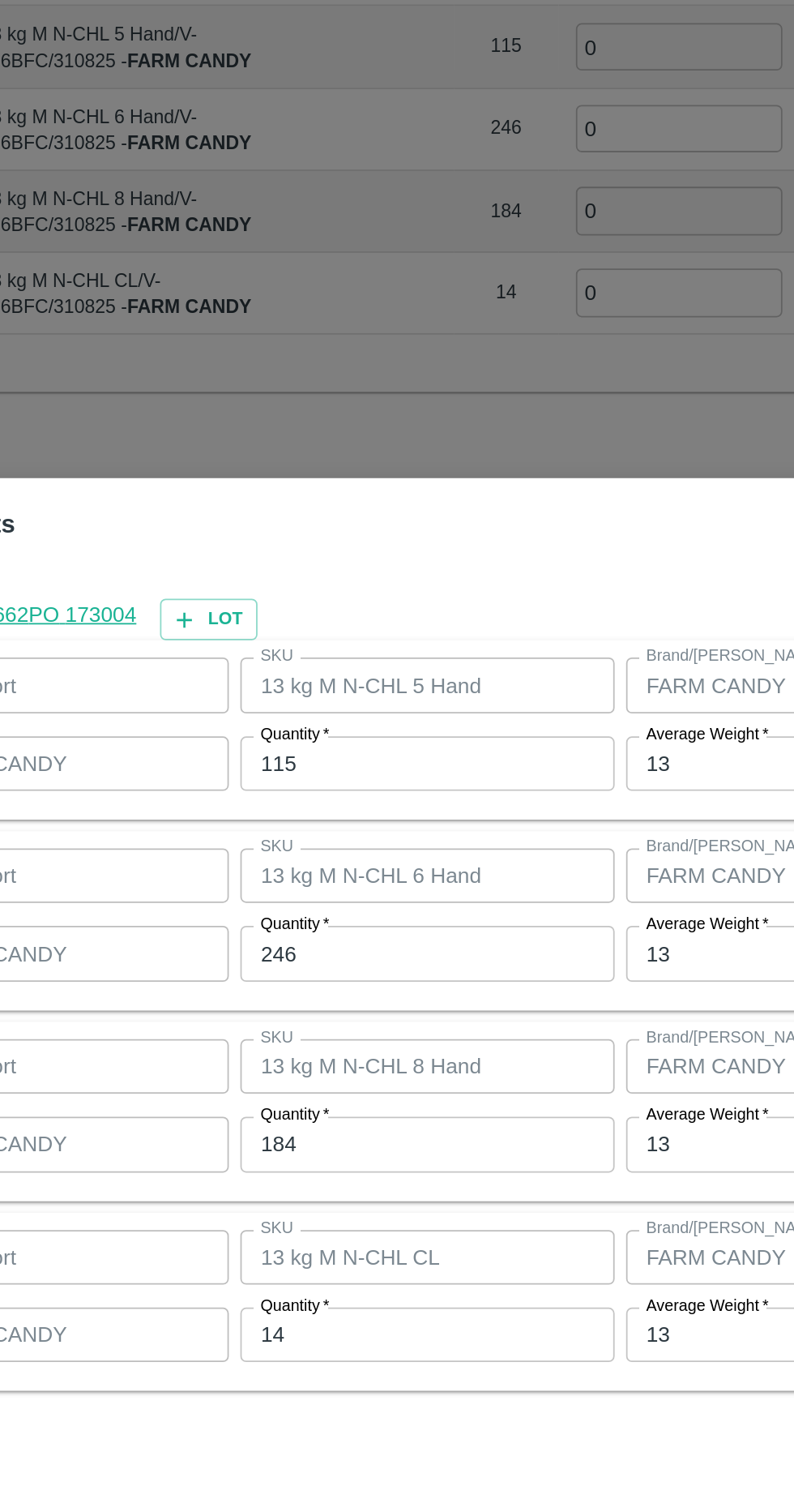
click at [389, 625] on input "115" at bounding box center [367, 624] width 212 height 31
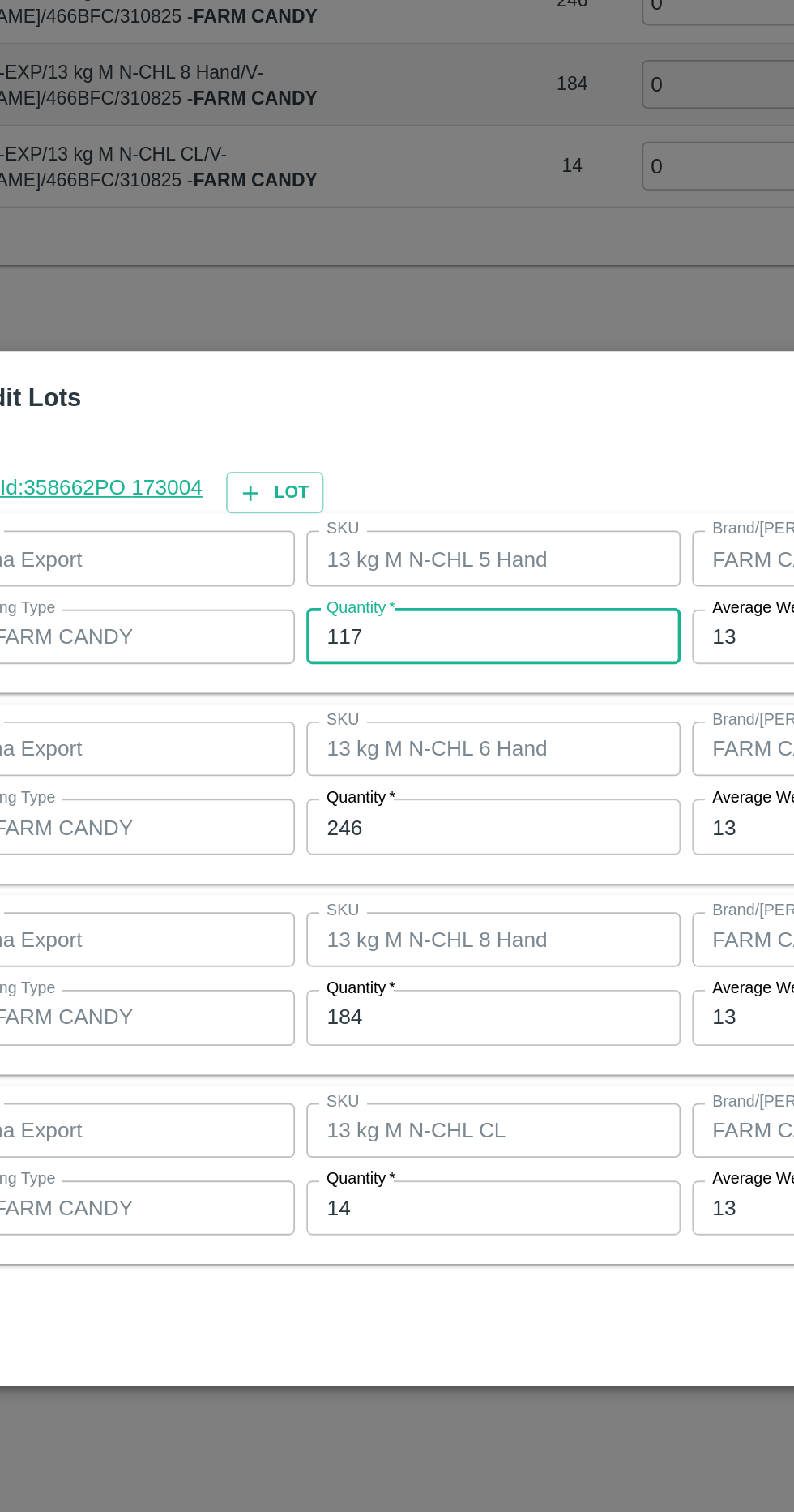
type input "117"
click at [382, 737] on input "246" at bounding box center [367, 731] width 212 height 31
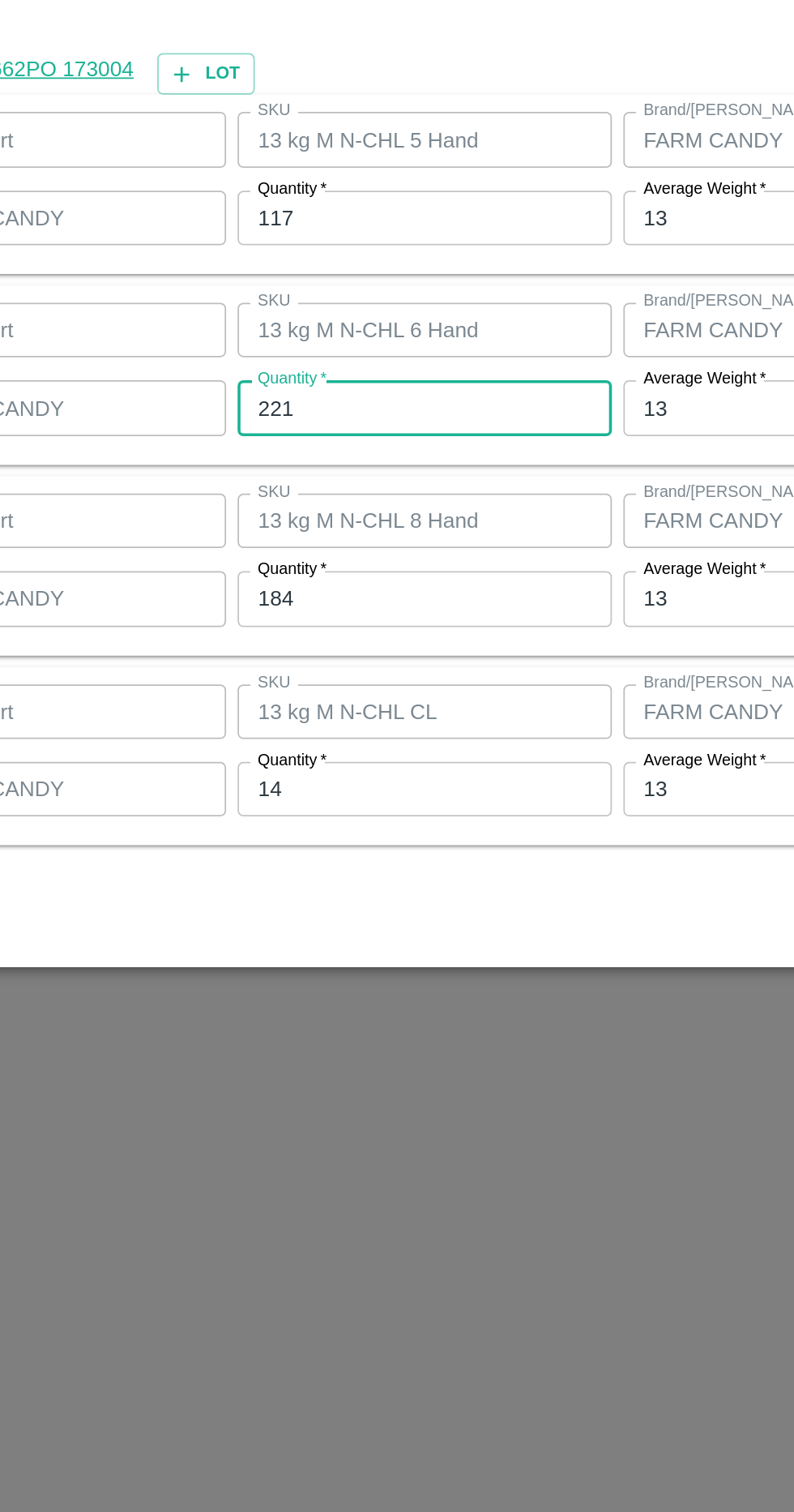
type input "221"
click at [428, 851] on input "184" at bounding box center [367, 839] width 212 height 31
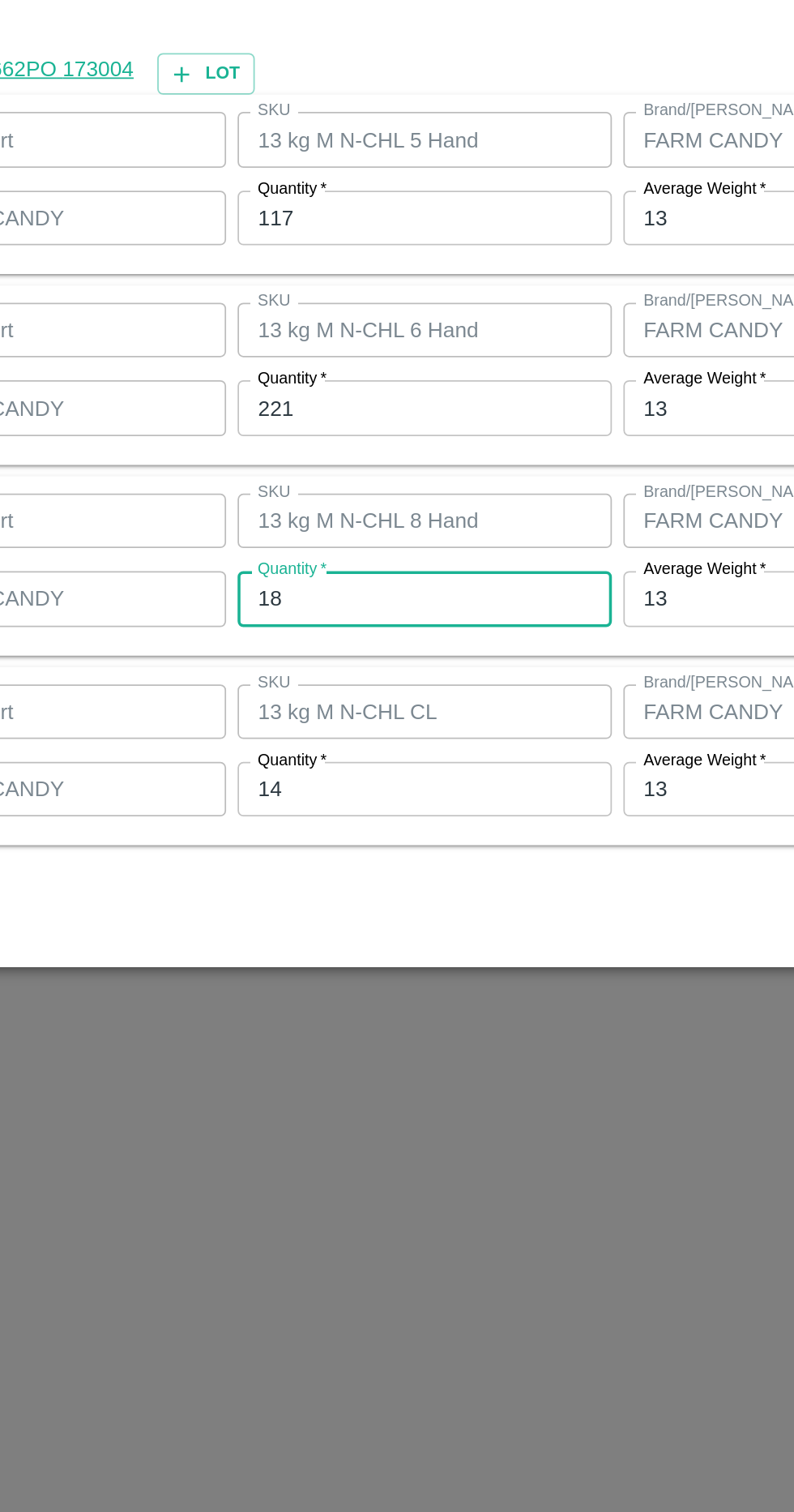
type input "1"
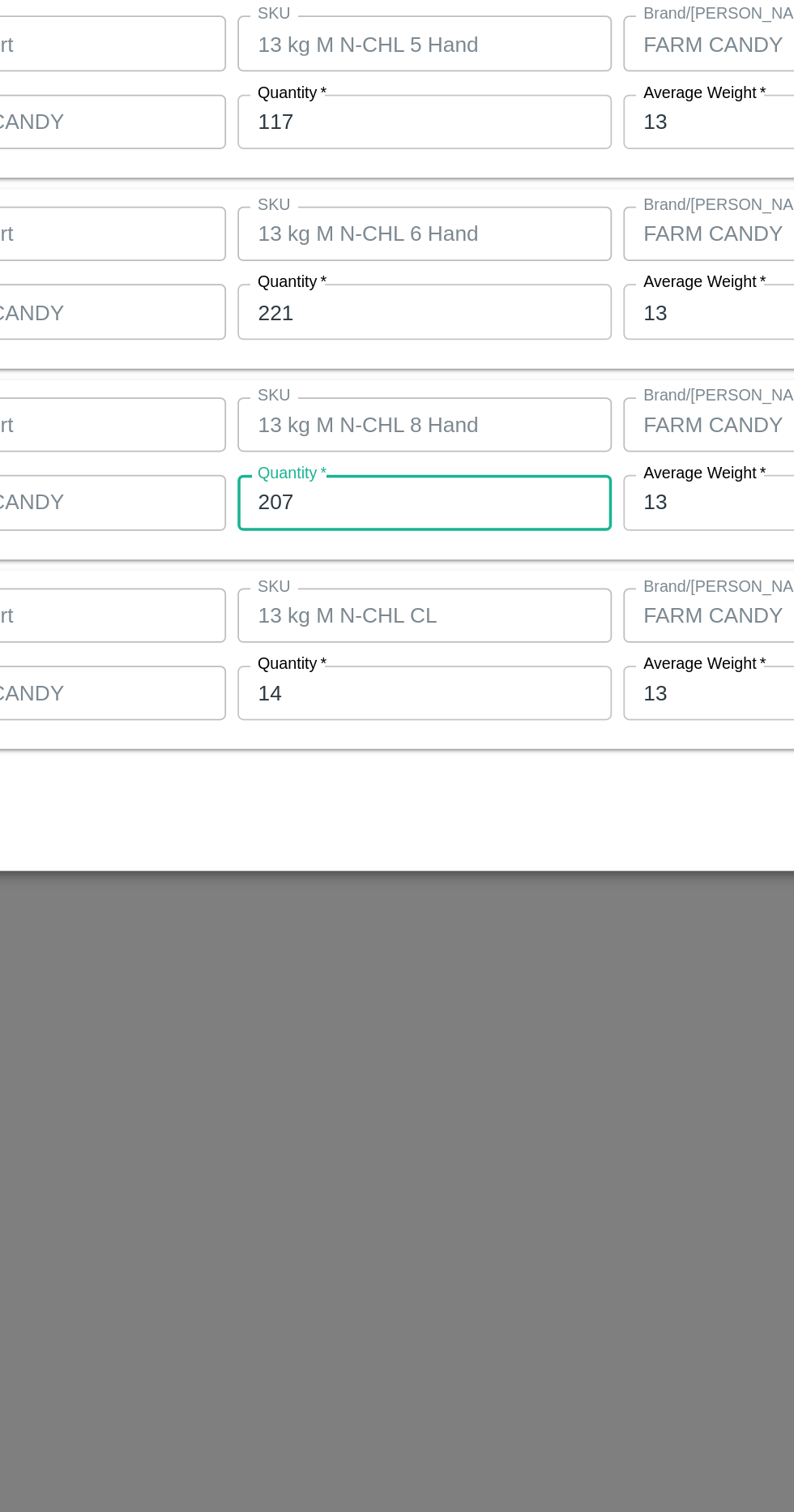
type input "207"
click at [385, 943] on input "14" at bounding box center [367, 947] width 212 height 31
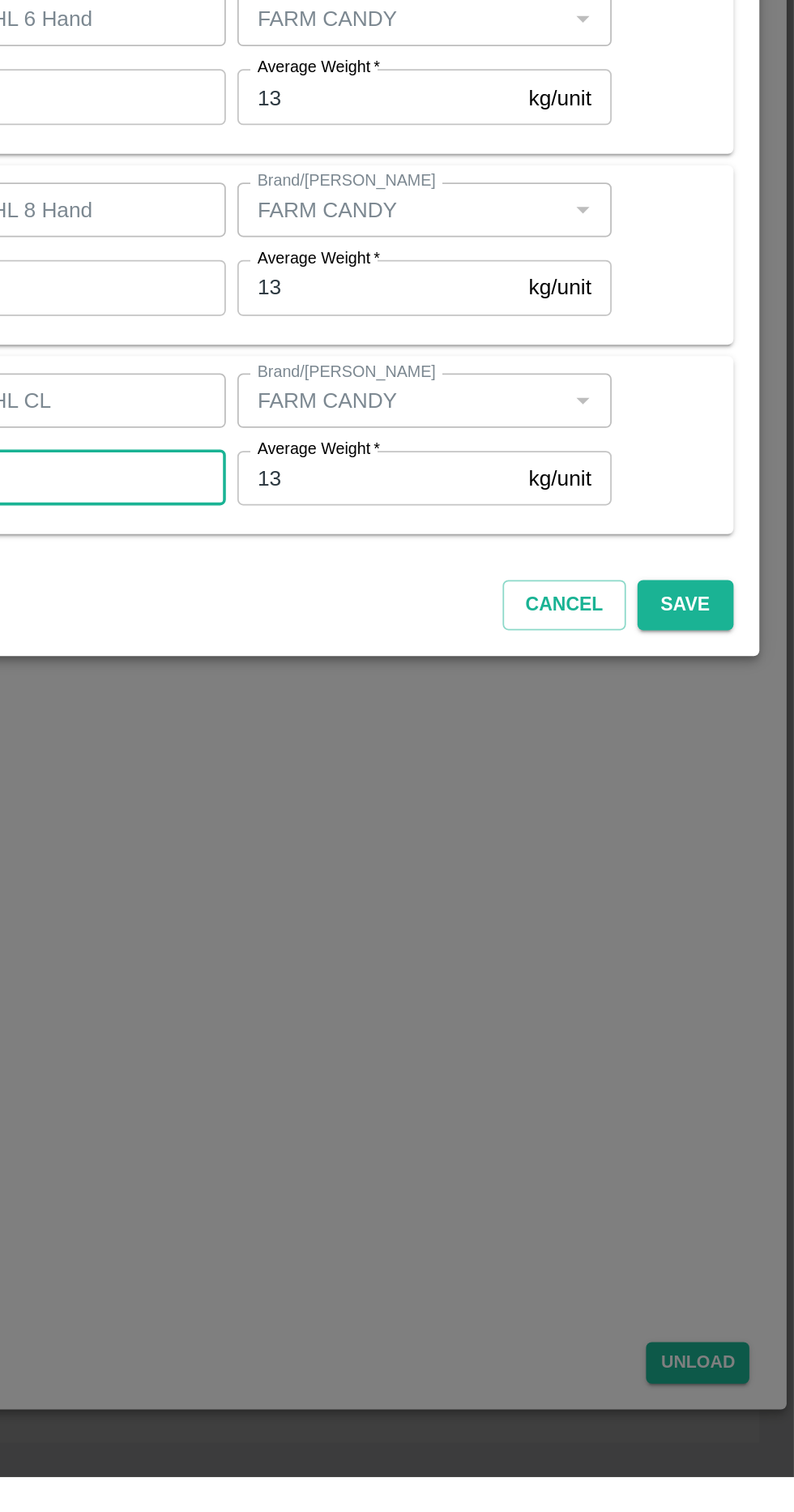
type input "13"
click at [749, 1022] on button "Save" at bounding box center [732, 1019] width 53 height 28
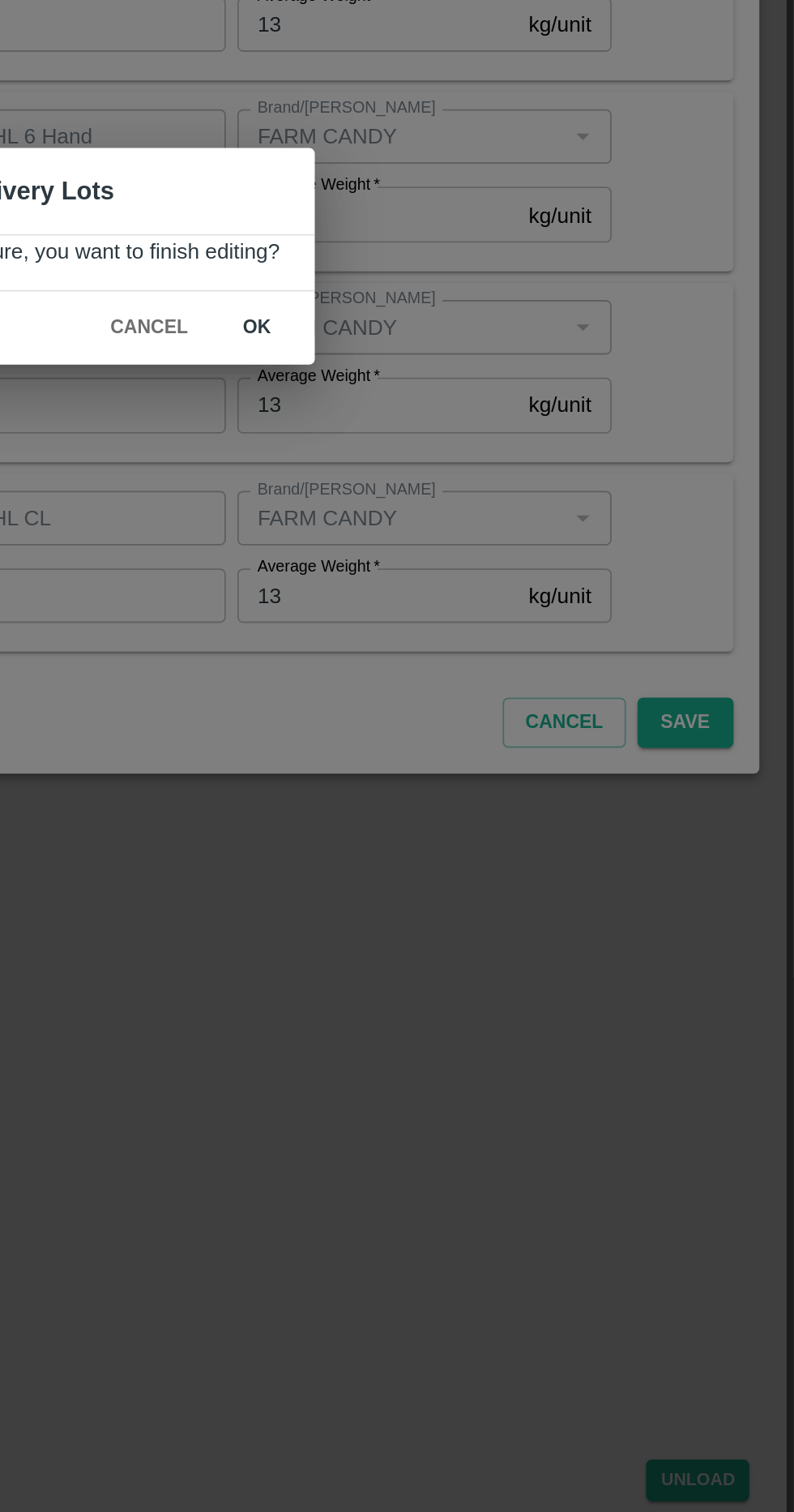
click at [509, 803] on button "ok" at bounding box center [490, 796] width 52 height 28
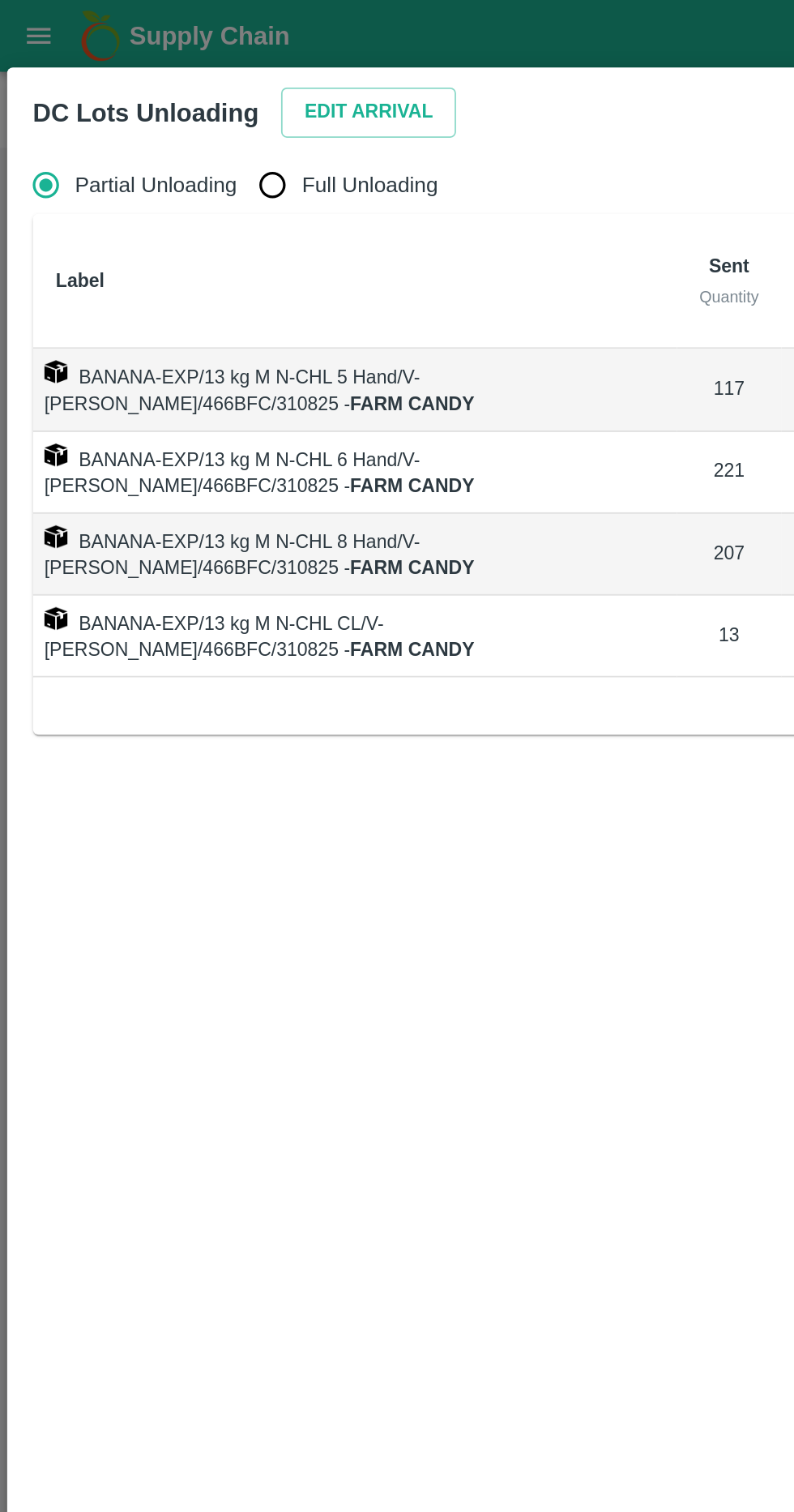
click at [165, 99] on input "Full Unloading" at bounding box center [154, 104] width 33 height 33
radio input "true"
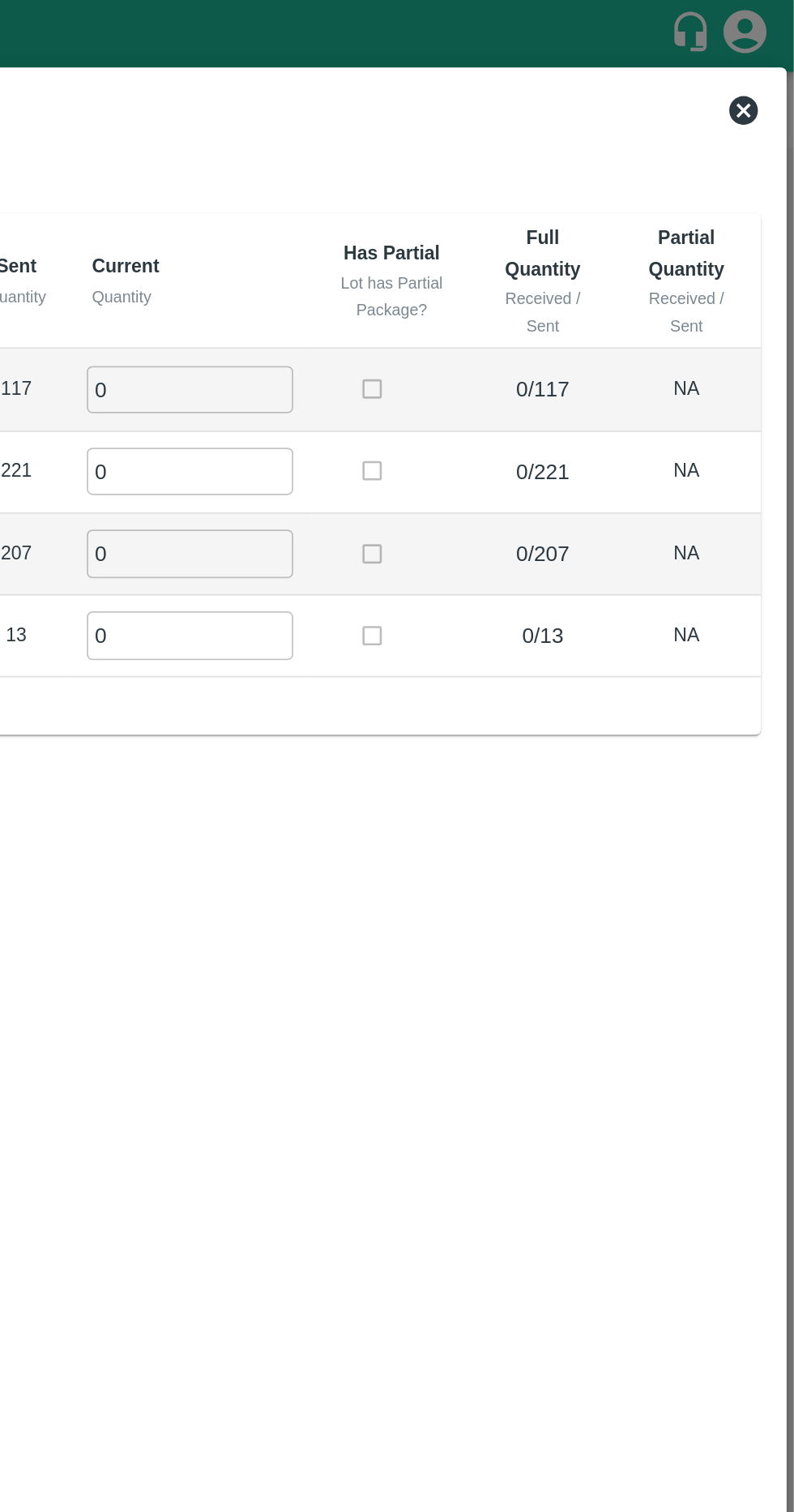
click at [476, 217] on input "0" at bounding box center [453, 219] width 117 height 27
type input "7"
type input "117"
type input "221"
type input "207"
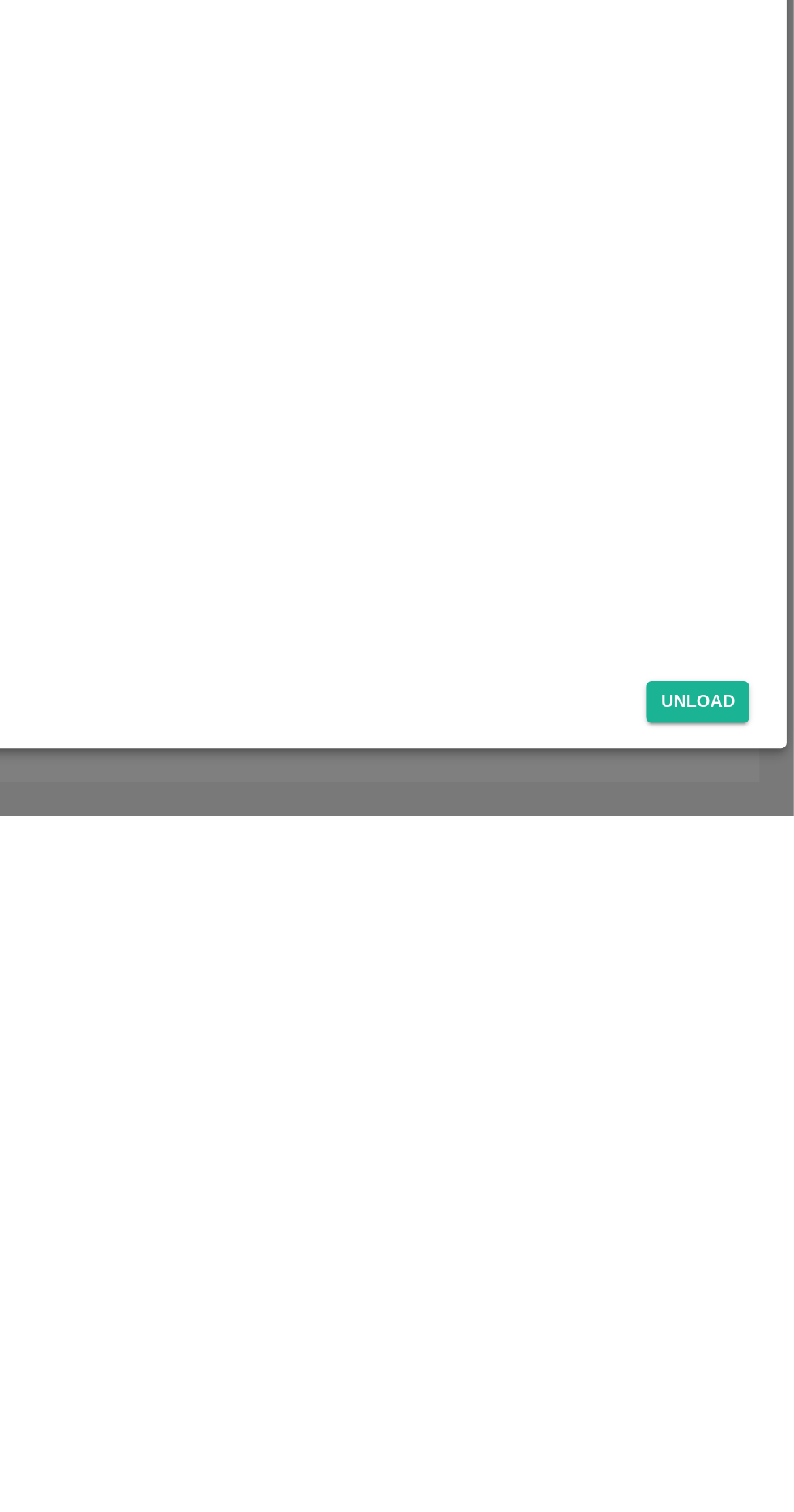
type input "13"
click at [751, 1447] on button "Unload" at bounding box center [740, 1446] width 58 height 23
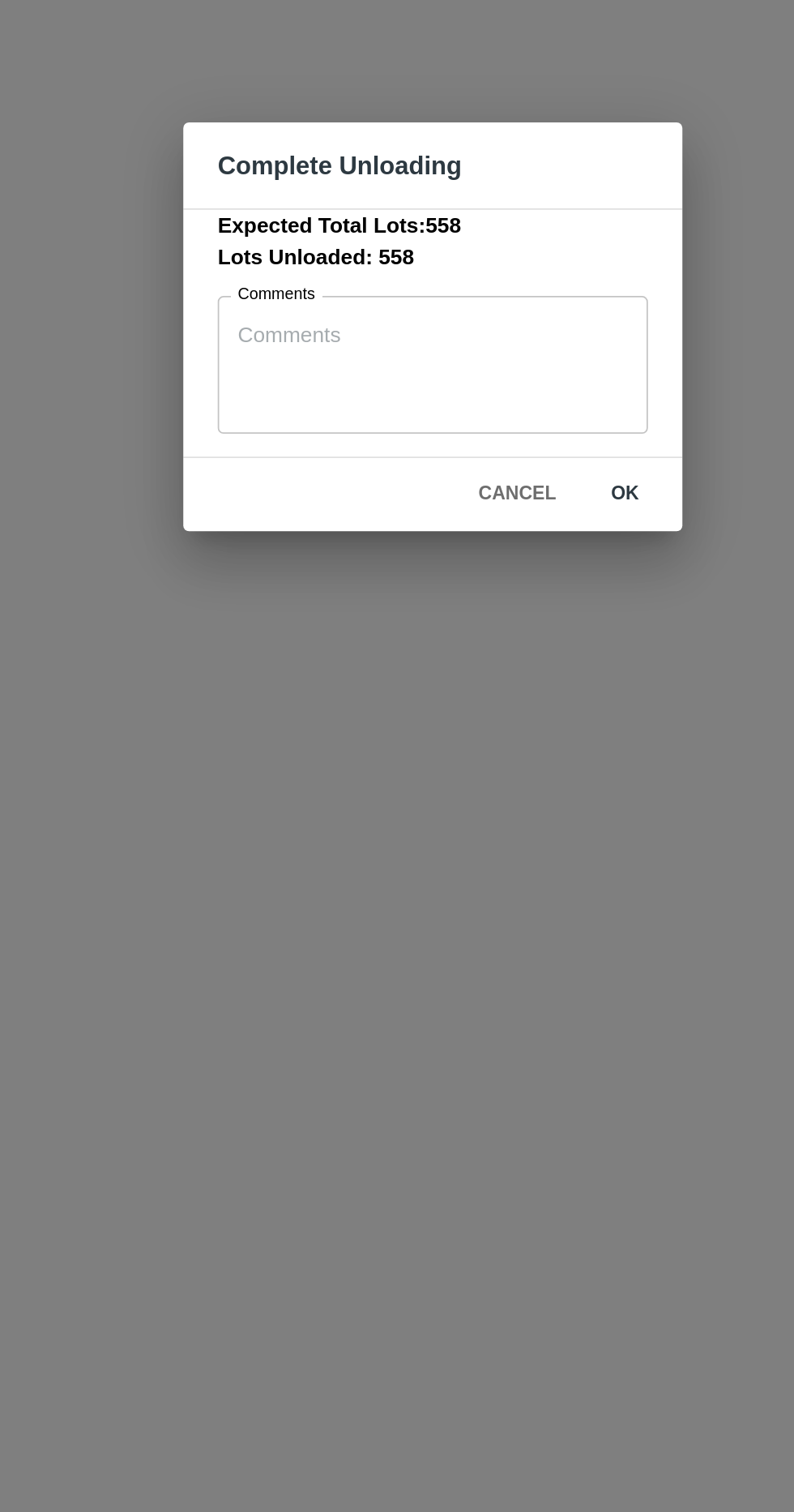
click at [296, 756] on textarea "Comments" at bounding box center [397, 777] width 220 height 51
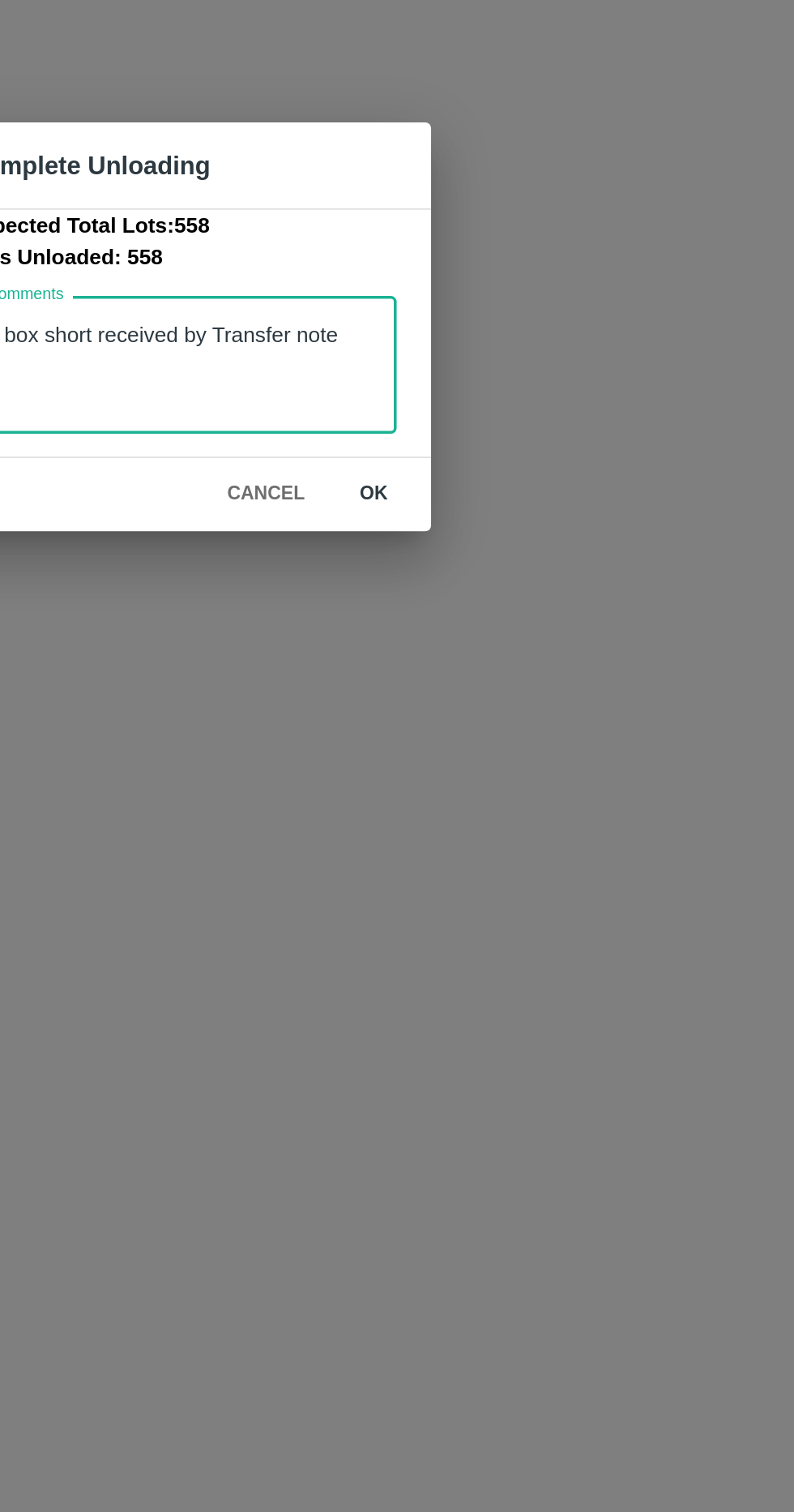
type textarea "1 box short received by Transfer note"
click at [502, 861] on button "ok" at bounding box center [505, 850] width 52 height 28
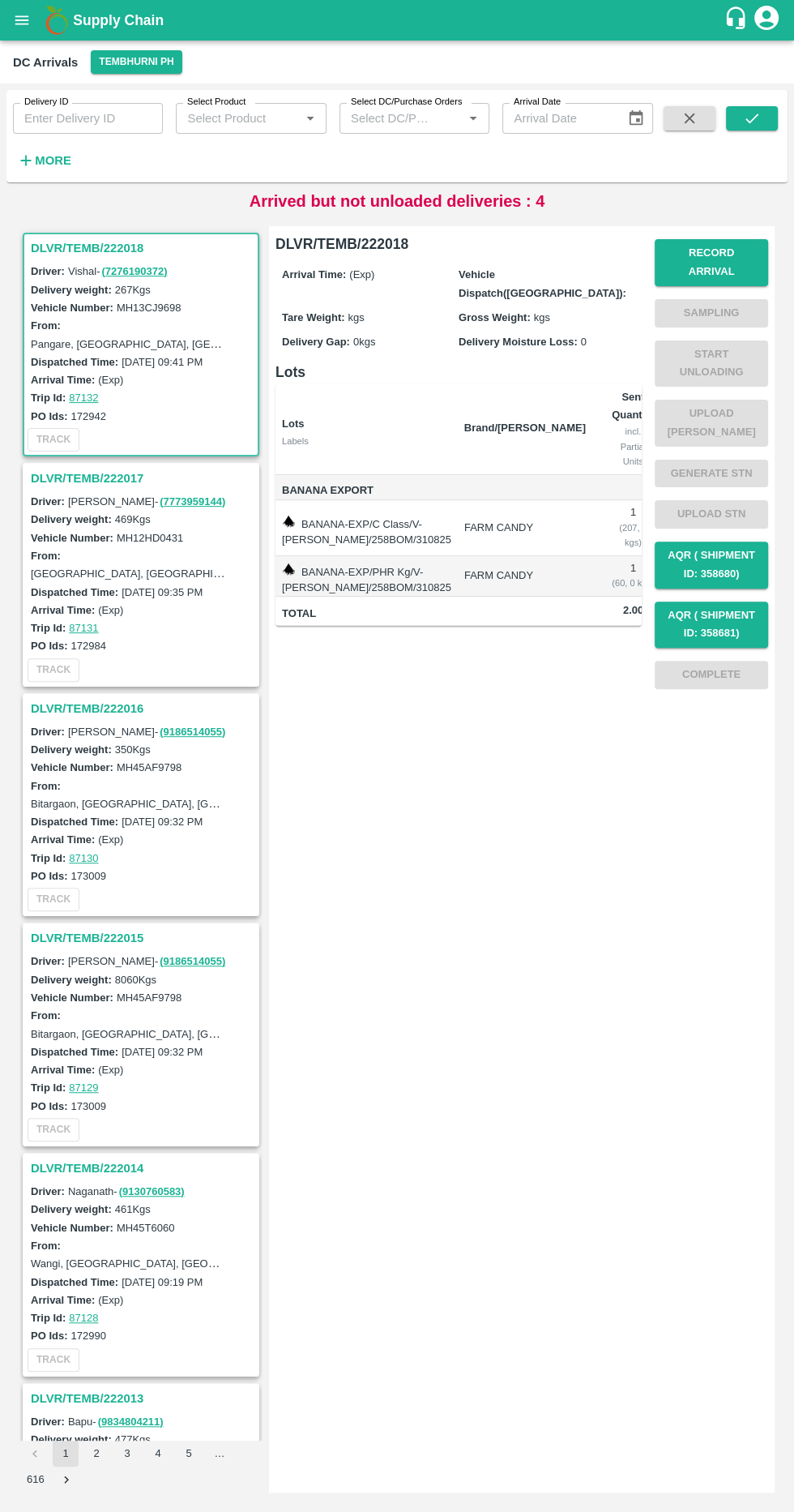
click at [481, 165] on div "Delivery ID Delivery ID Select Product Select Product   * Select DC/Purchase Or…" at bounding box center [326, 132] width 653 height 84
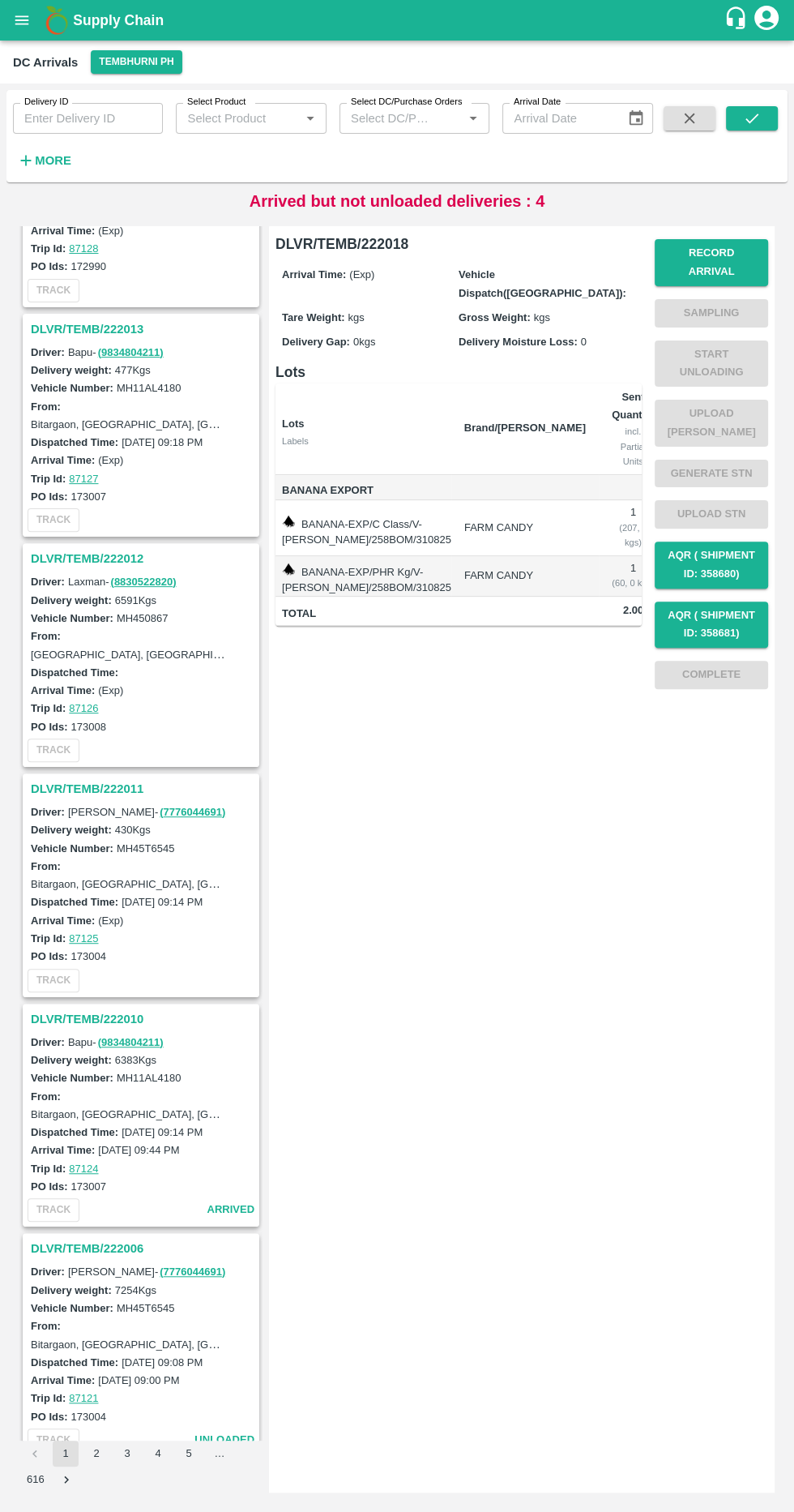
scroll to position [1150, 0]
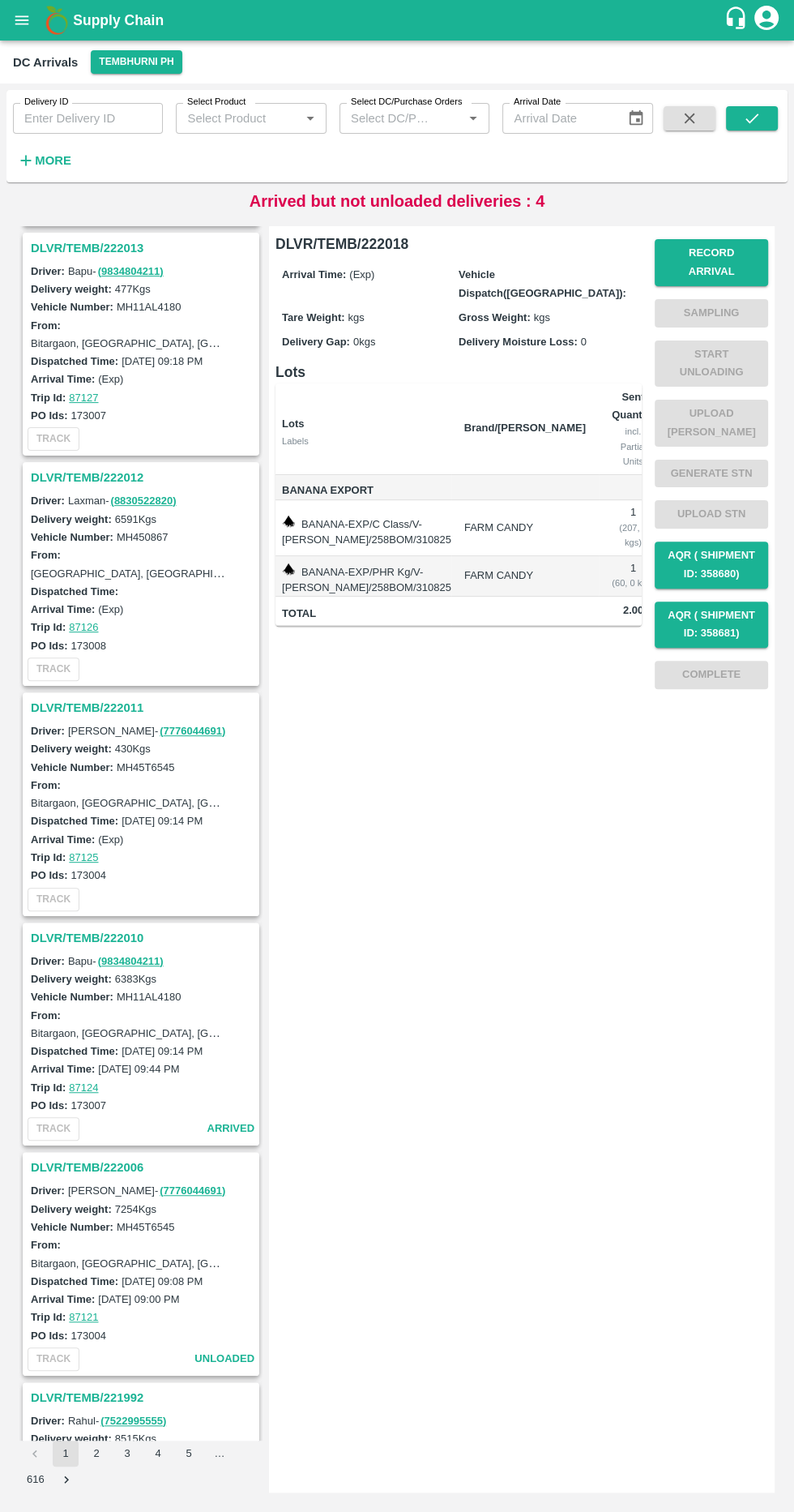
click at [115, 927] on h3 "DLVR/TEMB/222010" at bounding box center [143, 937] width 225 height 21
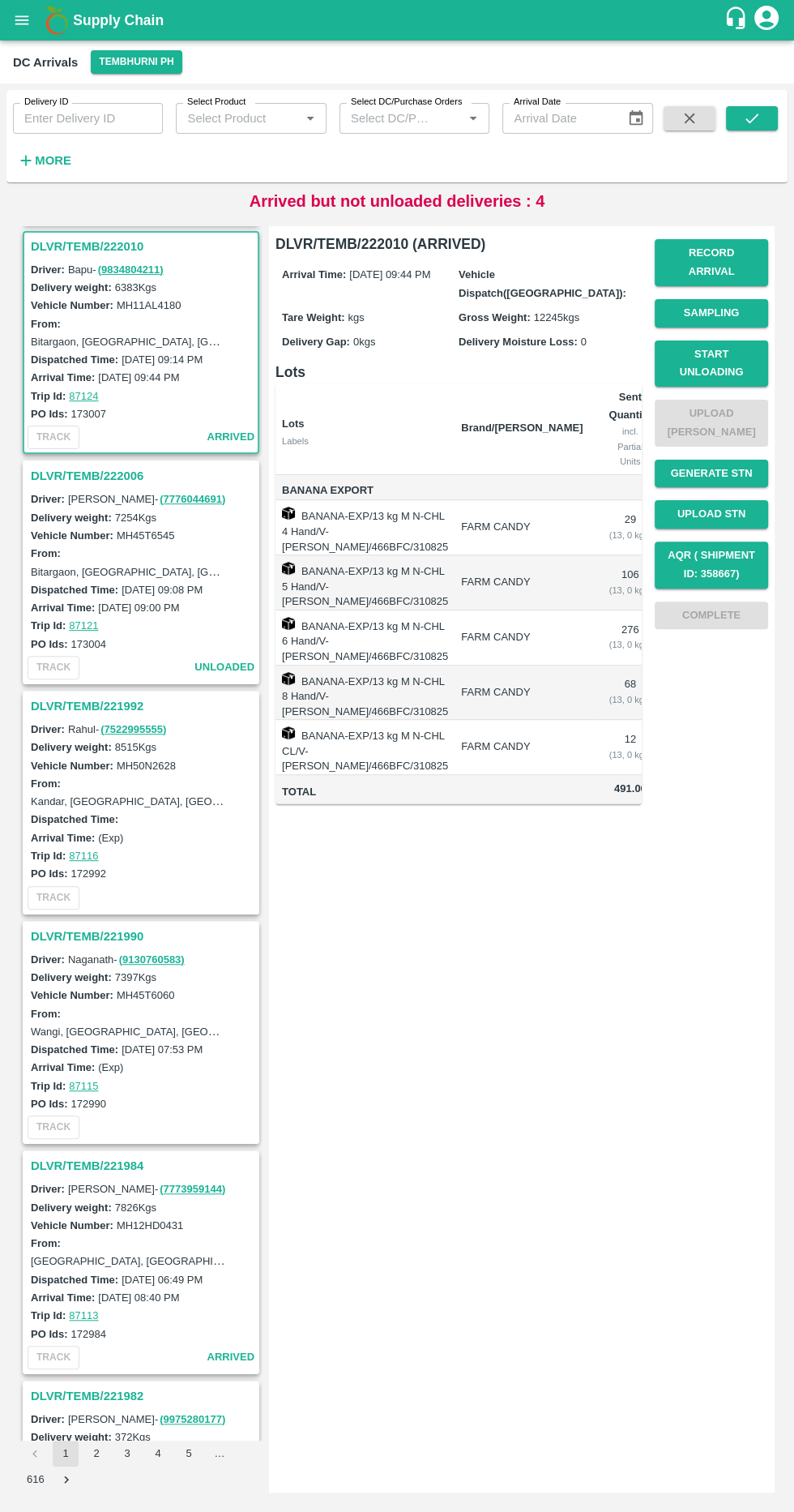
scroll to position [0, 82]
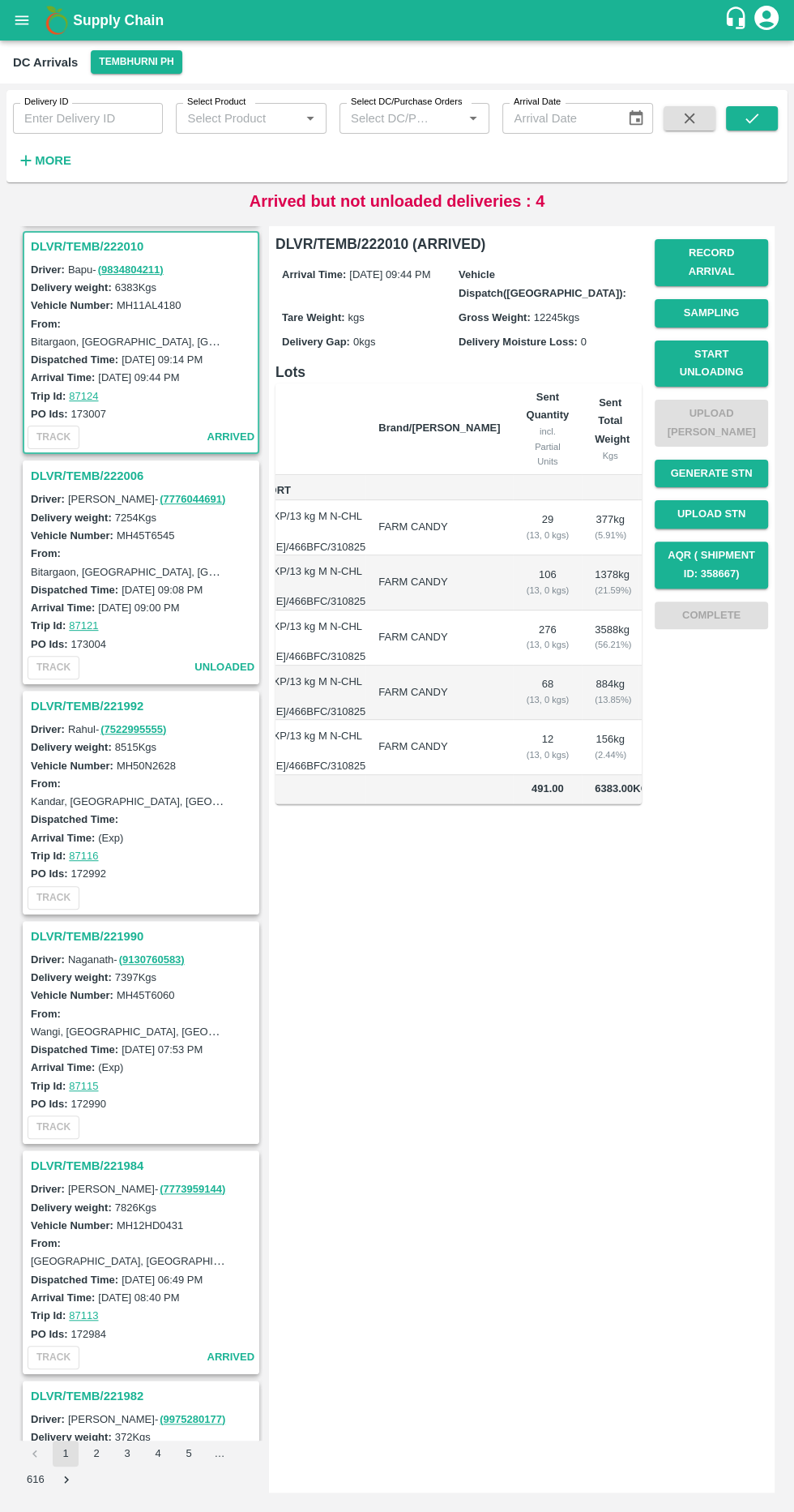
click at [750, 242] on button "Record Arrival" at bounding box center [712, 262] width 113 height 47
